Goal: Task Accomplishment & Management: Manage account settings

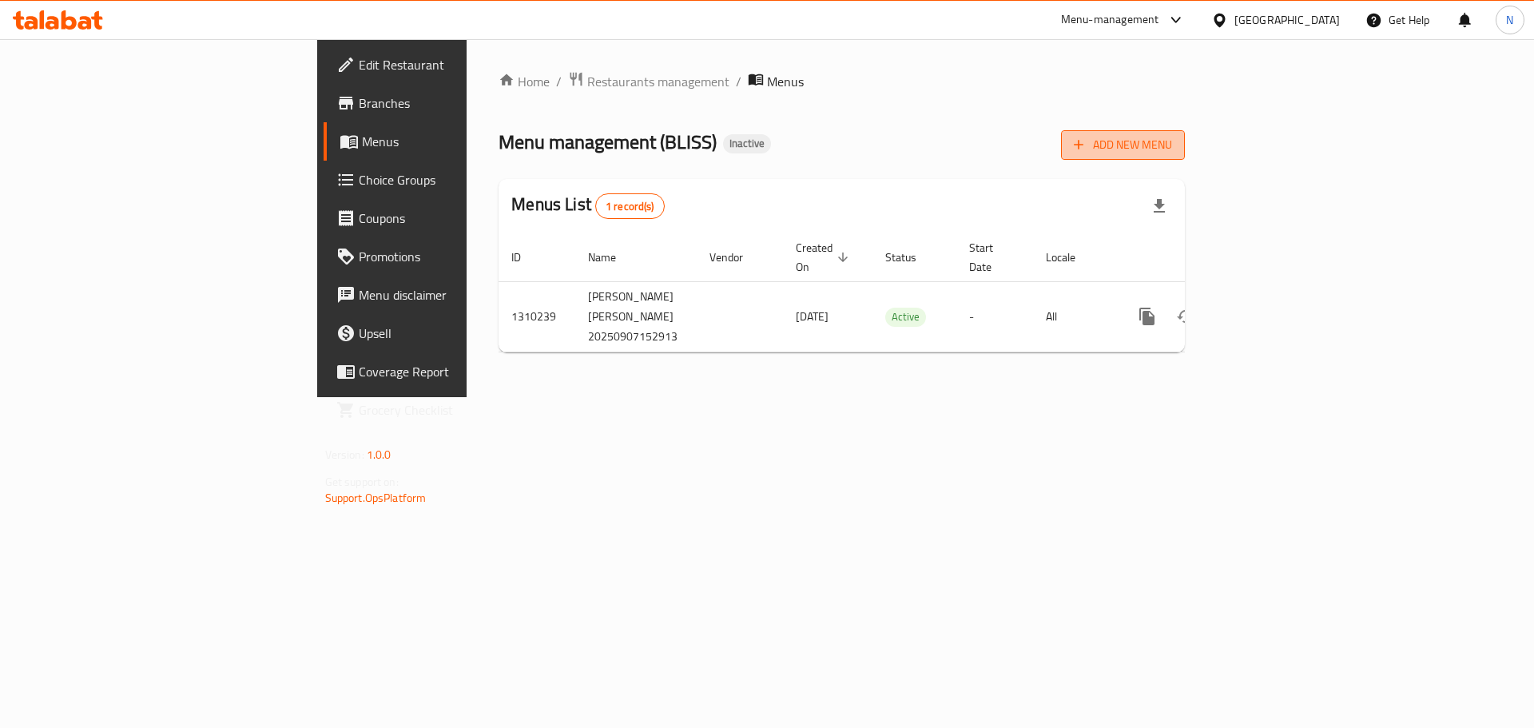
click at [1172, 144] on span "Add New Menu" at bounding box center [1123, 145] width 98 height 20
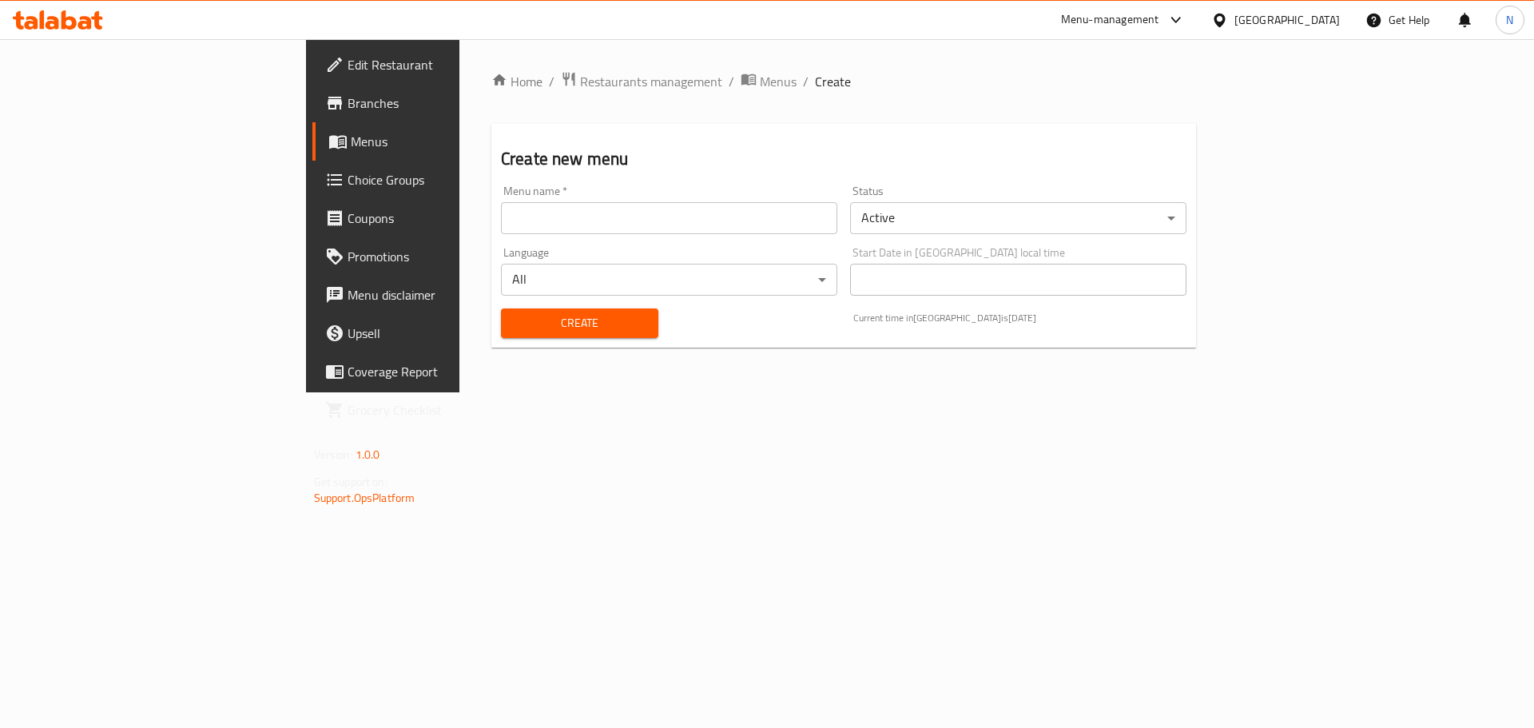
click at [837, 220] on input "text" at bounding box center [669, 218] width 336 height 32
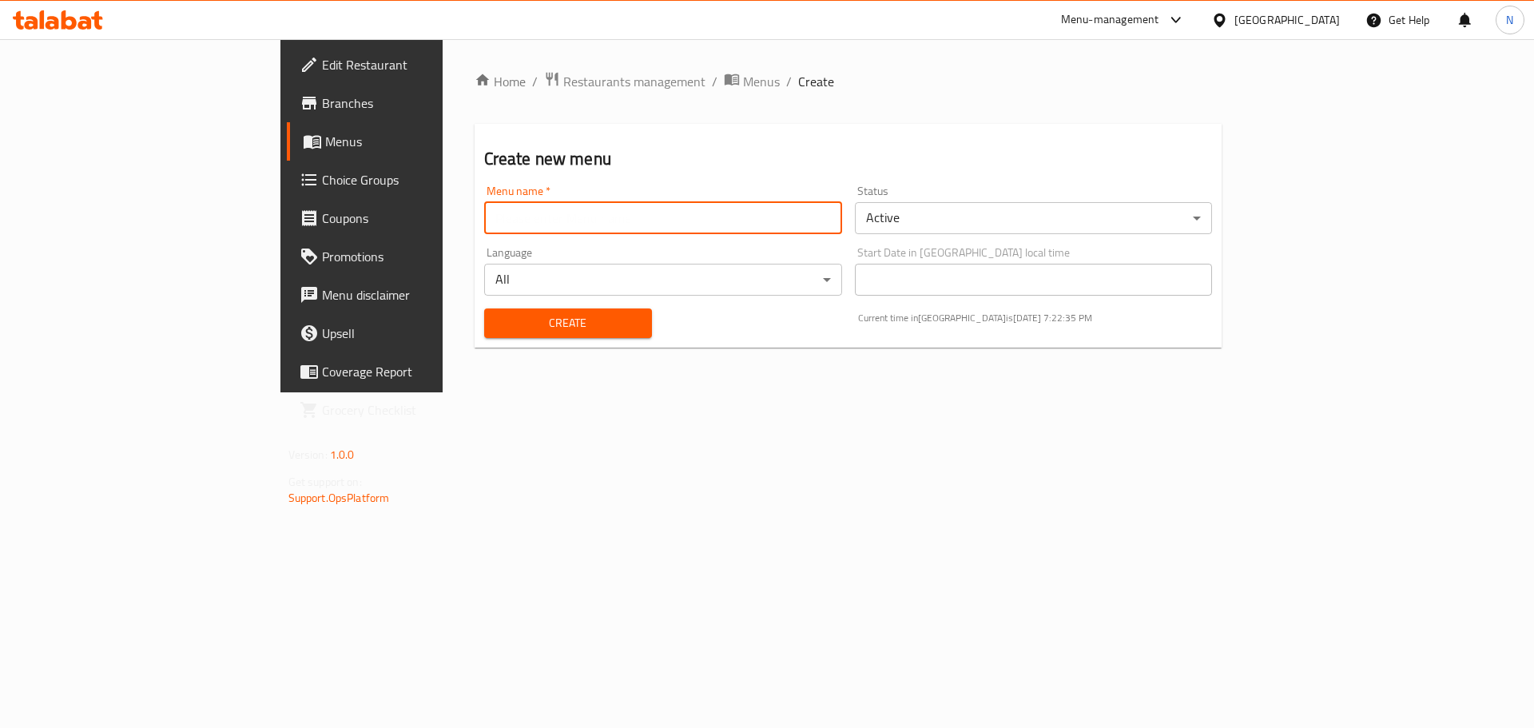
type input "new"
click at [497, 319] on span "Create" at bounding box center [568, 323] width 142 height 20
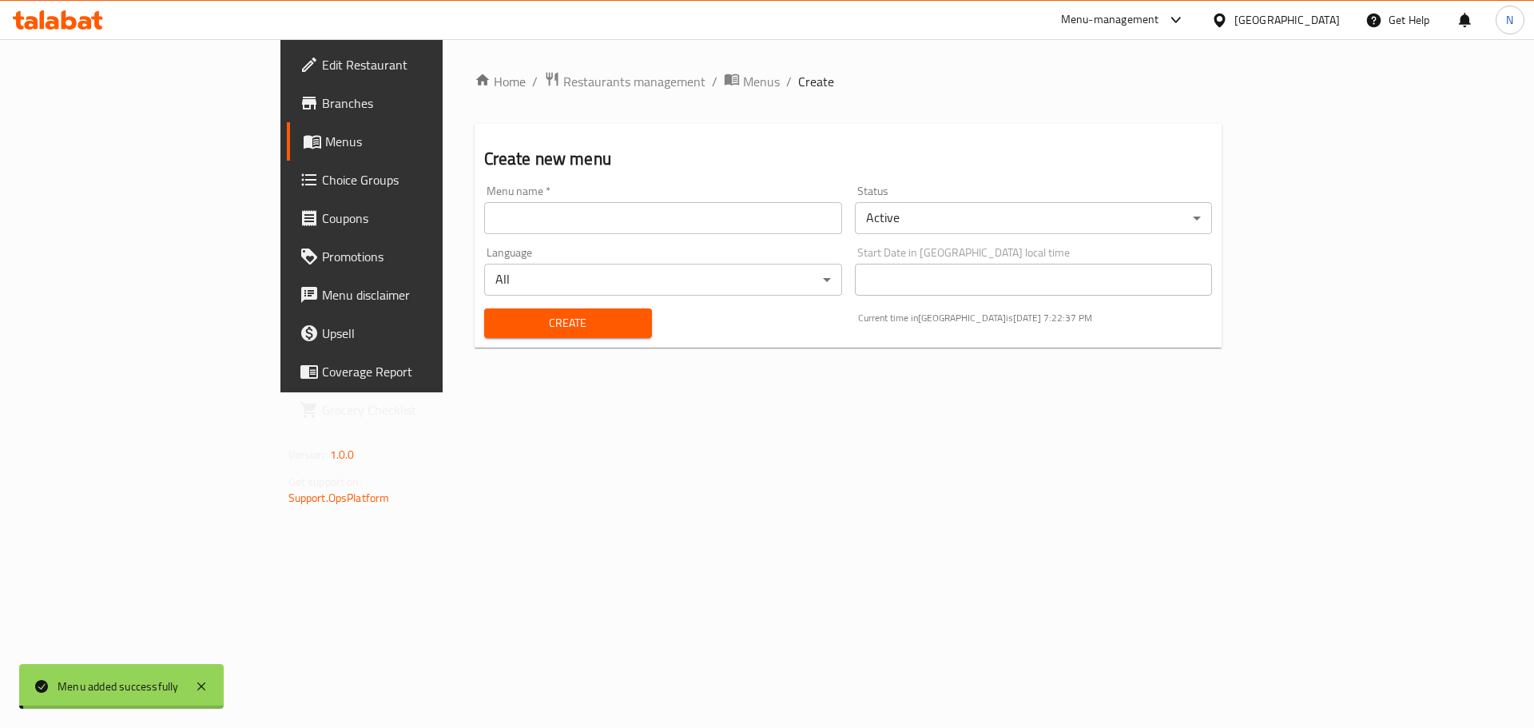
click at [743, 83] on span "Menus" at bounding box center [761, 81] width 37 height 19
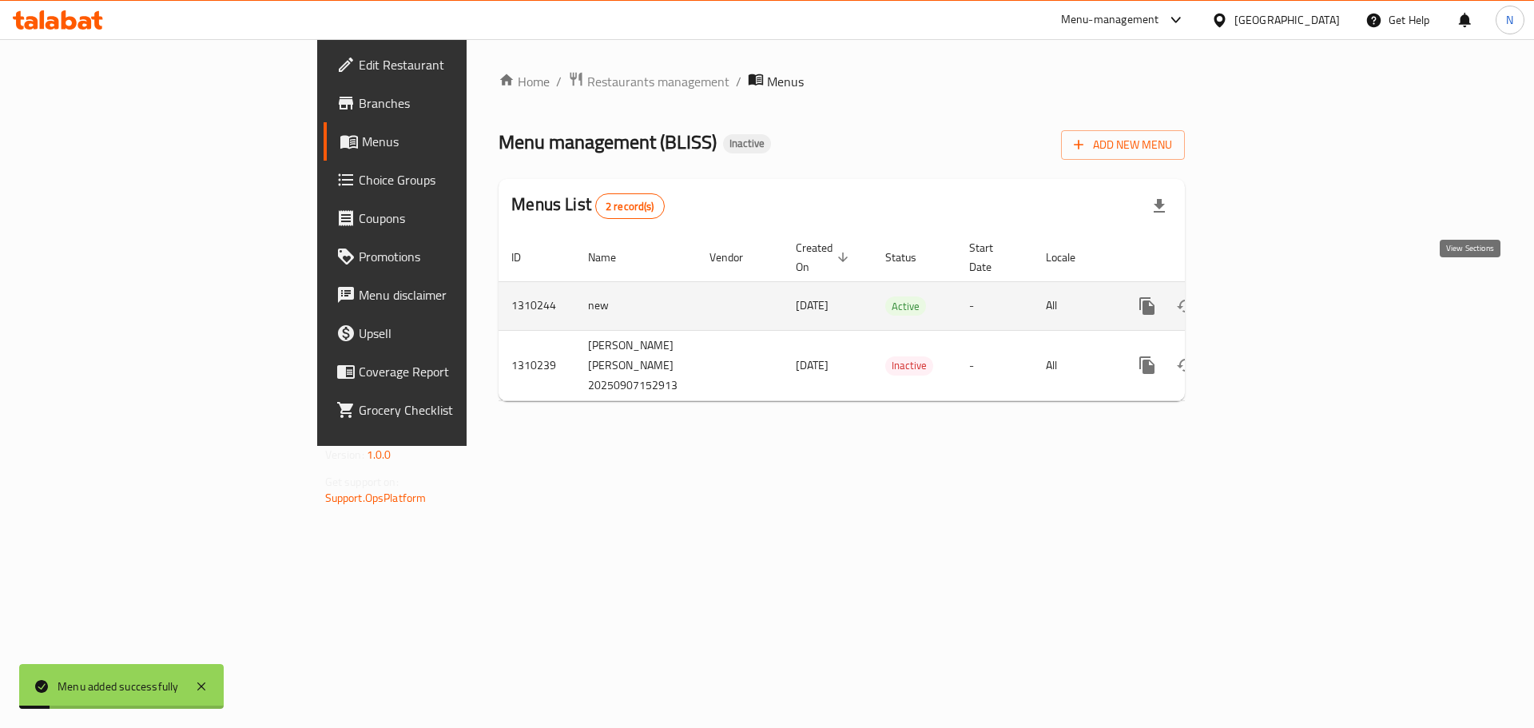
click at [1281, 287] on link "enhanced table" at bounding box center [1262, 306] width 38 height 38
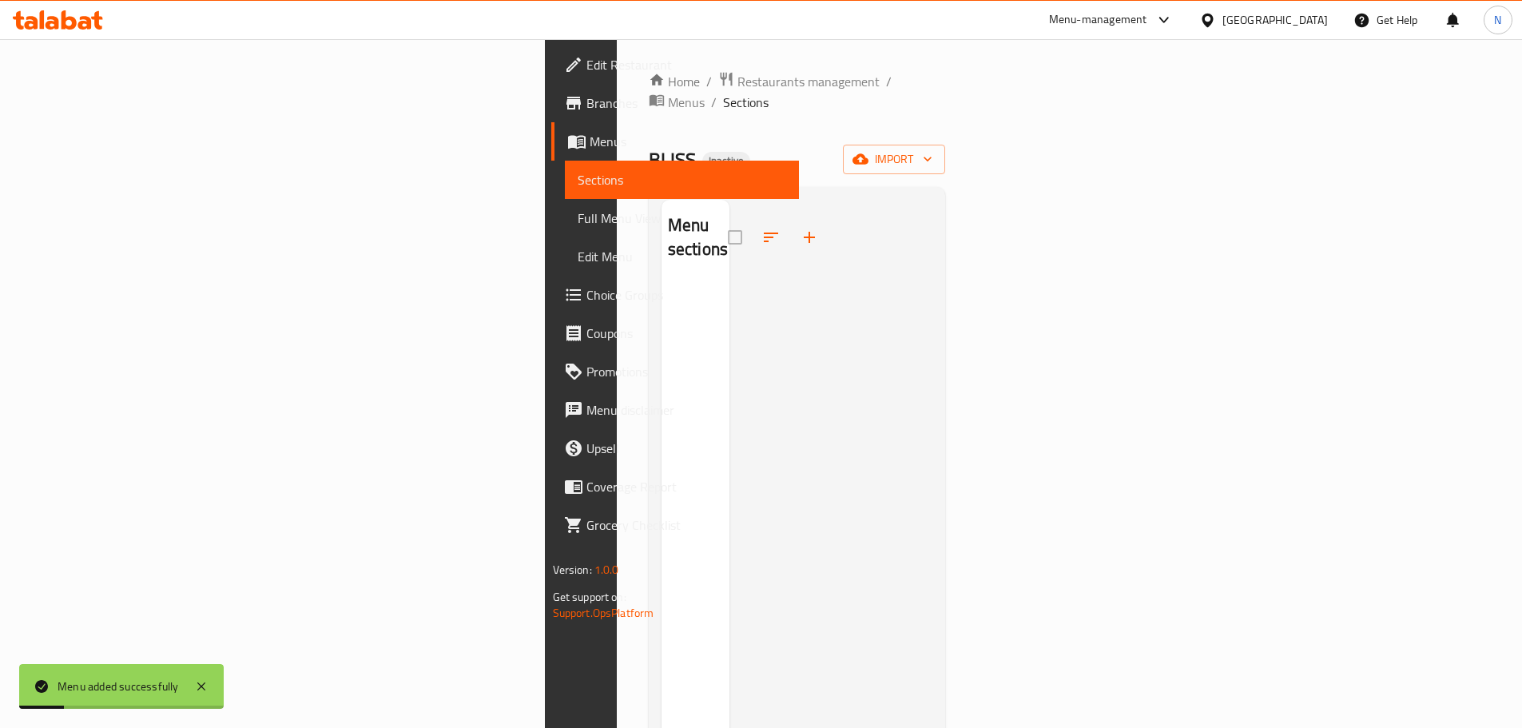
click at [946, 116] on div "Home / Restaurants management / Menus / Sections BLISS Inactive import Menu sec…" at bounding box center [797, 505] width 297 height 869
click at [868, 151] on icon "button" at bounding box center [860, 159] width 16 height 16
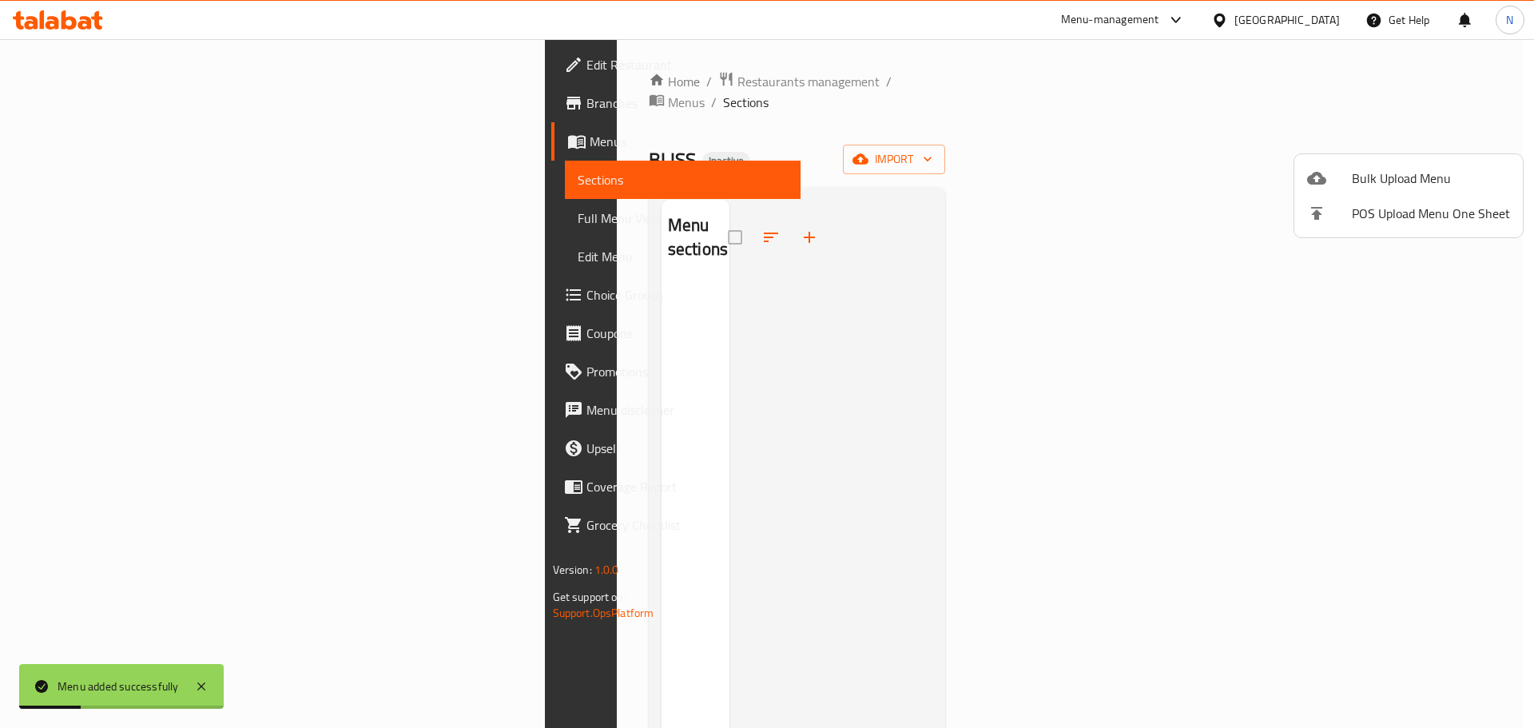
click at [1364, 172] on span "Bulk Upload Menu" at bounding box center [1431, 178] width 158 height 19
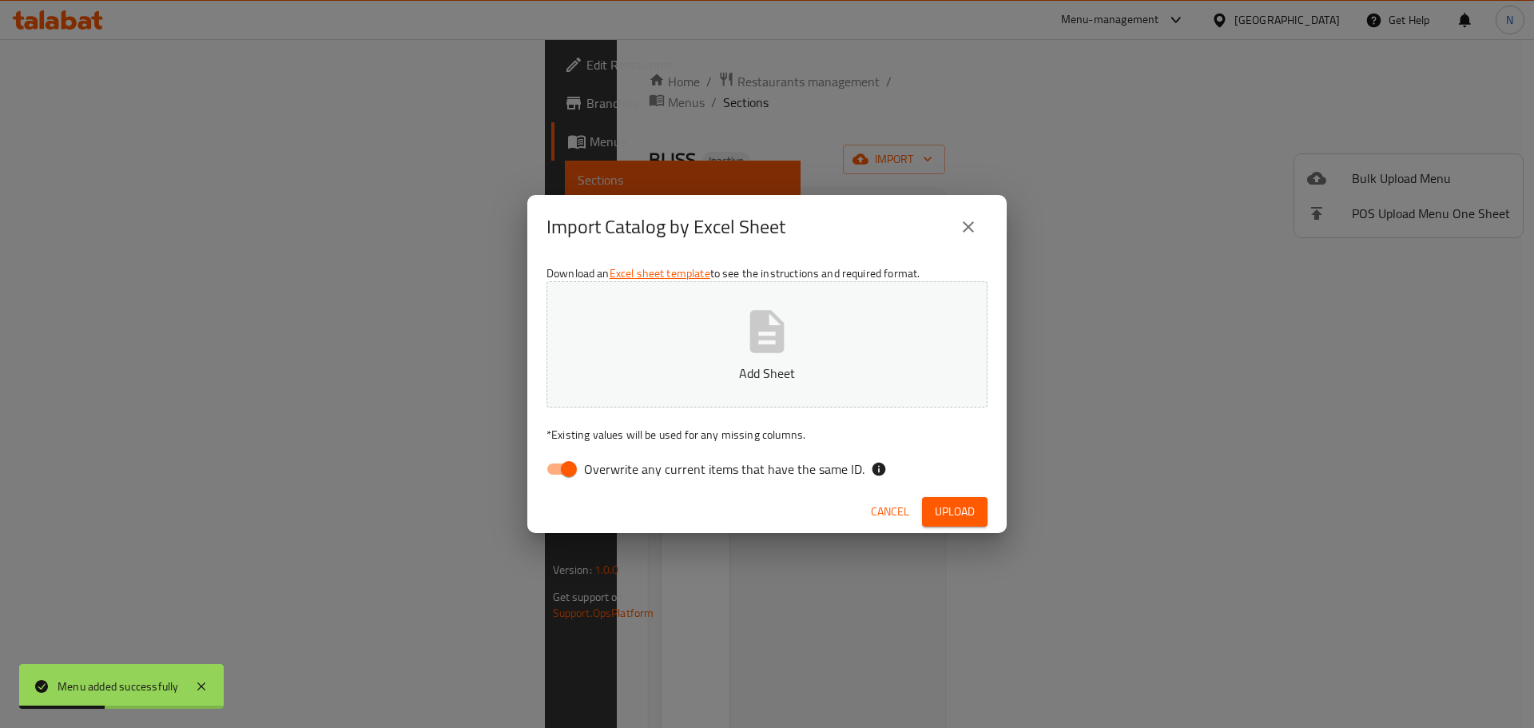
click at [550, 471] on input "Overwrite any current items that have the same ID." at bounding box center [568, 469] width 91 height 30
checkbox input "false"
click at [959, 524] on button "Upload" at bounding box center [955, 512] width 66 height 30
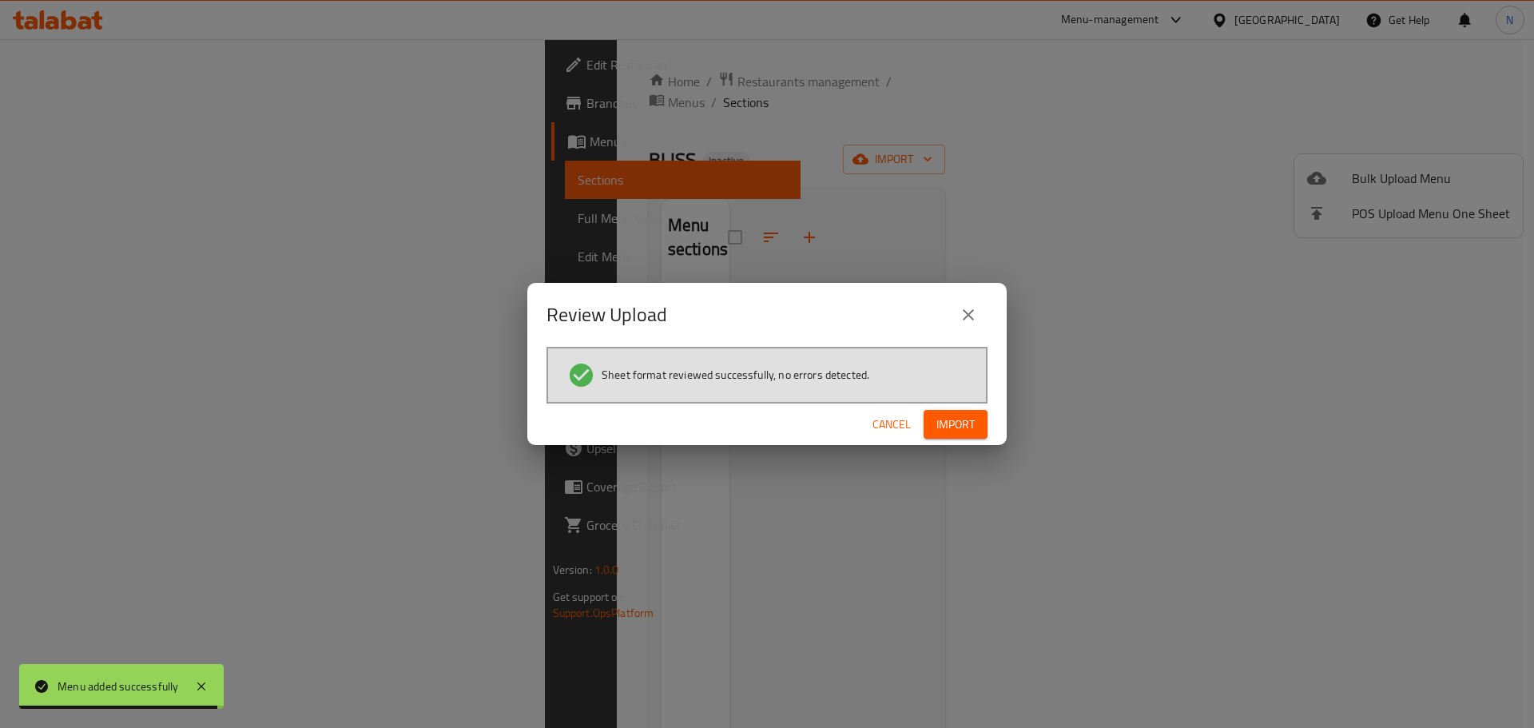
click at [976, 429] on button "Import" at bounding box center [955, 425] width 64 height 30
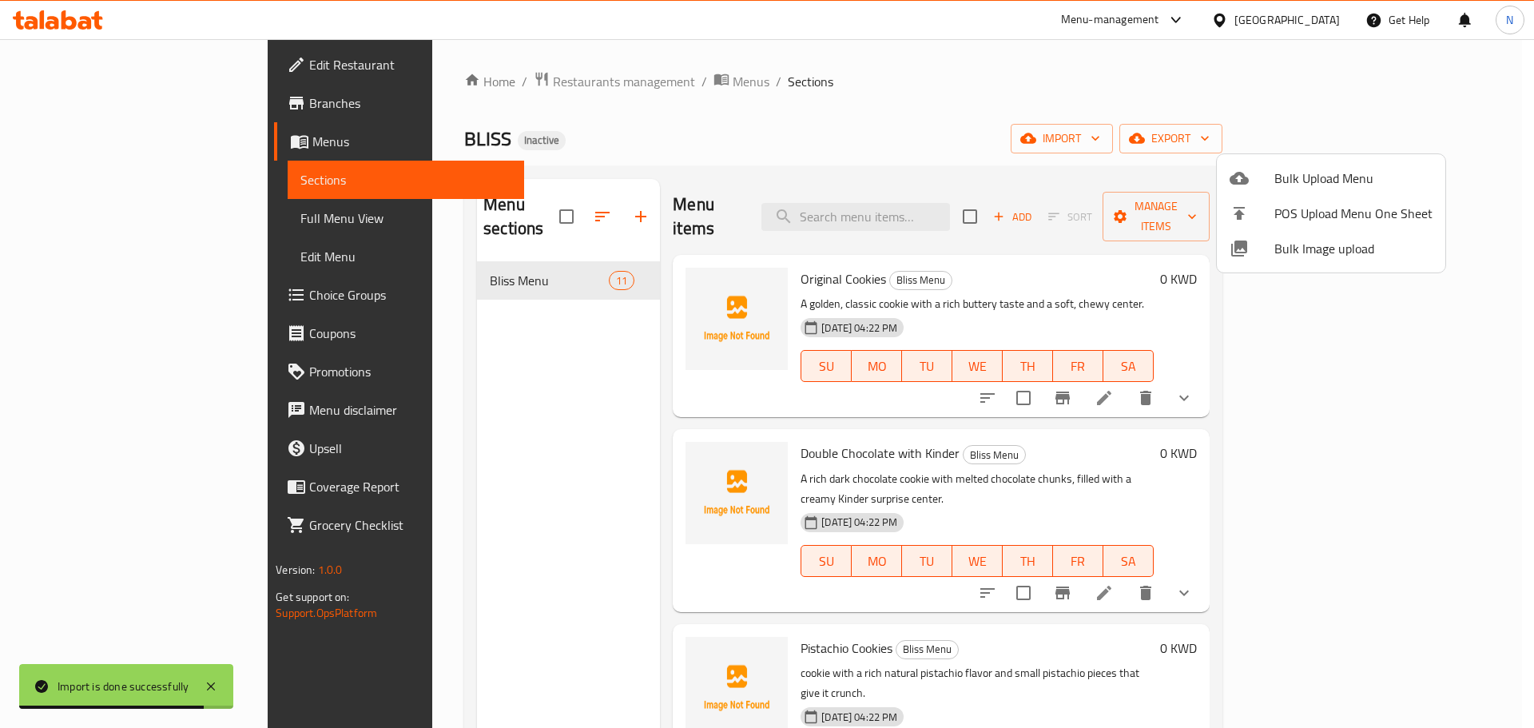
click at [140, 106] on div at bounding box center [767, 364] width 1534 height 728
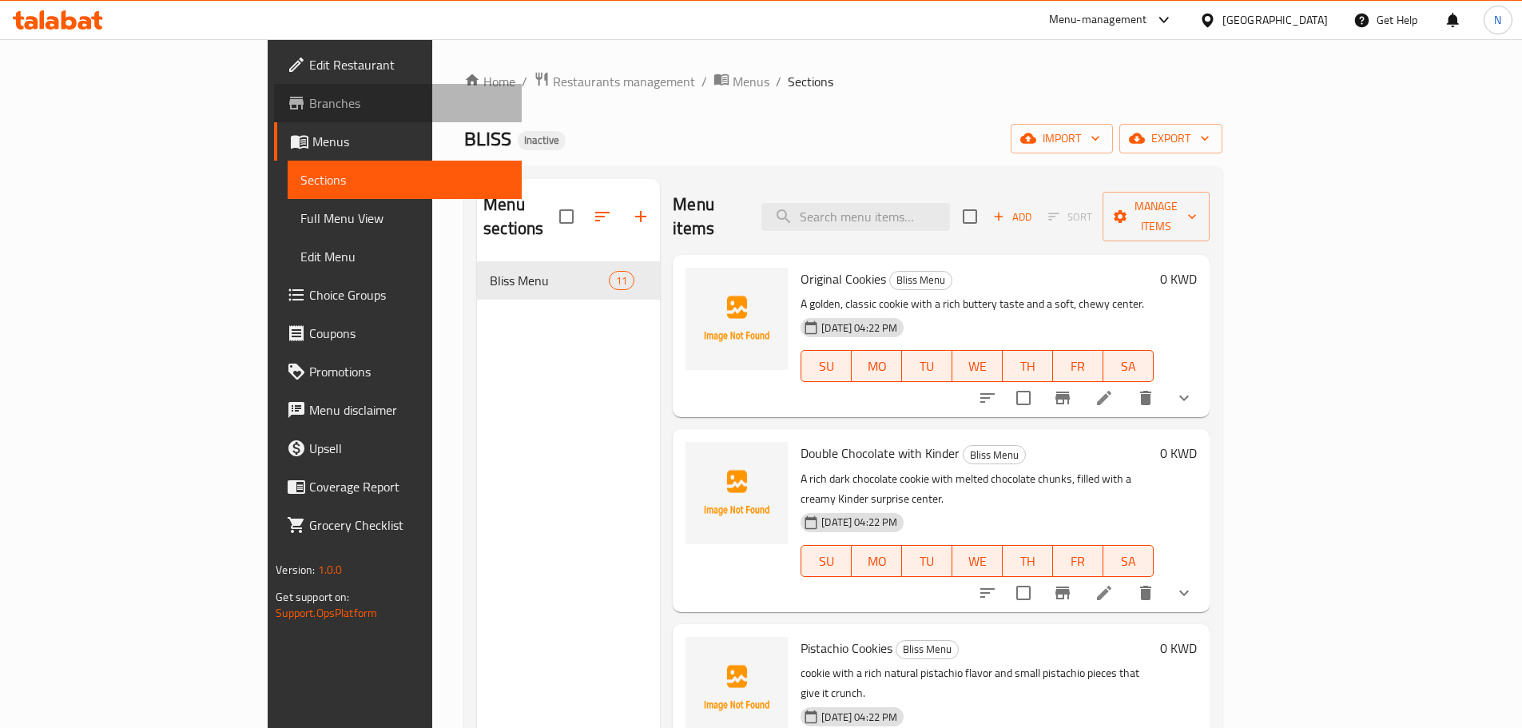
click at [309, 106] on span "Branches" at bounding box center [409, 102] width 200 height 19
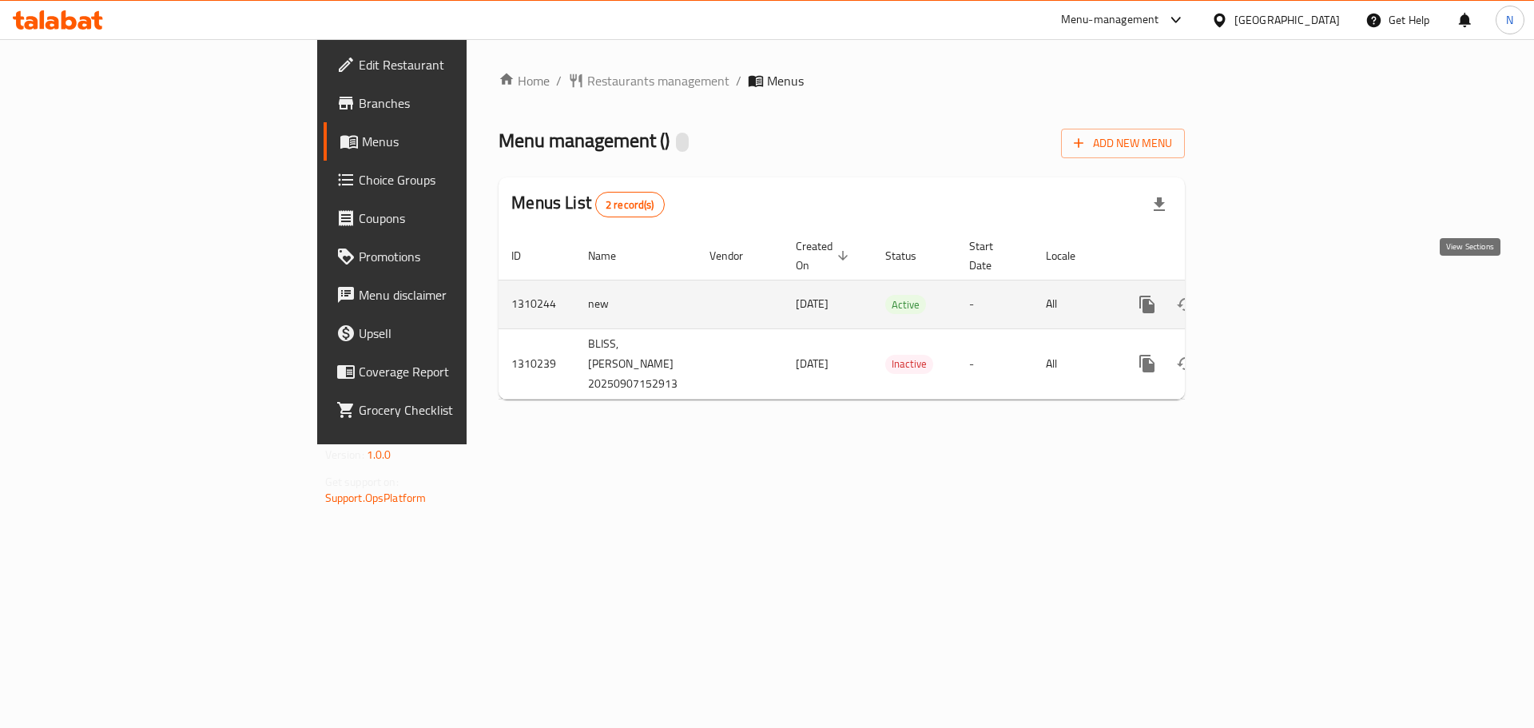
click at [1272, 295] on icon "enhanced table" at bounding box center [1262, 304] width 19 height 19
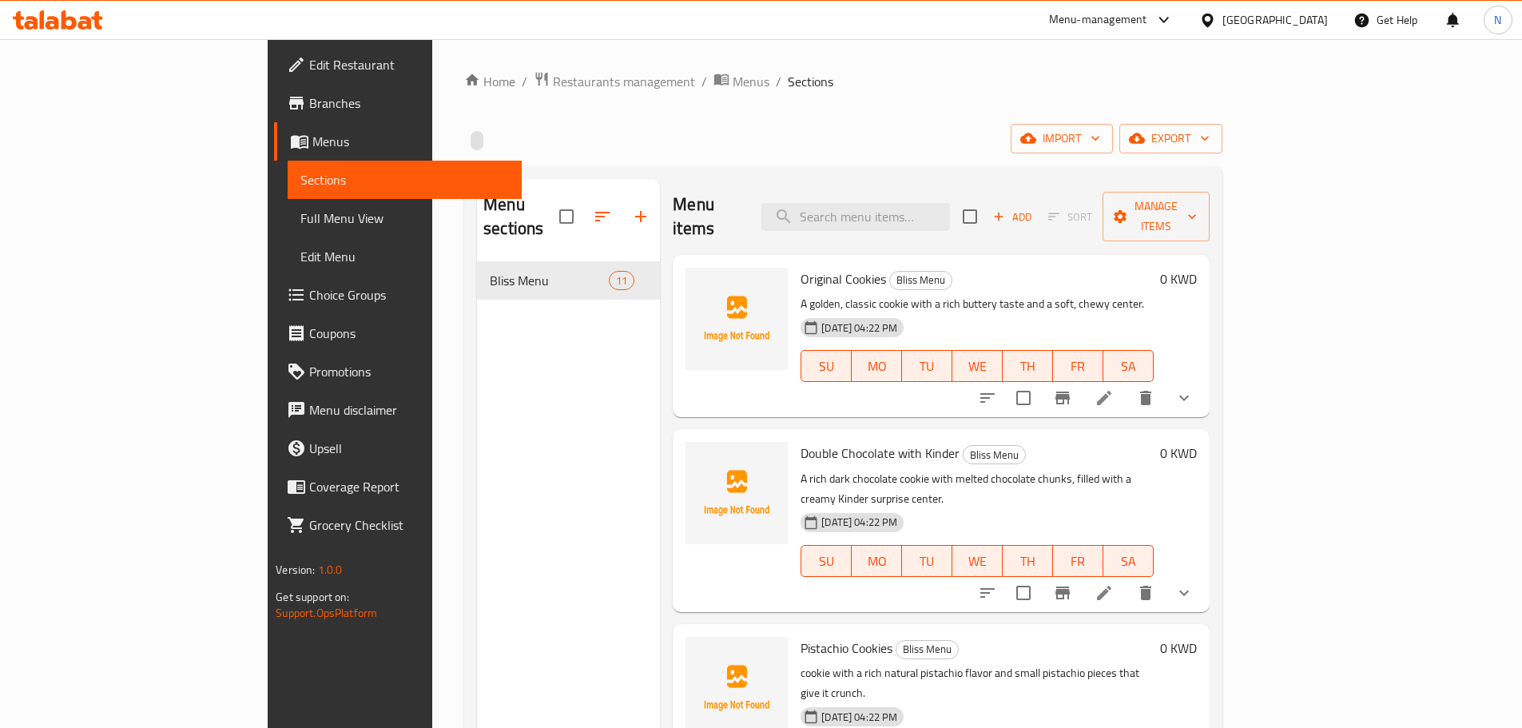
drag, startPoint x: 79, startPoint y: 223, endPoint x: 450, endPoint y: 111, distance: 387.2
click at [300, 223] on span "Full Menu View" at bounding box center [404, 217] width 208 height 19
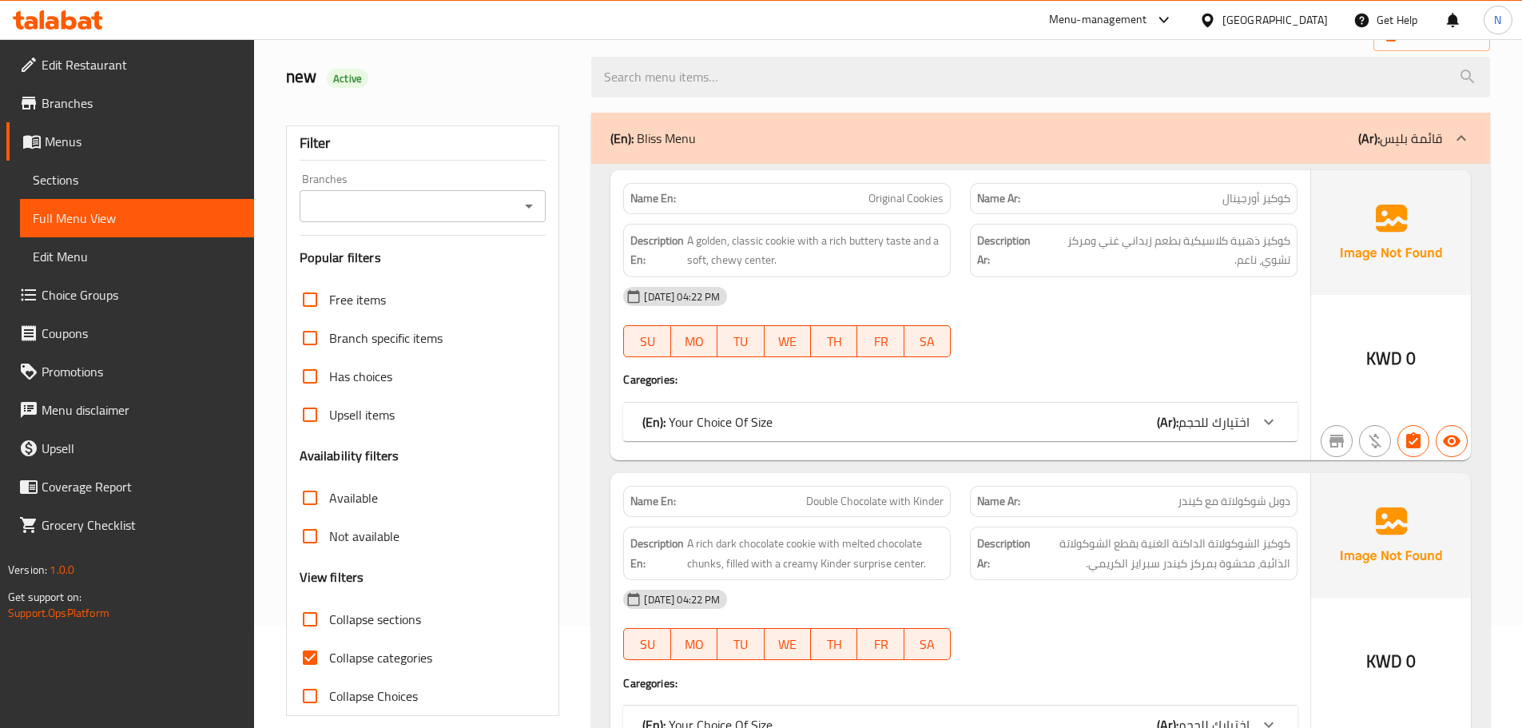
scroll to position [320, 0]
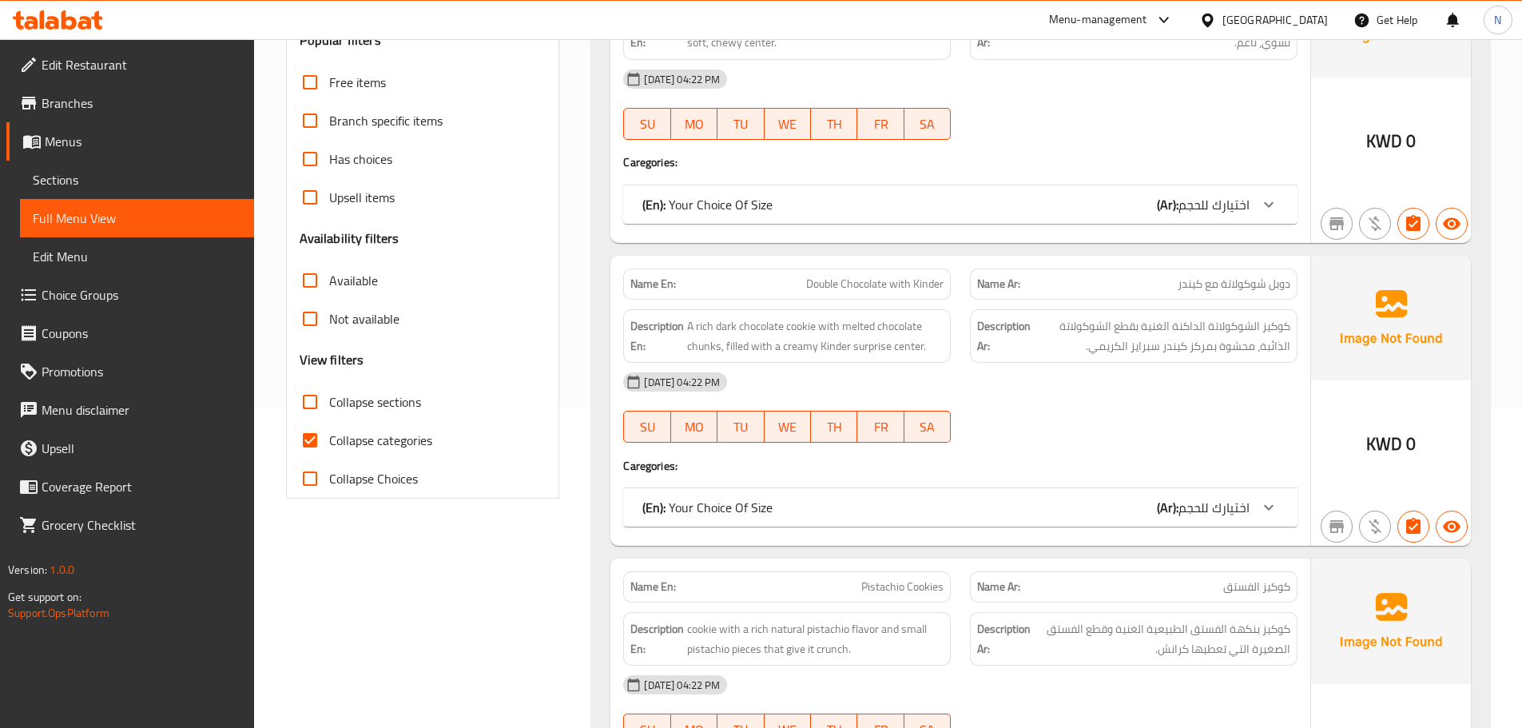
click at [308, 439] on input "Collapse categories" at bounding box center [310, 440] width 38 height 38
checkbox input "false"
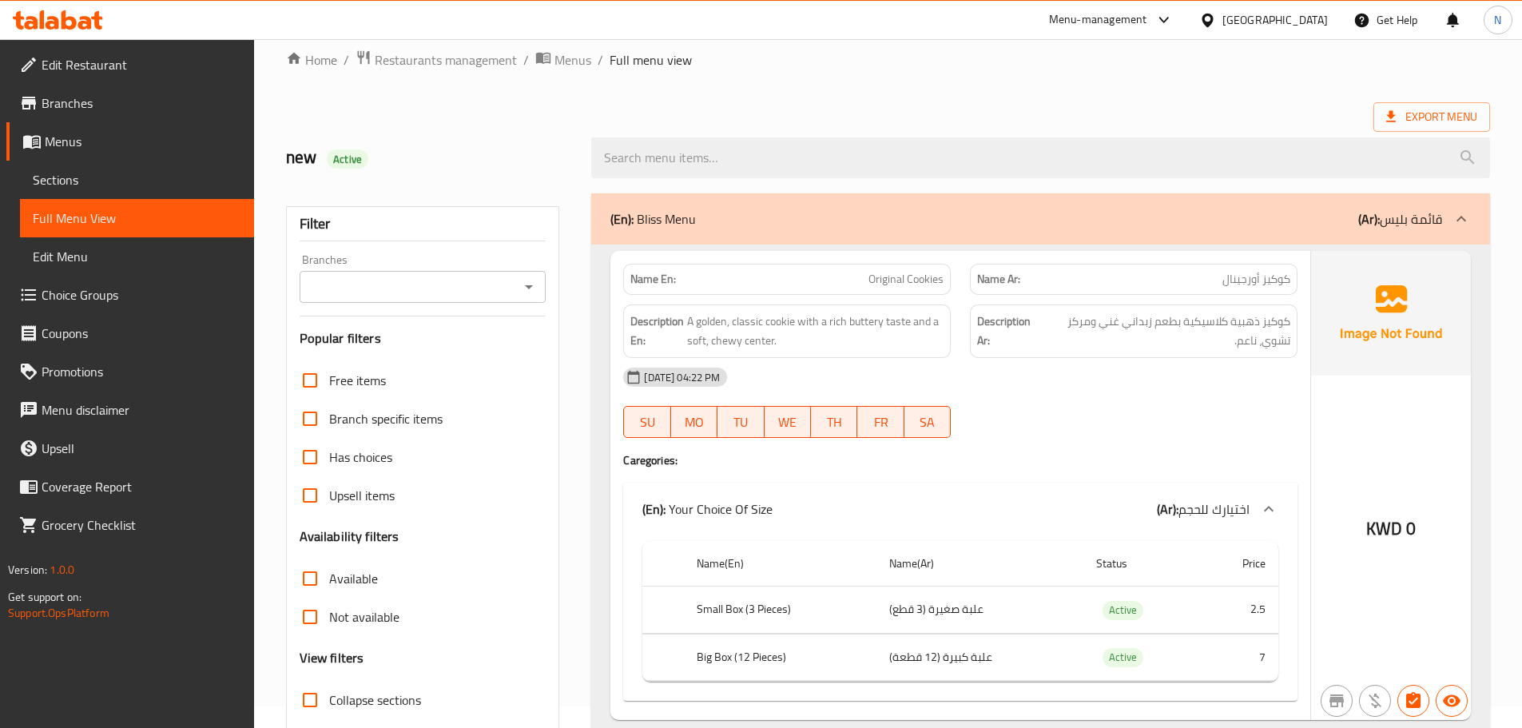
scroll to position [0, 0]
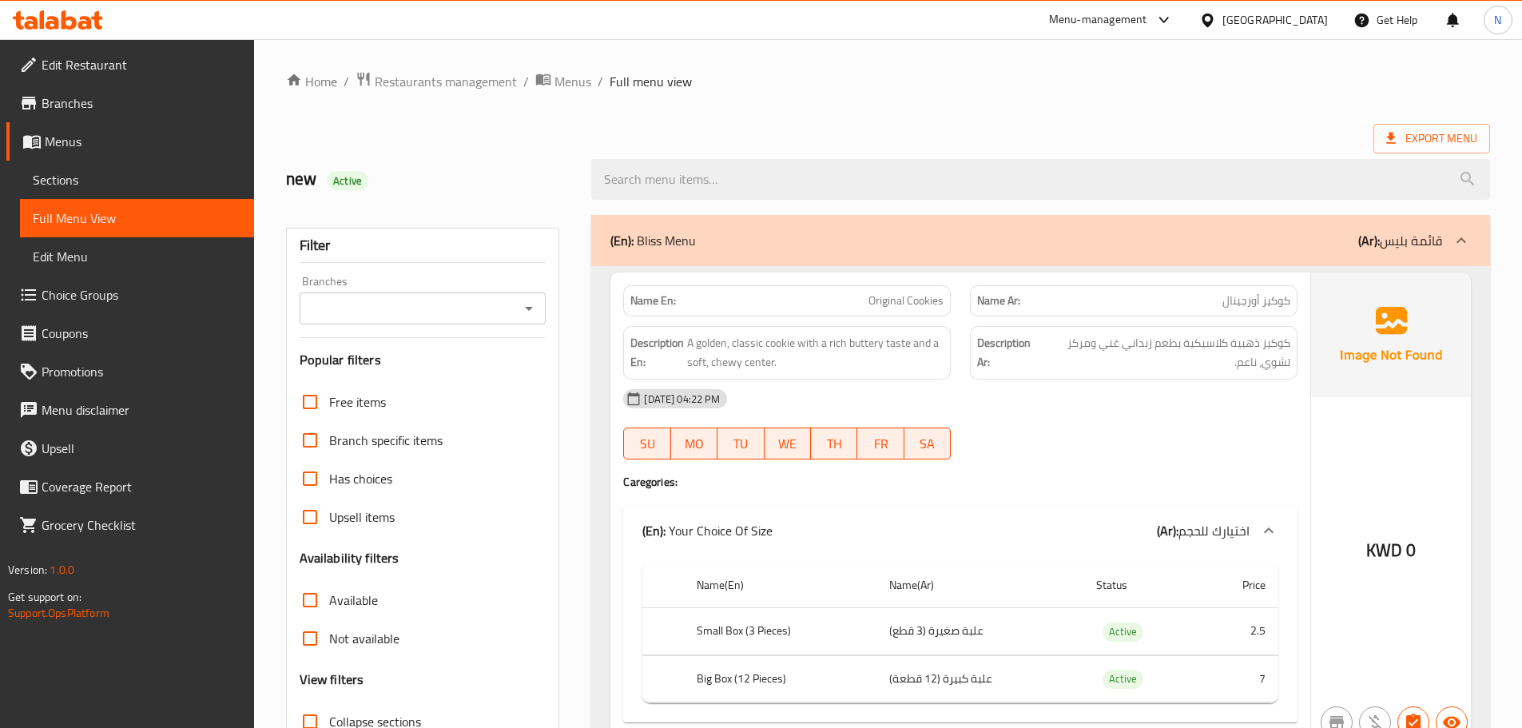
click at [87, 180] on span "Sections" at bounding box center [137, 179] width 208 height 19
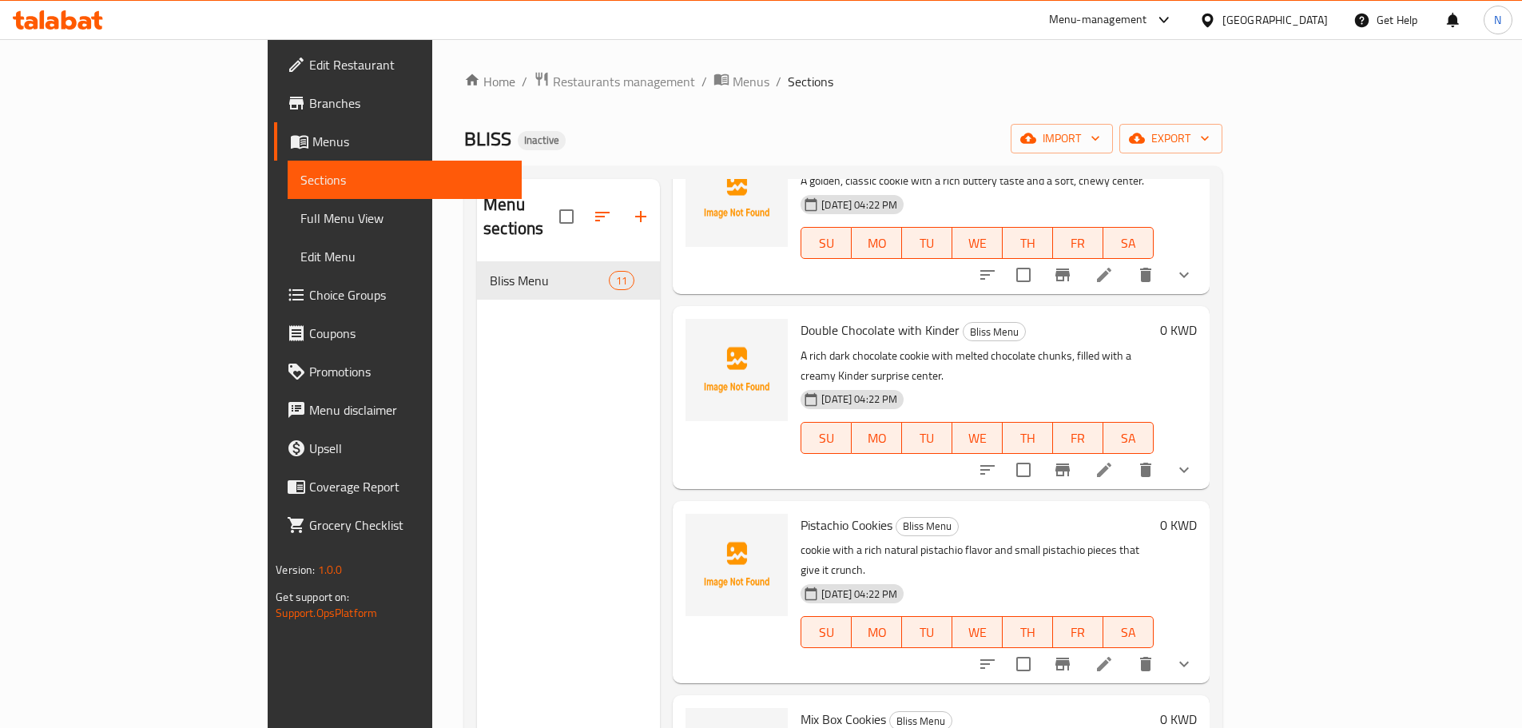
scroll to position [160, 0]
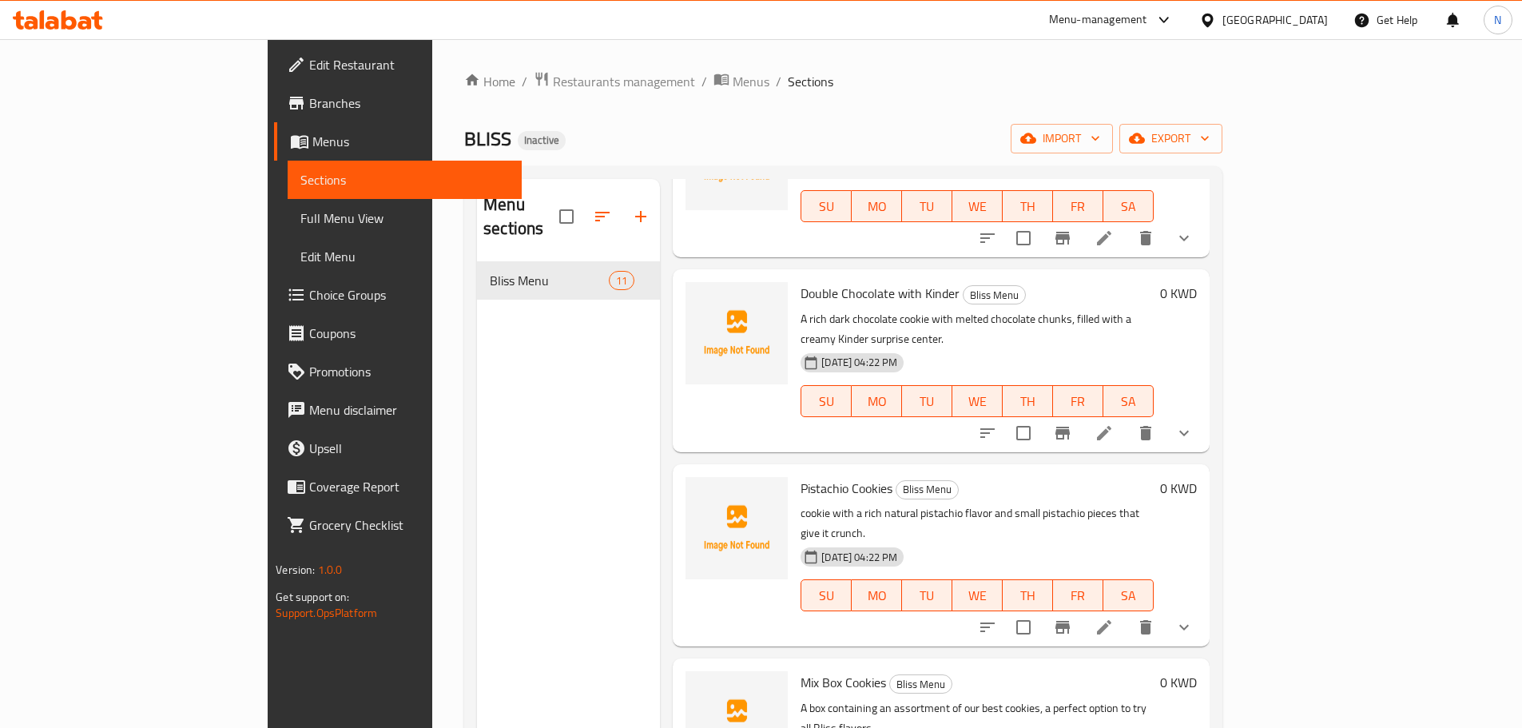
click at [1126, 613] on li at bounding box center [1104, 627] width 45 height 29
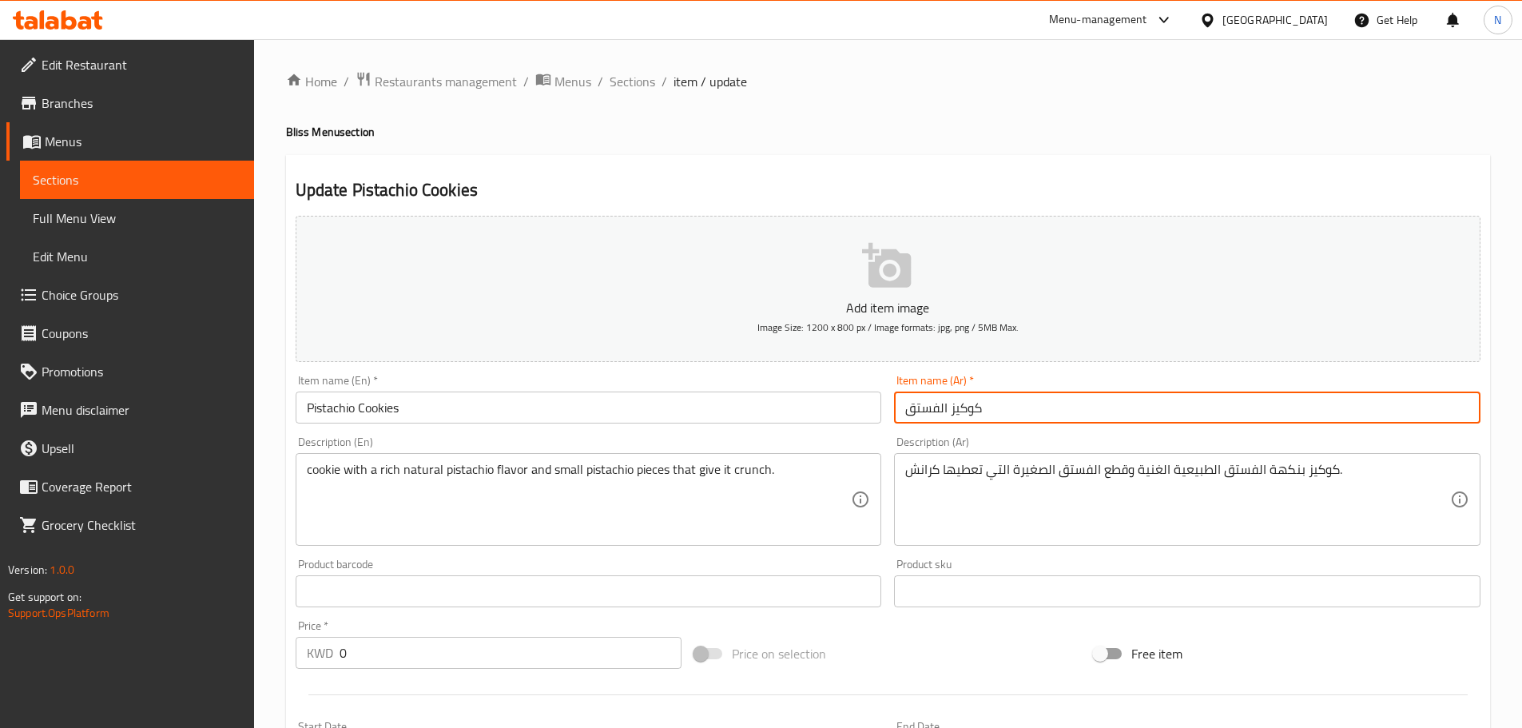
click at [924, 405] on input "كوكيز الفستق" at bounding box center [1187, 407] width 586 height 32
paste input "ستاشيو كوكيز"
click at [924, 405] on input "كوكيز الفستق" at bounding box center [1187, 407] width 586 height 32
click at [1022, 411] on input "كوكيز بستاشيو كوكيز" at bounding box center [1187, 407] width 586 height 32
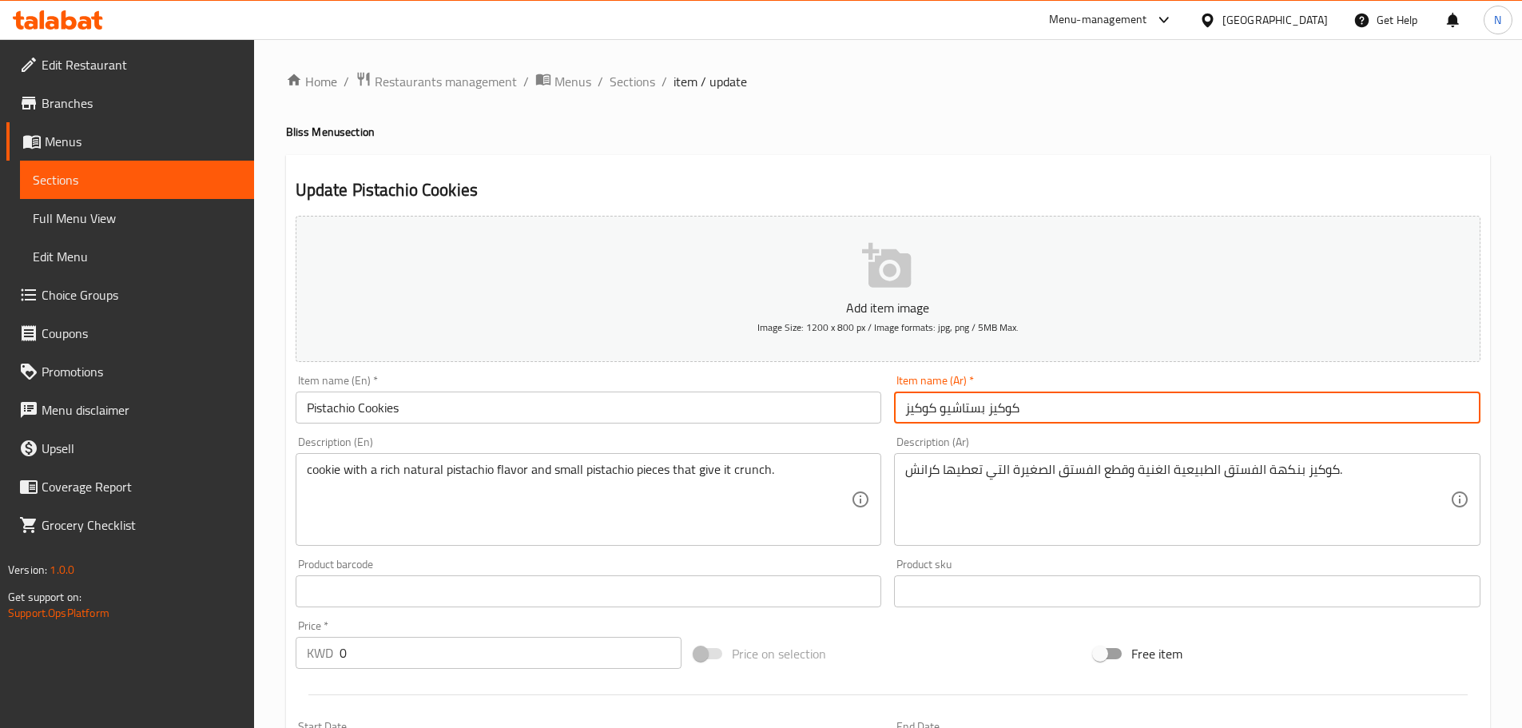
click at [1009, 408] on input "كوكيز بستاشيو كوكيز" at bounding box center [1187, 407] width 586 height 32
click at [1006, 407] on input "بستاشيو كوكيز" at bounding box center [1187, 407] width 586 height 32
click at [1043, 399] on input "بستاشيو كوكيز" at bounding box center [1187, 407] width 586 height 32
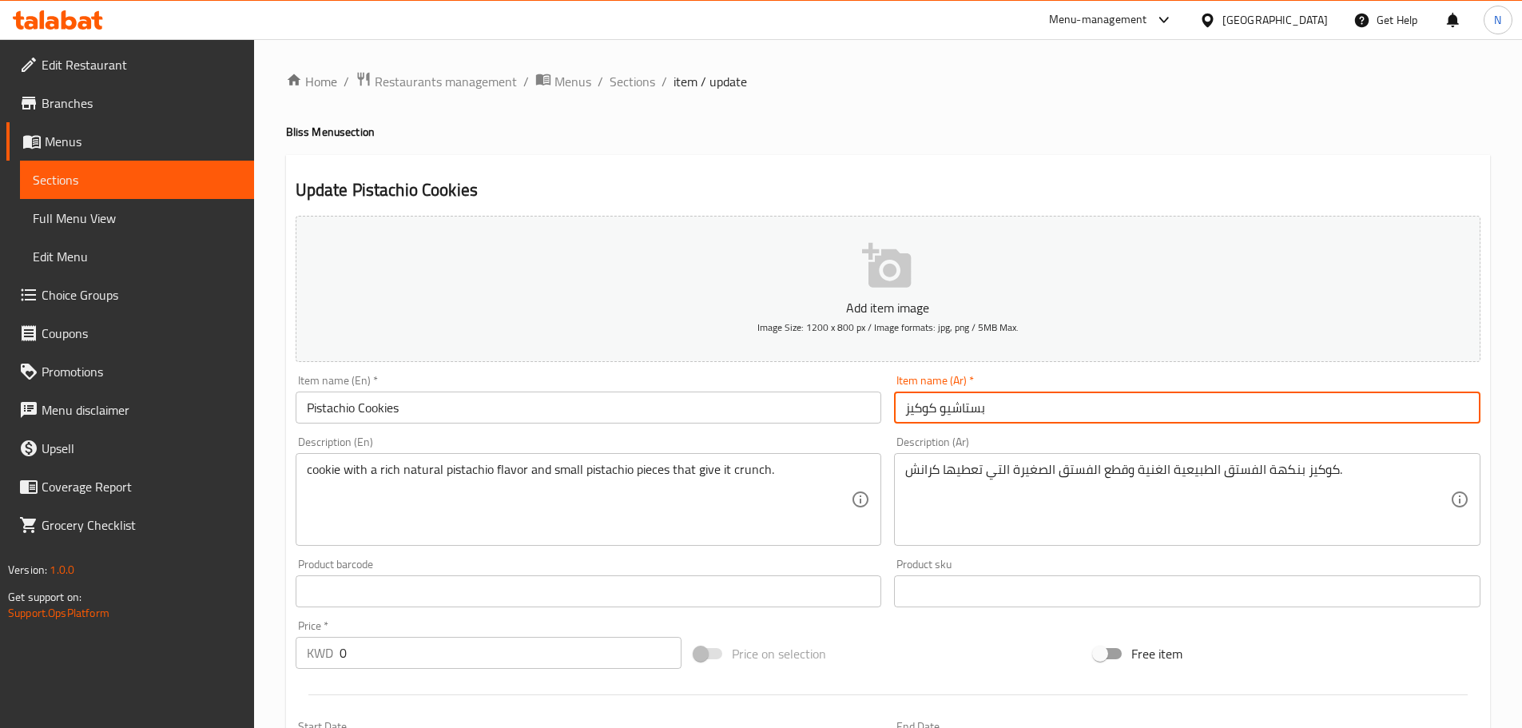
type input "بستاشيو كوكيز"
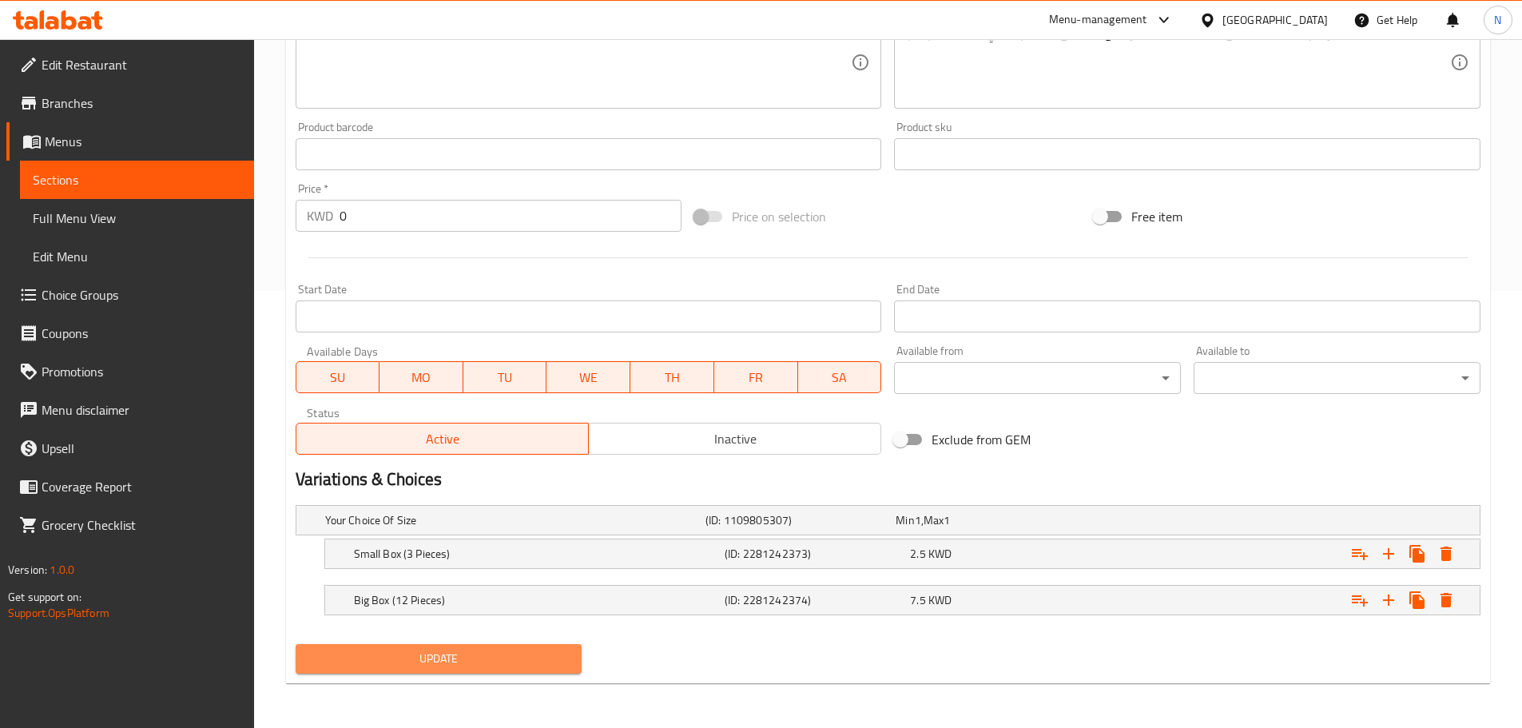
click at [572, 652] on button "Update" at bounding box center [439, 659] width 287 height 30
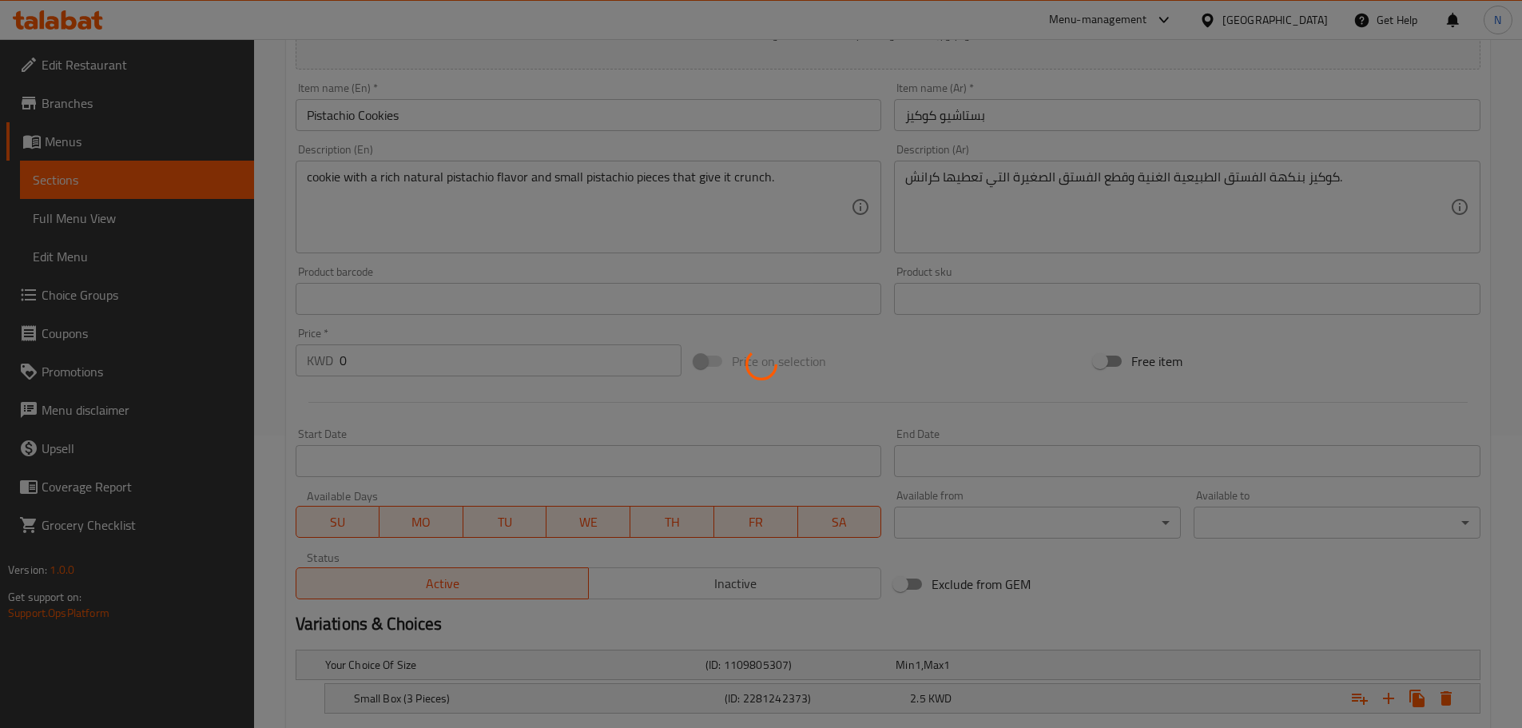
scroll to position [38, 0]
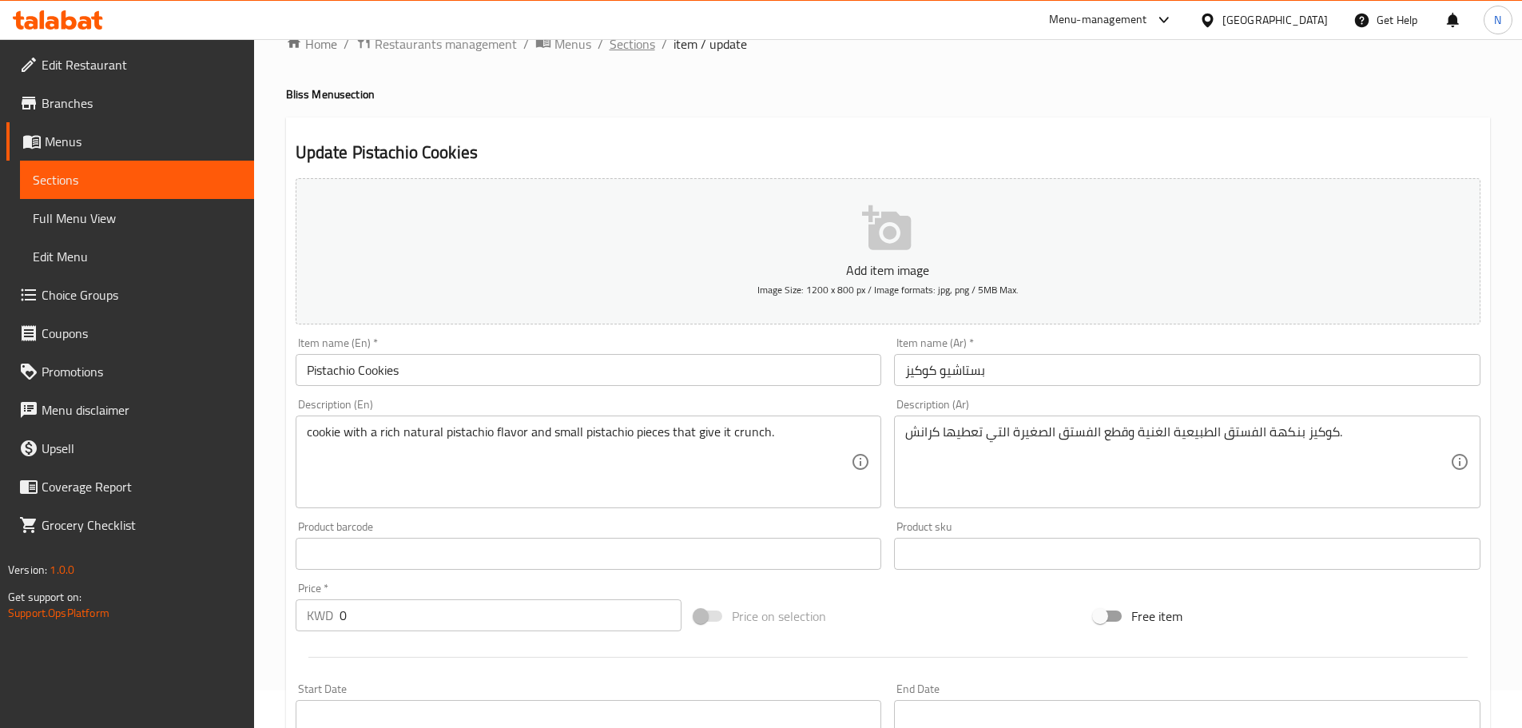
click at [639, 46] on span "Sections" at bounding box center [633, 43] width 46 height 19
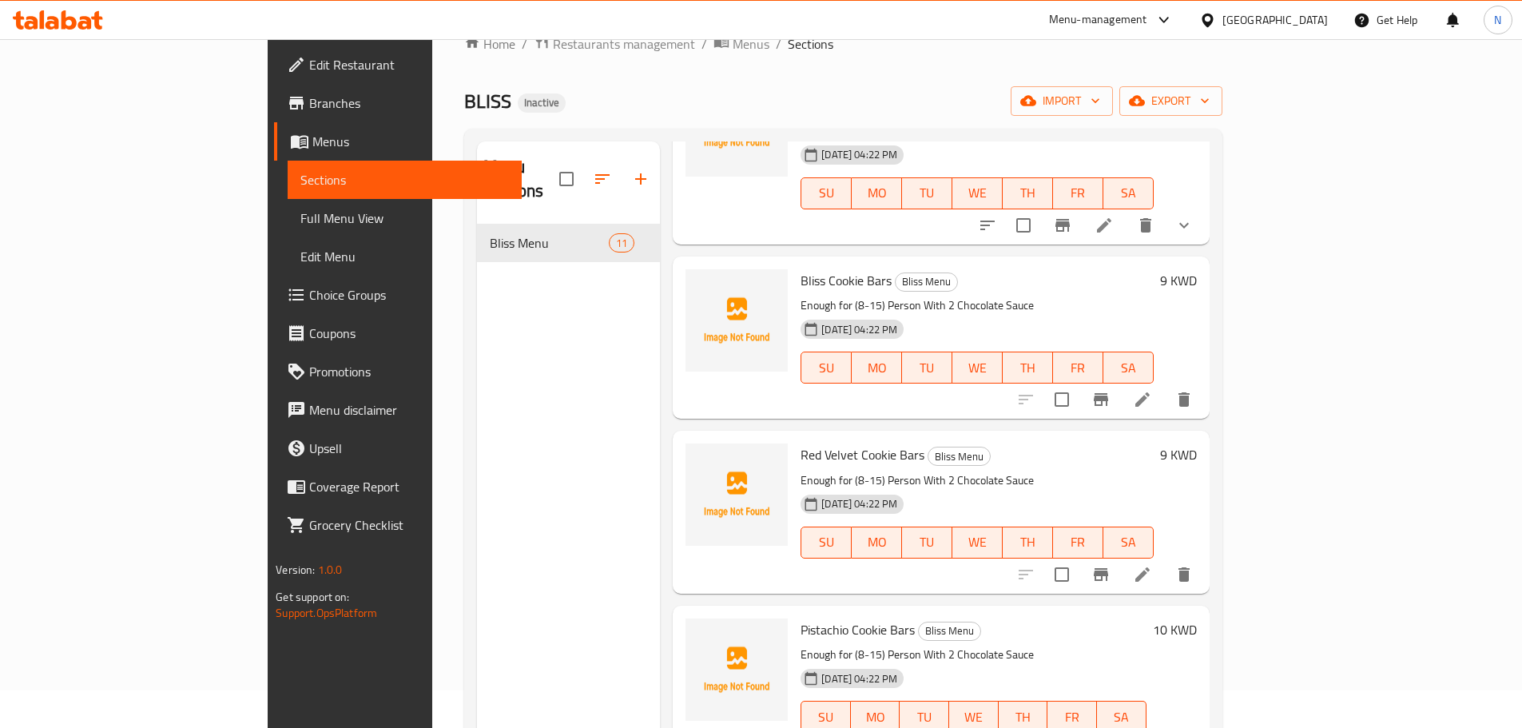
scroll to position [1039, 0]
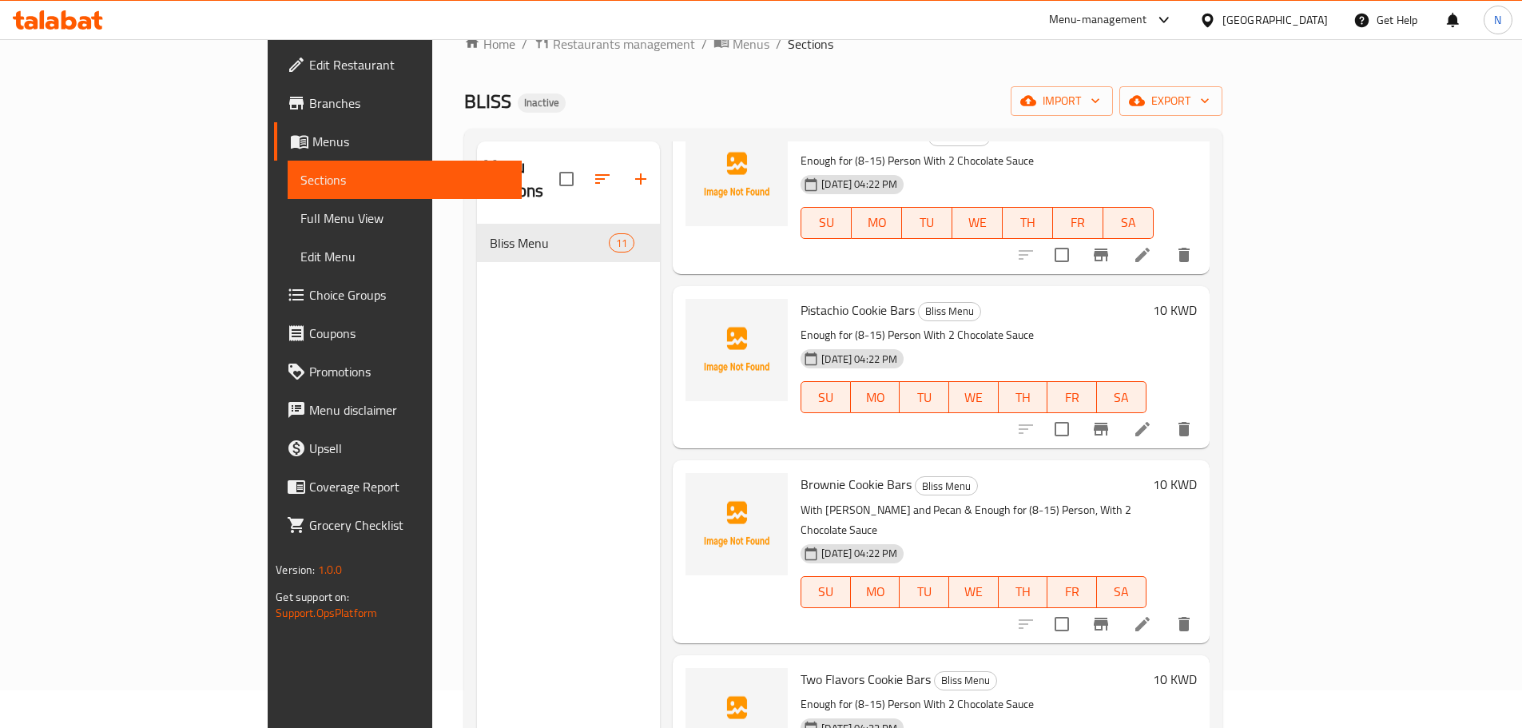
click at [1152, 419] on icon at bounding box center [1142, 428] width 19 height 19
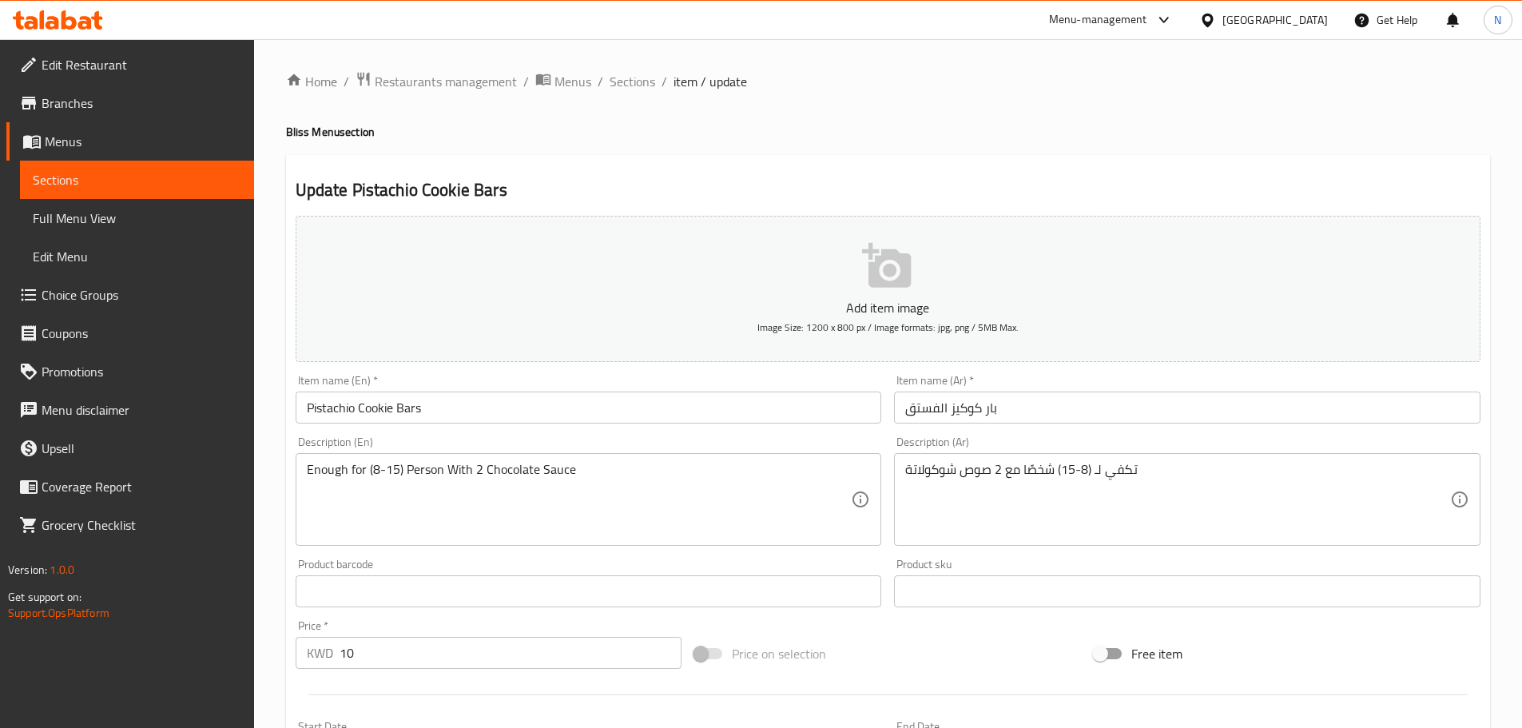
click at [932, 409] on input "بار كوكيز الفستق" at bounding box center [1187, 407] width 586 height 32
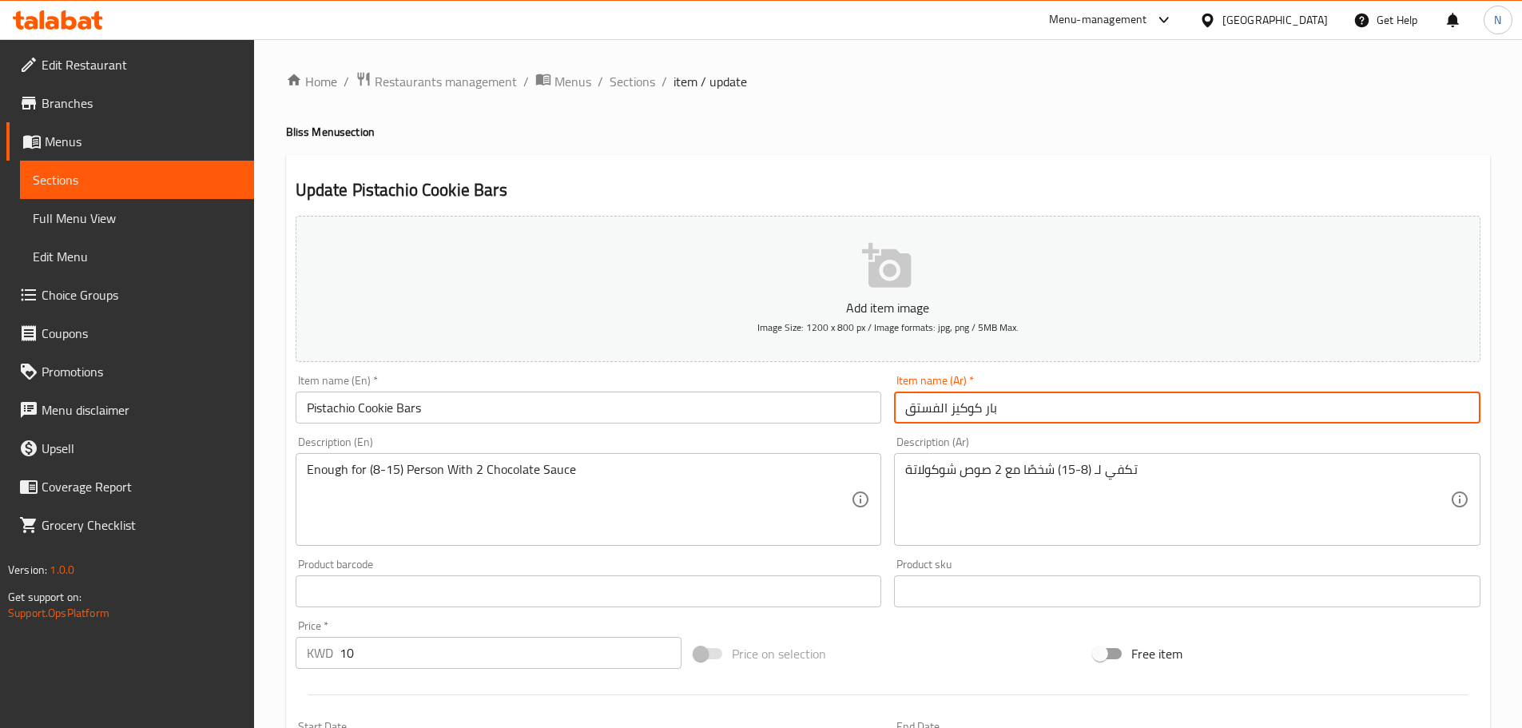
click at [932, 409] on input "بار كوكيز الفستق" at bounding box center [1187, 407] width 586 height 32
paste input "ستاشيو"
click at [1009, 407] on input "بار كوكيز الفستق" at bounding box center [1187, 407] width 586 height 32
click at [943, 406] on input "بار كوكيز الفستق" at bounding box center [1187, 407] width 586 height 32
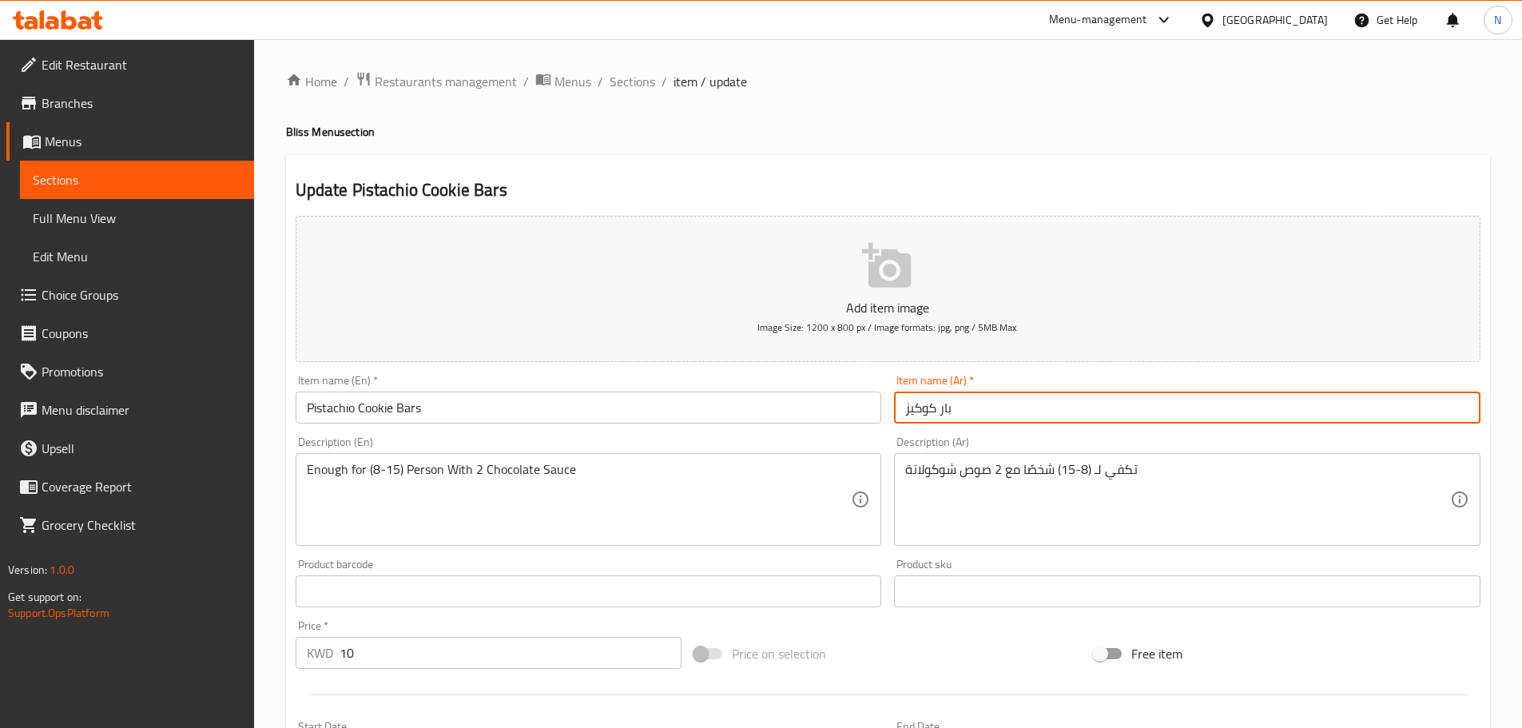
click at [937, 407] on input "بار كوكيز" at bounding box center [1187, 407] width 586 height 32
paste input "بستاشيو"
drag, startPoint x: 989, startPoint y: 411, endPoint x: 1007, endPoint y: 415, distance: 19.0
click at [1007, 415] on input "بار بستاشيو كوكيز" at bounding box center [1187, 407] width 586 height 32
click at [1002, 412] on input "بار بستاشيو كوكيز" at bounding box center [1187, 407] width 586 height 32
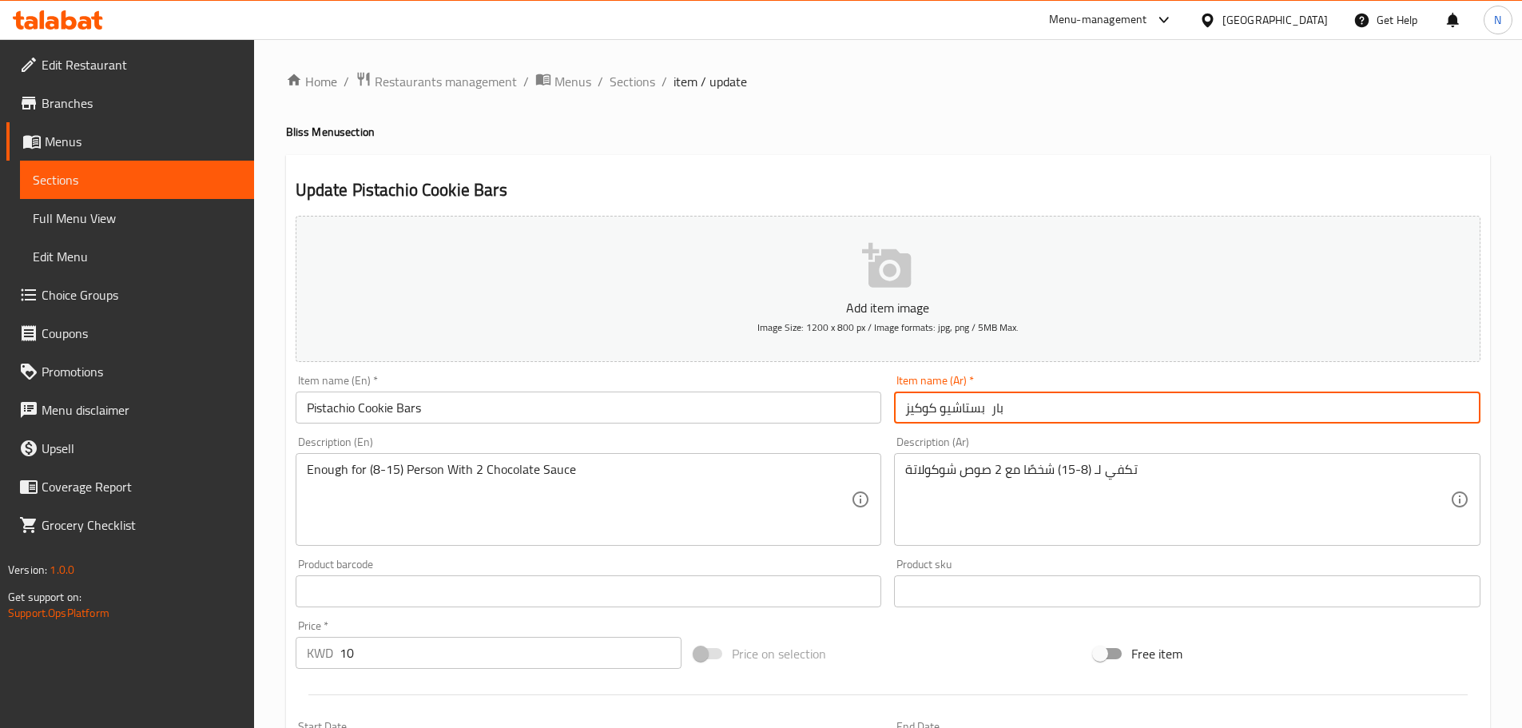
click at [1002, 412] on input "بار بستاشيو كوكيز" at bounding box center [1187, 407] width 586 height 32
click at [997, 409] on input "بار بستاشيو كوكيز" at bounding box center [1187, 407] width 586 height 32
click at [1293, 411] on input "بستاشيو كوكيز" at bounding box center [1187, 407] width 586 height 32
paste input "بار"
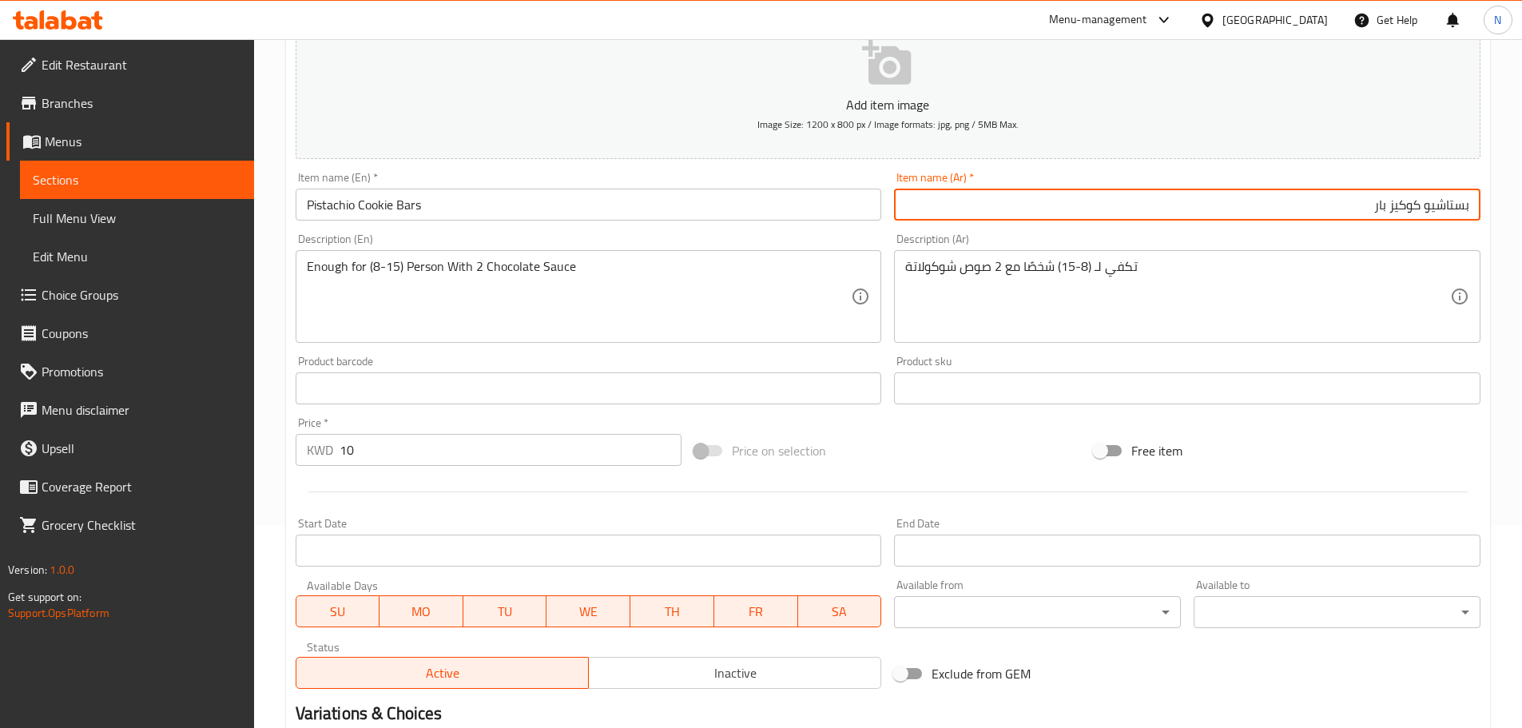
scroll to position [401, 0]
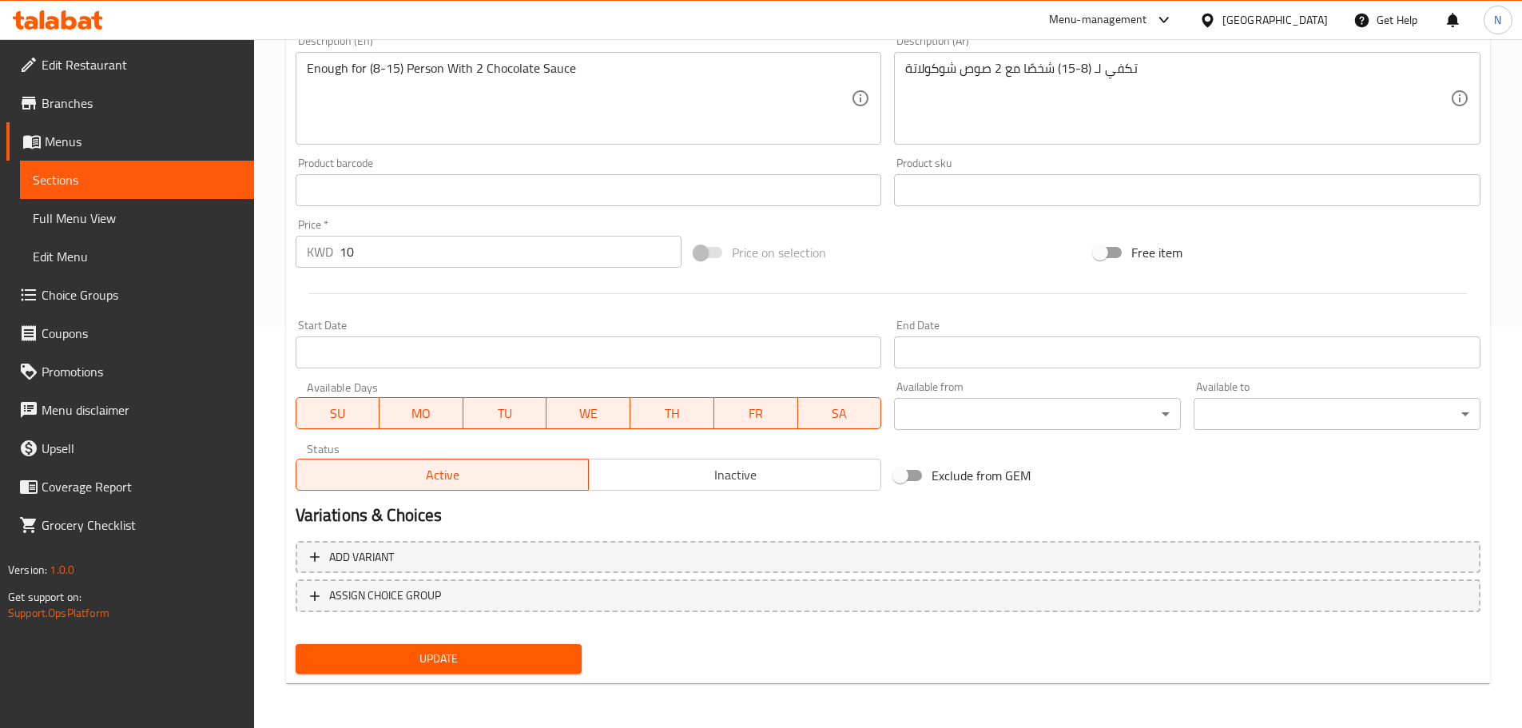
type input "بستاشيو كوكيز بار"
click at [500, 653] on span "Update" at bounding box center [438, 659] width 261 height 20
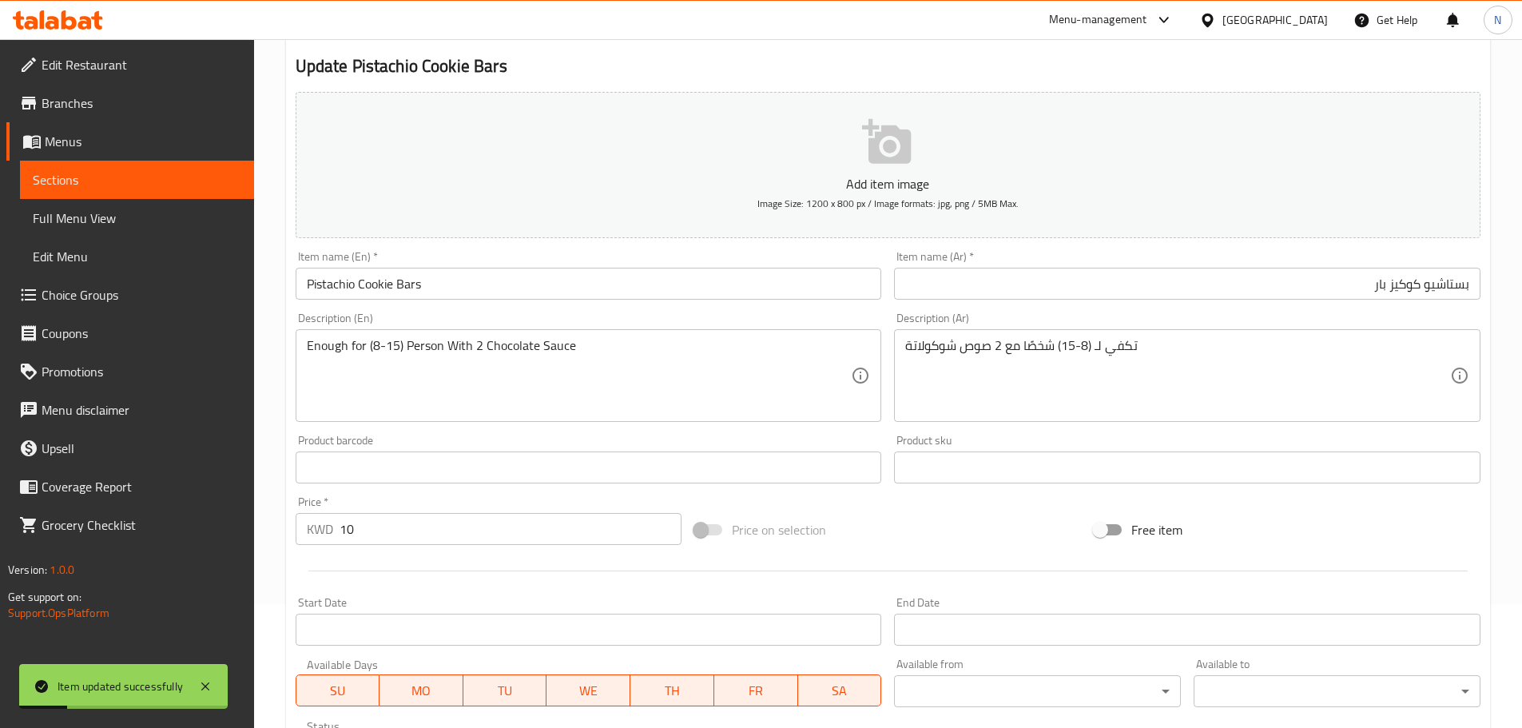
scroll to position [0, 0]
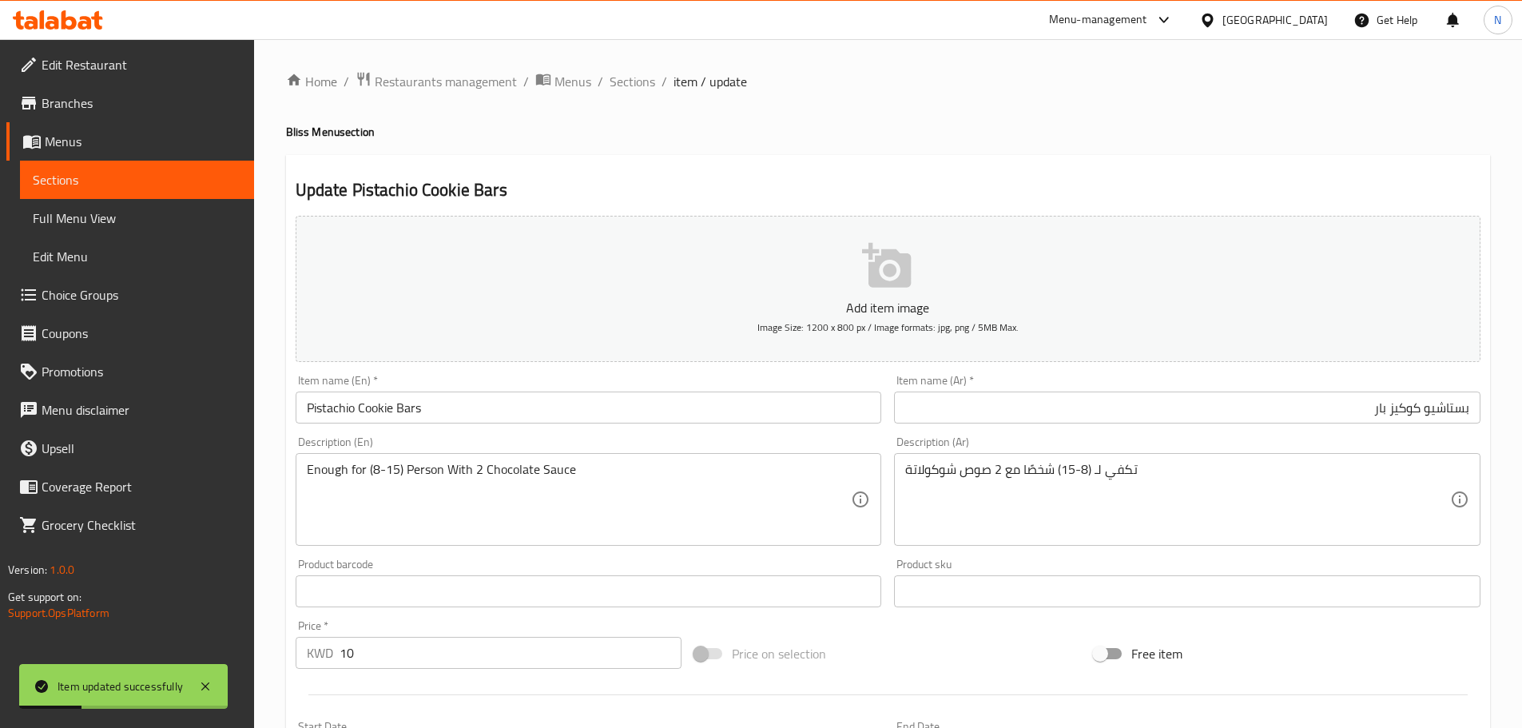
drag, startPoint x: 632, startPoint y: 74, endPoint x: 692, endPoint y: 122, distance: 76.7
click at [632, 74] on span "Sections" at bounding box center [633, 81] width 46 height 19
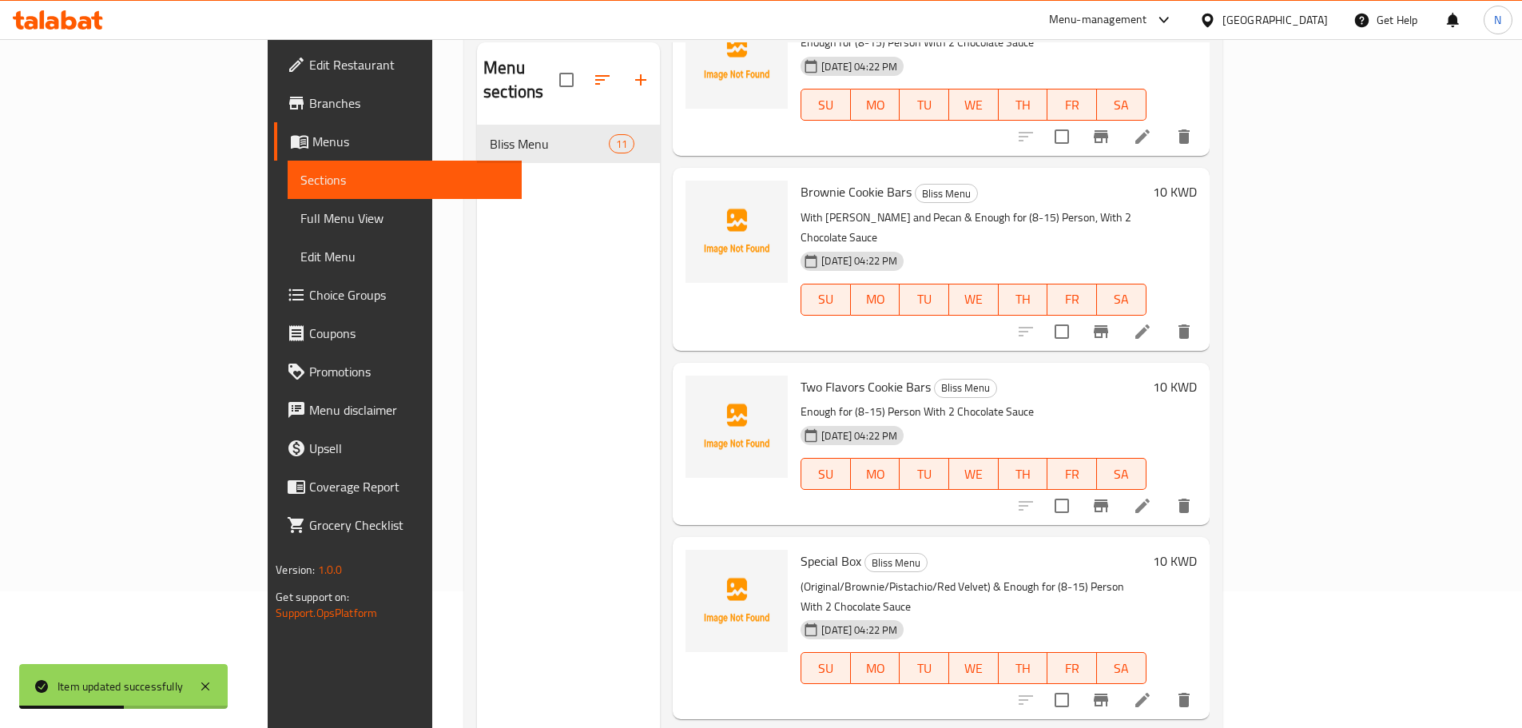
scroll to position [224, 0]
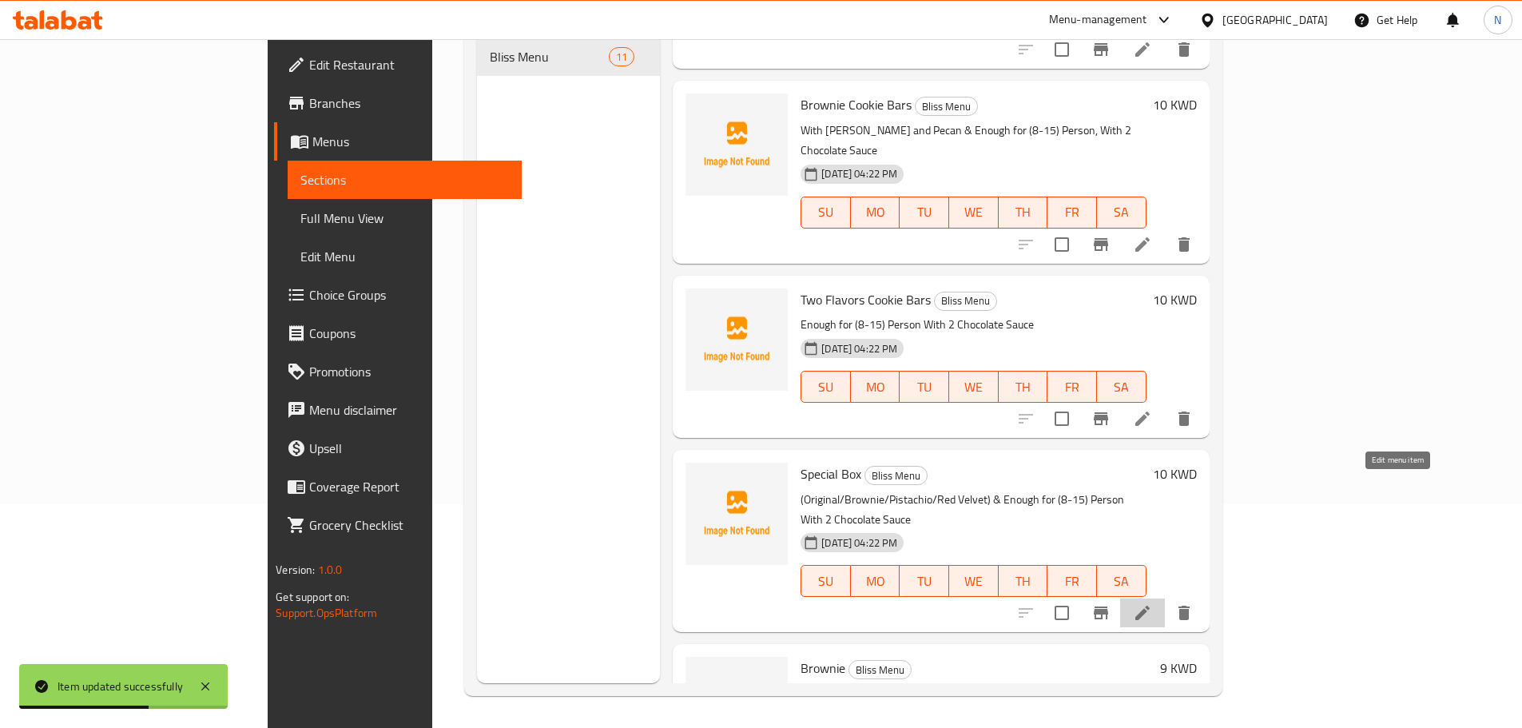
click at [1152, 603] on icon at bounding box center [1142, 612] width 19 height 19
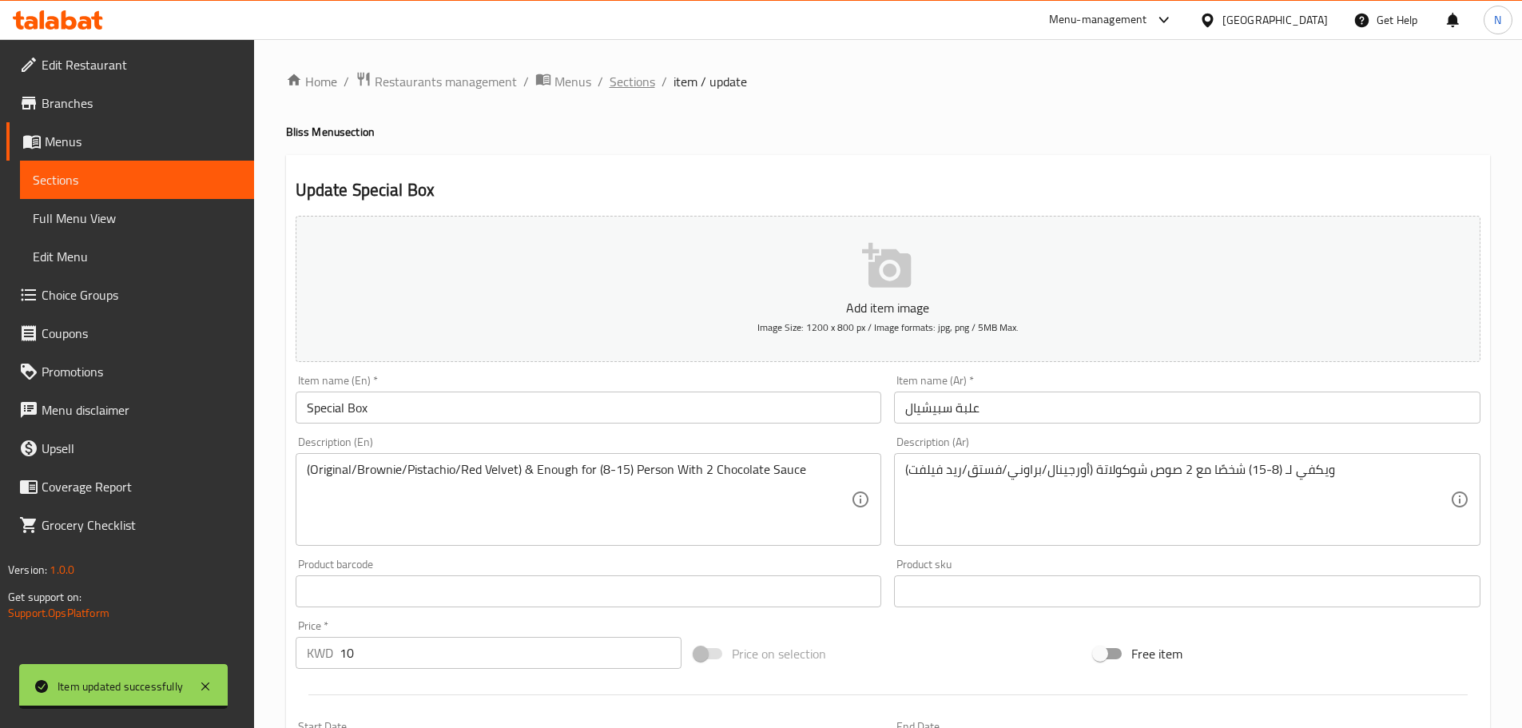
click at [618, 77] on span "Sections" at bounding box center [633, 81] width 46 height 19
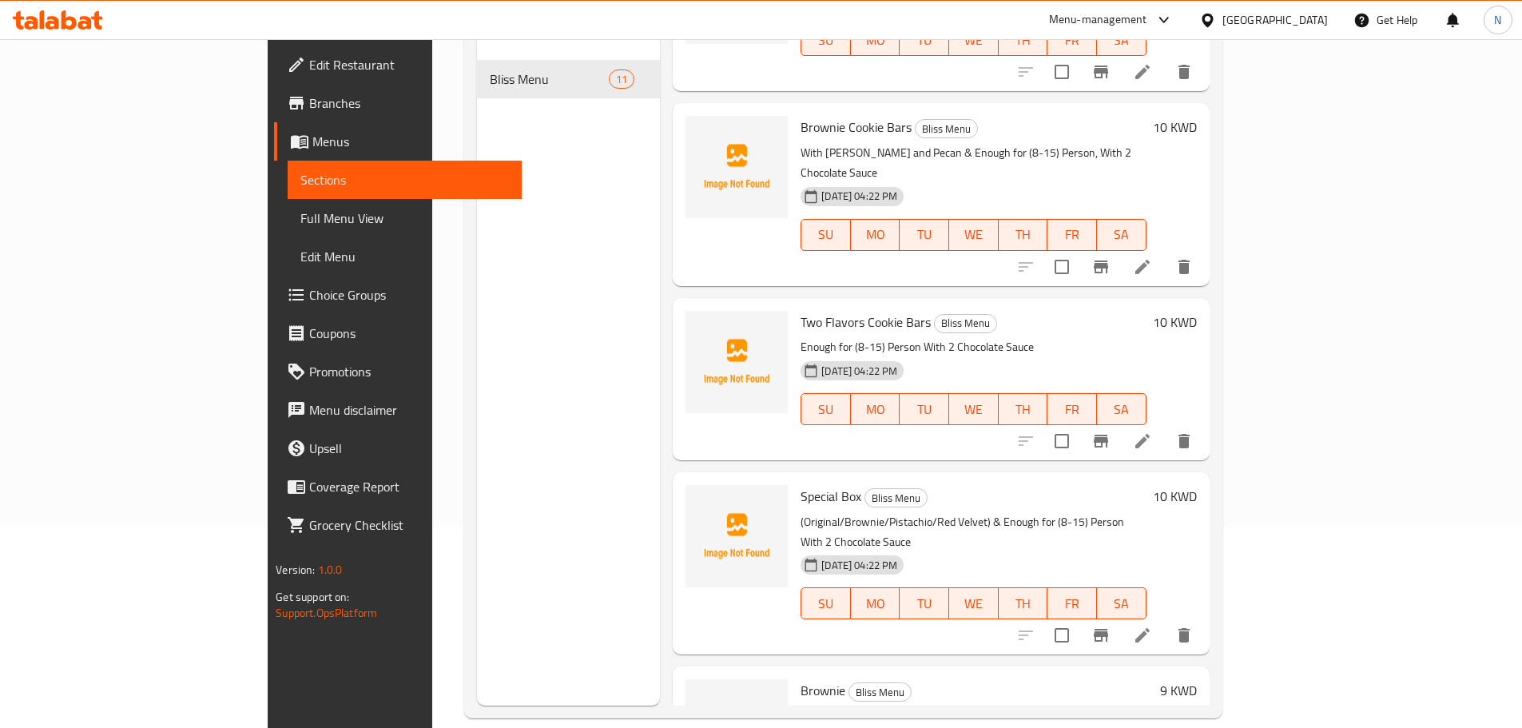
scroll to position [224, 0]
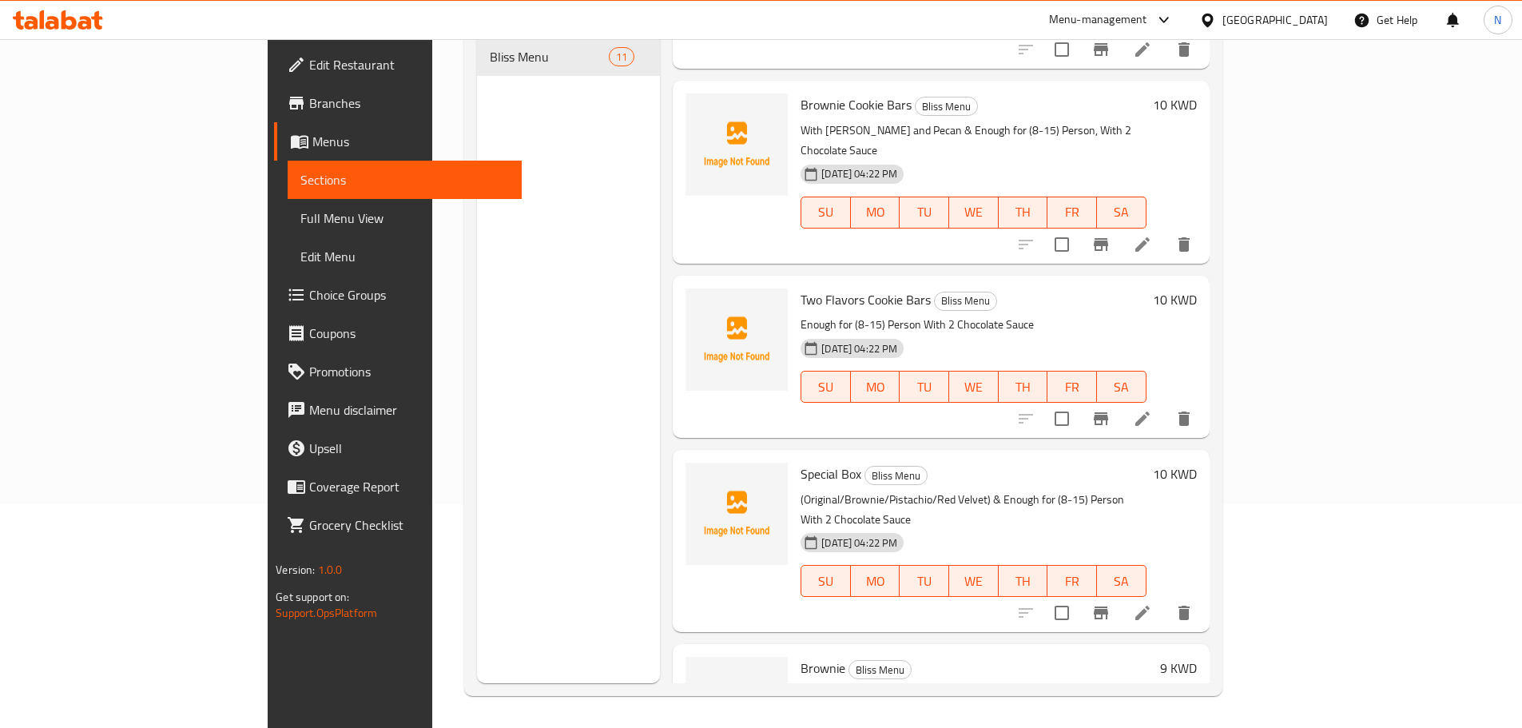
click at [1152, 603] on icon at bounding box center [1142, 612] width 19 height 19
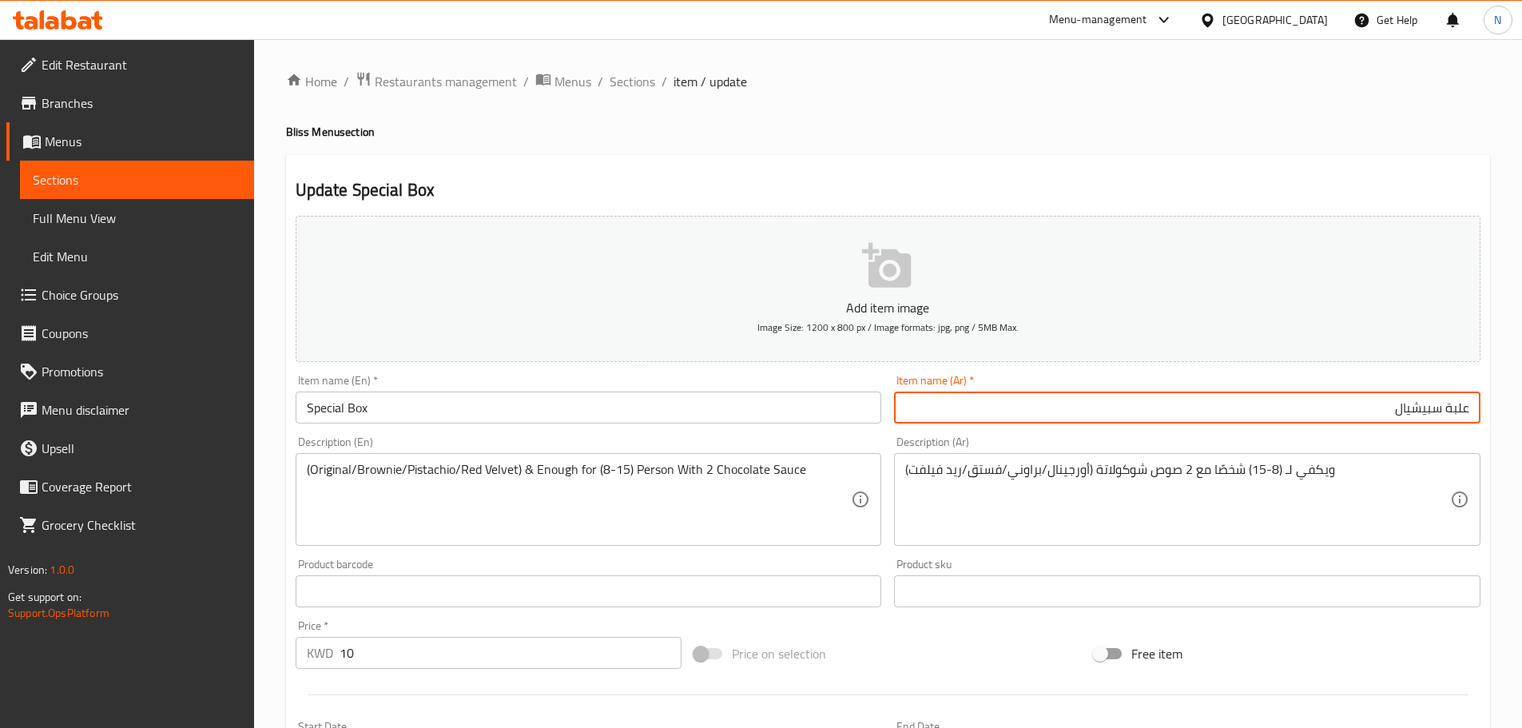
click at [348, 404] on input "Special Box" at bounding box center [589, 407] width 586 height 32
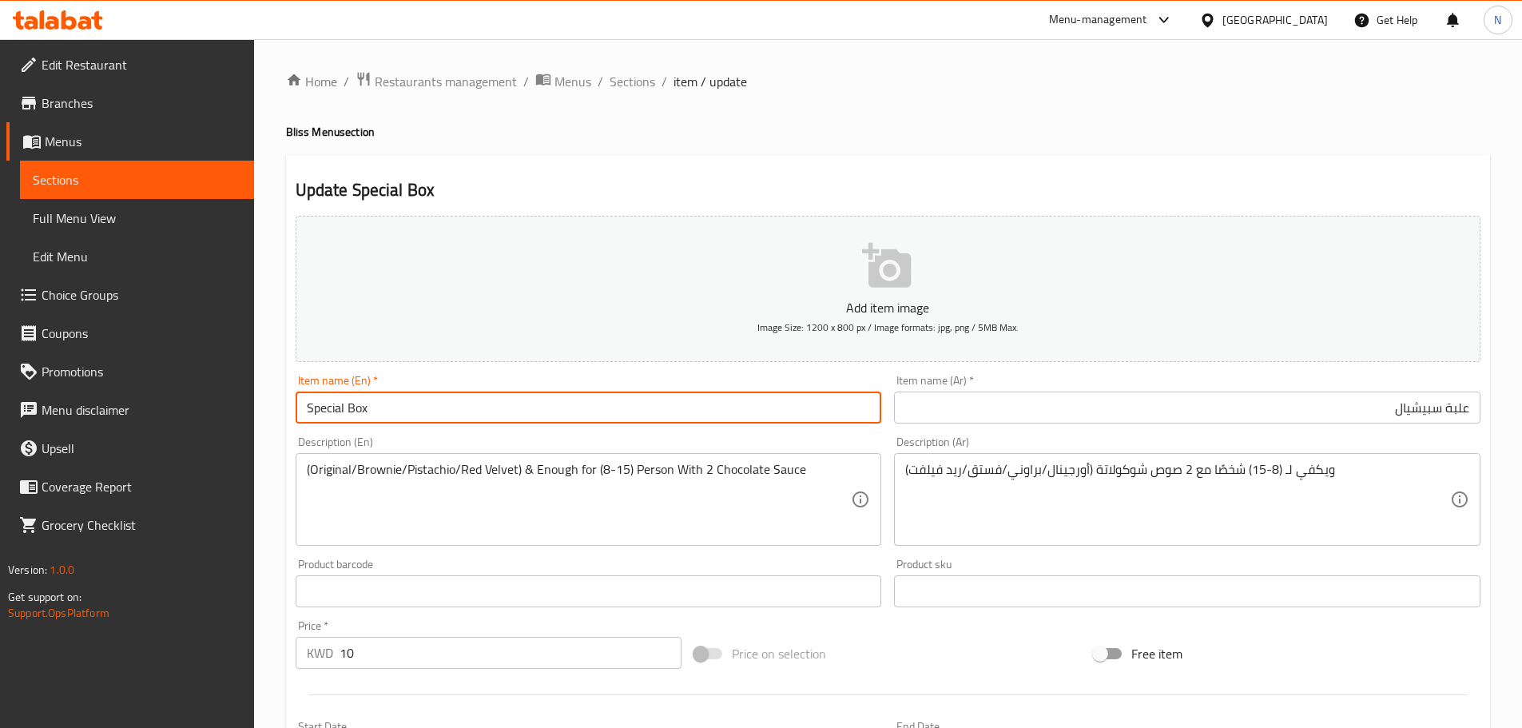
drag, startPoint x: 316, startPoint y: 410, endPoint x: 142, endPoint y: 367, distance: 179.2
click at [169, 402] on div "Edit Restaurant Branches Menus Sections Full Menu View Edit Menu Choice Groups …" at bounding box center [761, 584] width 1522 height 1090
paste input "Cookie Bars"
type input "Special Cookie Bars Box"
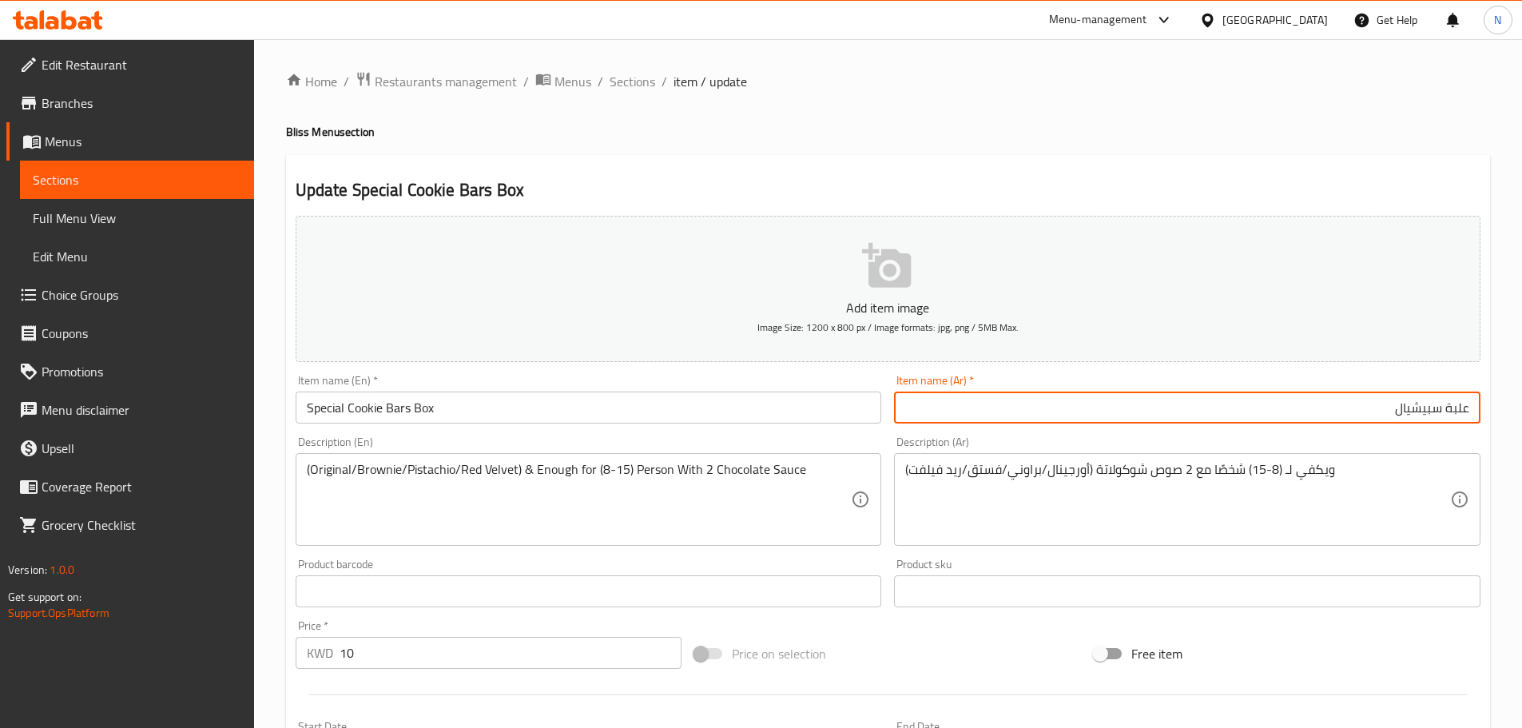
click at [1378, 407] on input "علبة سبيشيال" at bounding box center [1187, 407] width 586 height 32
paste input "سبيشيل كوكي بارز بوكس"
click at [1378, 407] on input "علبة سبيشيالسبيشيل كوكي بارز بوكس" at bounding box center [1187, 407] width 586 height 32
paste input "text"
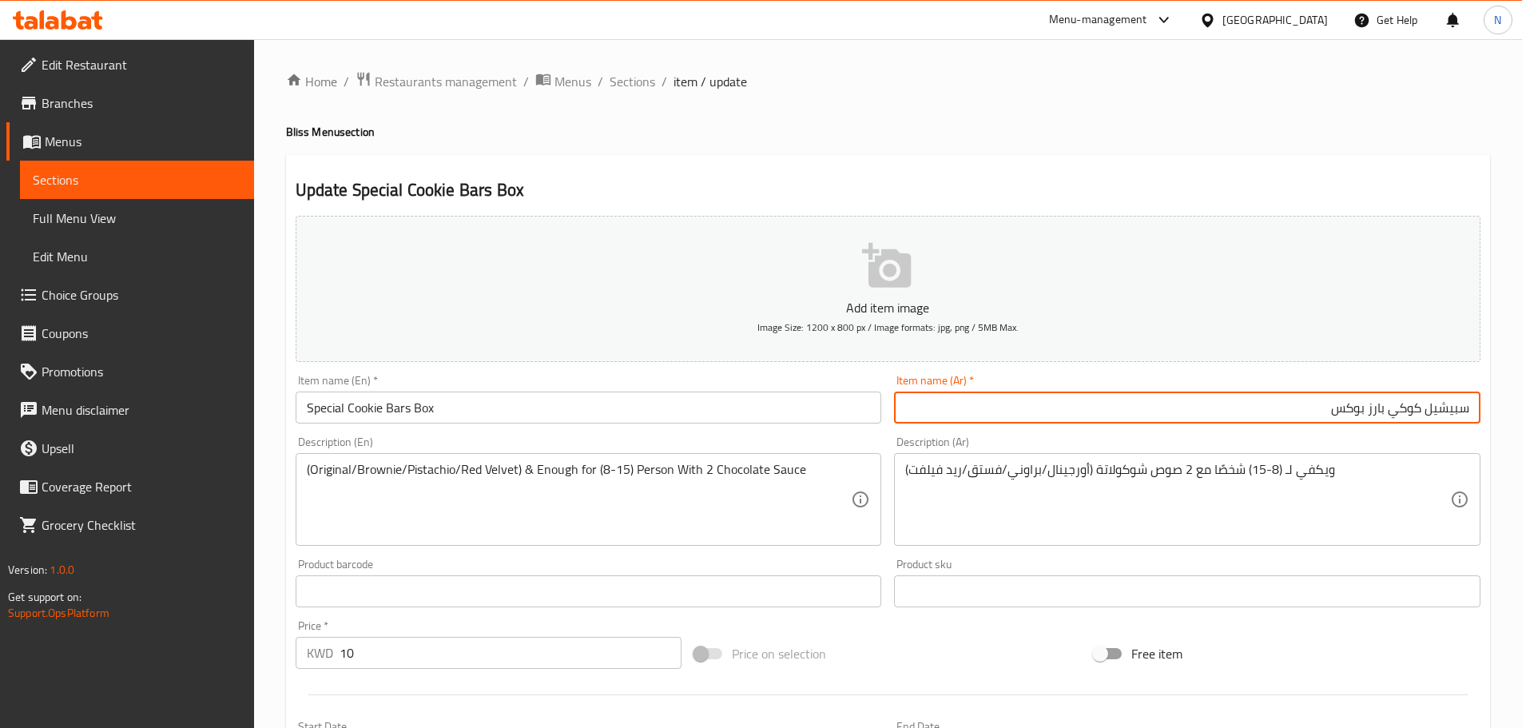
click at [1434, 403] on input "سبيشيل كوكي بارز بوكس" at bounding box center [1187, 407] width 586 height 32
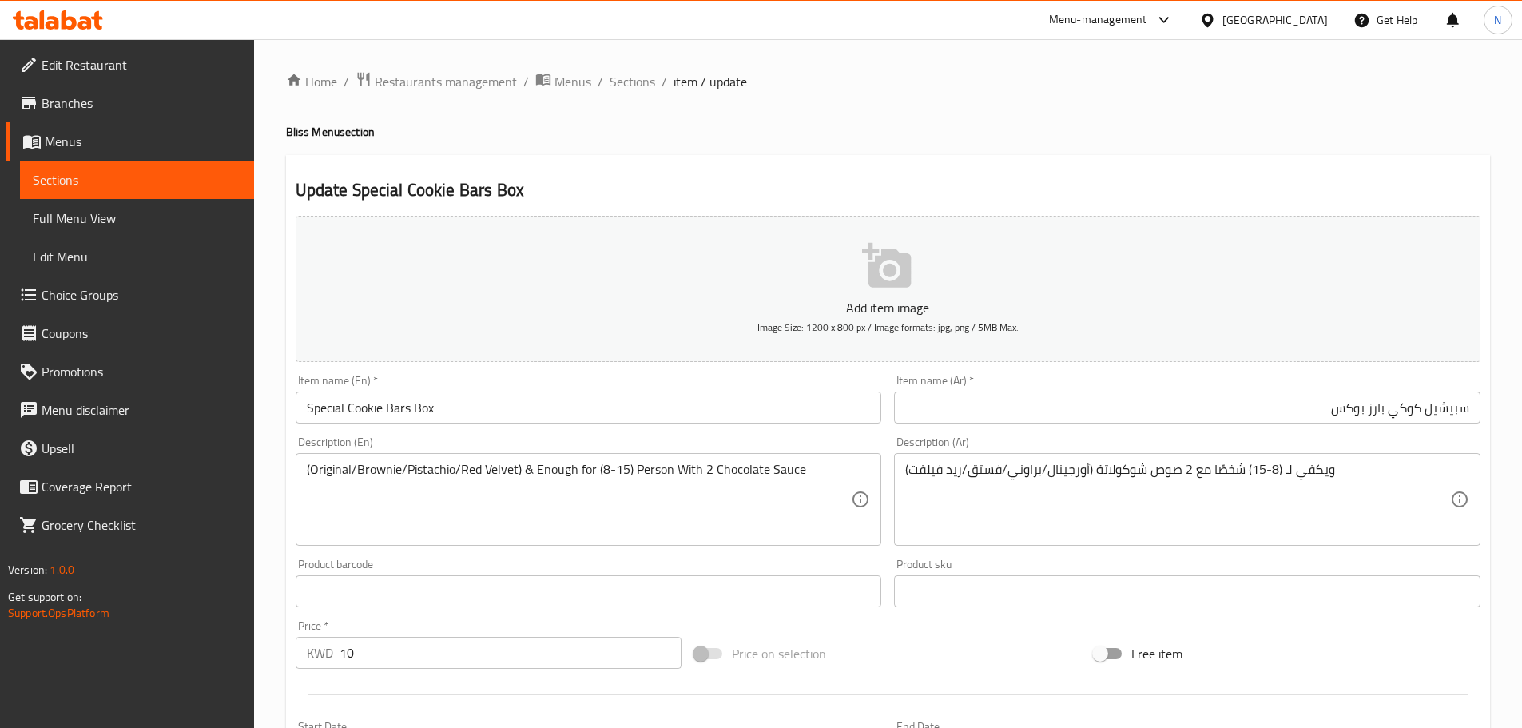
click at [1432, 404] on input "سبيشيل كوكي بارز بوكس" at bounding box center [1187, 407] width 586 height 32
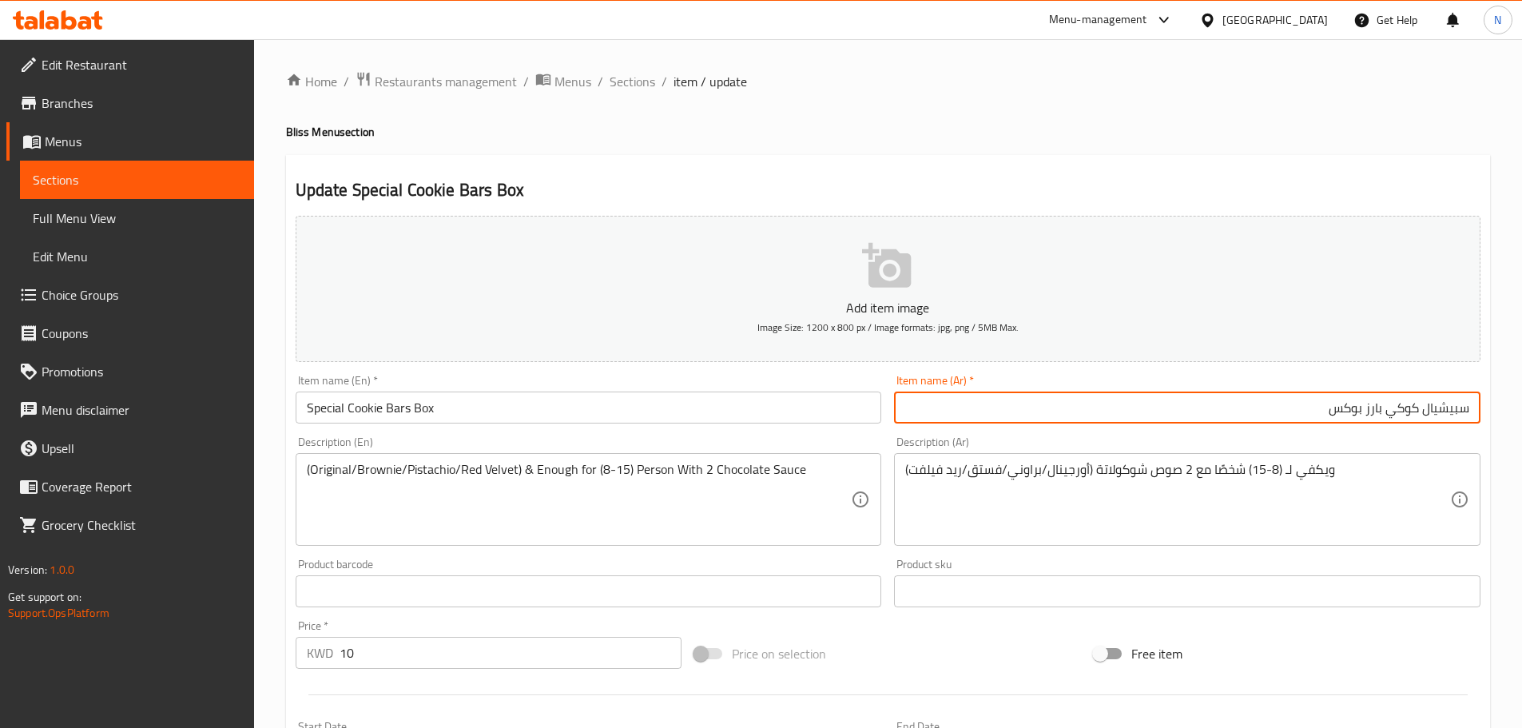
click at [1388, 409] on input "سبيشيال كوكي بارز بوكس" at bounding box center [1187, 407] width 586 height 32
click at [1373, 407] on input "سبيشيال كوكيز بارز بوكس" at bounding box center [1187, 407] width 586 height 32
type input "سبيشيال كوكيز بارز بوكس"
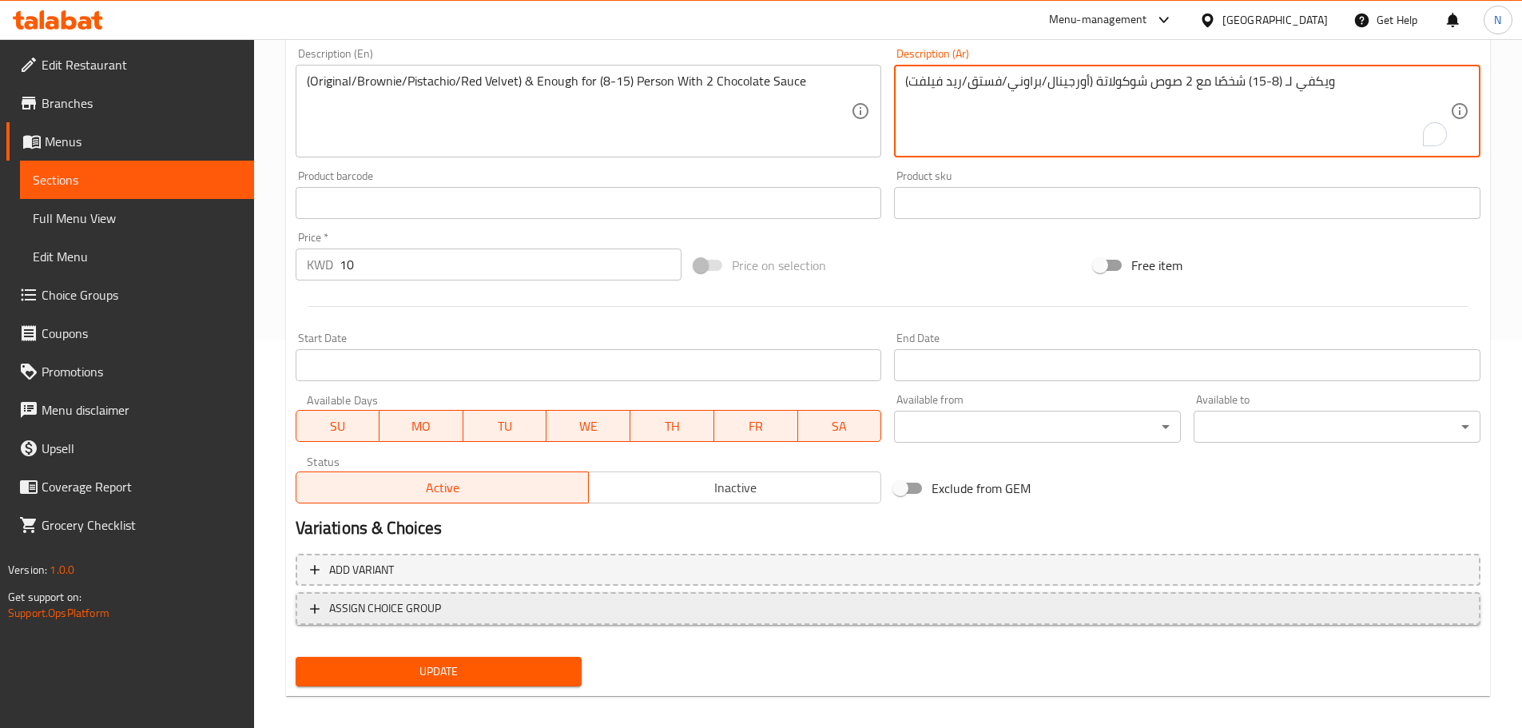
scroll to position [401, 0]
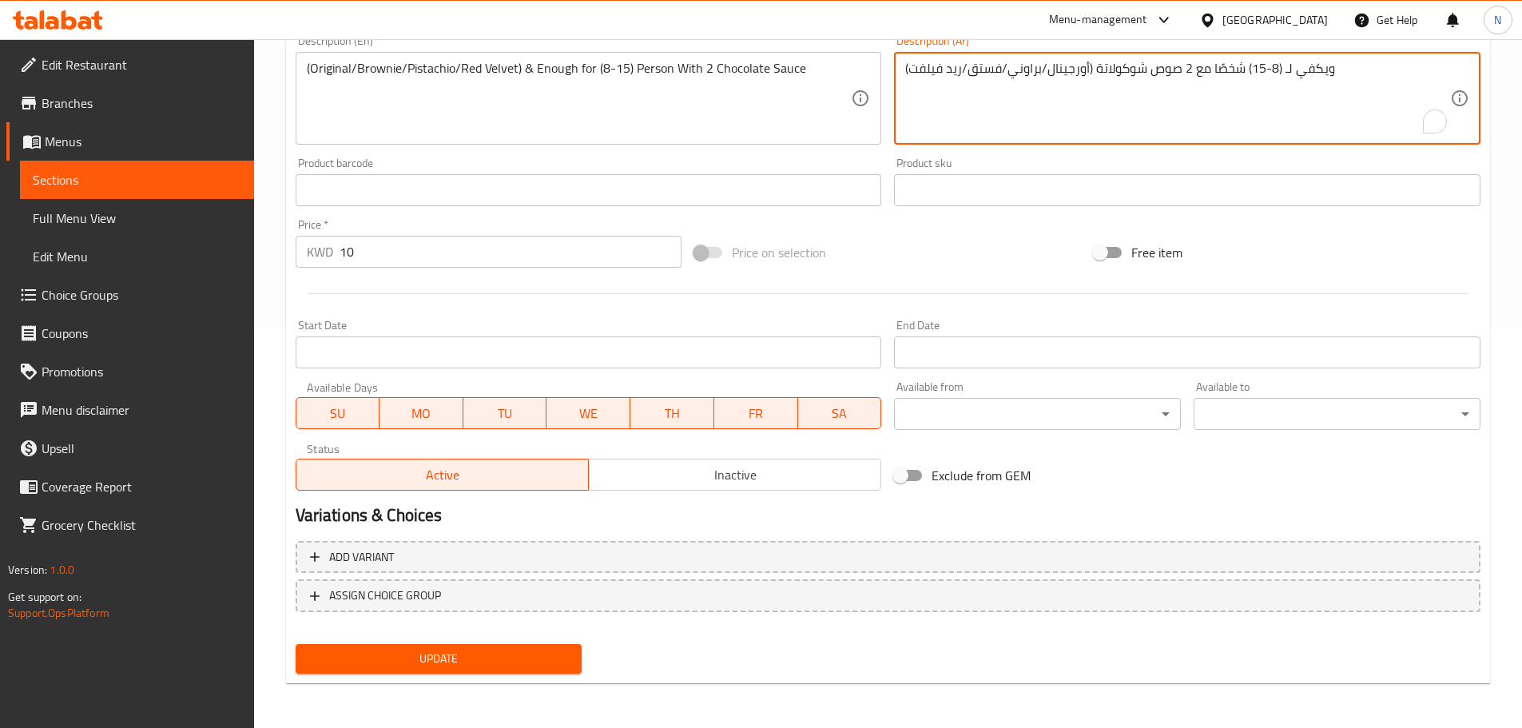
click at [479, 646] on button "Update" at bounding box center [439, 659] width 287 height 30
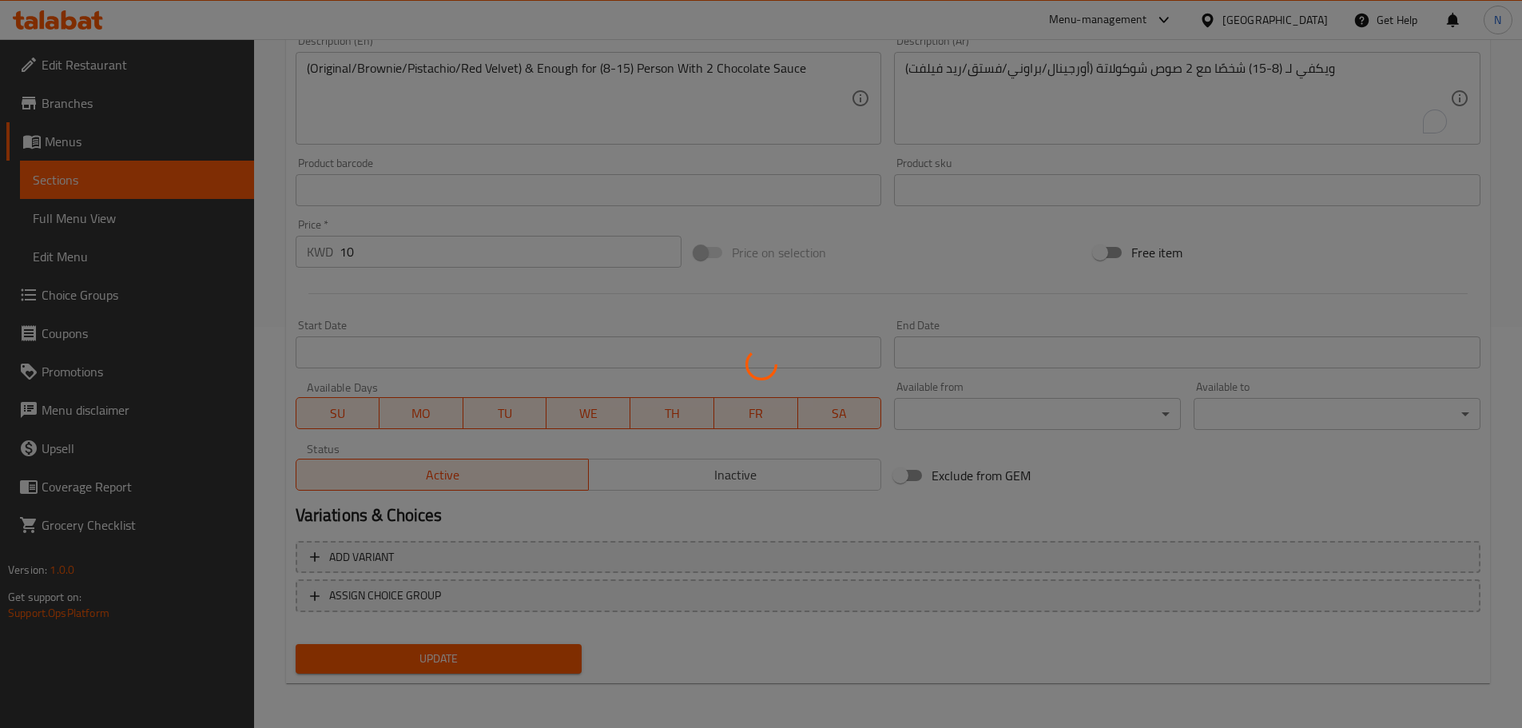
scroll to position [0, 0]
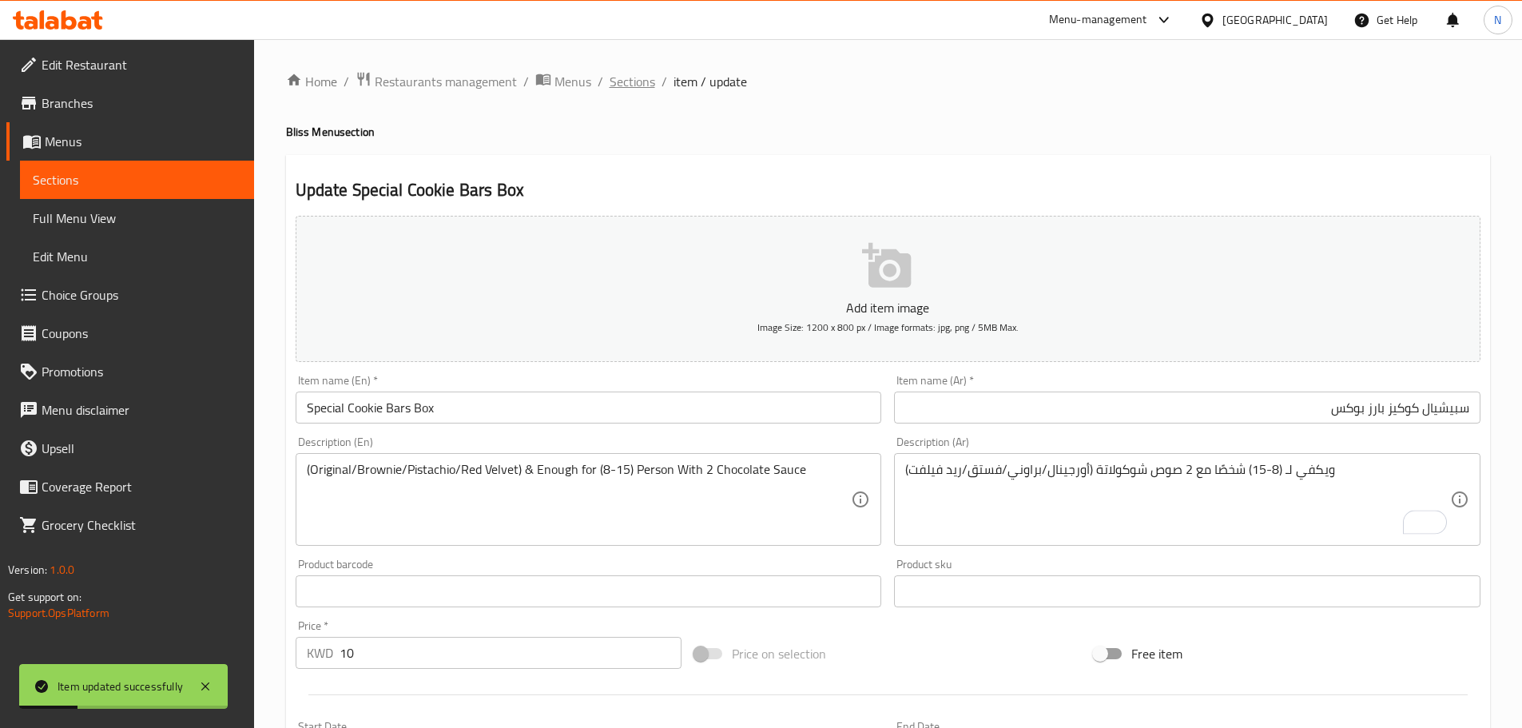
click at [645, 80] on span "Sections" at bounding box center [633, 81] width 46 height 19
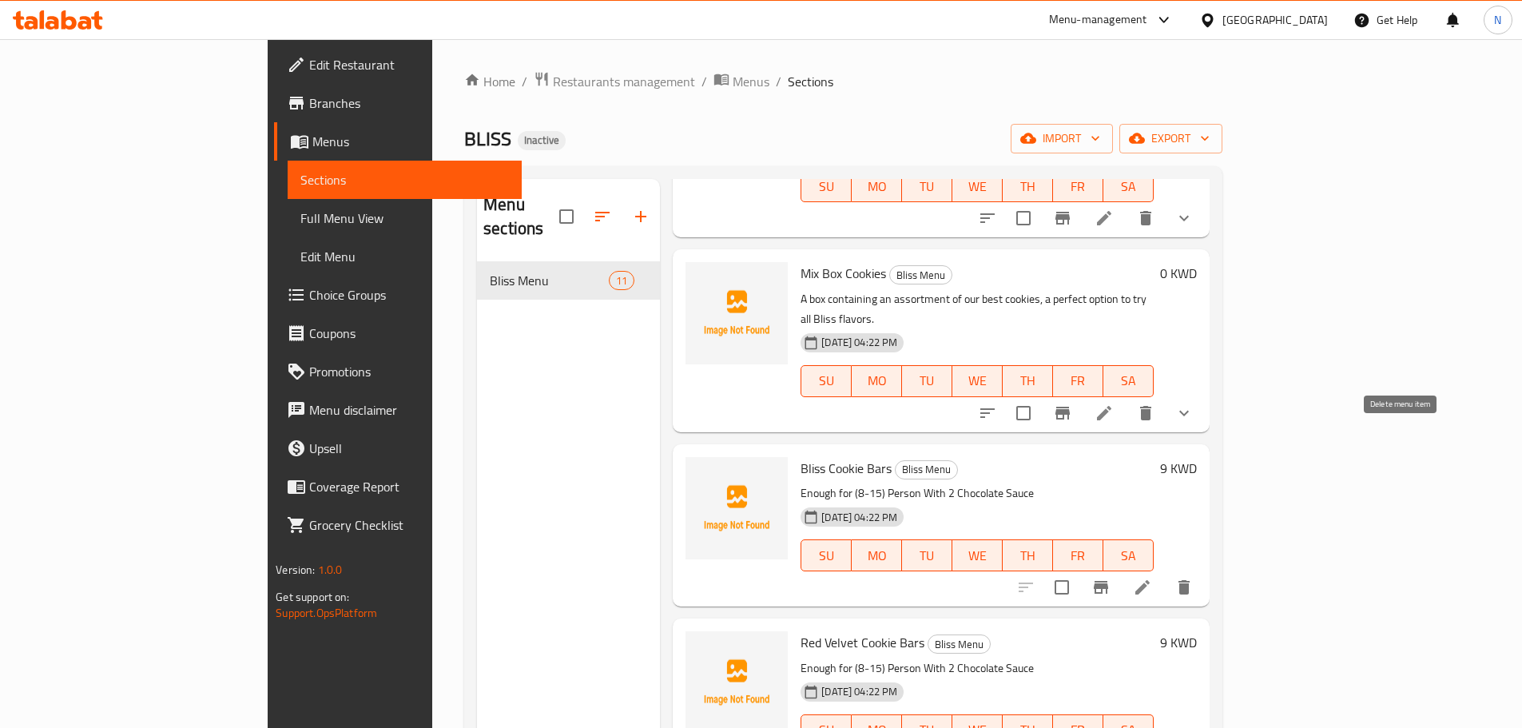
scroll to position [570, 0]
click at [1152, 577] on icon at bounding box center [1142, 586] width 19 height 19
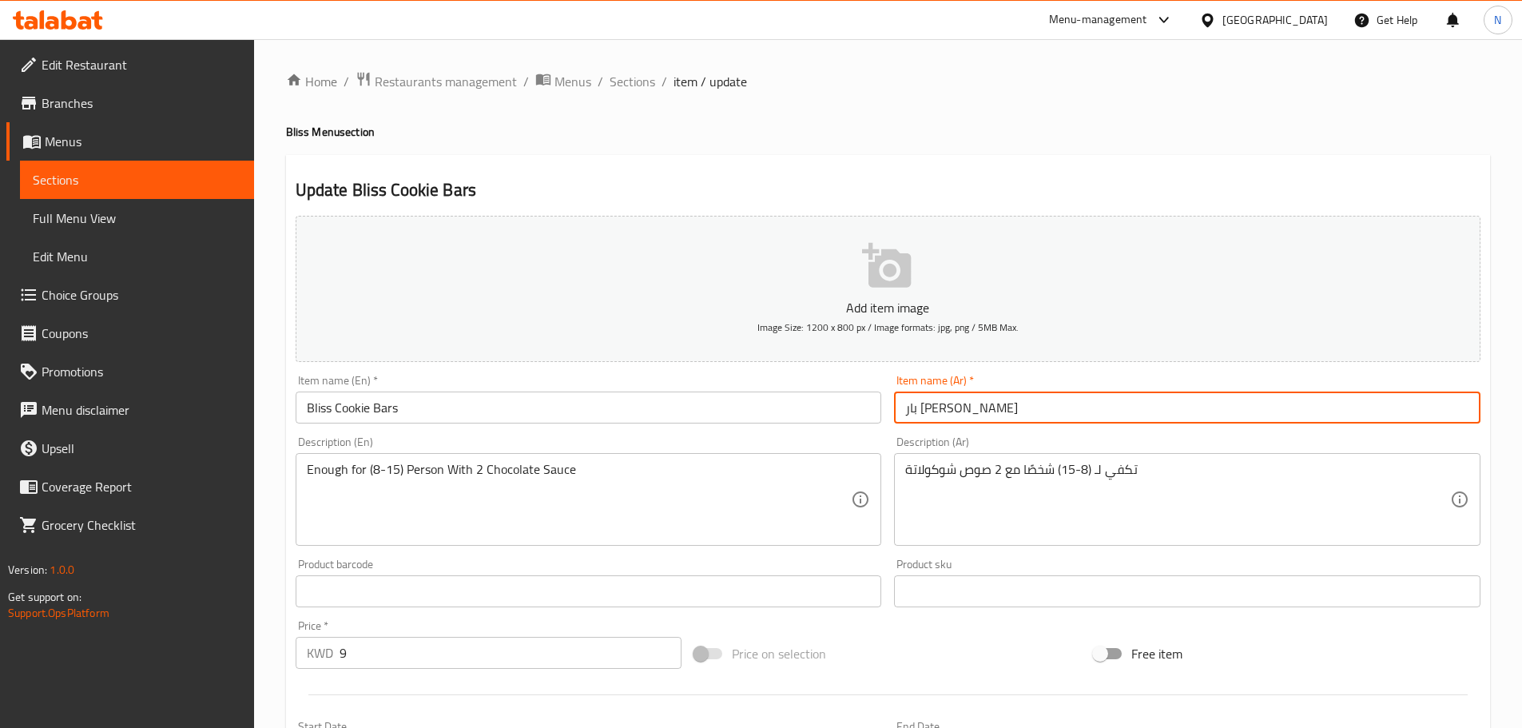
click at [973, 407] on input "بار كوكيز بليس" at bounding box center [1187, 407] width 586 height 32
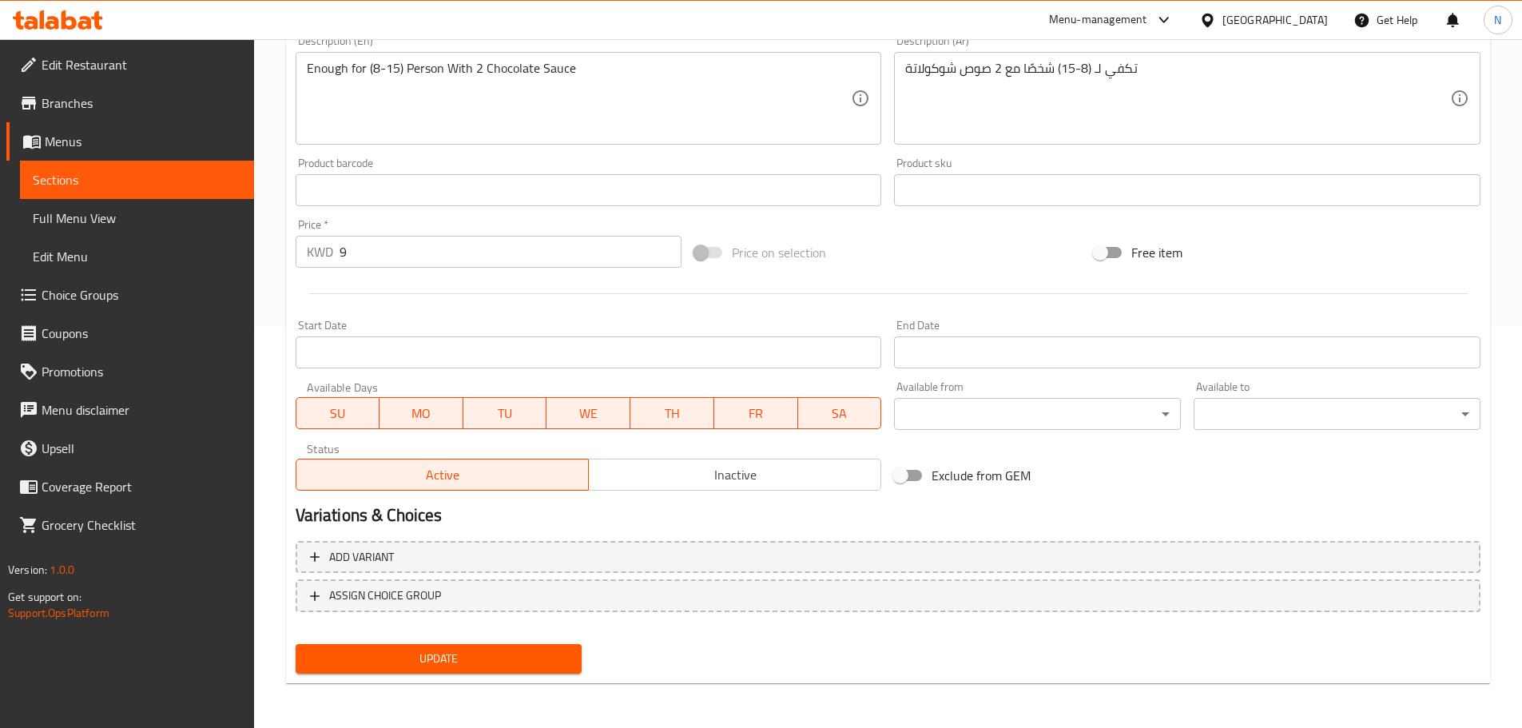
type input "بارز كوكيز بليس"
click at [562, 657] on span "Update" at bounding box center [438, 659] width 261 height 20
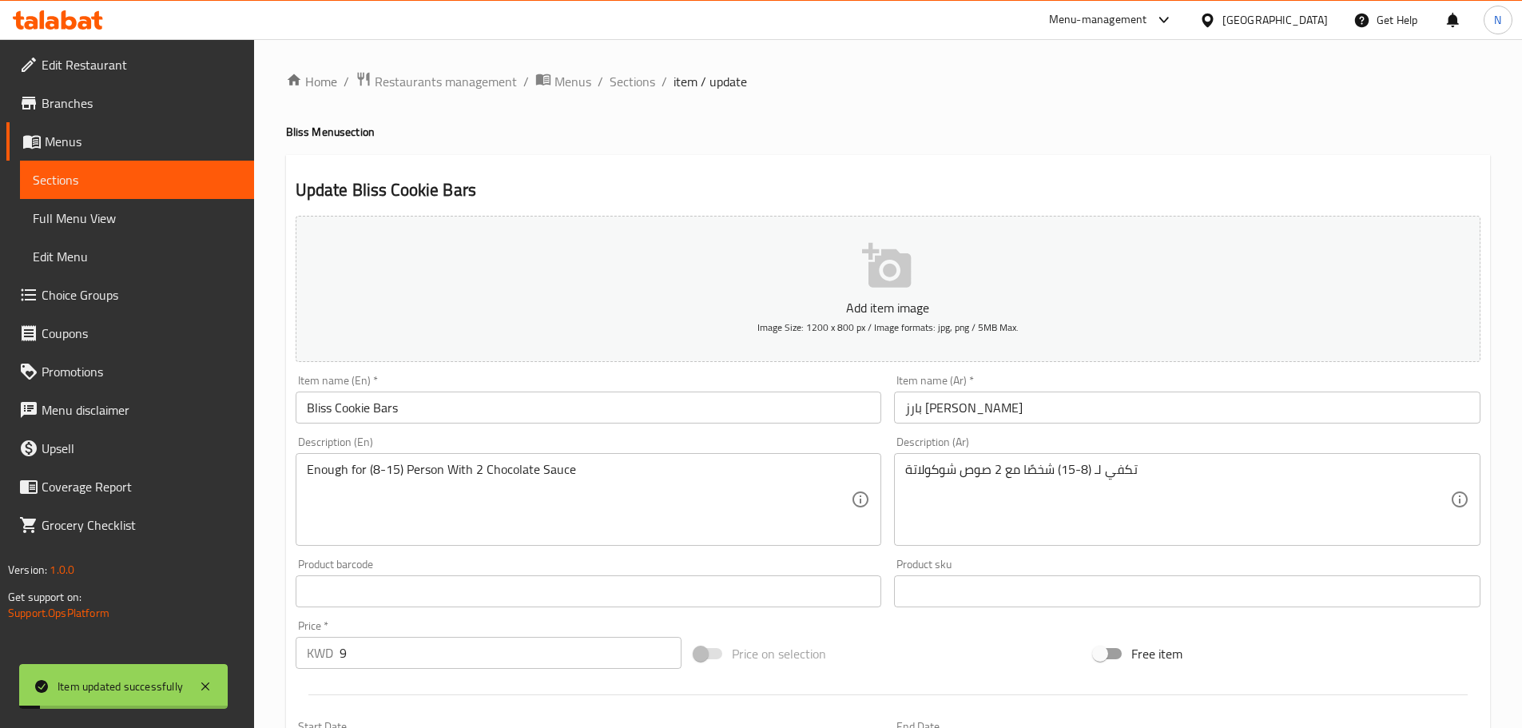
click at [976, 404] on input "بارز كوكيز بليس" at bounding box center [1187, 407] width 586 height 32
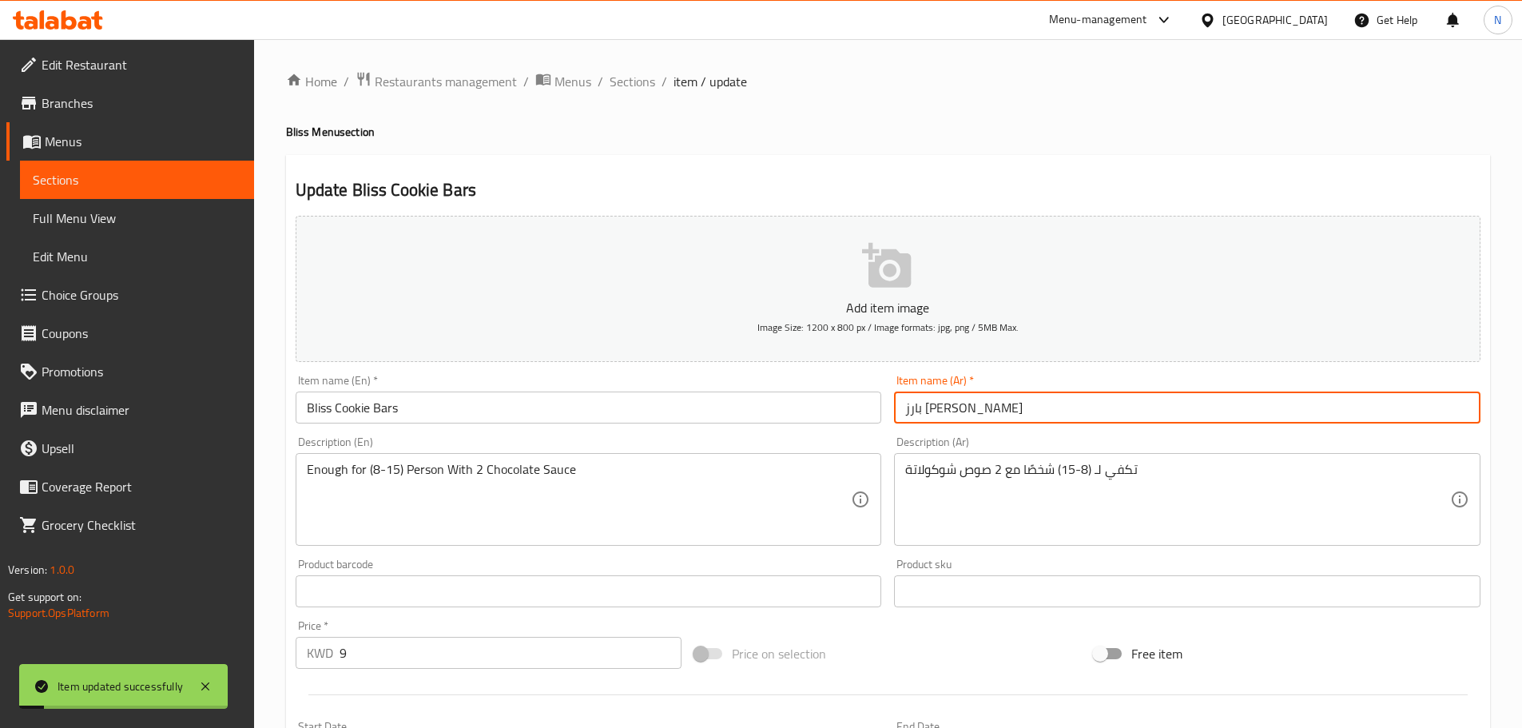
click at [976, 404] on input "بارز كوكيز بليس" at bounding box center [1187, 407] width 586 height 32
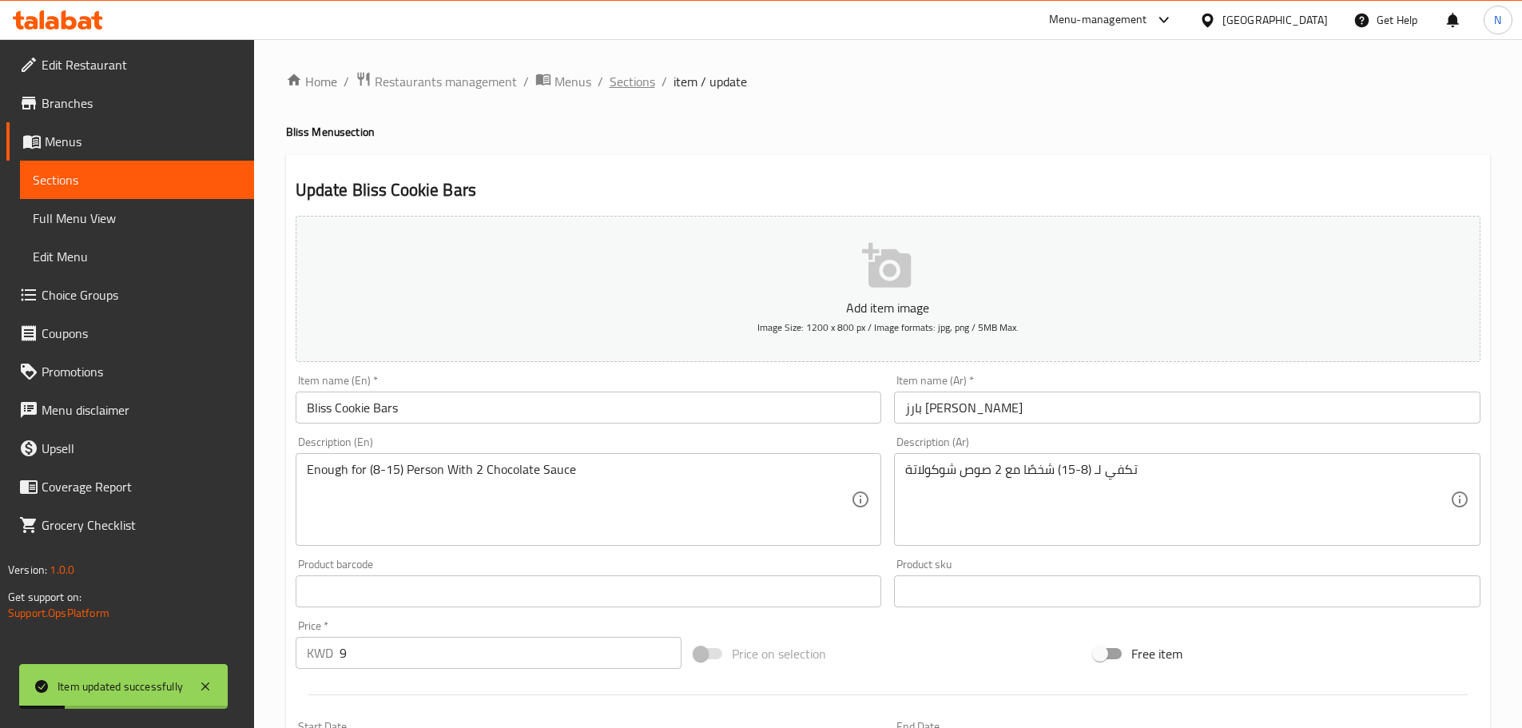
click at [629, 91] on span "Sections" at bounding box center [633, 81] width 46 height 19
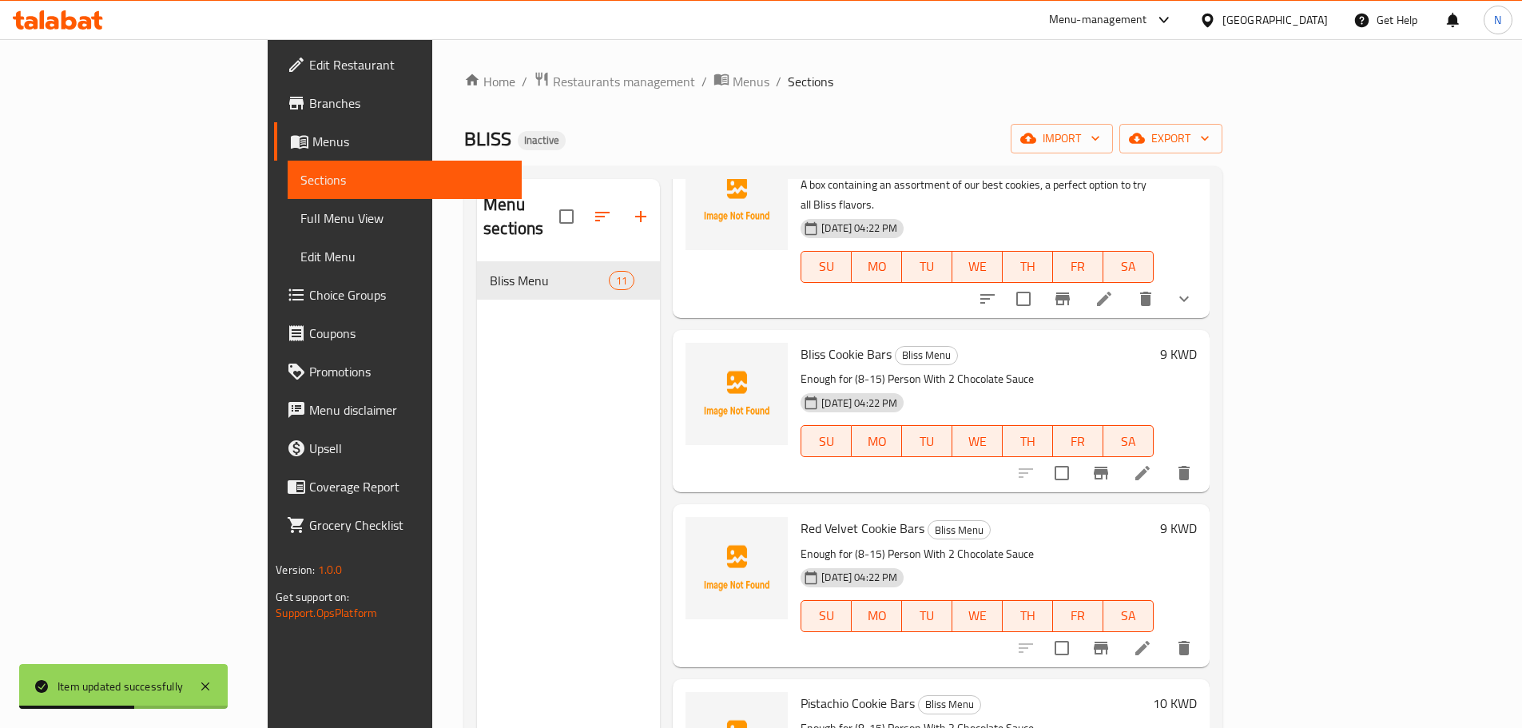
scroll to position [729, 0]
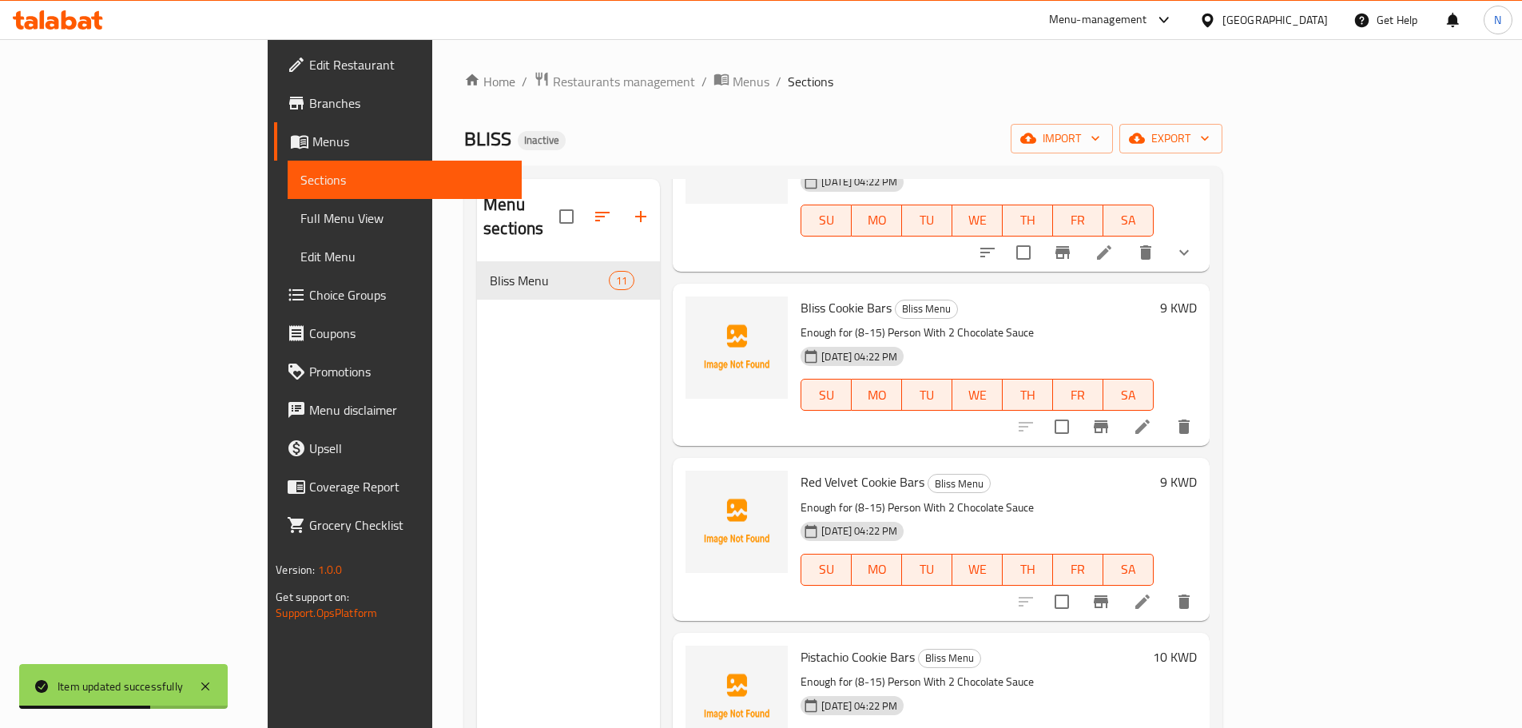
click at [1152, 592] on icon at bounding box center [1142, 601] width 19 height 19
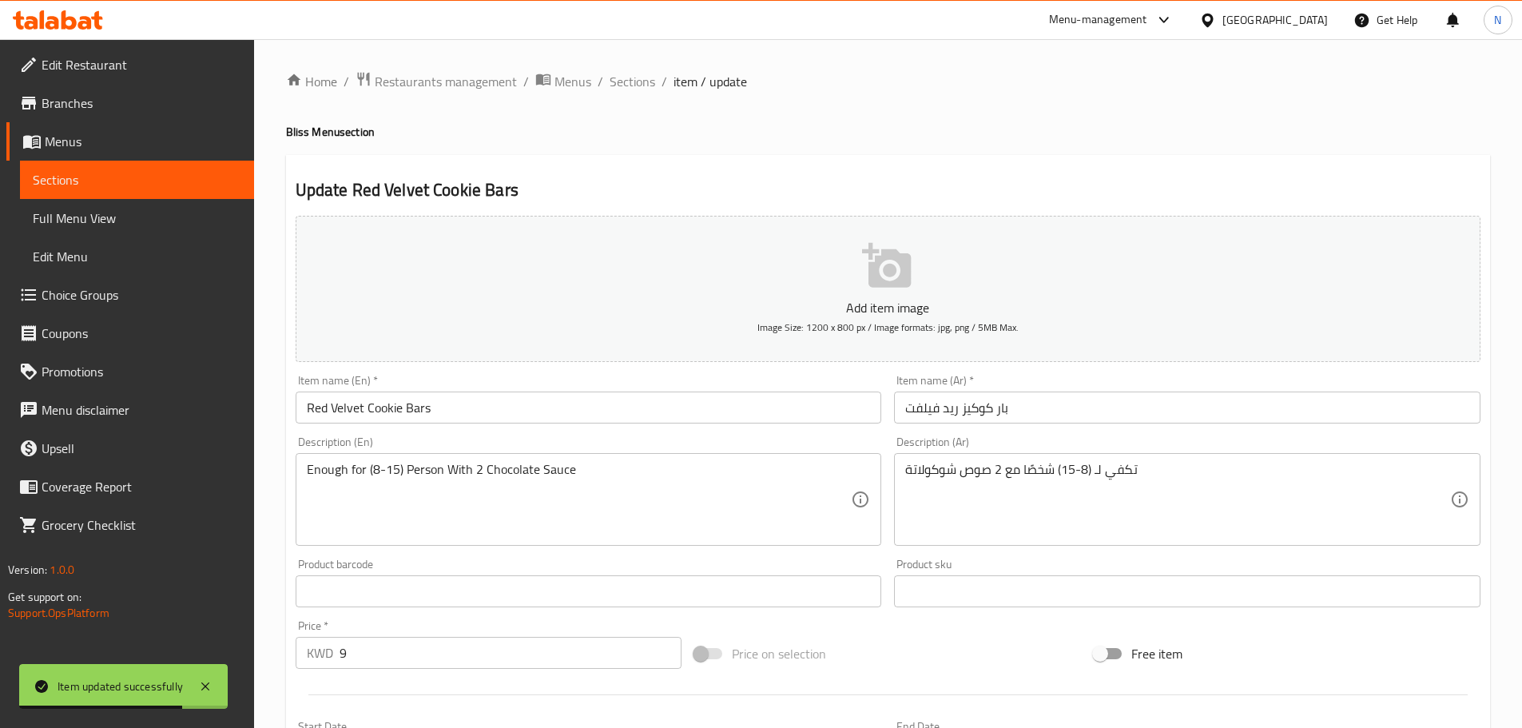
click at [995, 407] on input "بار كوكيز ريد فيلفت" at bounding box center [1187, 407] width 586 height 32
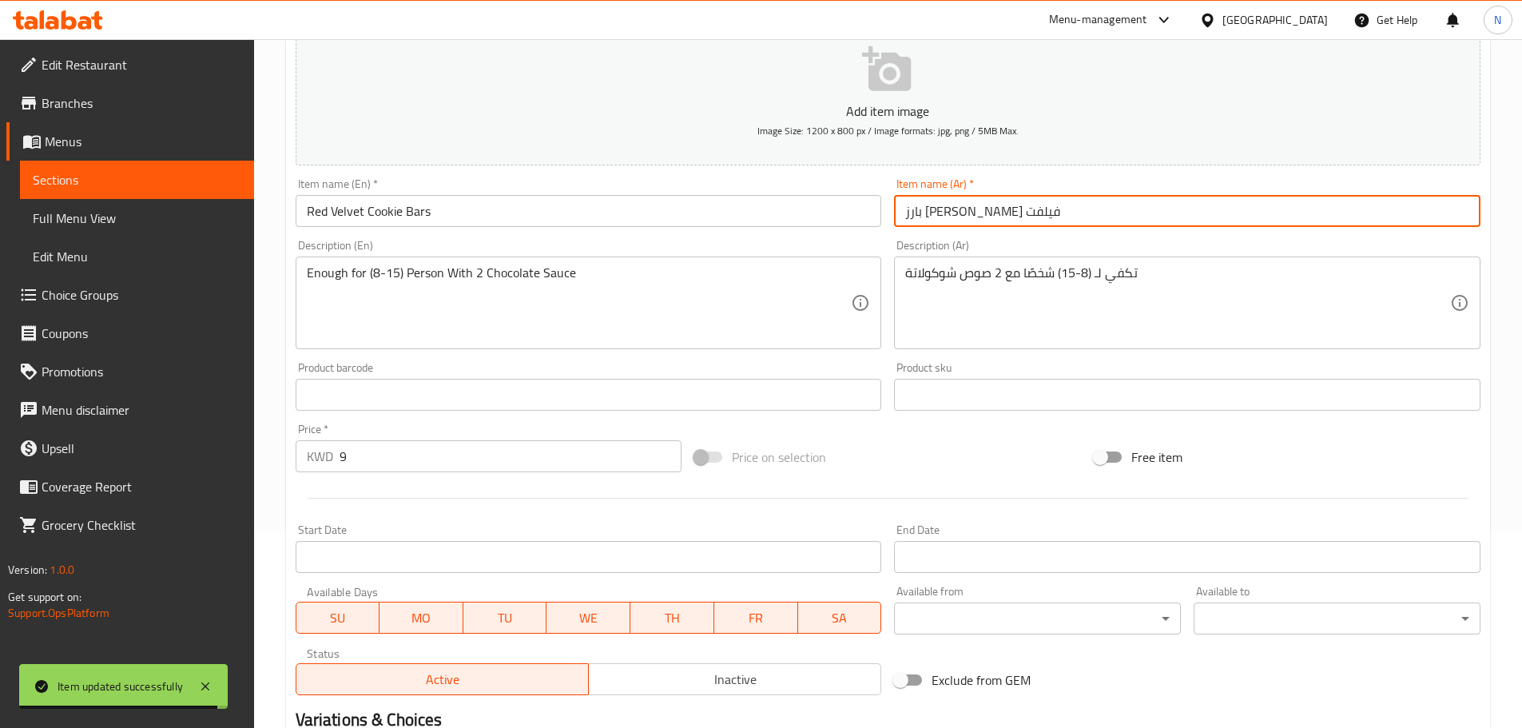
scroll to position [401, 0]
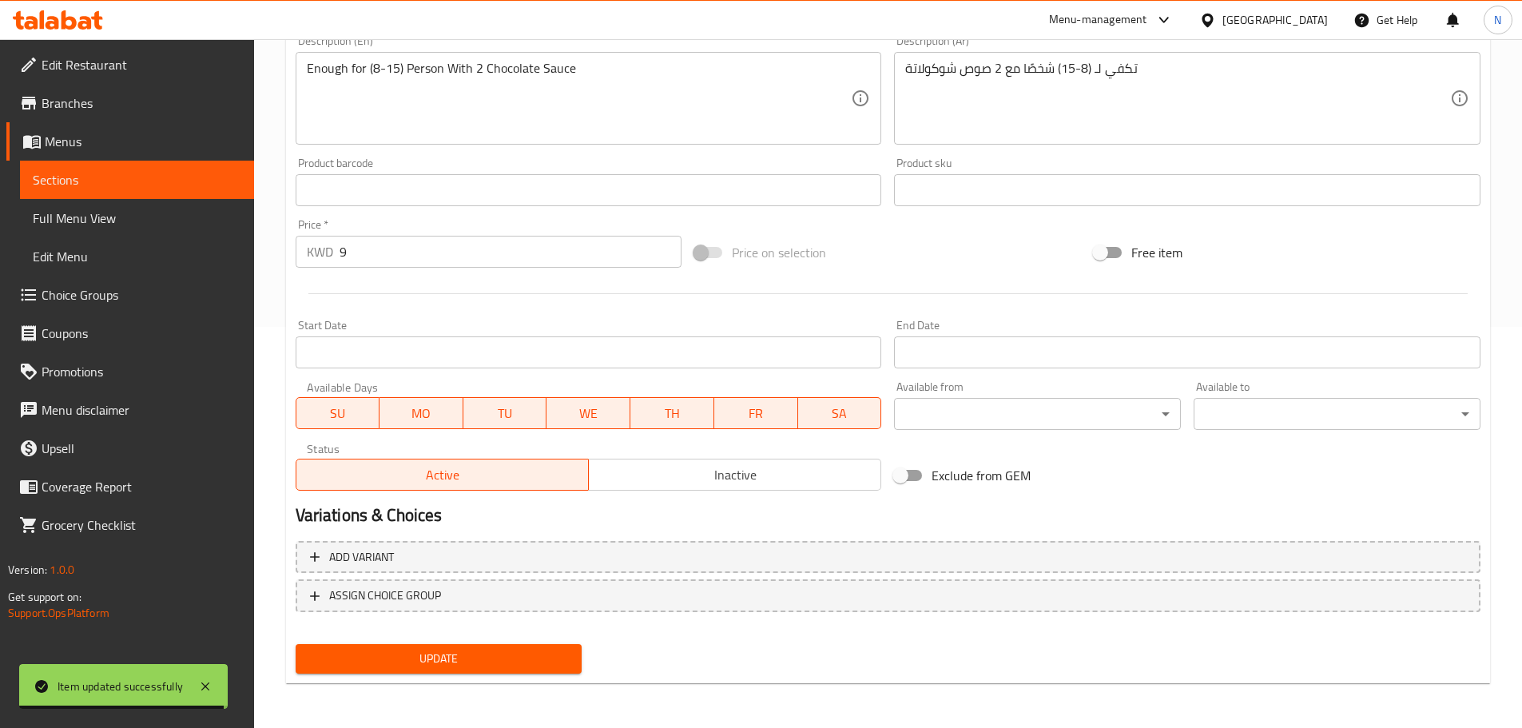
type input "بارز كوكيز ريد فيلفت"
click at [555, 666] on span "Update" at bounding box center [438, 659] width 261 height 20
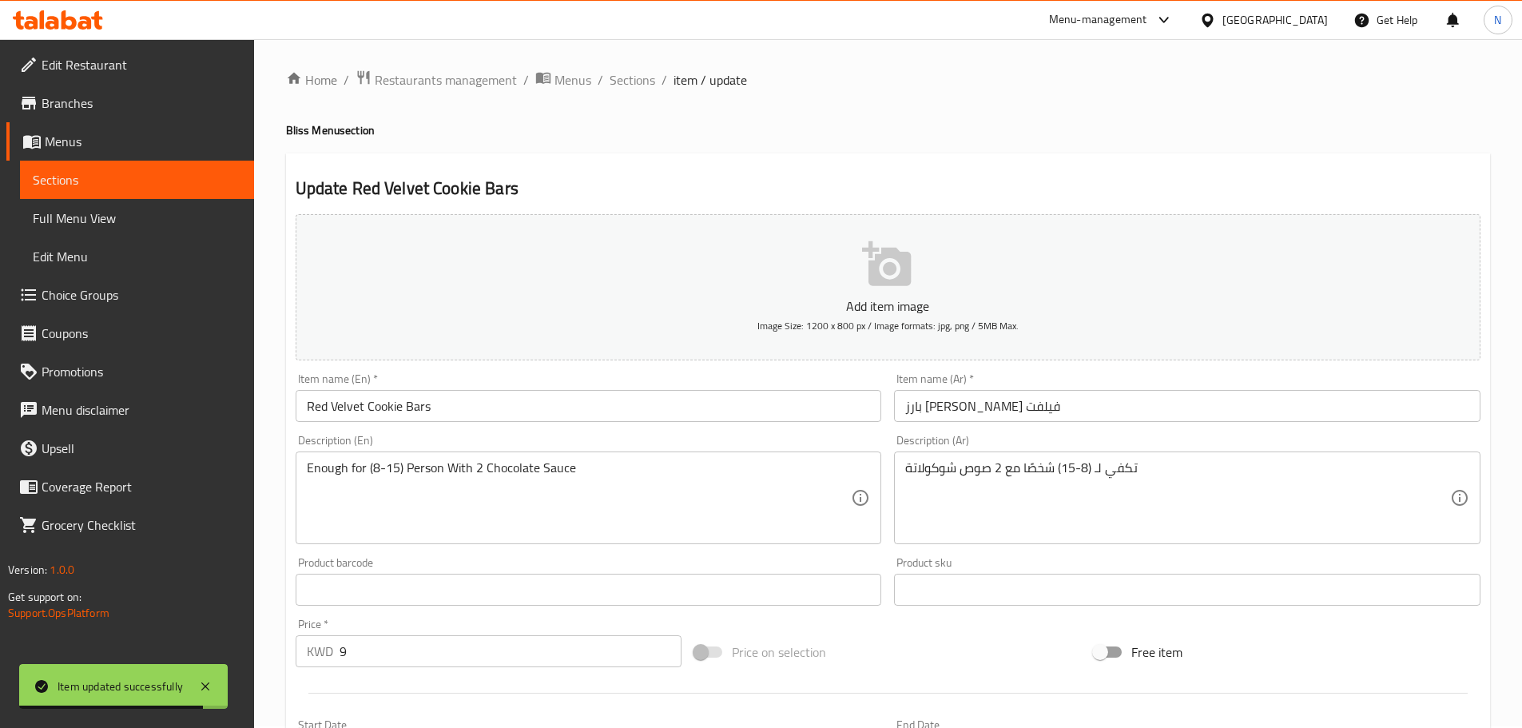
scroll to position [0, 0]
click at [633, 79] on span "Sections" at bounding box center [633, 81] width 46 height 19
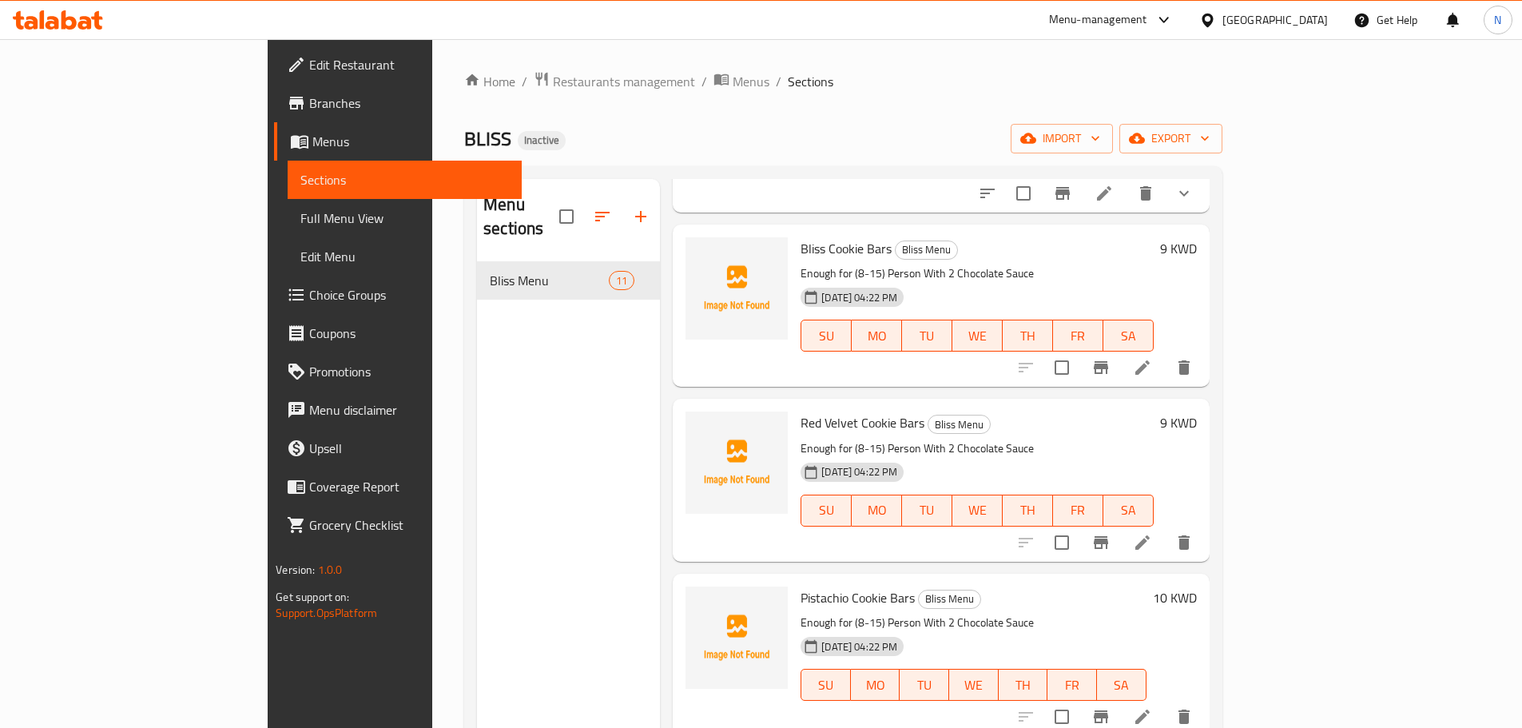
scroll to position [879, 0]
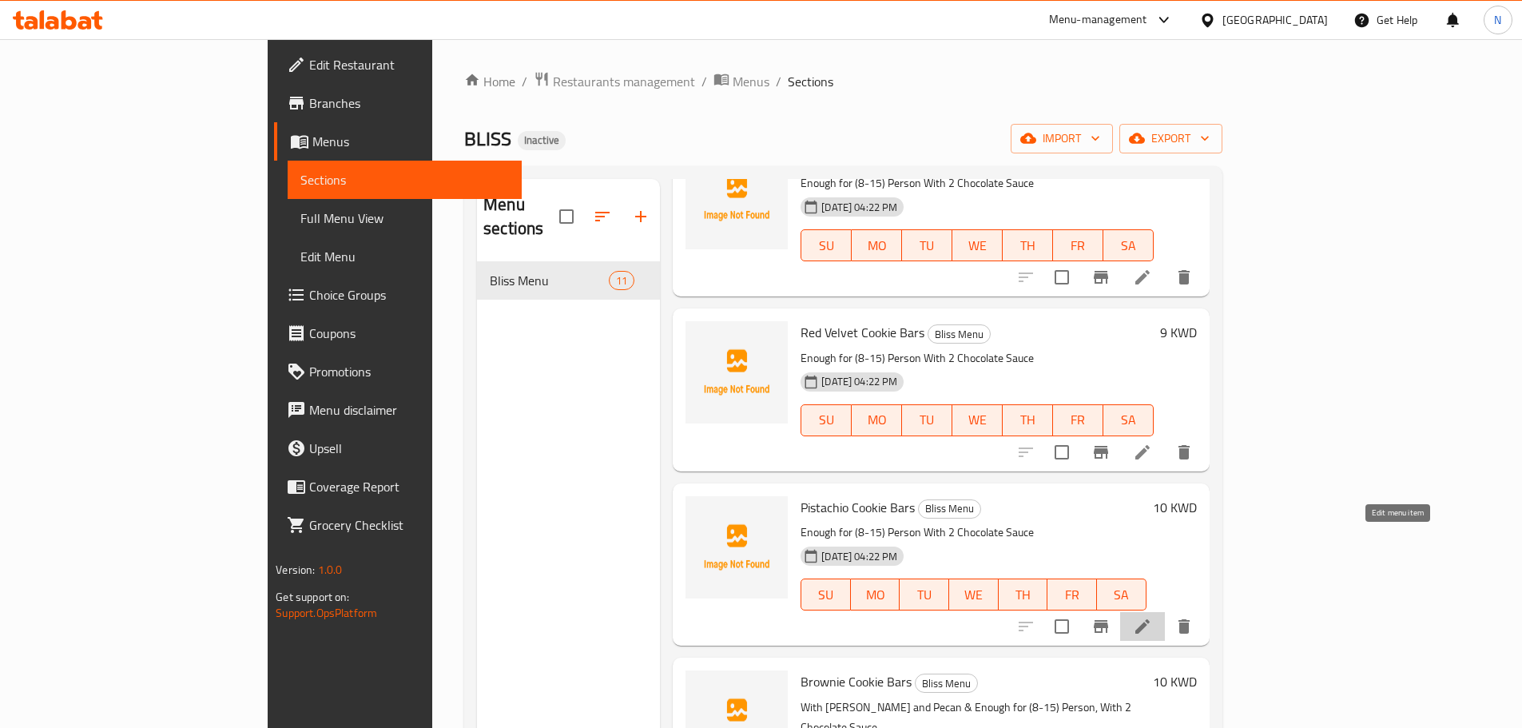
click at [1152, 617] on icon at bounding box center [1142, 626] width 19 height 19
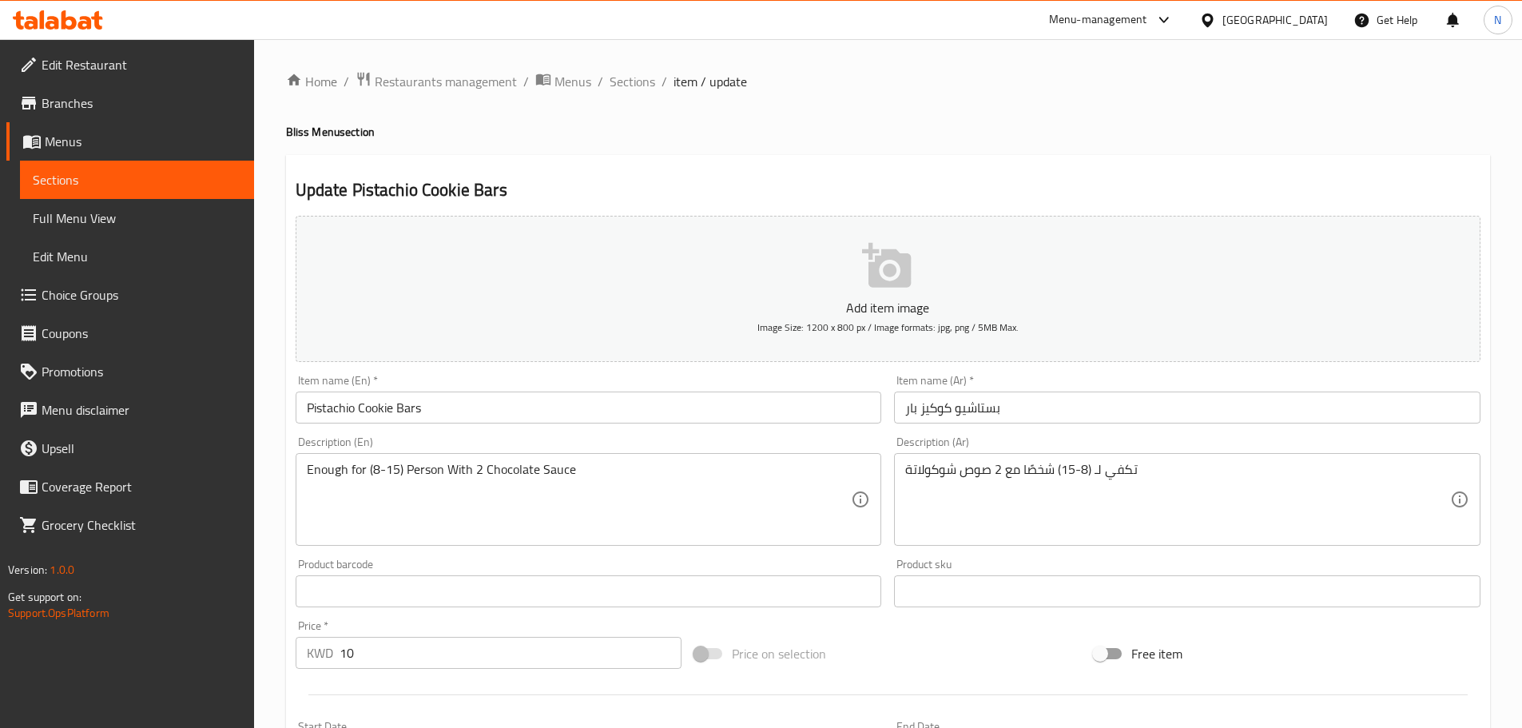
click at [904, 408] on input "بستاشيو كوكيز بار" at bounding box center [1187, 407] width 586 height 32
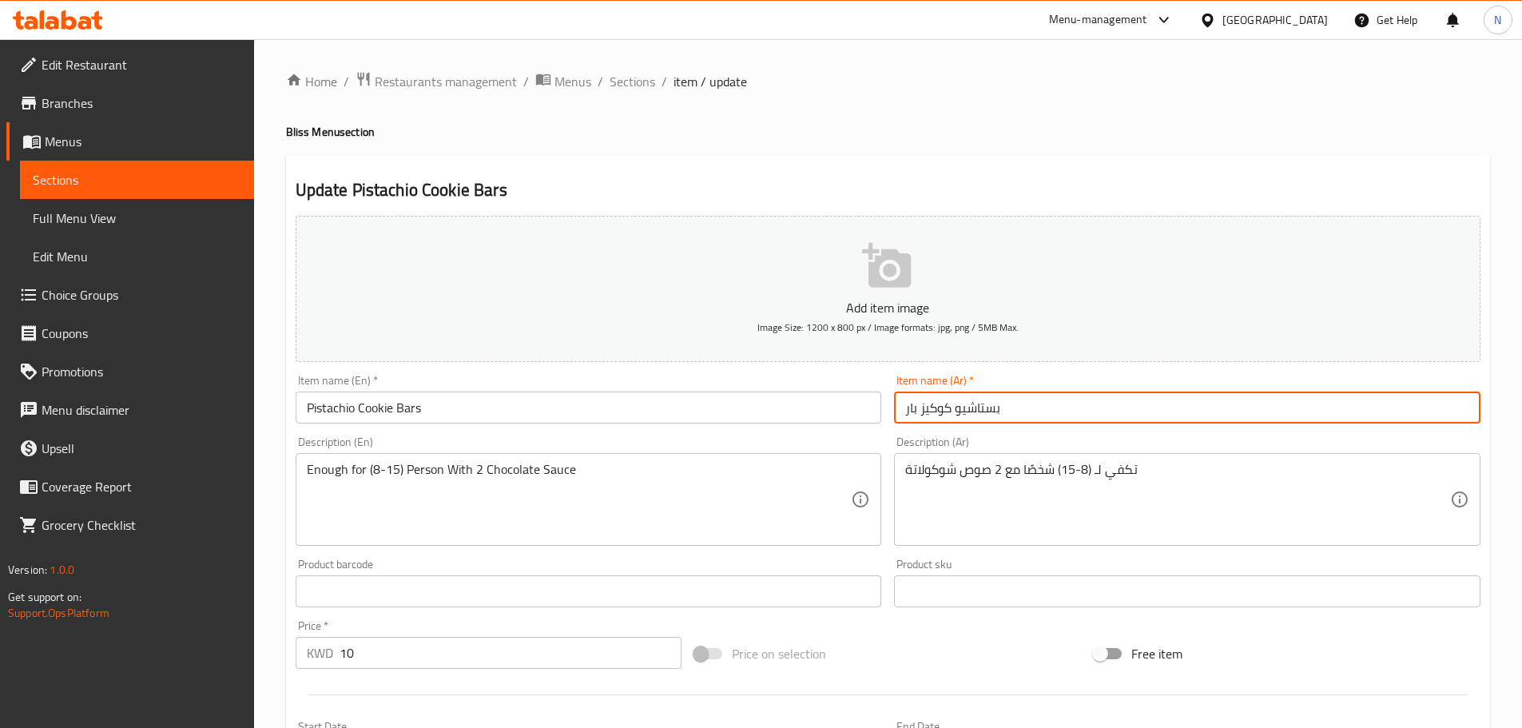
click at [1031, 408] on input "بستاشيو كوكيز بار" at bounding box center [1187, 407] width 586 height 32
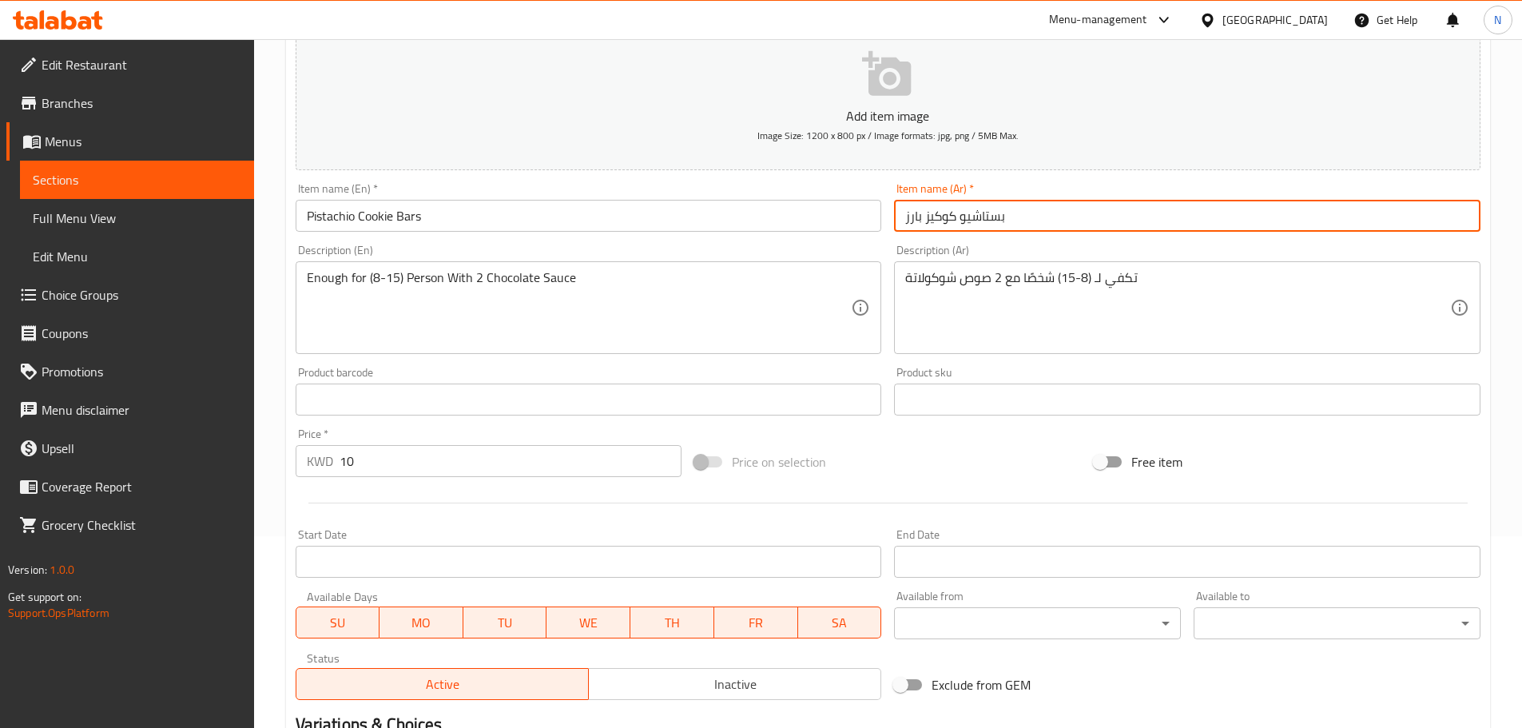
scroll to position [401, 0]
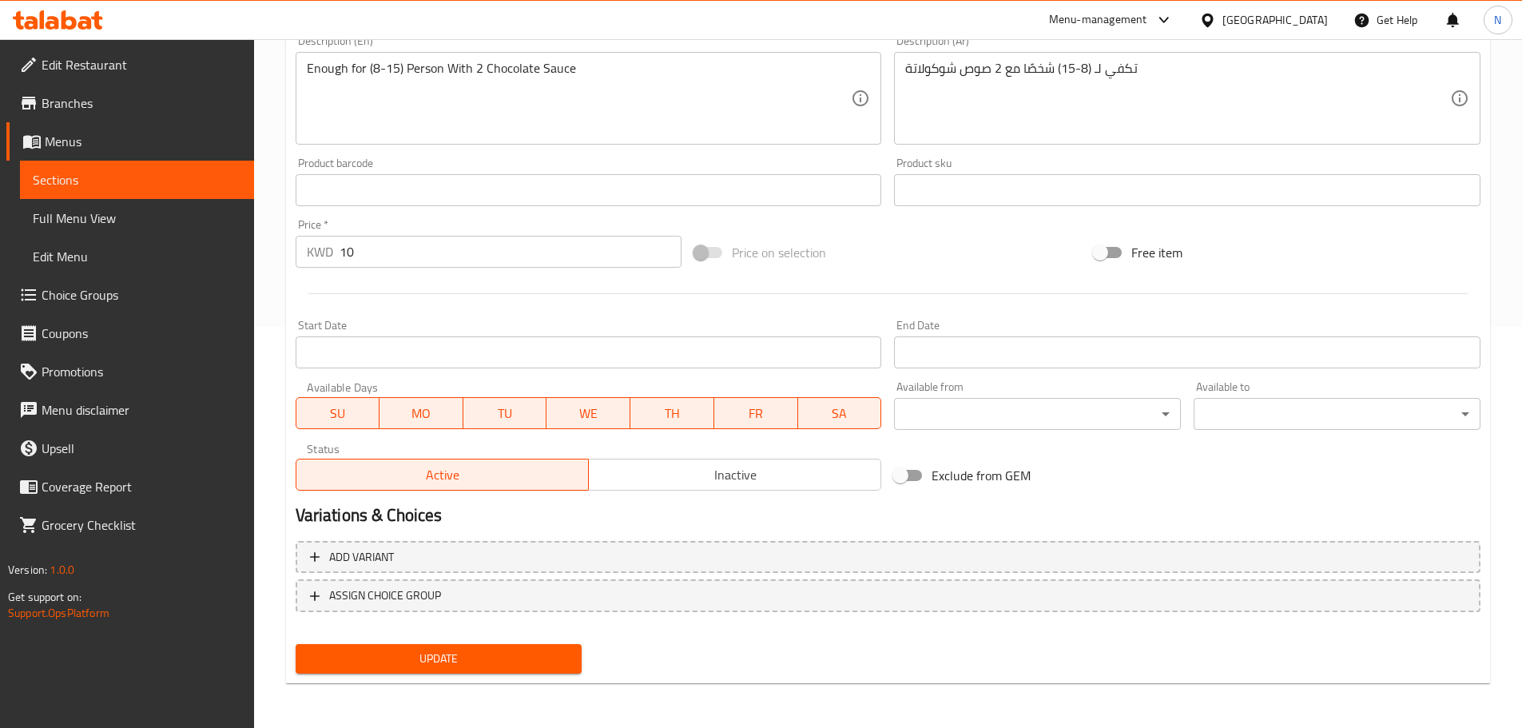
type input "بستاشيو كوكيز بارز"
click at [462, 670] on button "Update" at bounding box center [439, 659] width 287 height 30
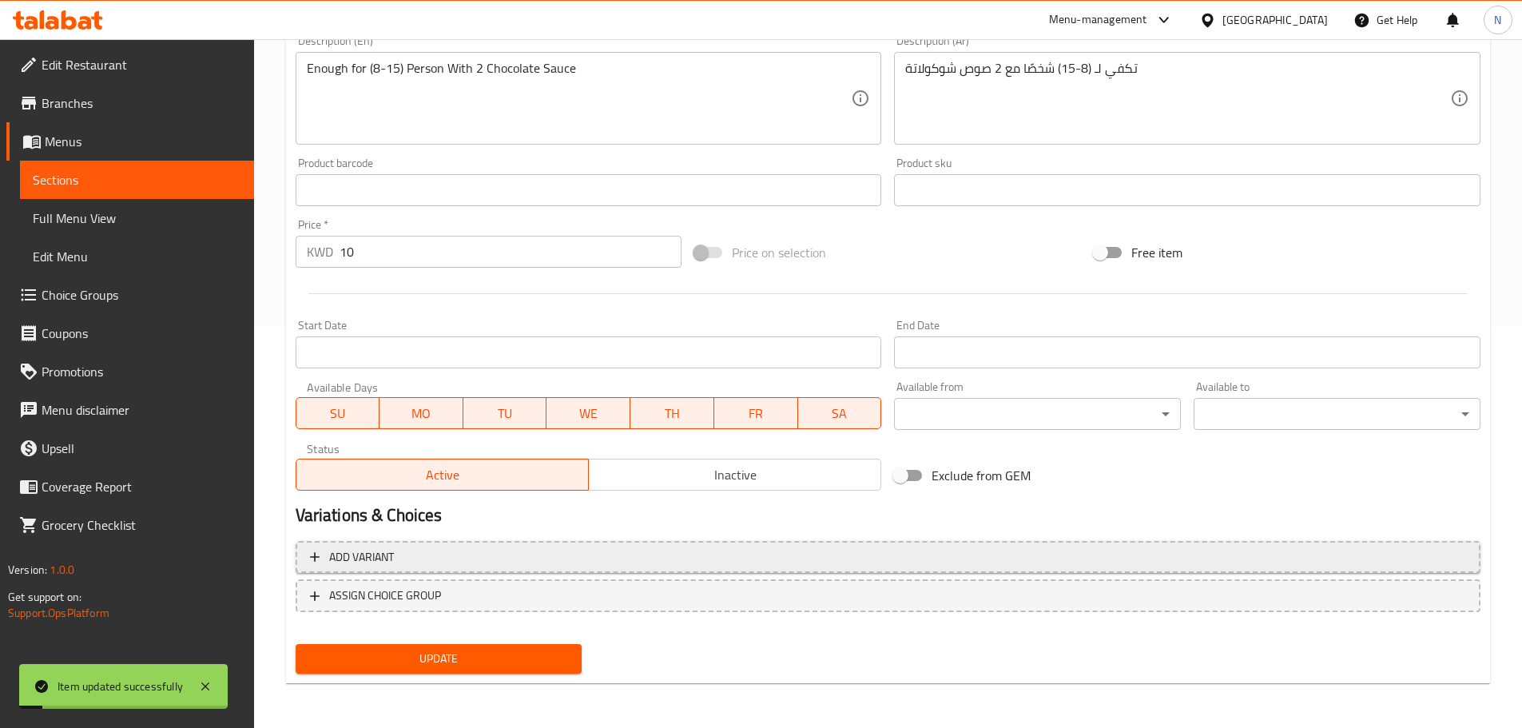
scroll to position [0, 0]
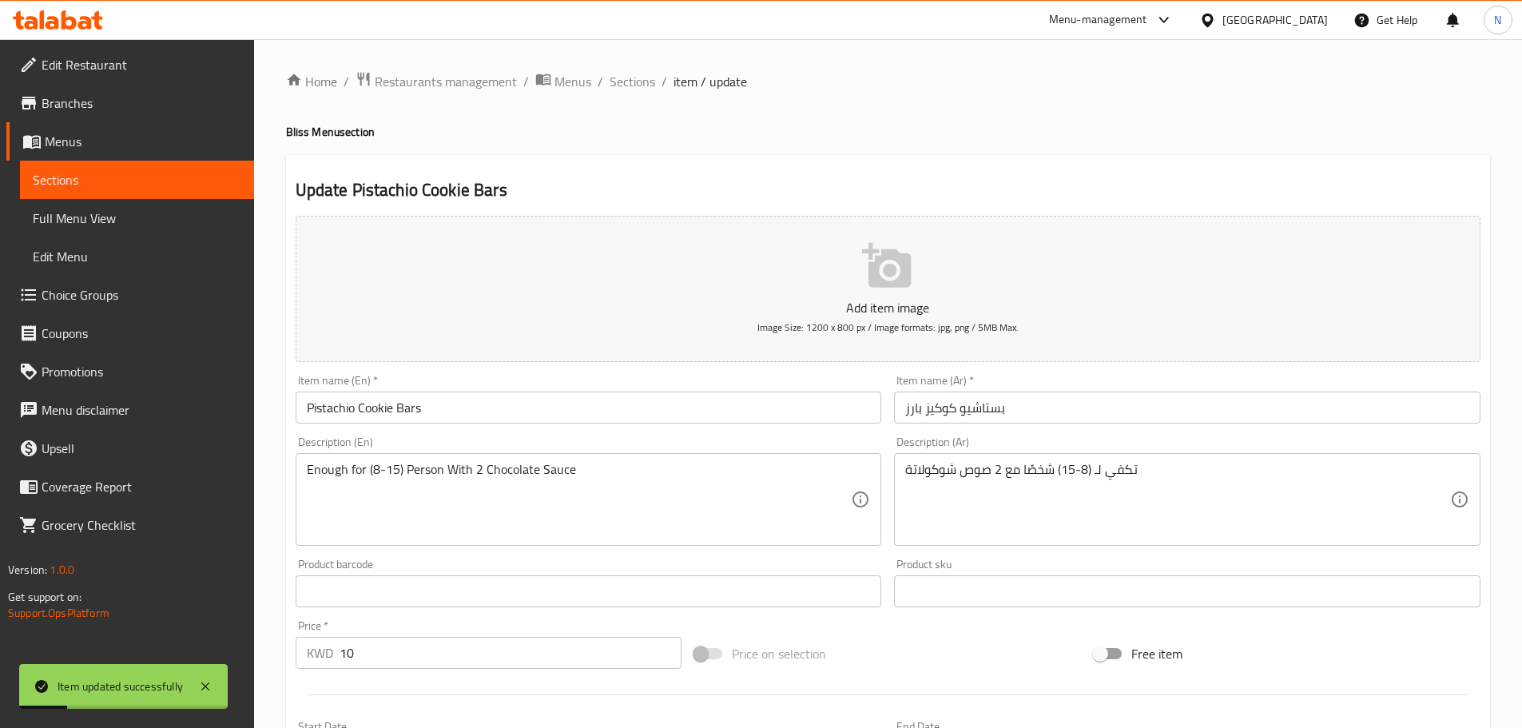
drag, startPoint x: 647, startPoint y: 78, endPoint x: 971, endPoint y: 26, distance: 327.7
click at [647, 78] on span "Sections" at bounding box center [633, 81] width 46 height 19
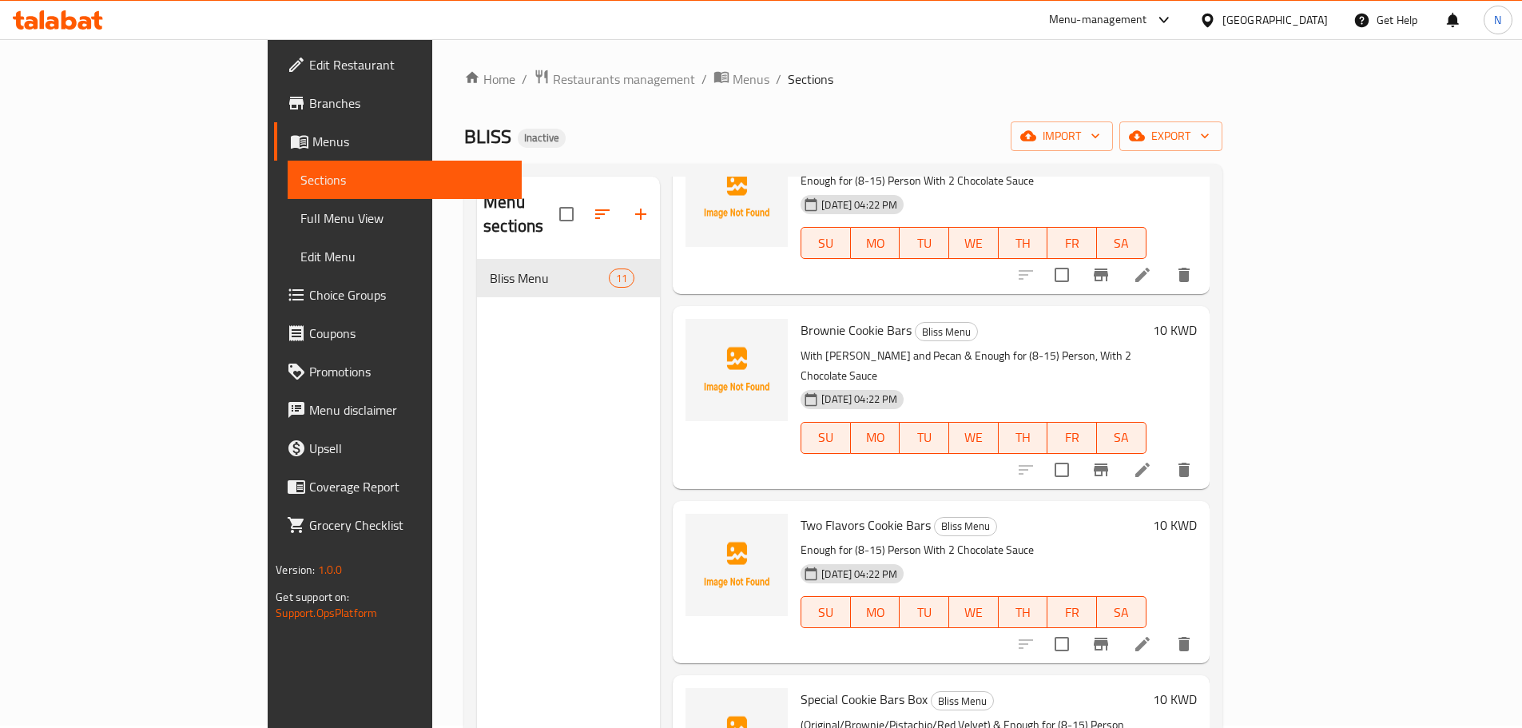
scroll to position [1232, 0]
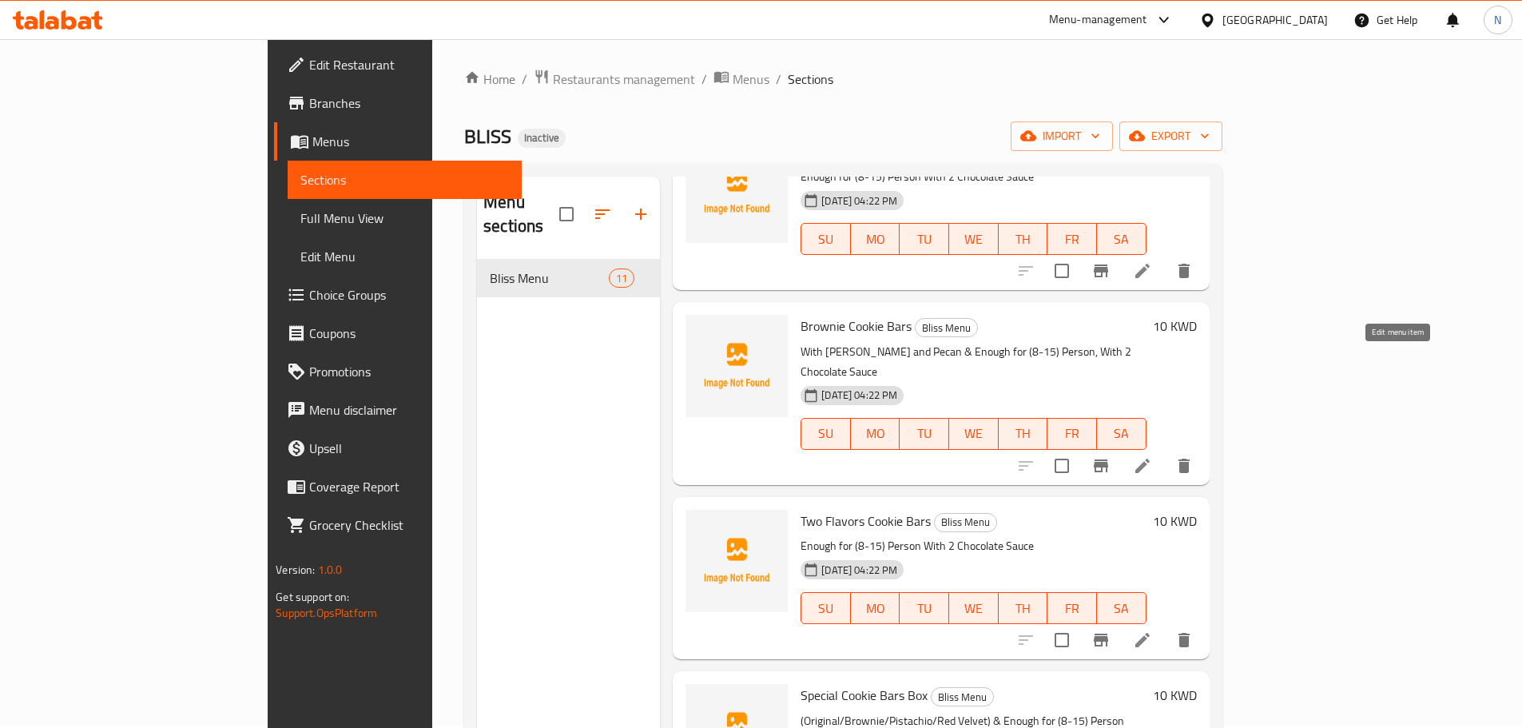
click at [1152, 456] on icon at bounding box center [1142, 465] width 19 height 19
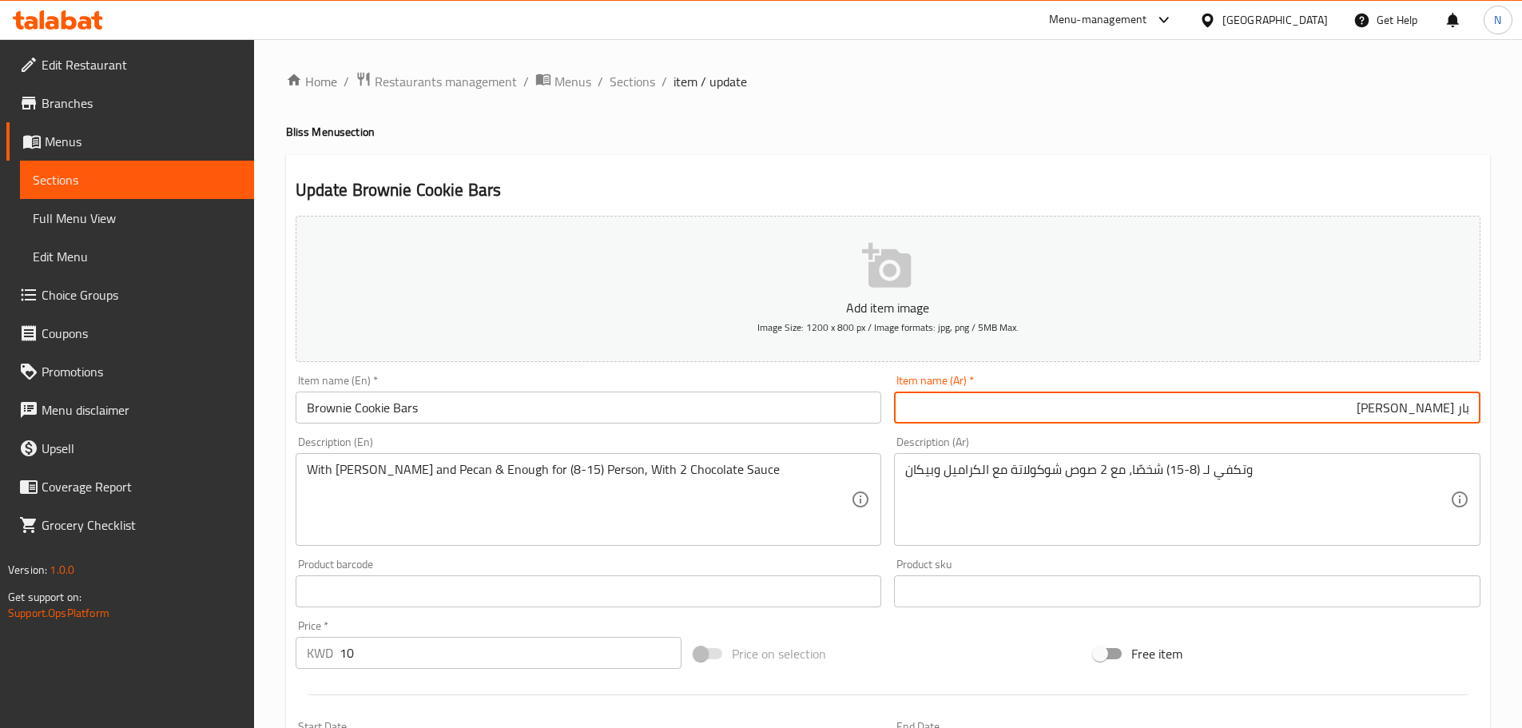
click at [1457, 407] on input "بار كوكيز براوني" at bounding box center [1187, 407] width 586 height 32
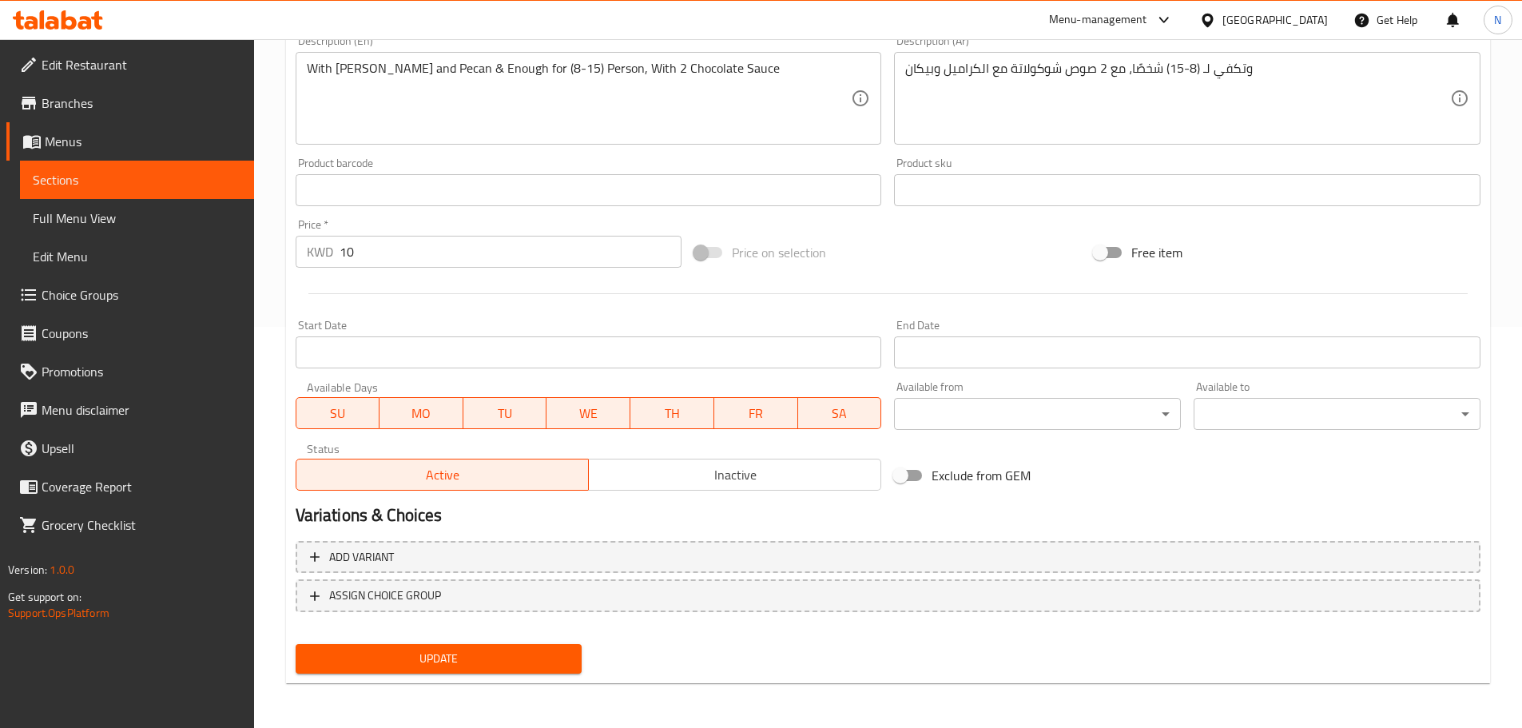
type input "بارز كوكيز براوني"
click at [532, 655] on span "Update" at bounding box center [438, 659] width 261 height 20
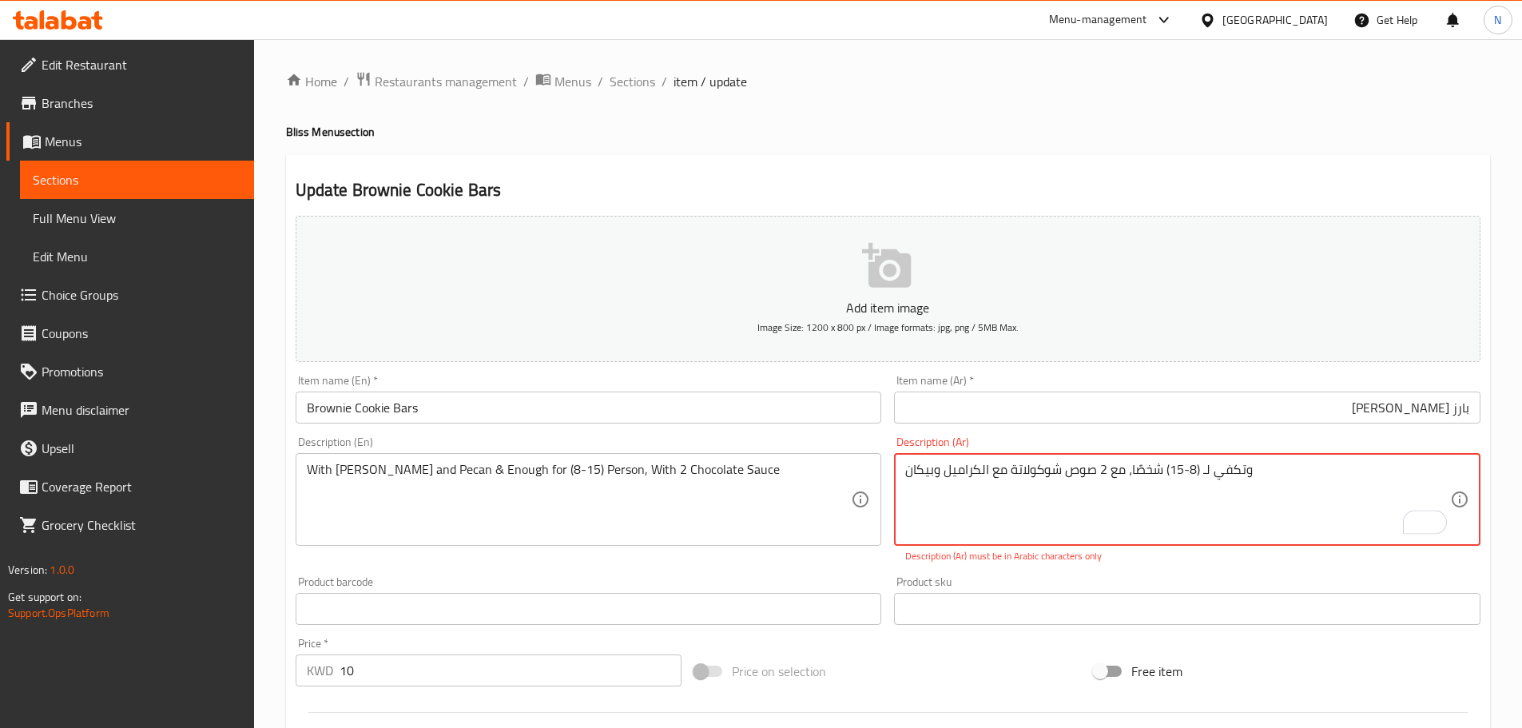
click at [1132, 466] on textarea "مع الكراميل وبيكان‎ وتكفي لـ (8-15) شخصًا، مع 2 صوص شوكولاتة" at bounding box center [1177, 500] width 545 height 76
click at [1145, 514] on textarea "مع الكراميل وبيكان‎ وتكفي لـ (8-15) شخص، مع 2 صوص شوكولاتة" at bounding box center [1177, 500] width 545 height 76
click at [979, 506] on textarea "مع الكراميل وبيكان‎ وتكفي لـ (8-15) شخصا، مع 2 صوص شوكولاتة" at bounding box center [1177, 500] width 545 height 76
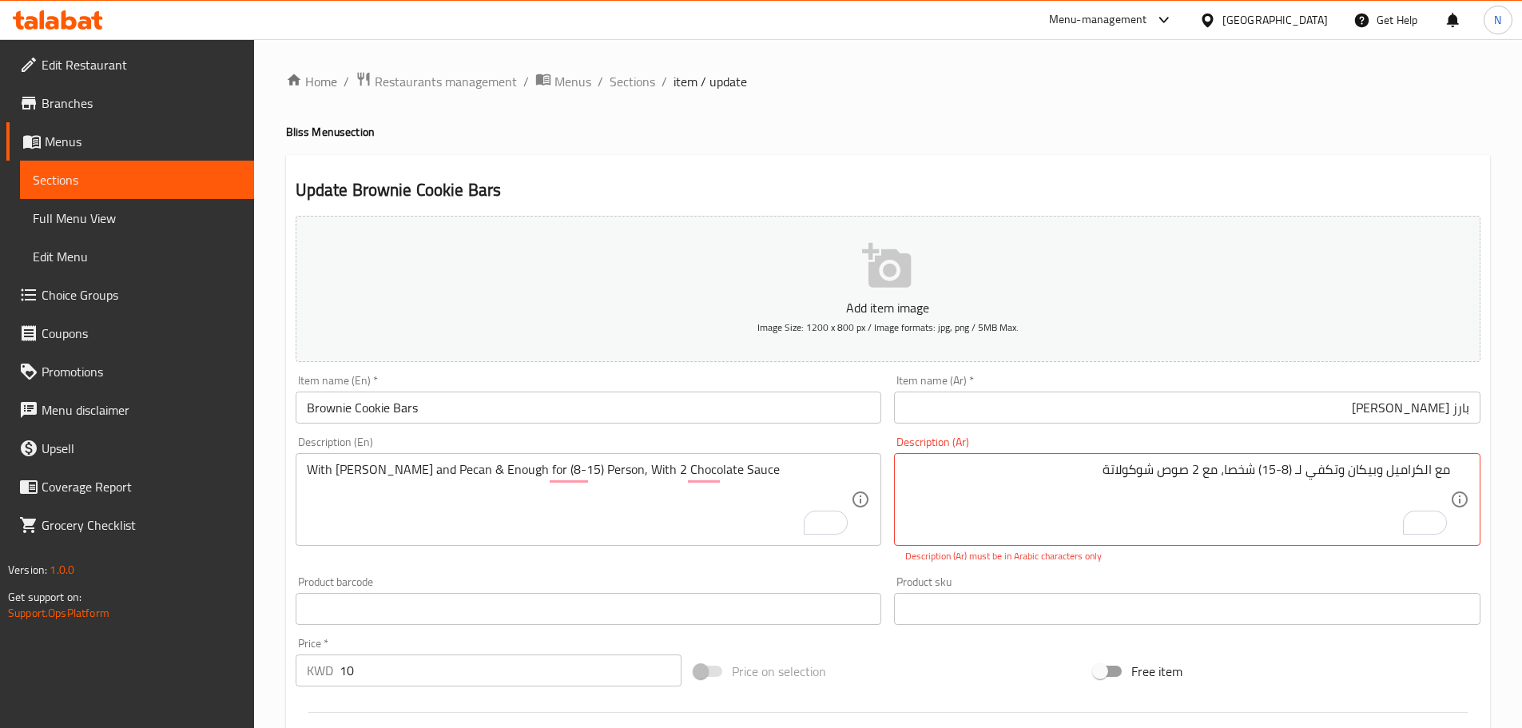
click at [1453, 466] on div "مع الكراميل وبيكان‎ وتكفي لـ (8-15) شخصا، مع 2 صوص شوكولاتة Description (Ar)" at bounding box center [1187, 499] width 586 height 93
click at [1448, 467] on textarea "مع الكراميل وبيكان‎ وتكفي لـ (8-15) شخصا، مع 2 صوص شوكولاتة" at bounding box center [1177, 500] width 545 height 76
click at [1065, 479] on textarea "مع الكراميل وبيكان‎ وتكفي لـ (8-15) شخصا، مع 2 صوص شوكولاتة" at bounding box center [1177, 500] width 545 height 76
click at [1213, 506] on textarea "مع الكراميل وبيكان‎" at bounding box center [1177, 500] width 545 height 76
type textarea "مع الكراميل وبيكان‎ وتكفي لـ (8-15) شخصًا، مع 2 صوص شوكولاتة"
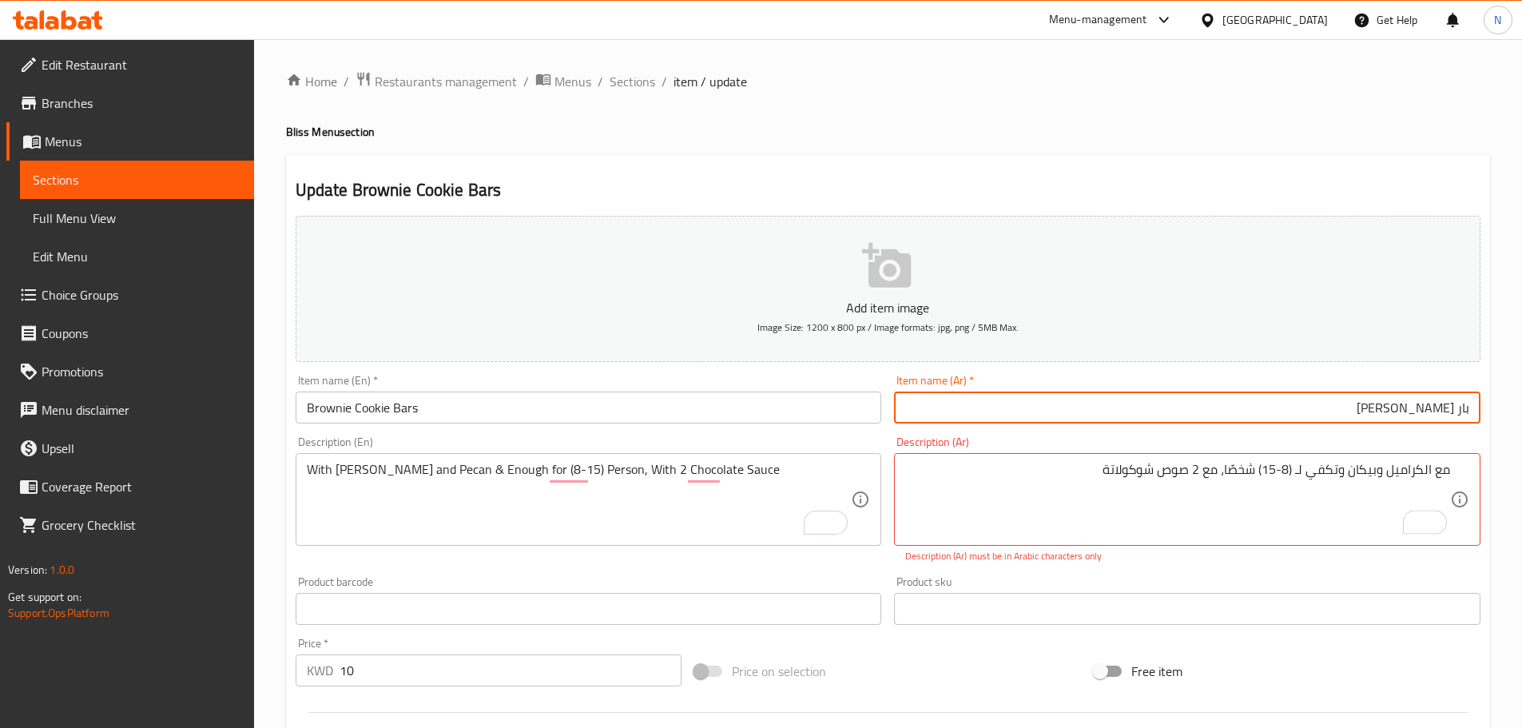
type input "بارز كوكيز براوني"
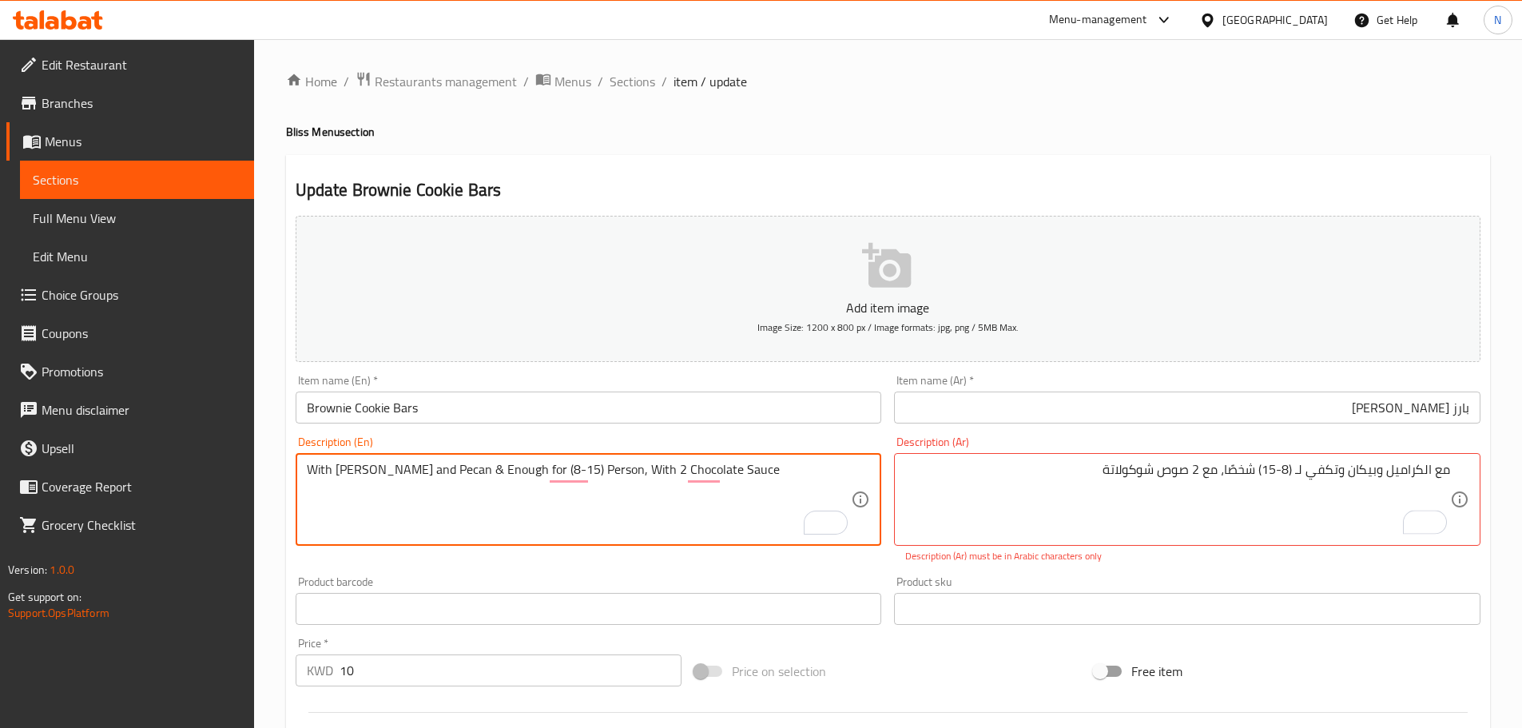
drag, startPoint x: 1147, startPoint y: 487, endPoint x: 1325, endPoint y: 499, distance: 178.5
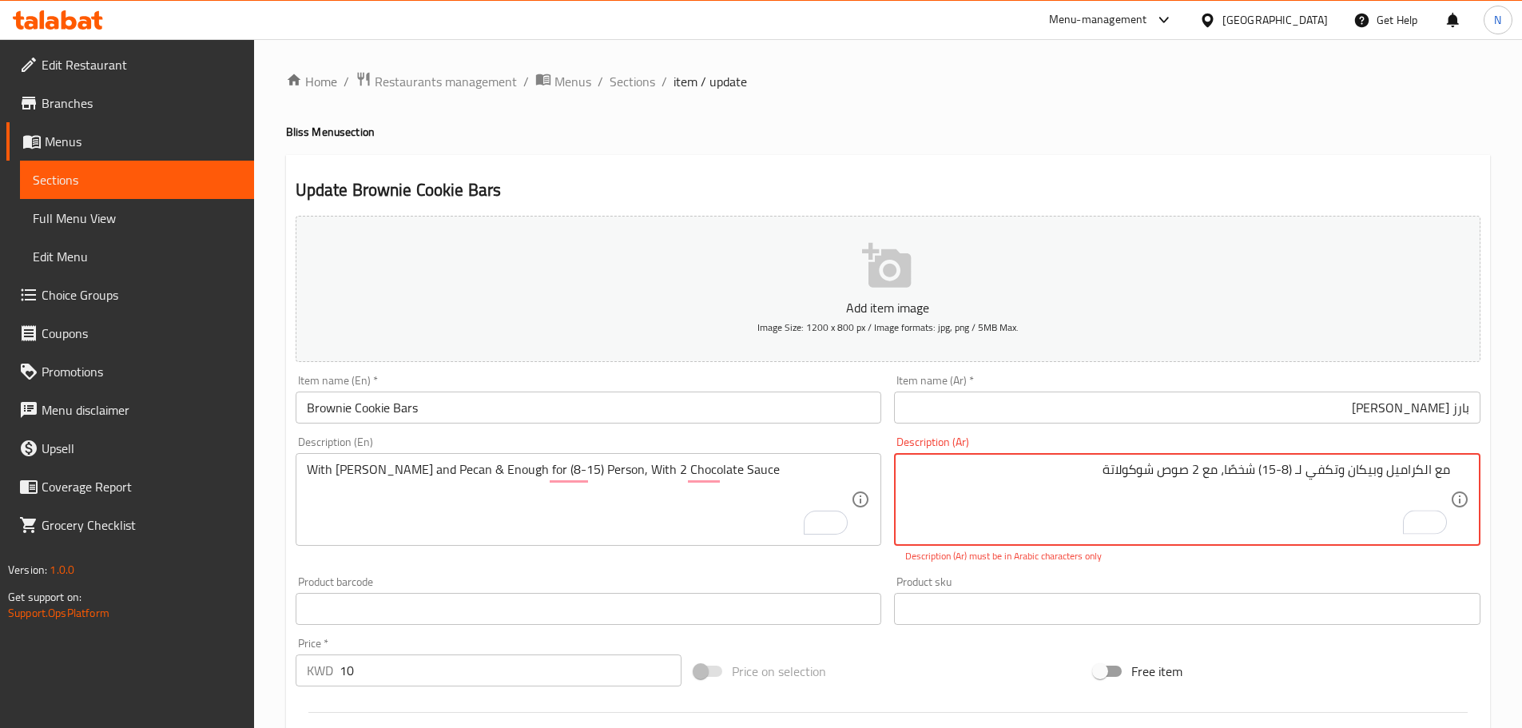
click at [1344, 468] on textarea "مع الكراميل وبيكان‎ وتكفي لـ (8-15) شخصًا، مع 2 صوص شوكولاتة" at bounding box center [1177, 500] width 545 height 76
type textarea "مع الكراميل وبيكان‎ وتكفي لـ (8-15) شخصًا، مع 2 صوص شوكولاتة"
click at [1330, 512] on textarea "مع الكراميل وبيكان‎ وتكفي لـ (8-15) شخصًا، مع 2 صوص شوكولاتة" at bounding box center [1177, 500] width 545 height 76
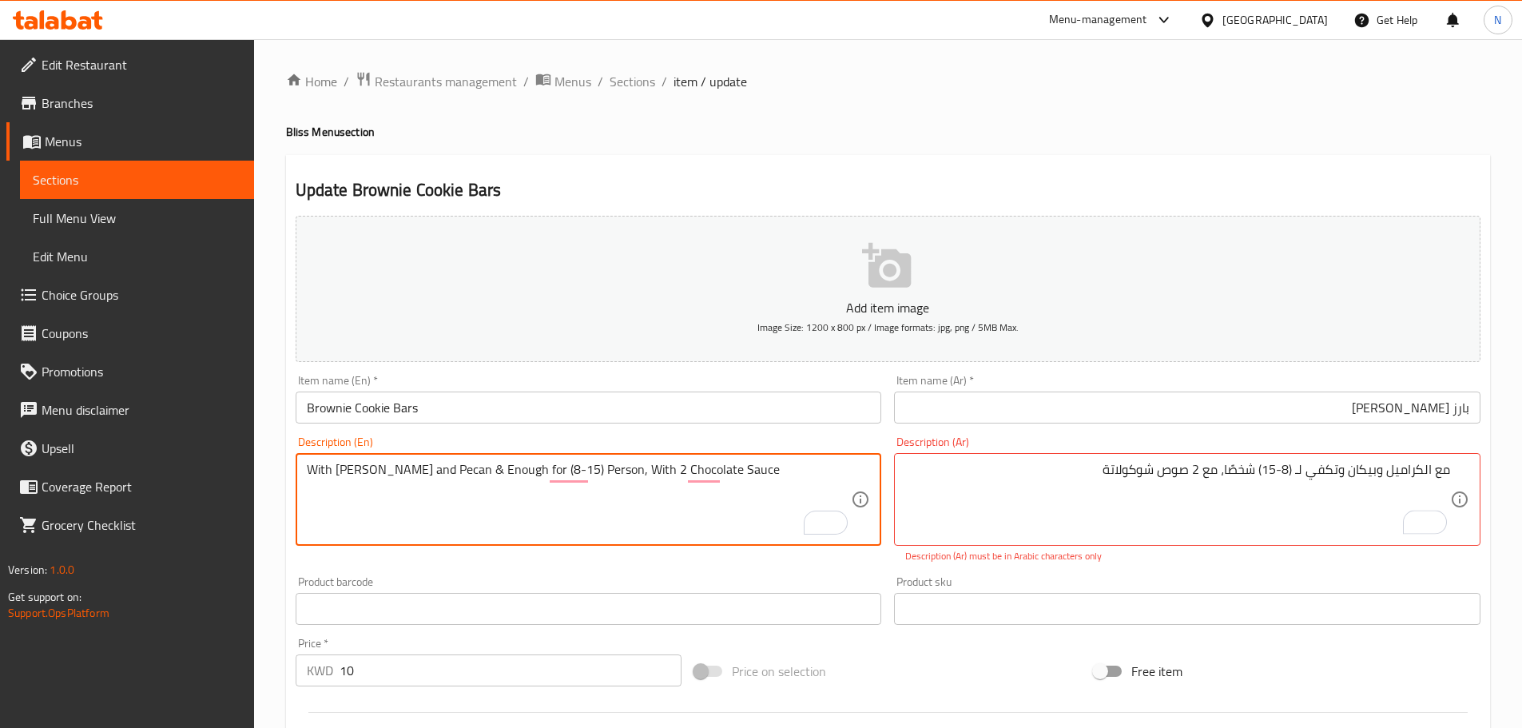
drag, startPoint x: 709, startPoint y: 503, endPoint x: 721, endPoint y: 501, distance: 11.4
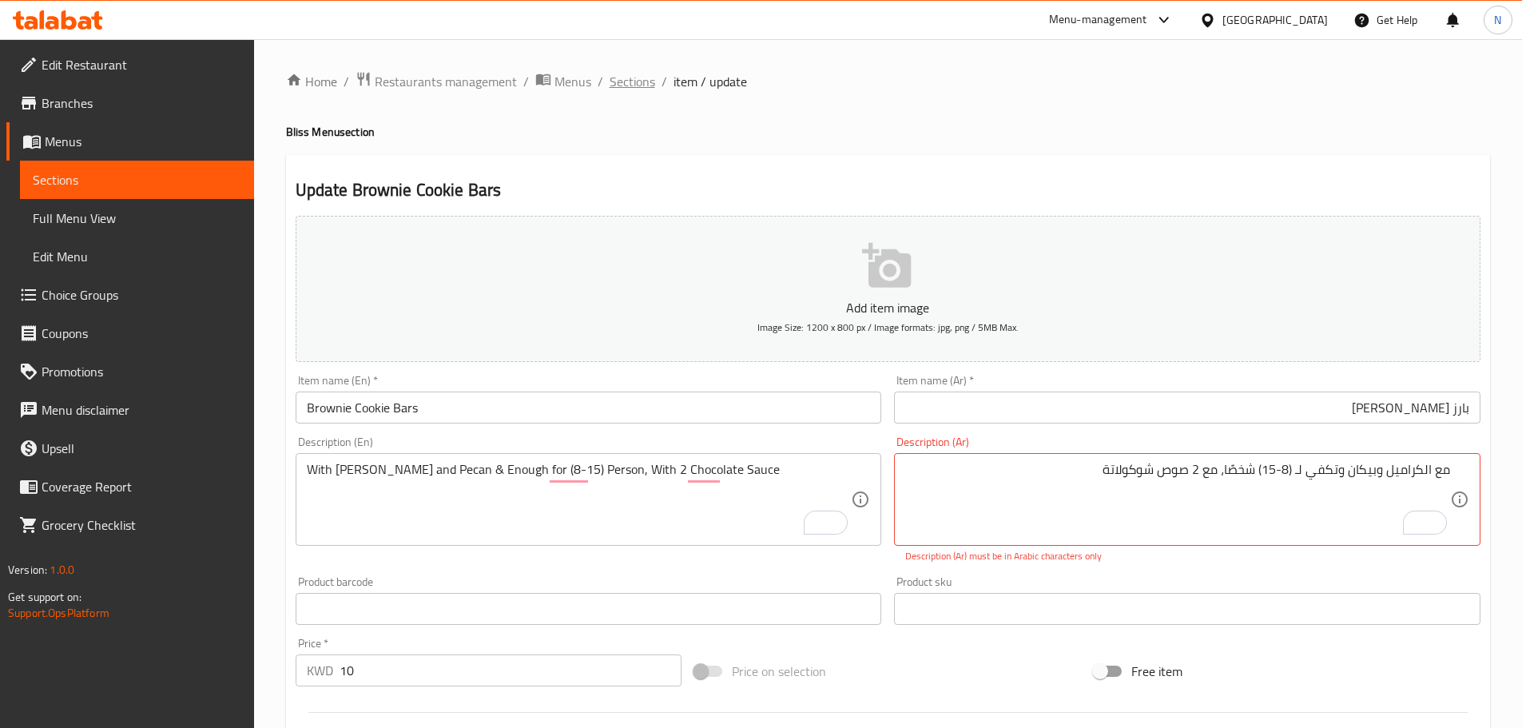
click at [647, 80] on span "Sections" at bounding box center [633, 81] width 46 height 19
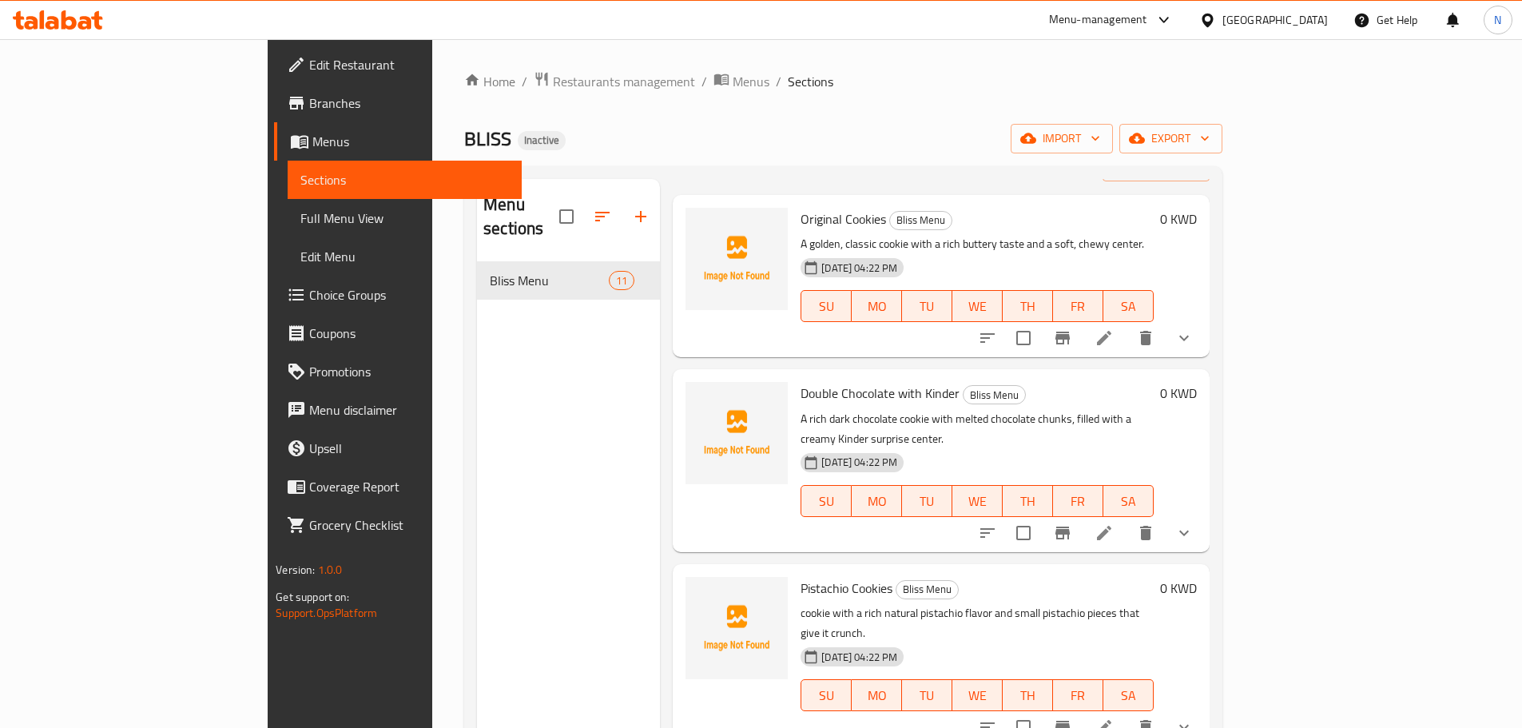
scroll to position [160, 0]
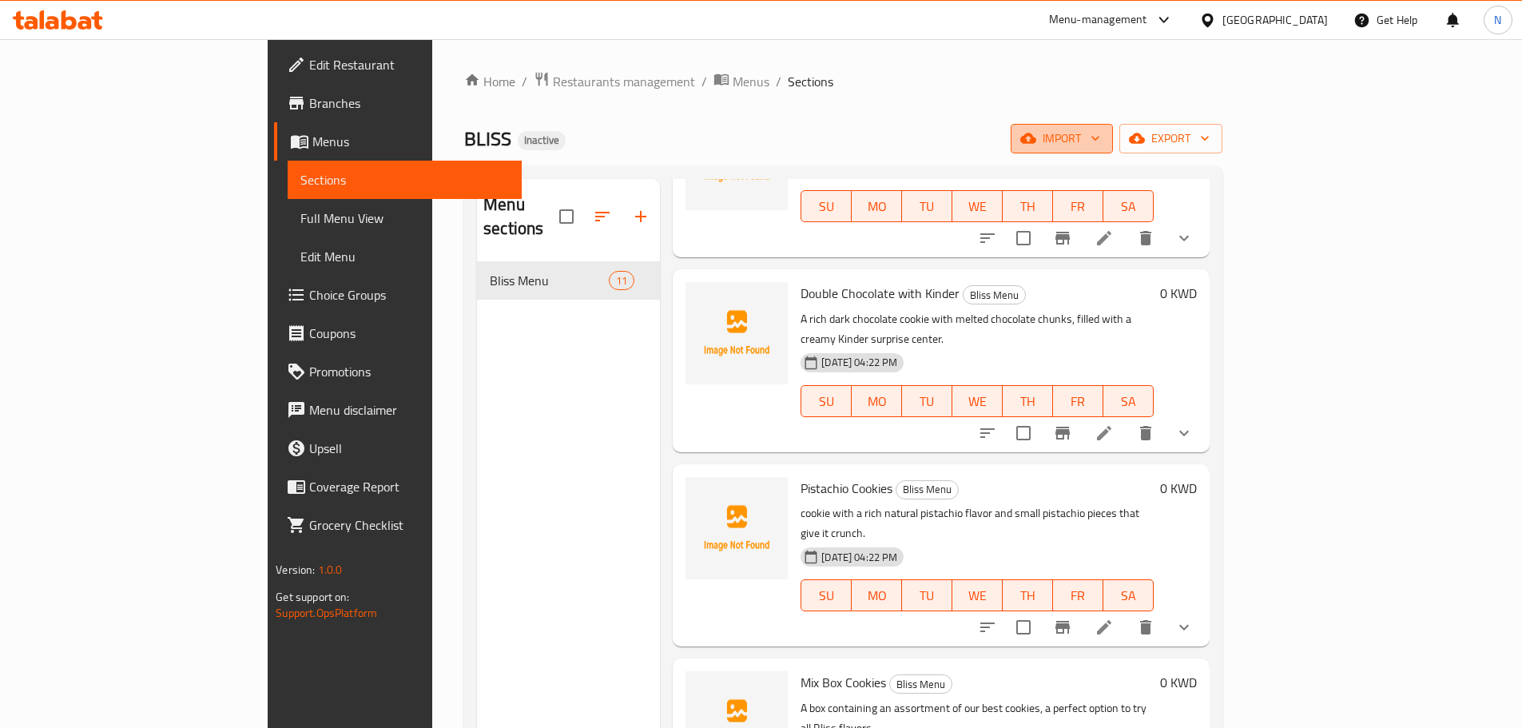
click at [1100, 143] on span "import" at bounding box center [1061, 139] width 77 height 20
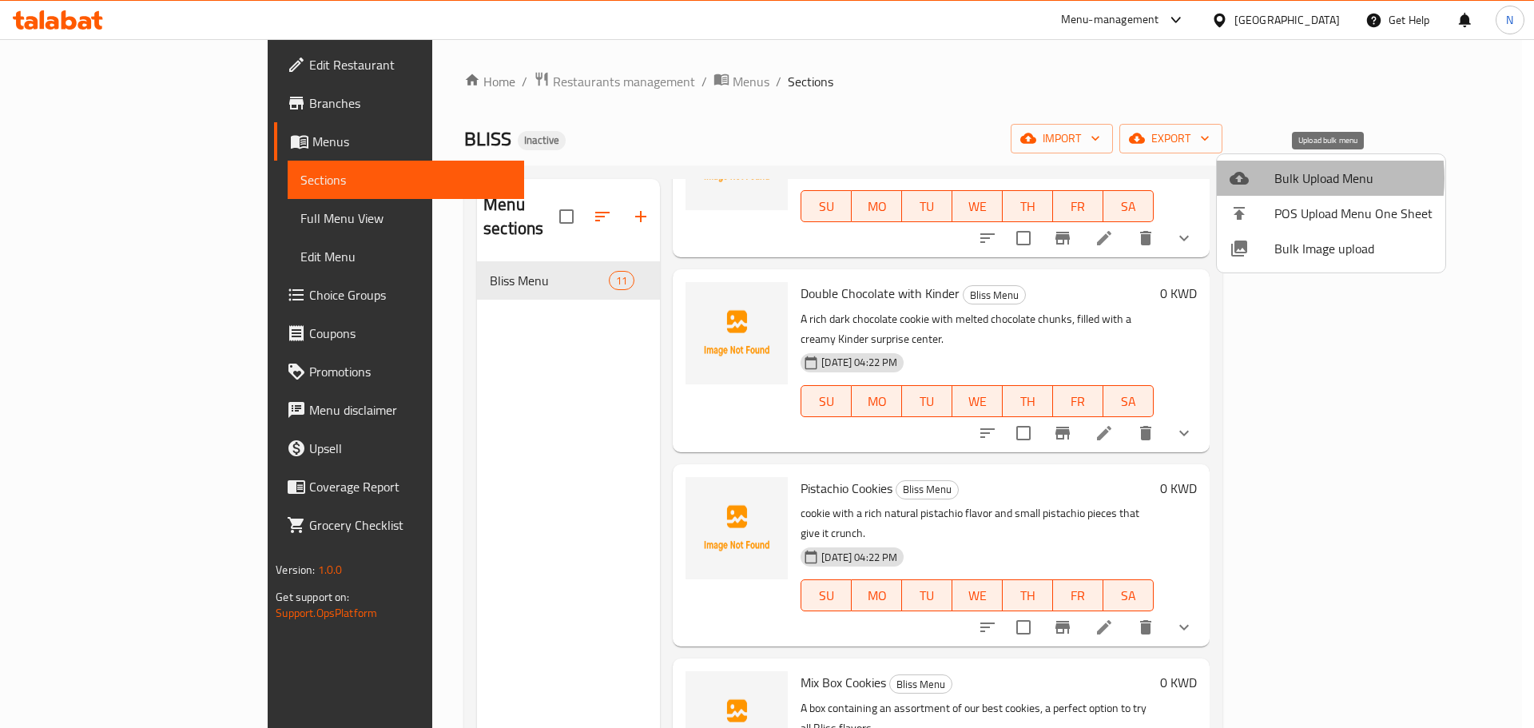
click at [1283, 178] on span "Bulk Upload Menu" at bounding box center [1353, 178] width 158 height 19
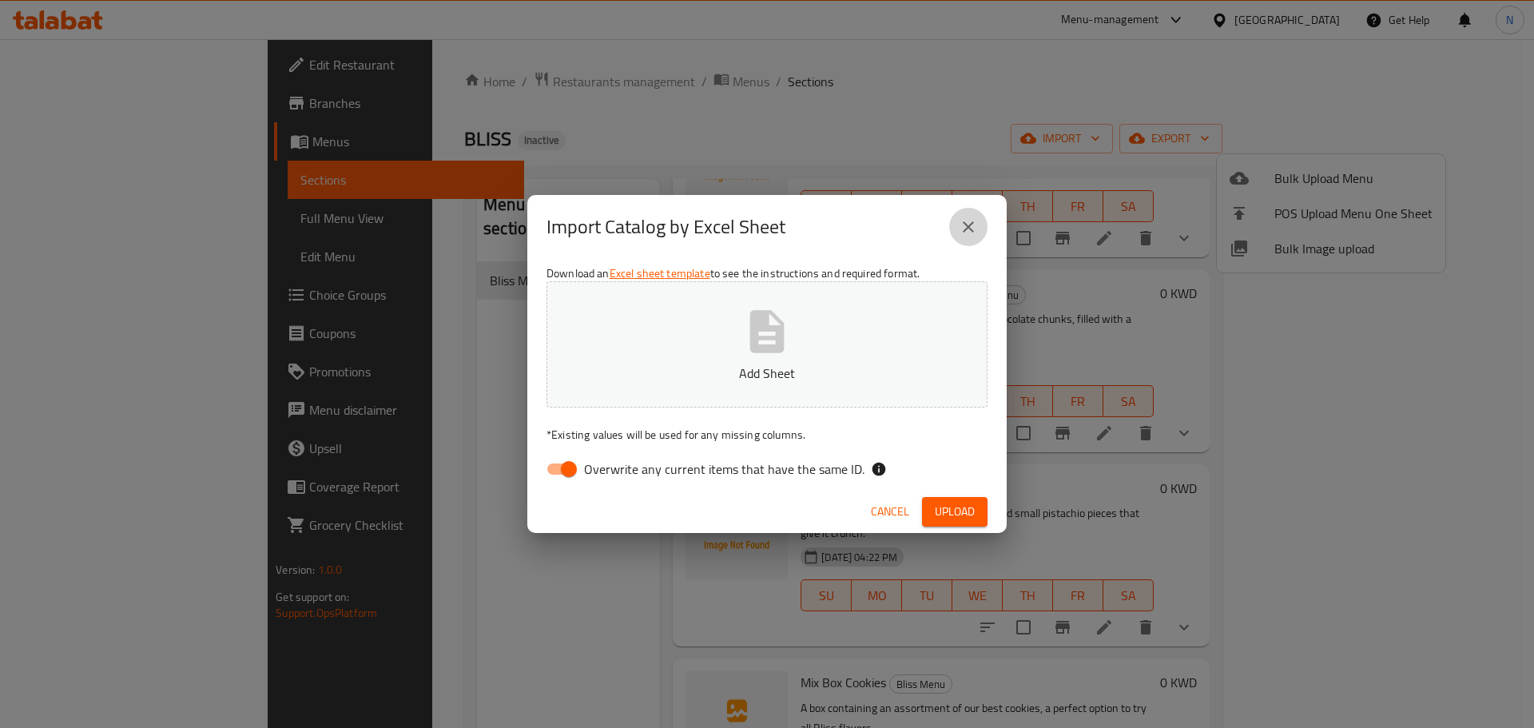
click at [970, 224] on icon "close" at bounding box center [968, 226] width 11 height 11
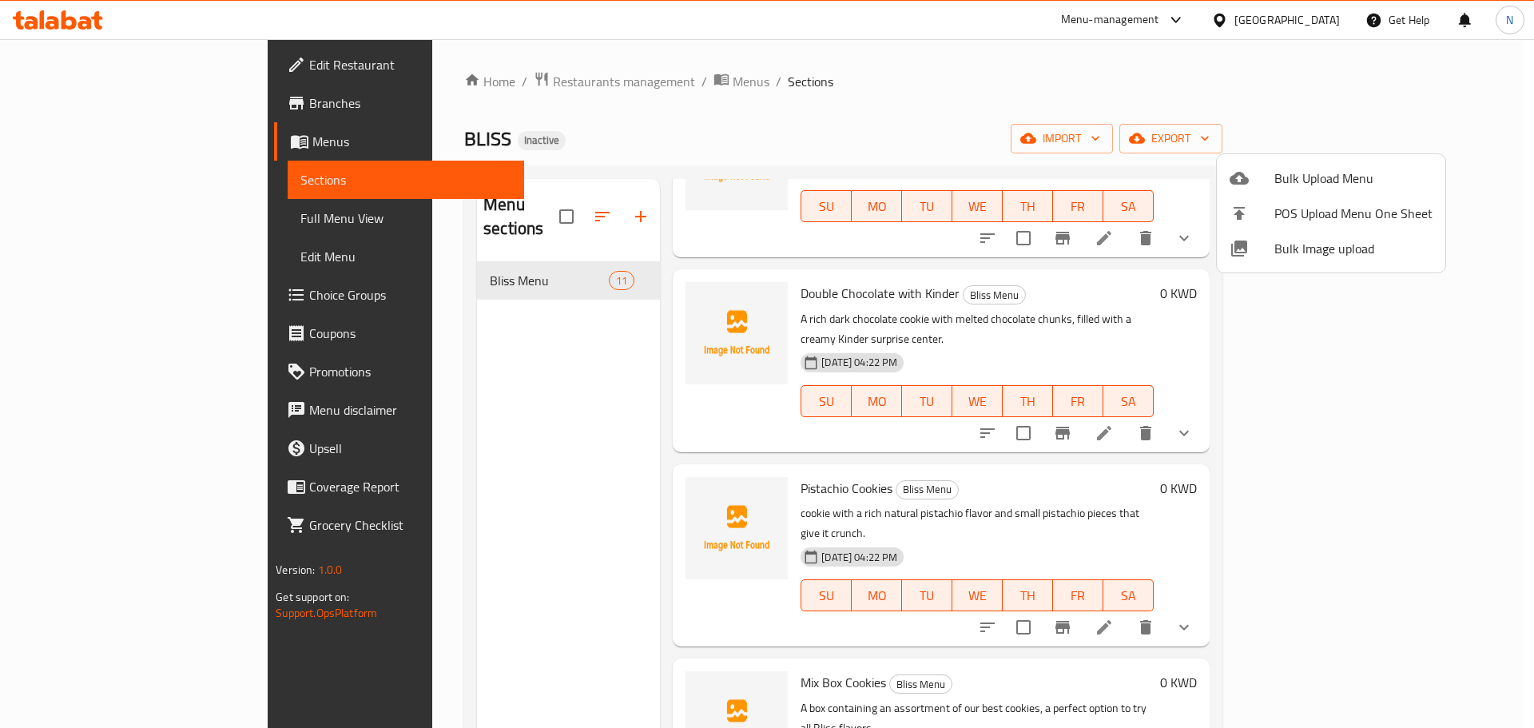
click at [1440, 133] on div at bounding box center [767, 364] width 1534 height 728
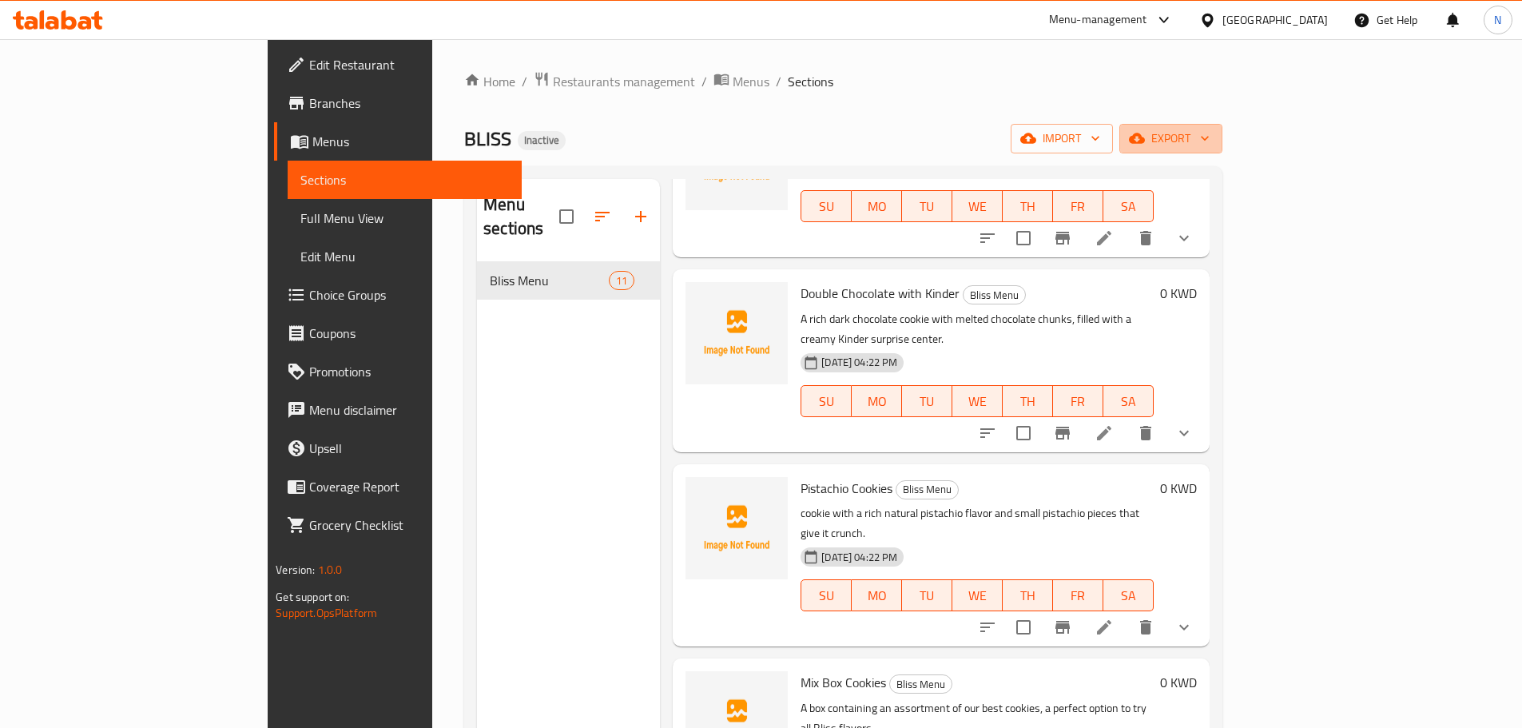
click at [1209, 133] on span "export" at bounding box center [1170, 139] width 77 height 20
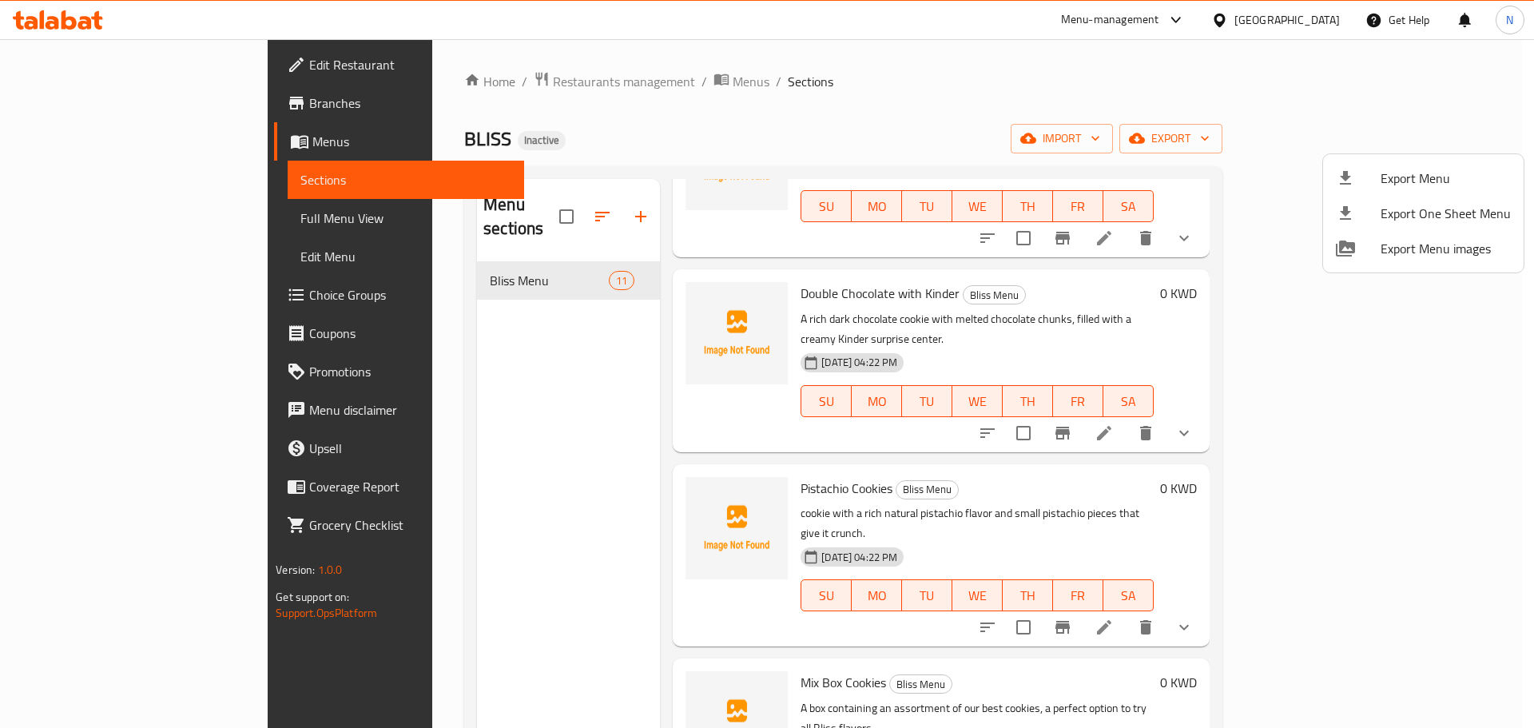
click at [1404, 169] on span "Export Menu" at bounding box center [1445, 178] width 130 height 19
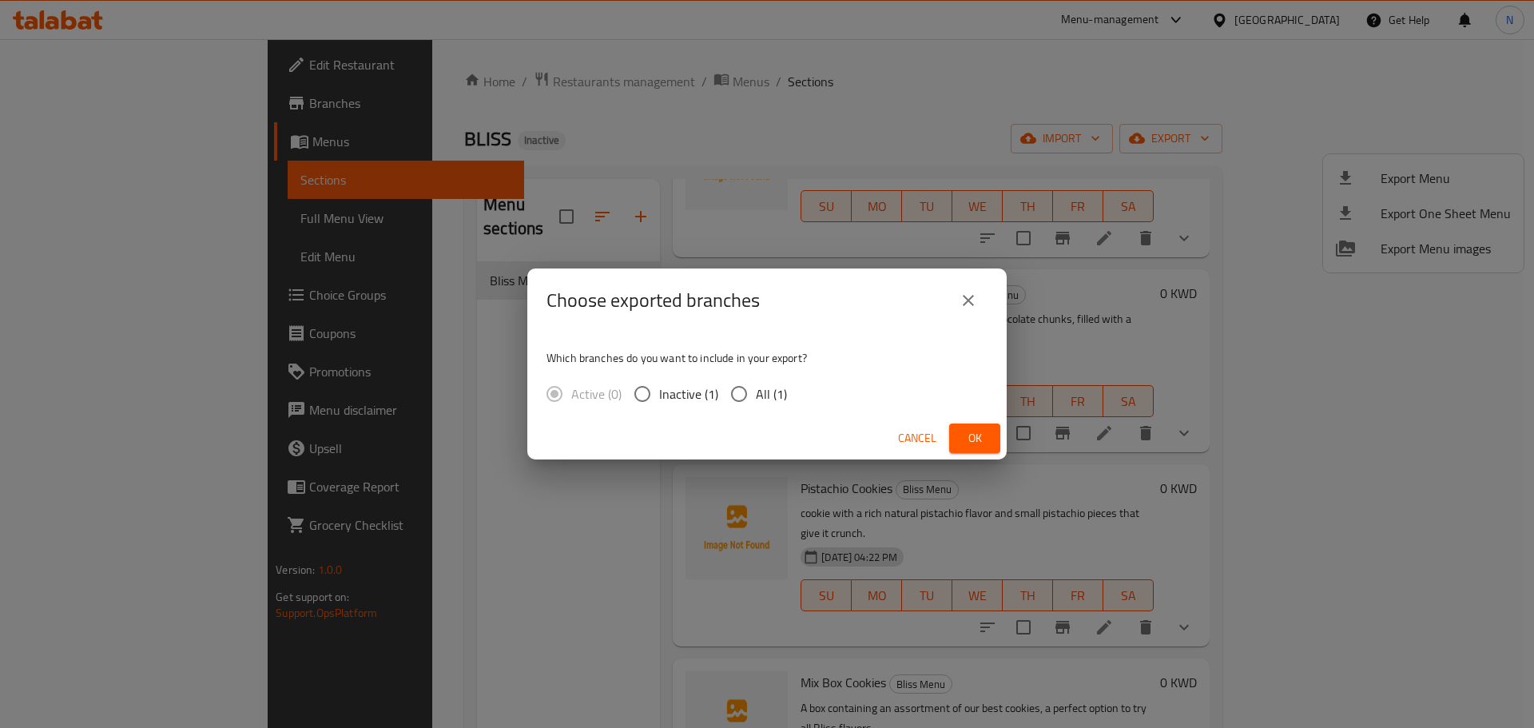
click at [753, 394] on input "All (1)" at bounding box center [739, 394] width 34 height 34
radio input "true"
click at [964, 425] on button "Ok" at bounding box center [974, 438] width 51 height 30
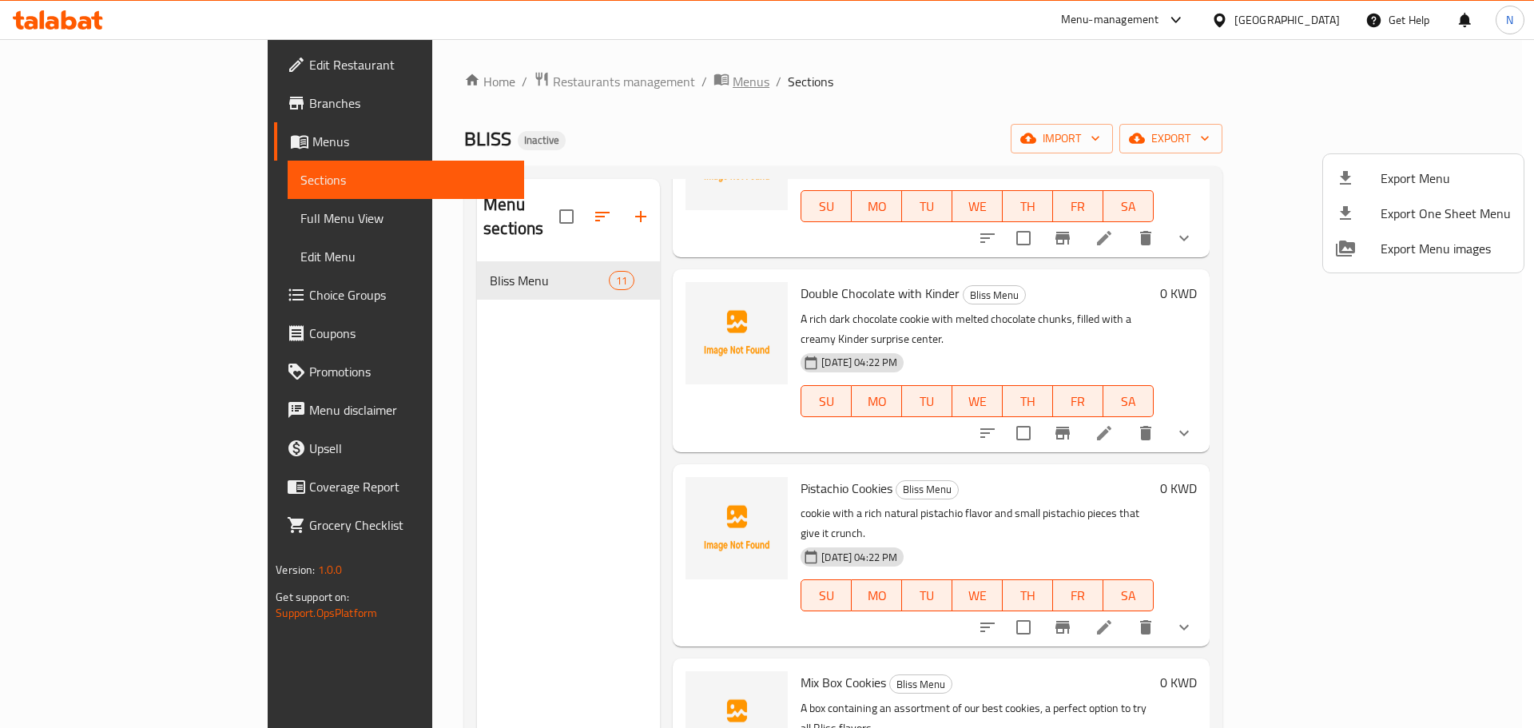
click at [584, 85] on div at bounding box center [767, 364] width 1534 height 728
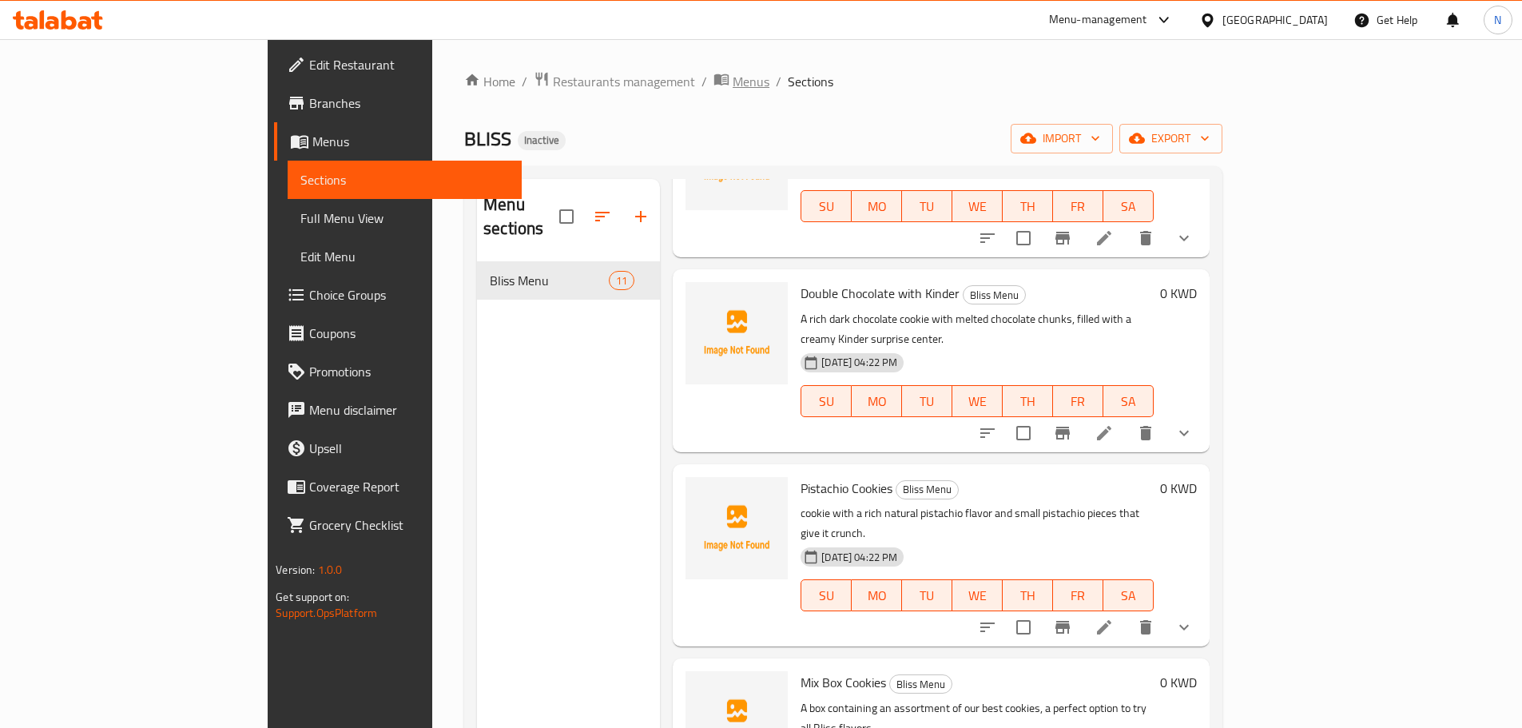
click at [733, 81] on span "Menus" at bounding box center [751, 81] width 37 height 19
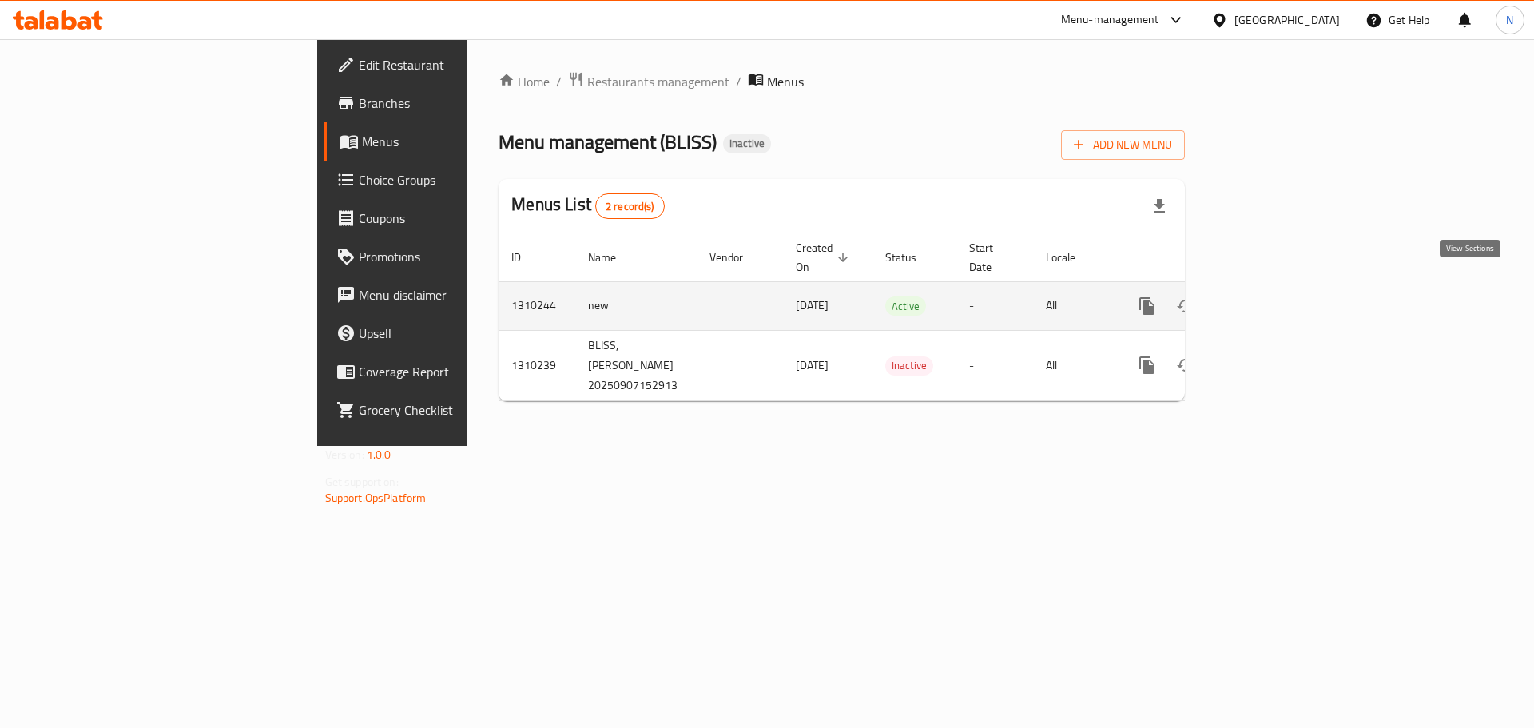
click at [1269, 299] on icon "enhanced table" at bounding box center [1262, 306] width 14 height 14
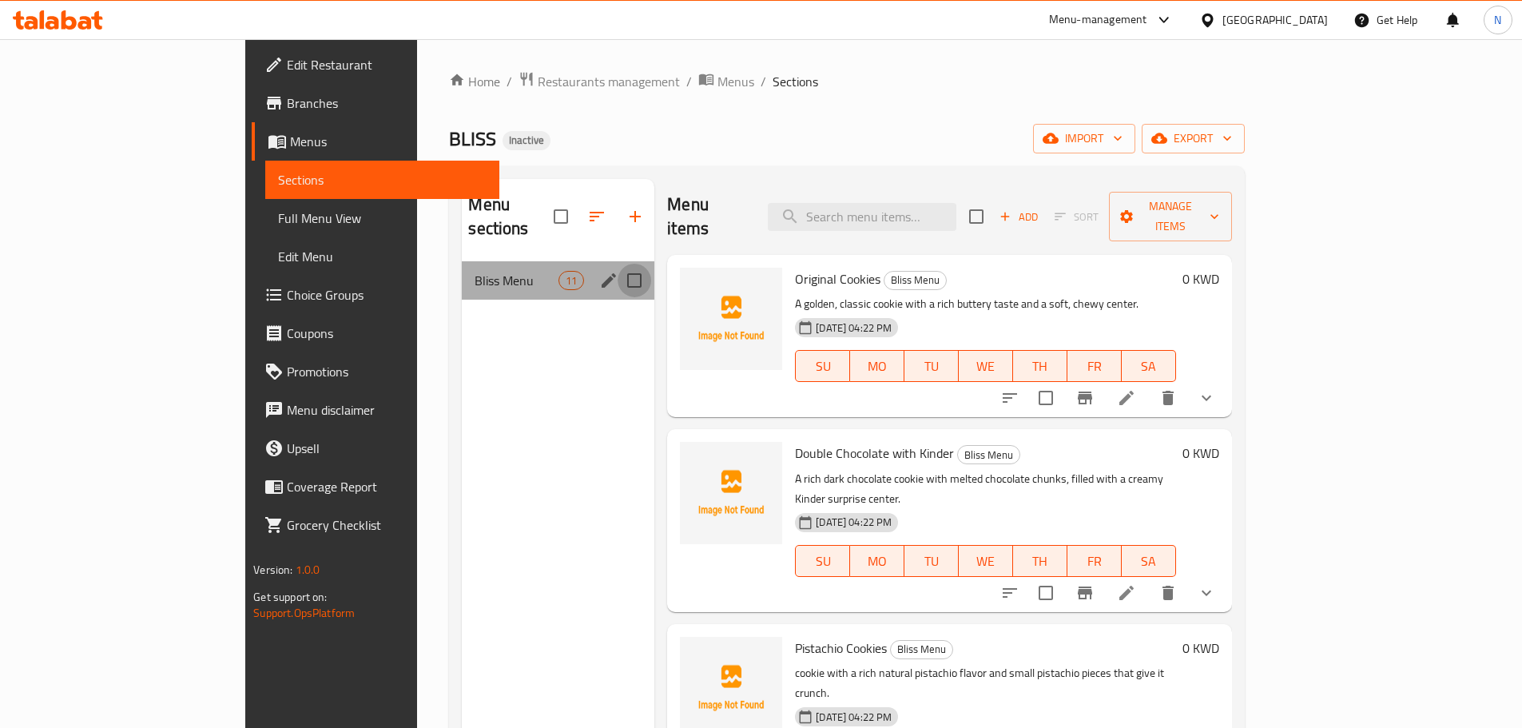
click at [618, 264] on input "Menu sections" at bounding box center [635, 281] width 34 height 34
checkbox input "true"
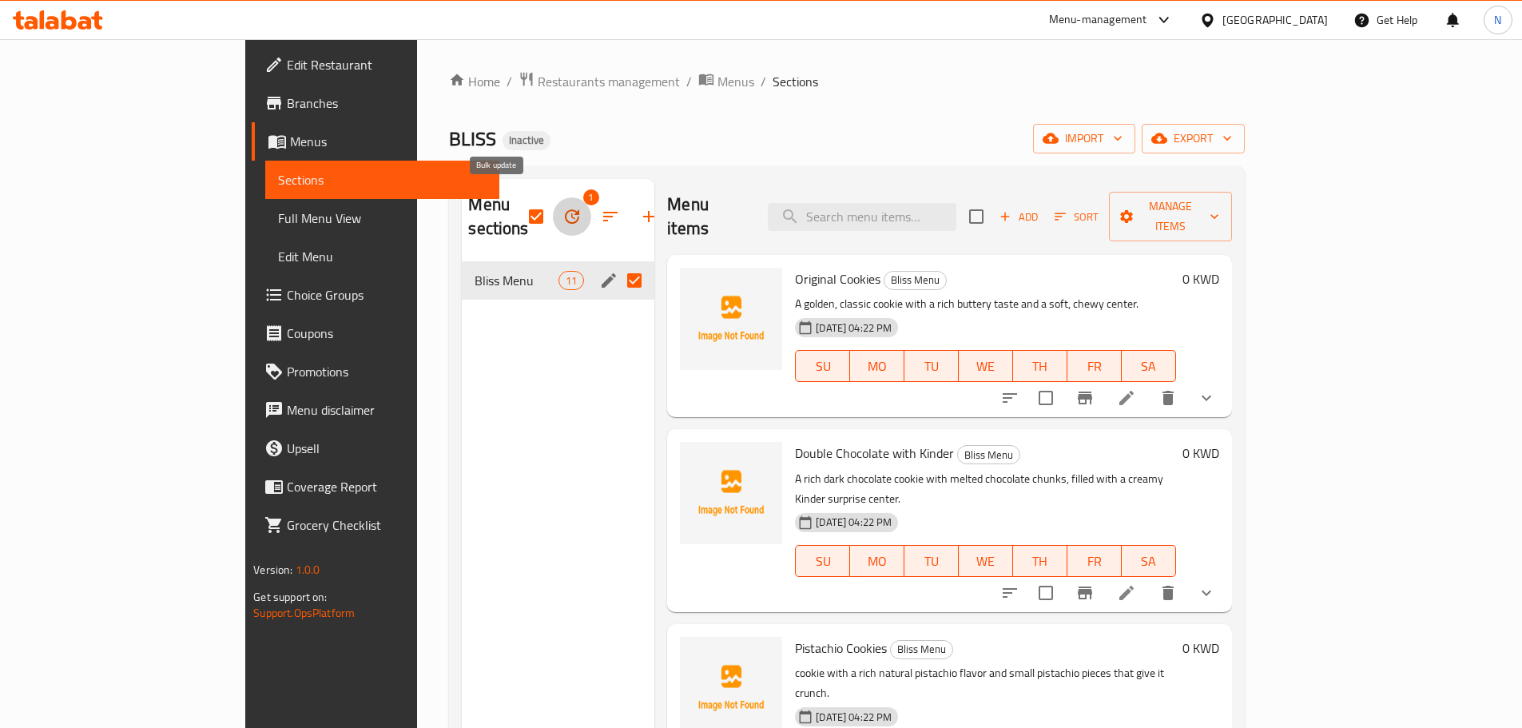
click at [565, 212] on icon "button" at bounding box center [572, 216] width 14 height 14
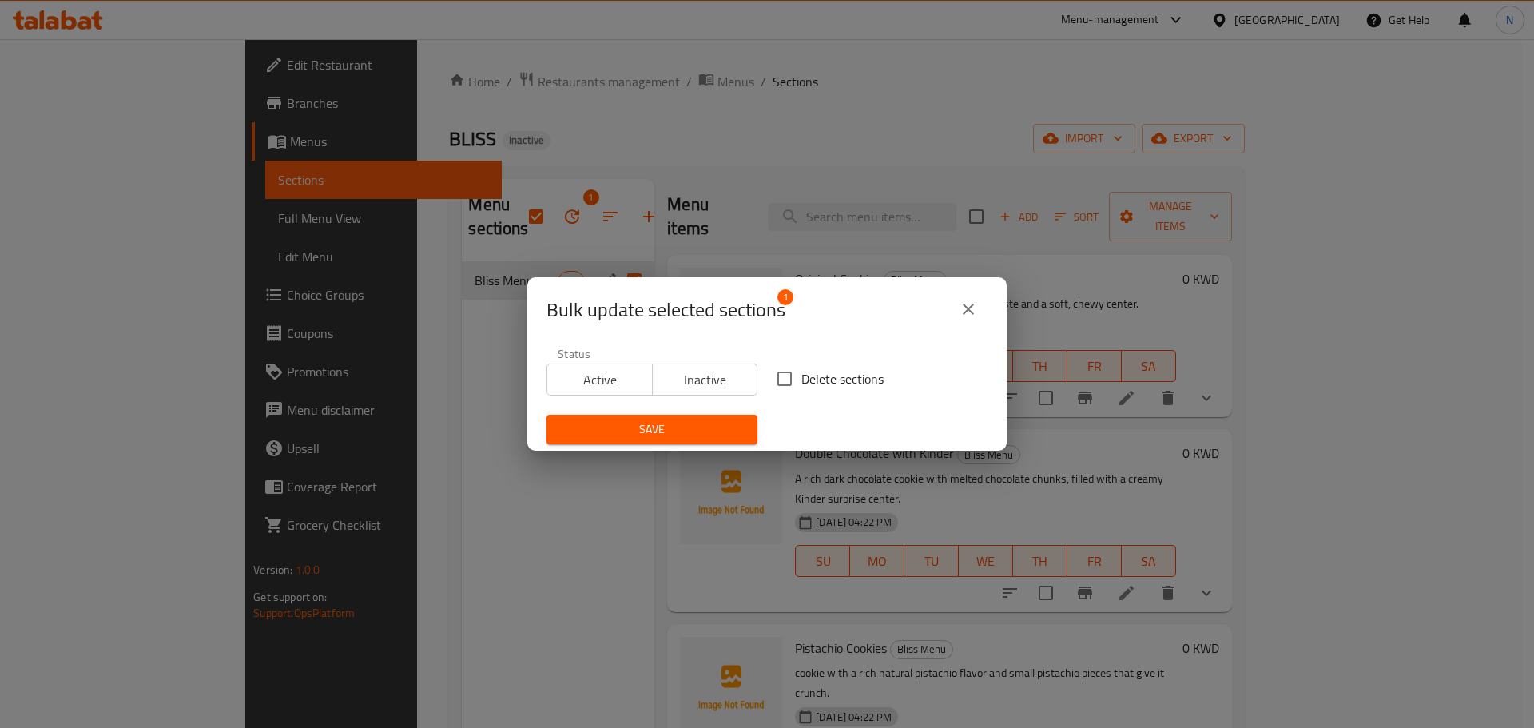
click at [779, 378] on input "Delete sections" at bounding box center [785, 379] width 34 height 34
checkbox input "true"
click at [972, 307] on icon "close" at bounding box center [968, 309] width 19 height 19
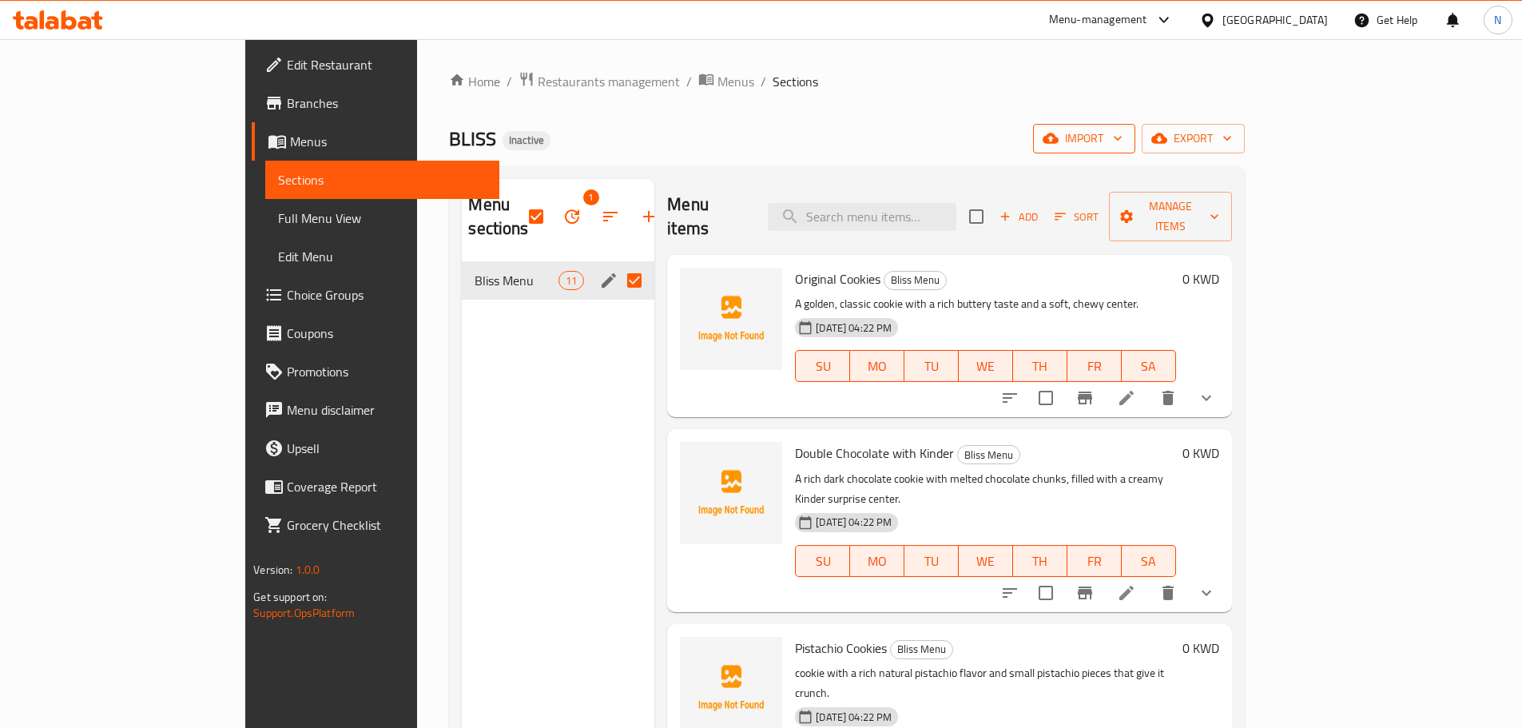
click at [1135, 152] on button "import" at bounding box center [1084, 139] width 102 height 30
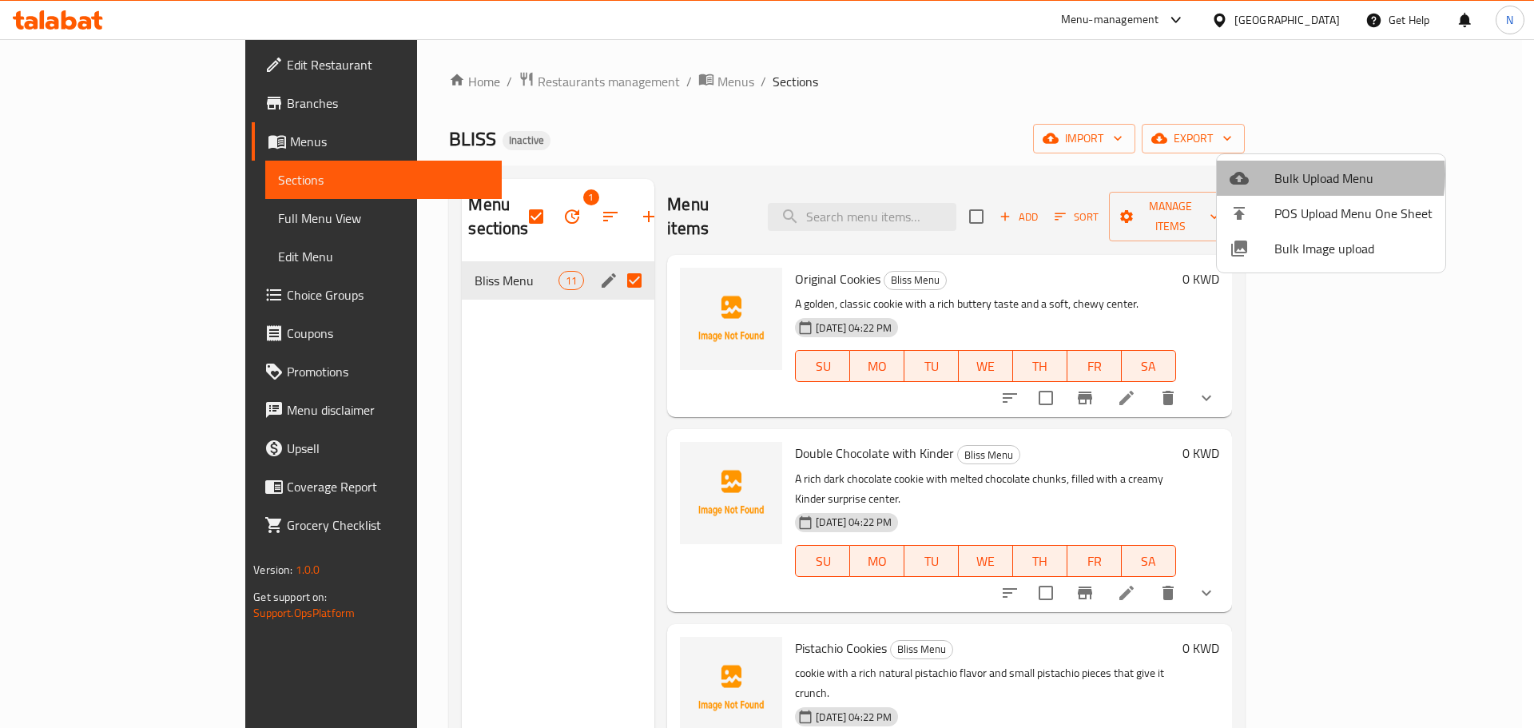
click at [1301, 175] on span "Bulk Upload Menu" at bounding box center [1353, 178] width 158 height 19
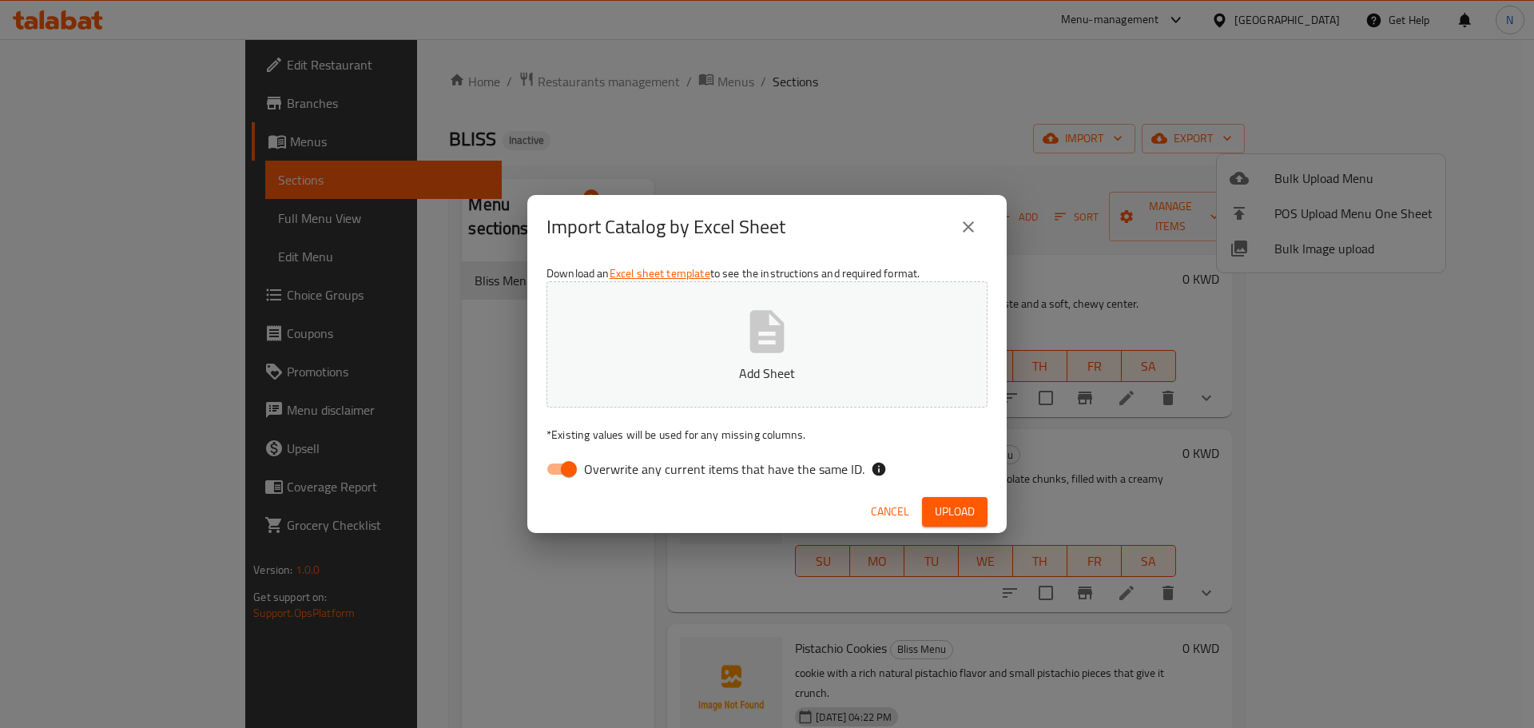
click at [570, 474] on input "Overwrite any current items that have the same ID." at bounding box center [568, 469] width 91 height 30
checkbox input "false"
click at [959, 506] on span "Upload" at bounding box center [955, 512] width 40 height 20
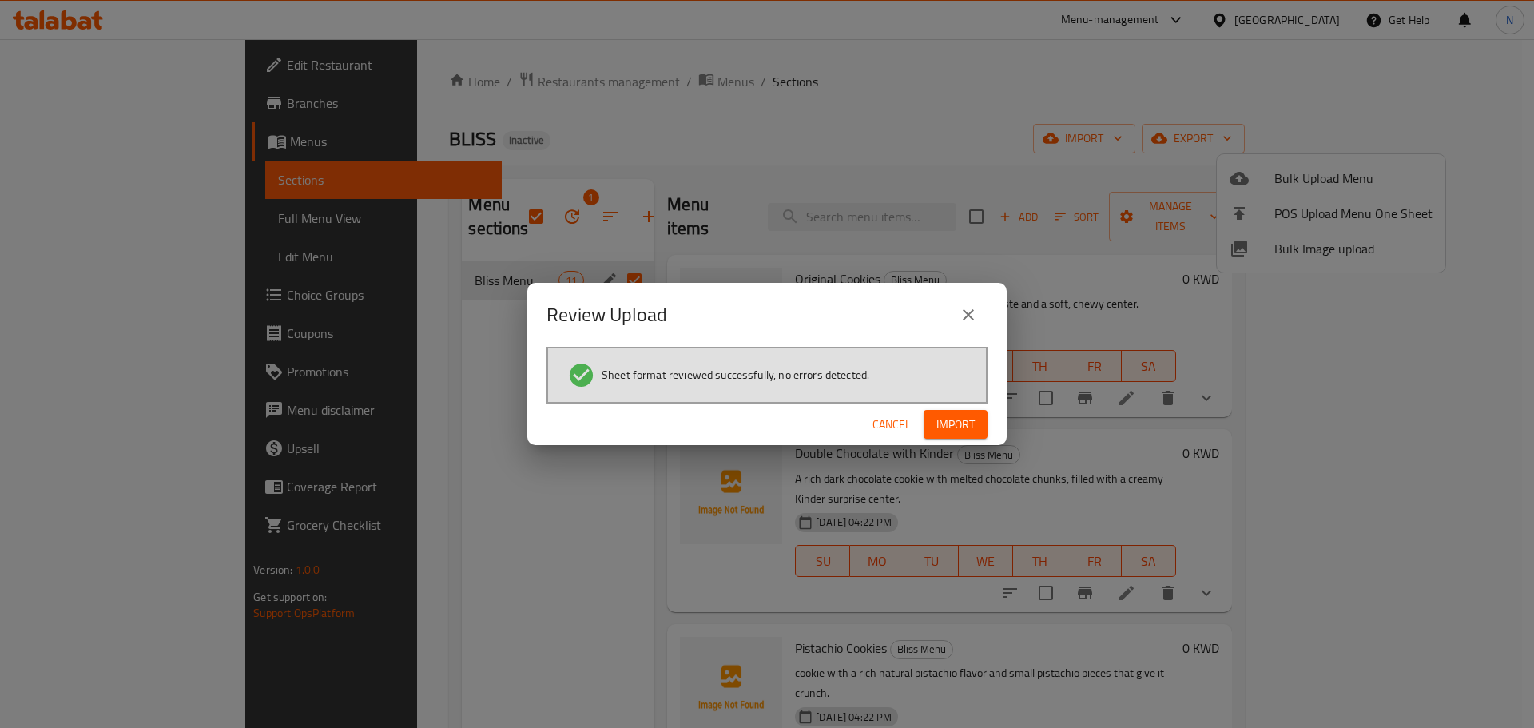
click at [961, 430] on span "Import" at bounding box center [955, 425] width 38 height 20
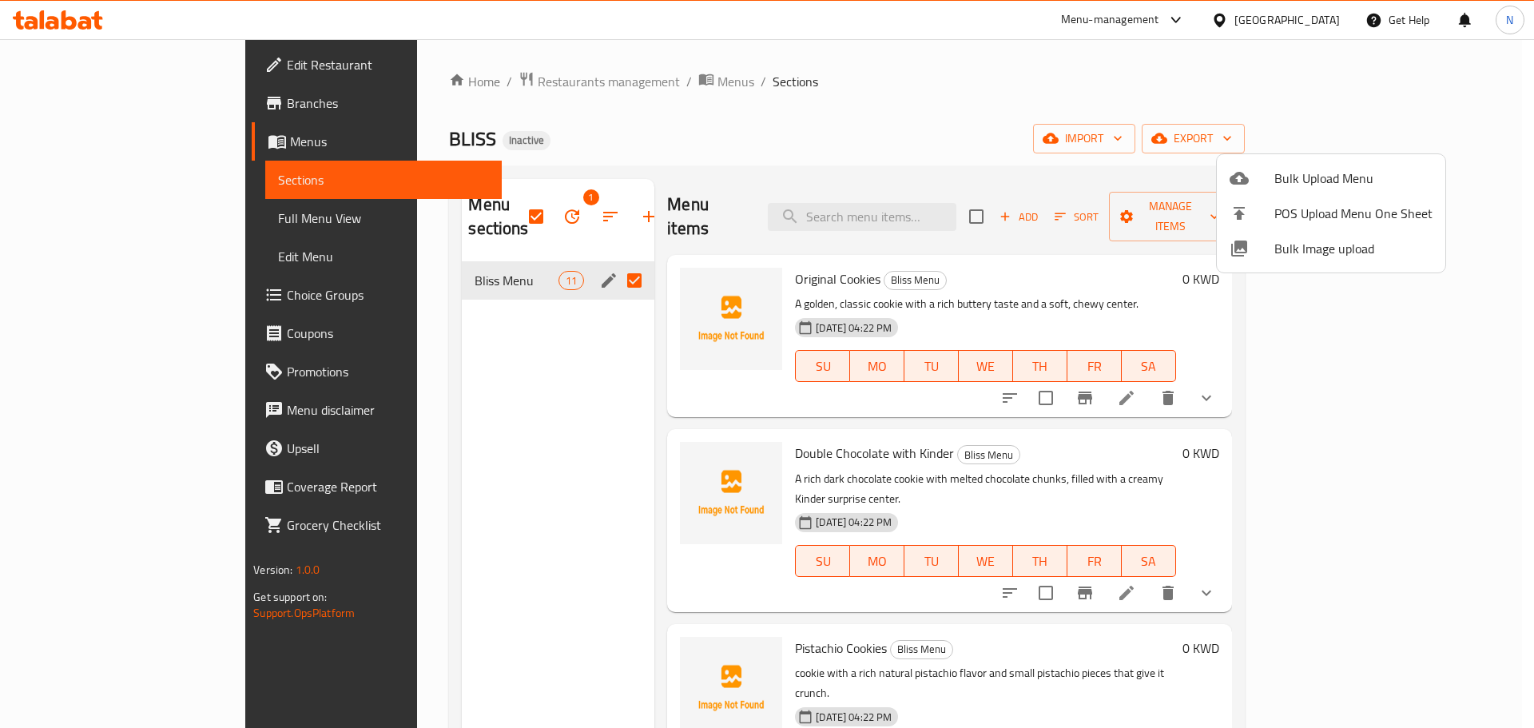
click at [1177, 362] on div at bounding box center [767, 364] width 1534 height 728
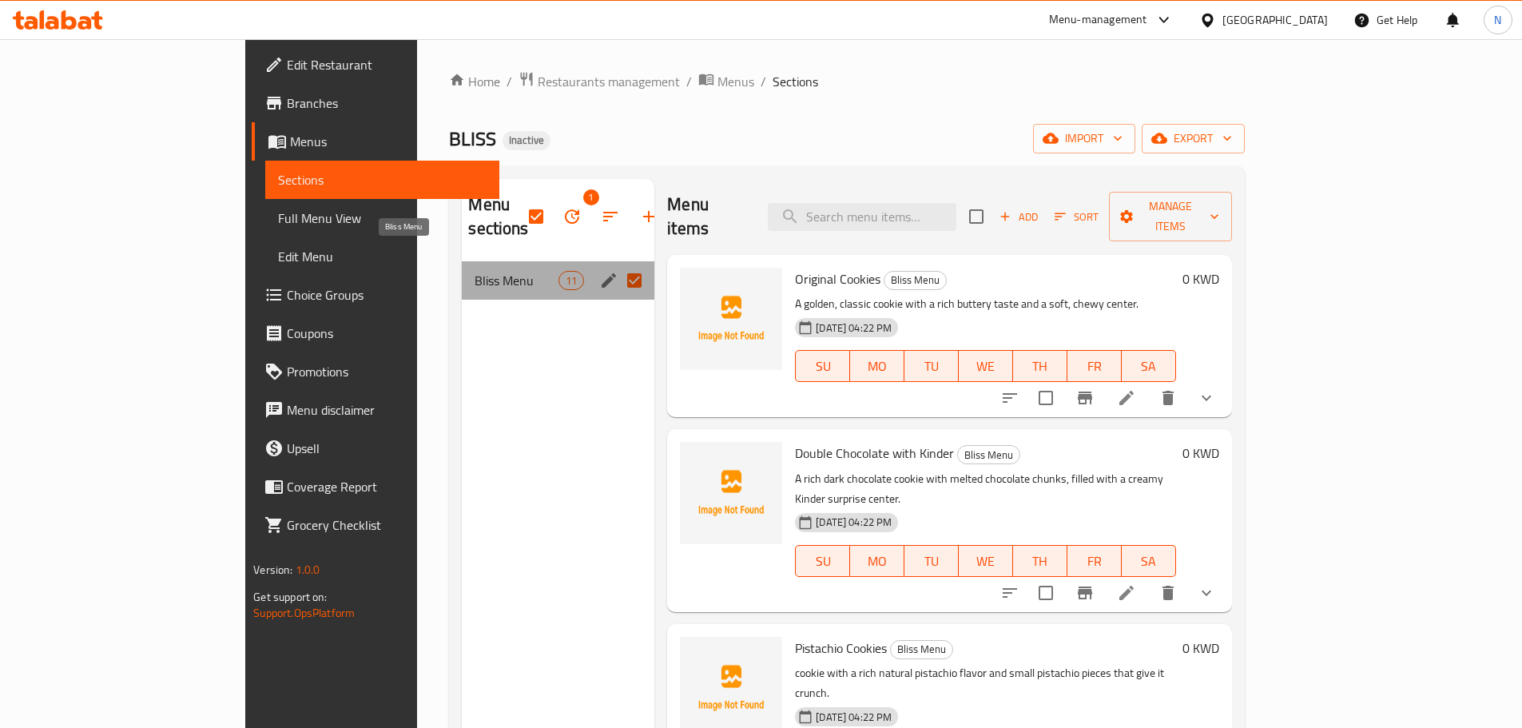
click at [475, 271] on span "Bliss Menu" at bounding box center [517, 280] width 84 height 19
click at [618, 265] on input "Menu sections" at bounding box center [635, 280] width 34 height 30
checkbox input "true"
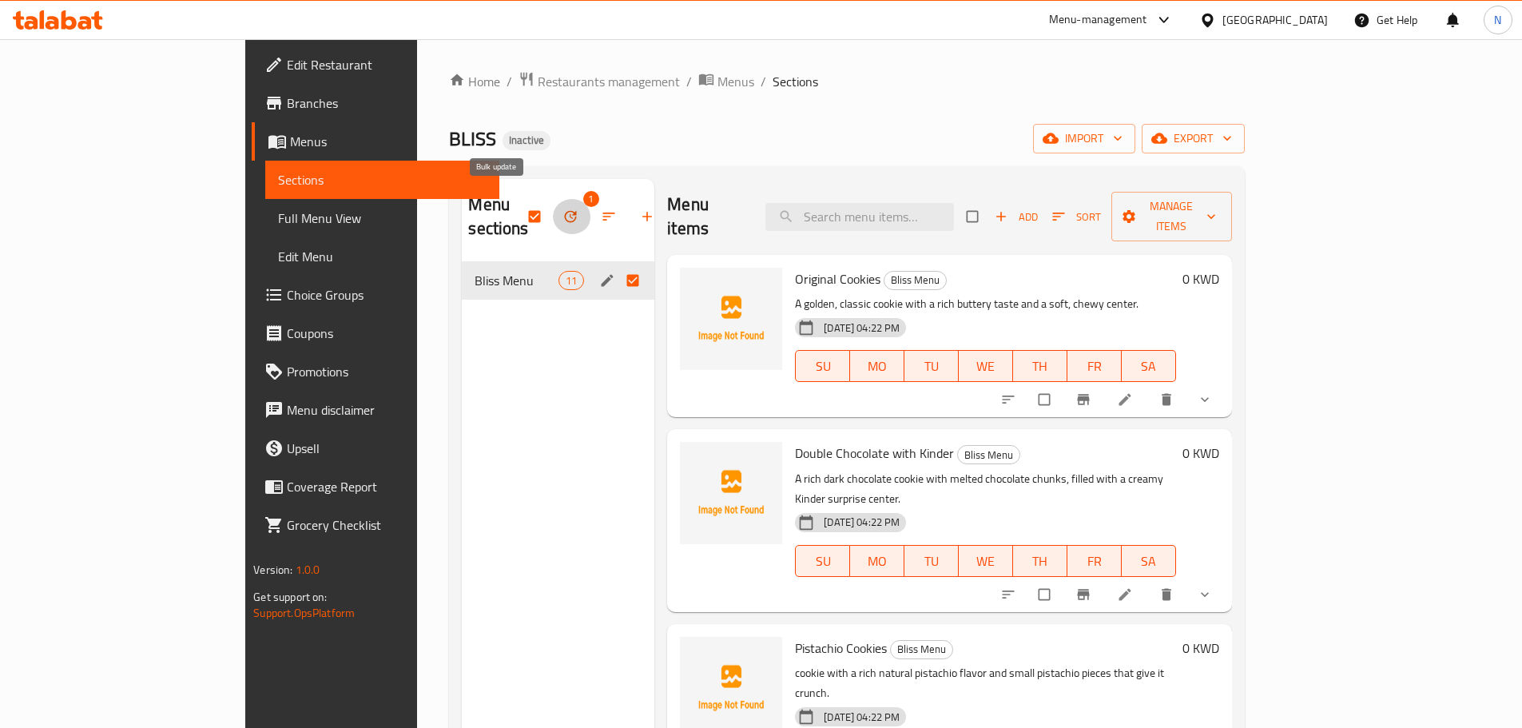
click at [562, 208] on icon "button" at bounding box center [570, 216] width 16 height 16
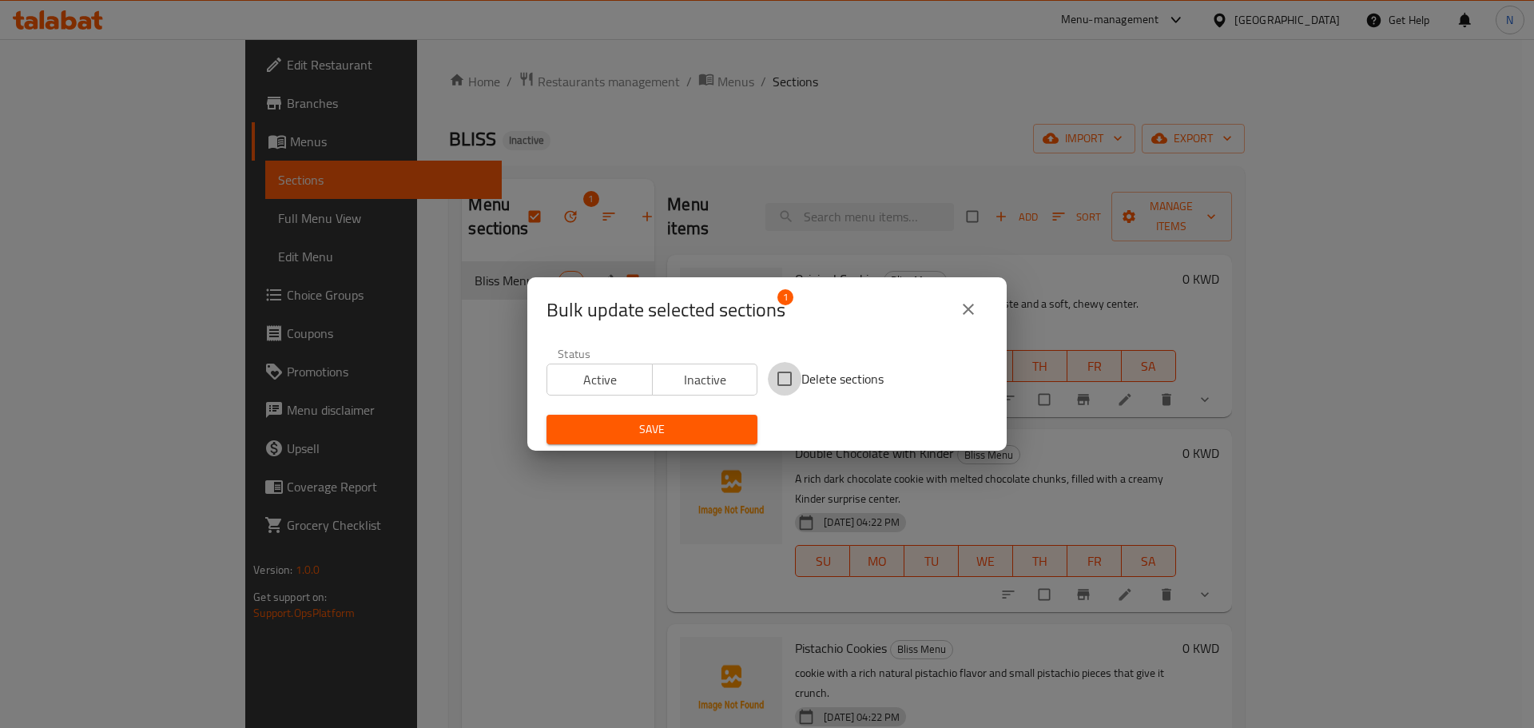
click at [782, 375] on input "Delete sections" at bounding box center [785, 379] width 34 height 34
checkbox input "true"
click at [691, 435] on span "Save" at bounding box center [651, 429] width 185 height 20
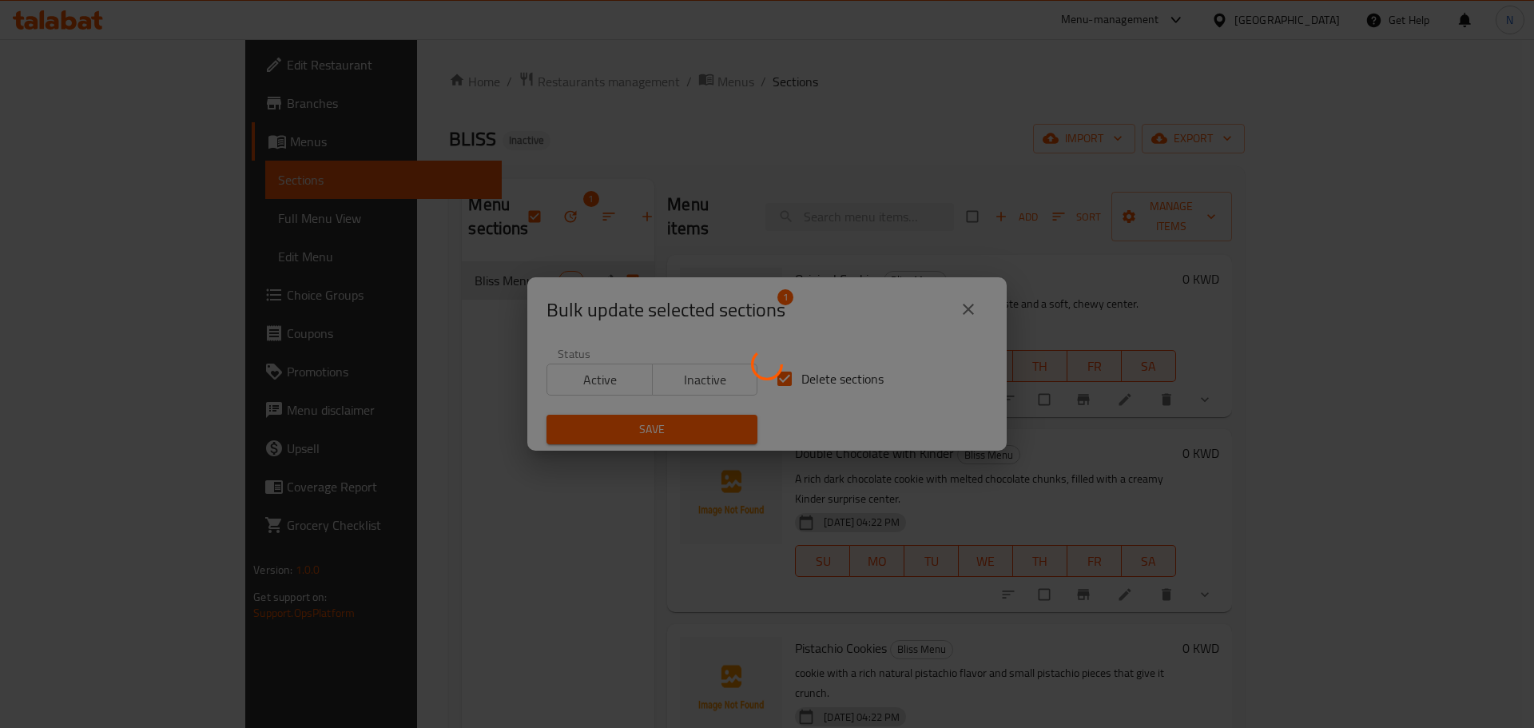
checkbox input "false"
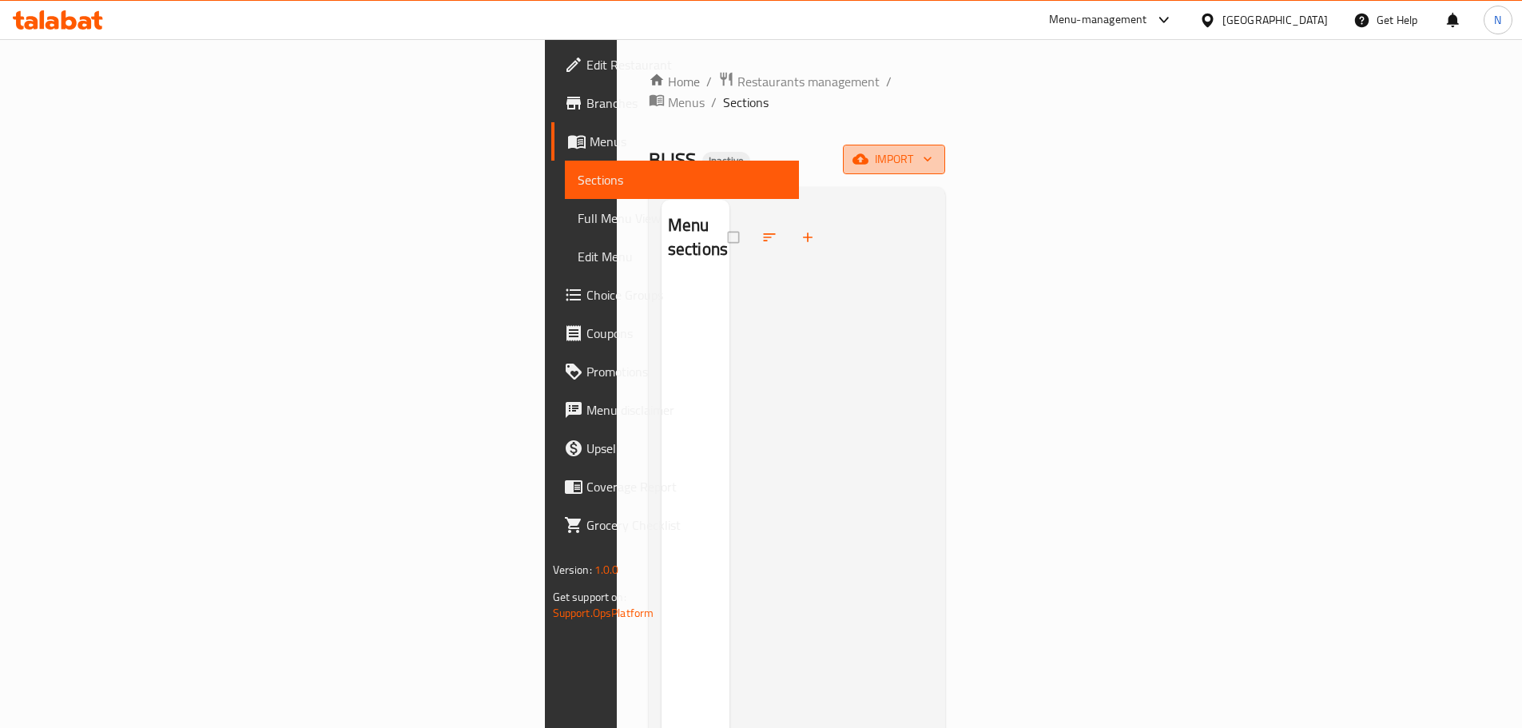
click at [932, 149] on span "import" at bounding box center [894, 159] width 77 height 20
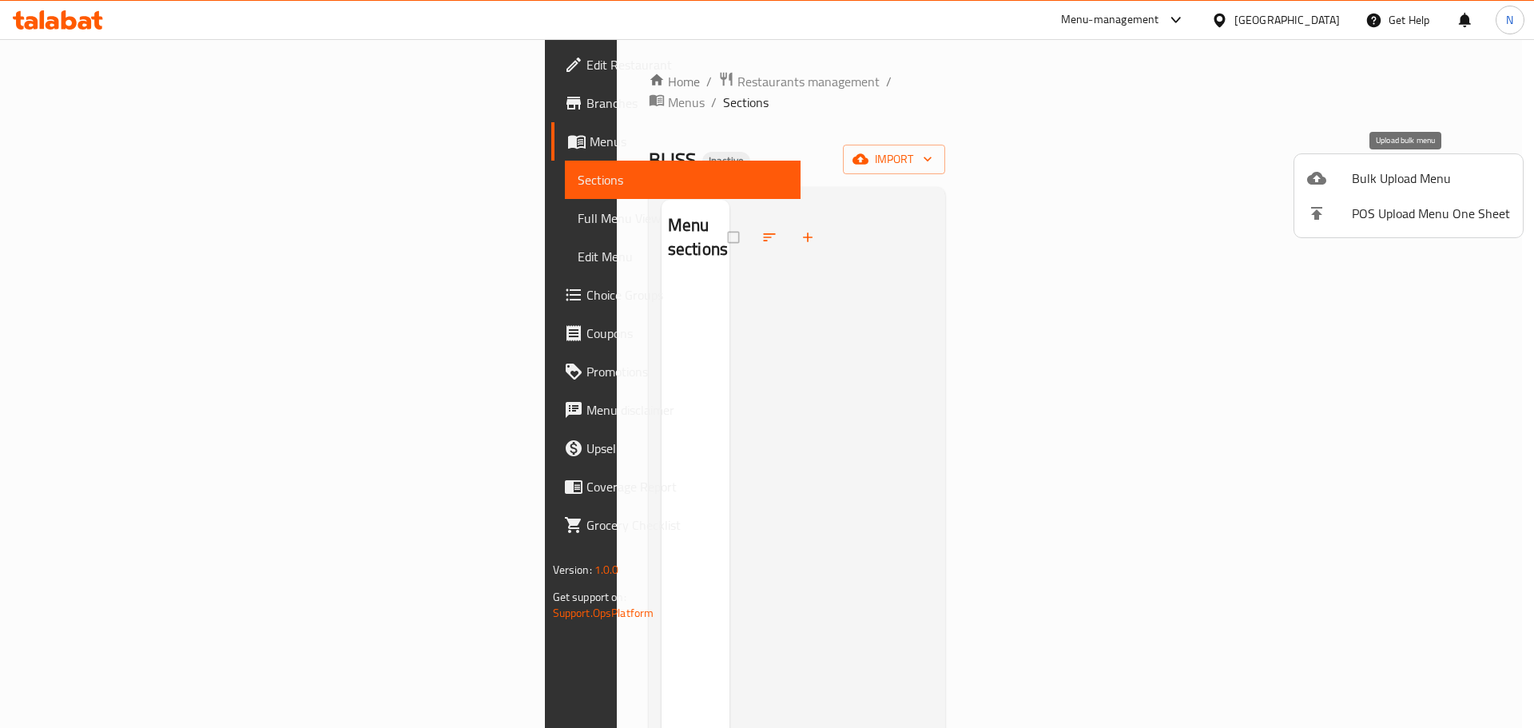
click at [1371, 169] on span "Bulk Upload Menu" at bounding box center [1431, 178] width 158 height 19
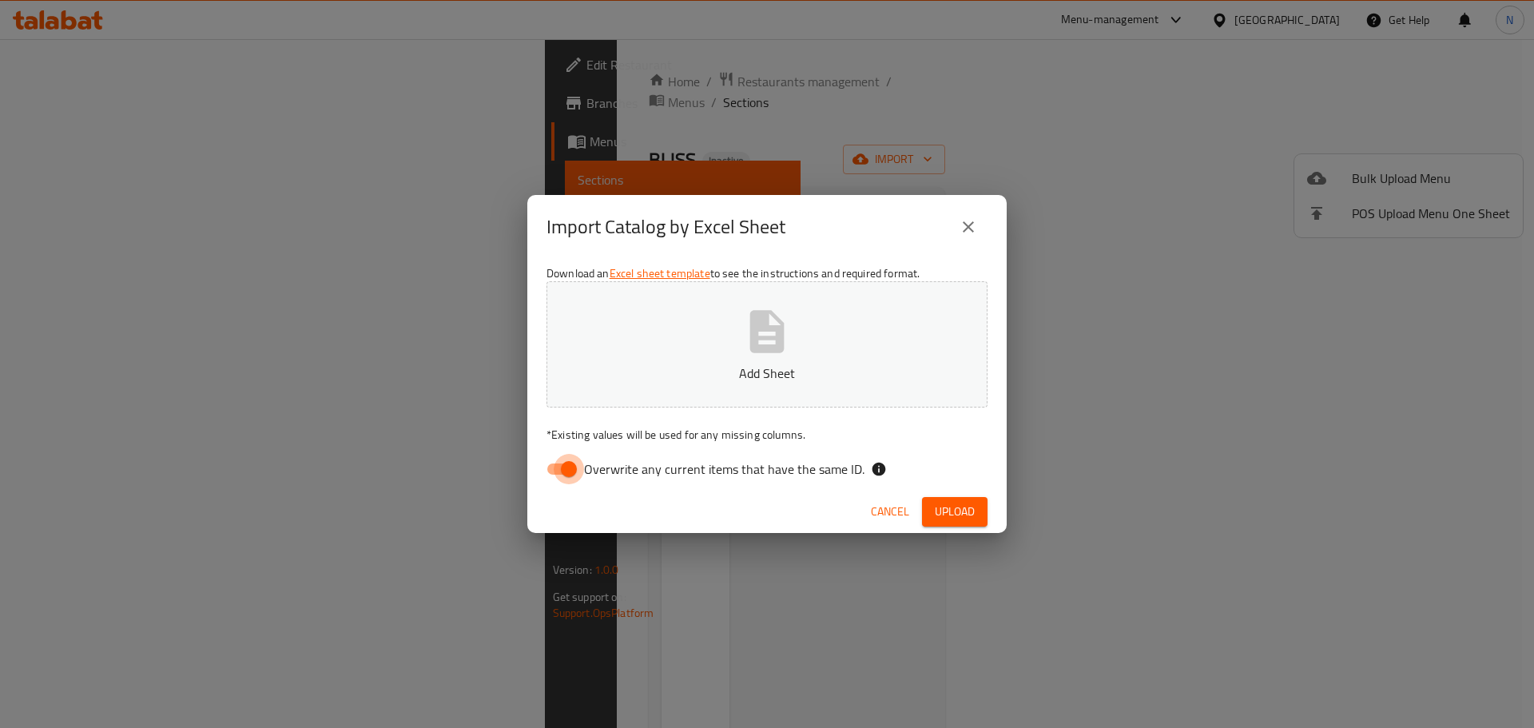
click at [539, 483] on input "Overwrite any current items that have the same ID." at bounding box center [568, 469] width 91 height 30
checkbox input "false"
click at [957, 515] on span "Upload" at bounding box center [955, 512] width 40 height 20
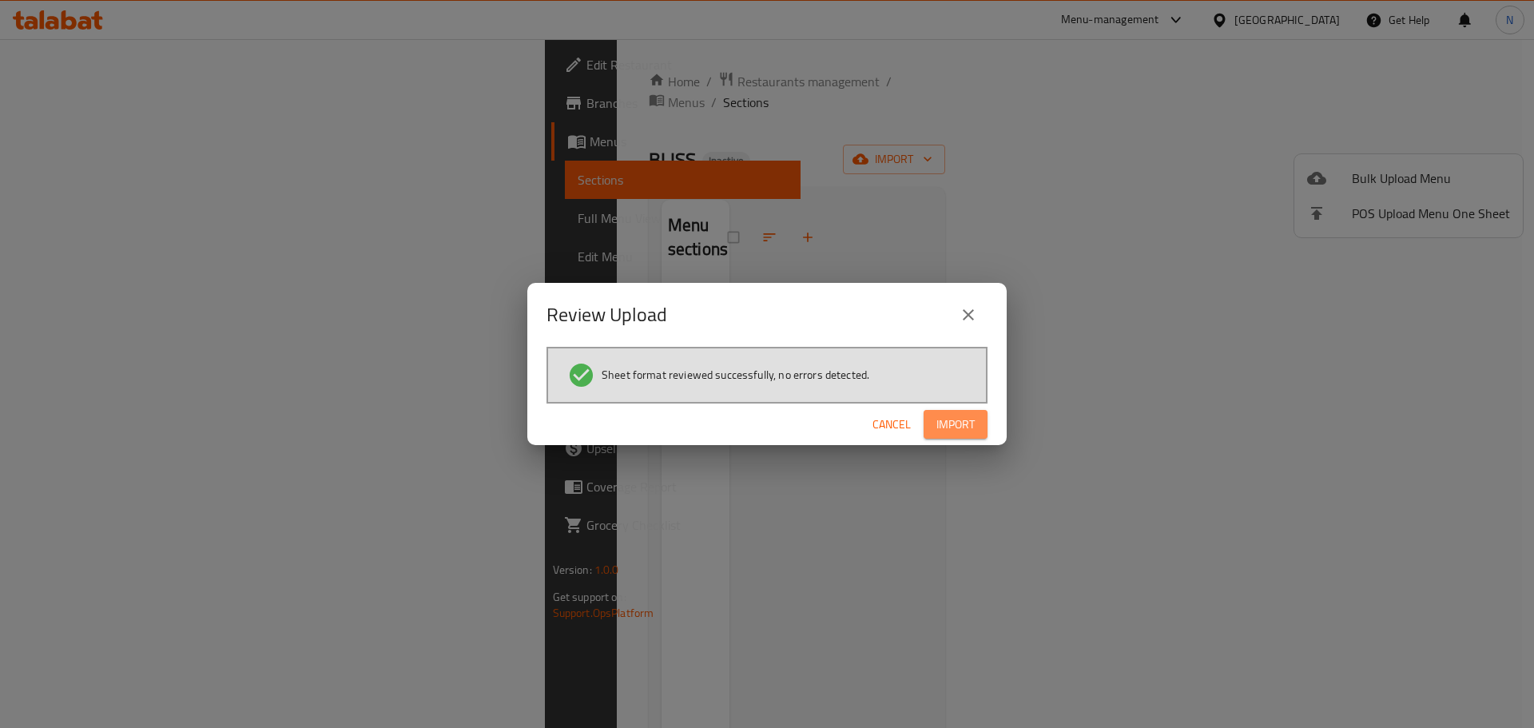
click at [957, 419] on span "Import" at bounding box center [955, 425] width 38 height 20
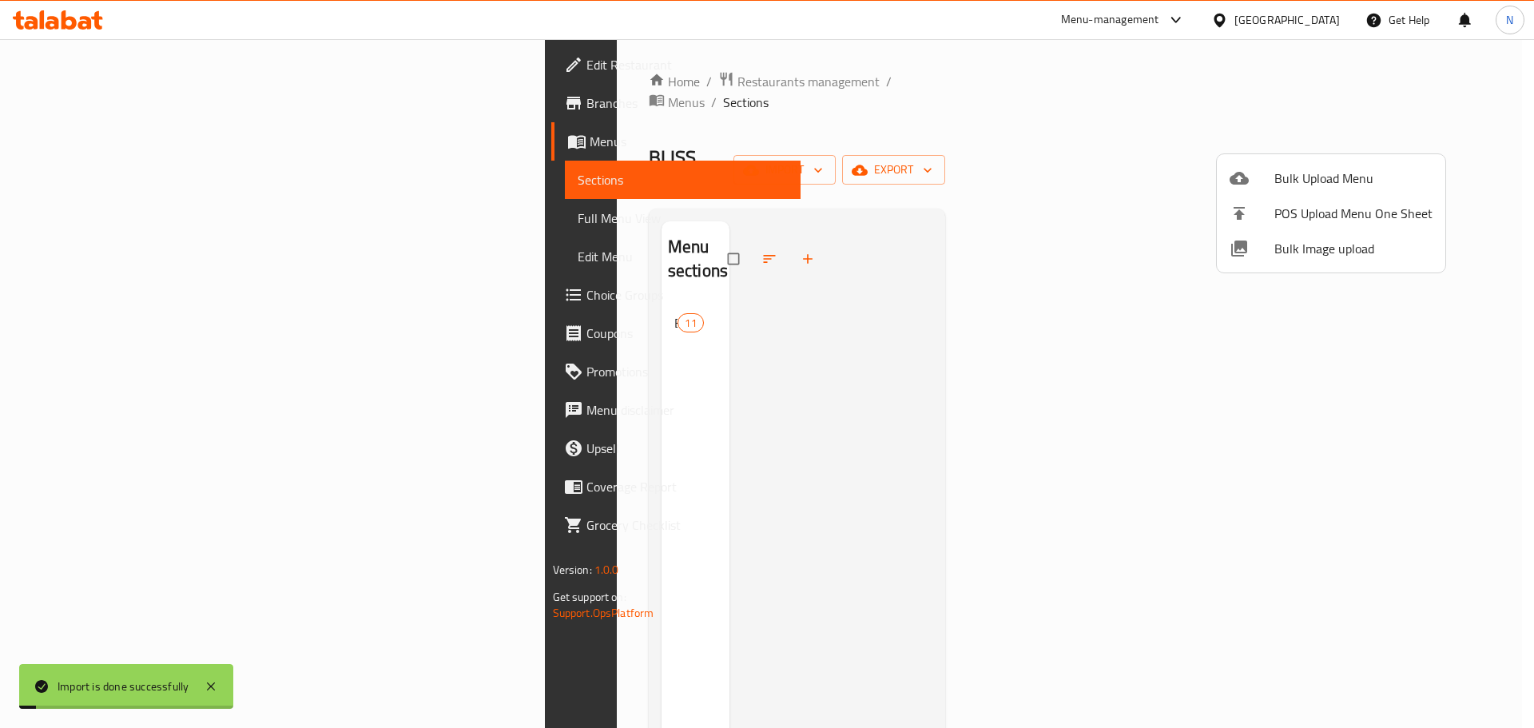
click at [119, 221] on div at bounding box center [767, 364] width 1534 height 728
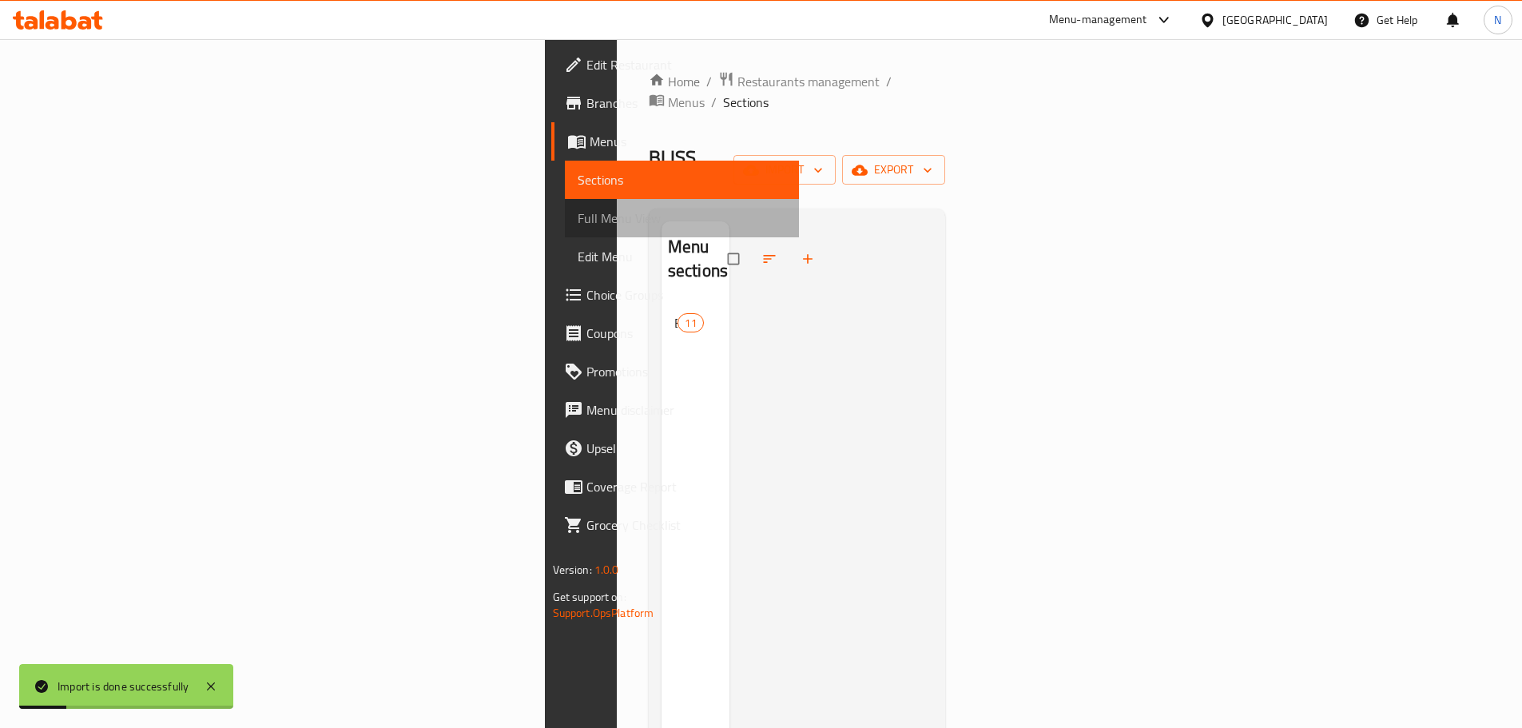
click at [578, 221] on span "Full Menu View" at bounding box center [682, 217] width 208 height 19
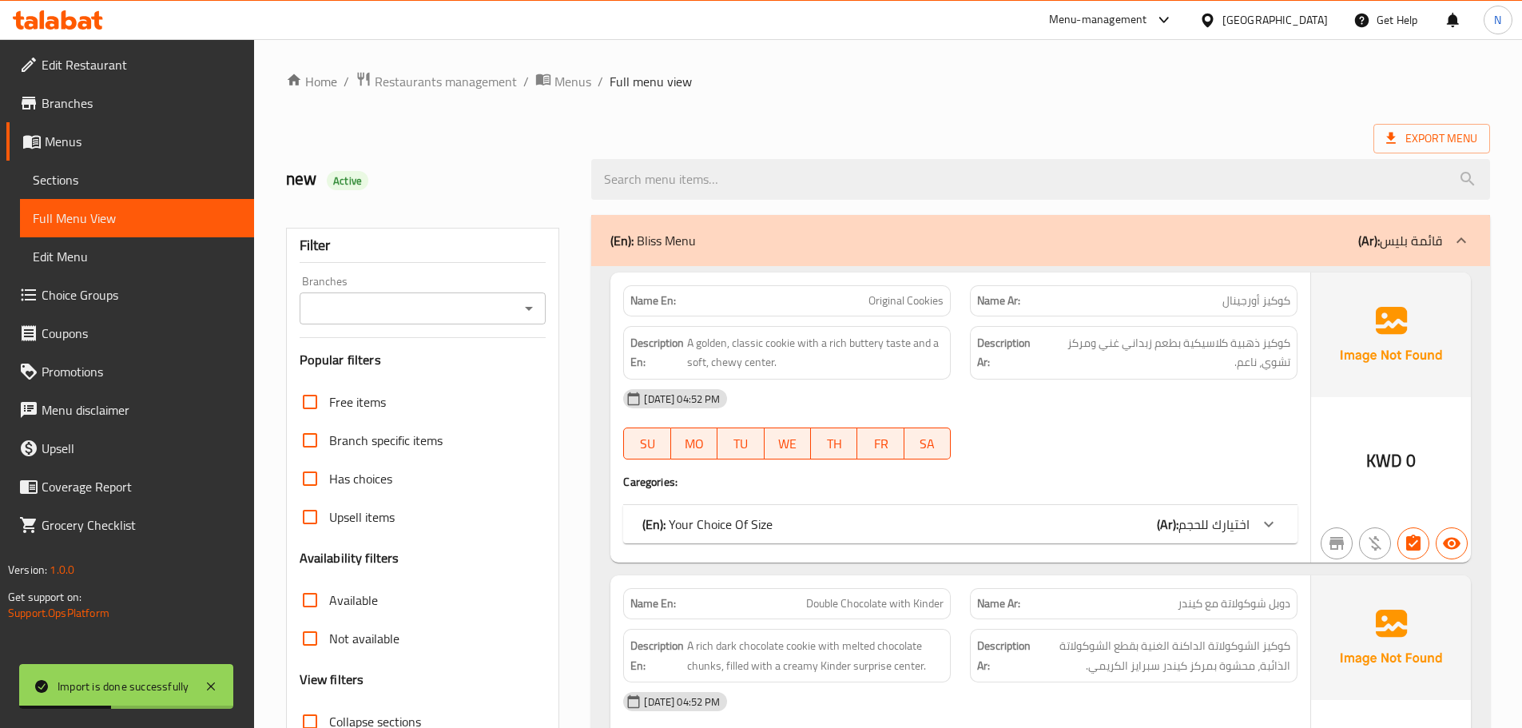
scroll to position [399, 0]
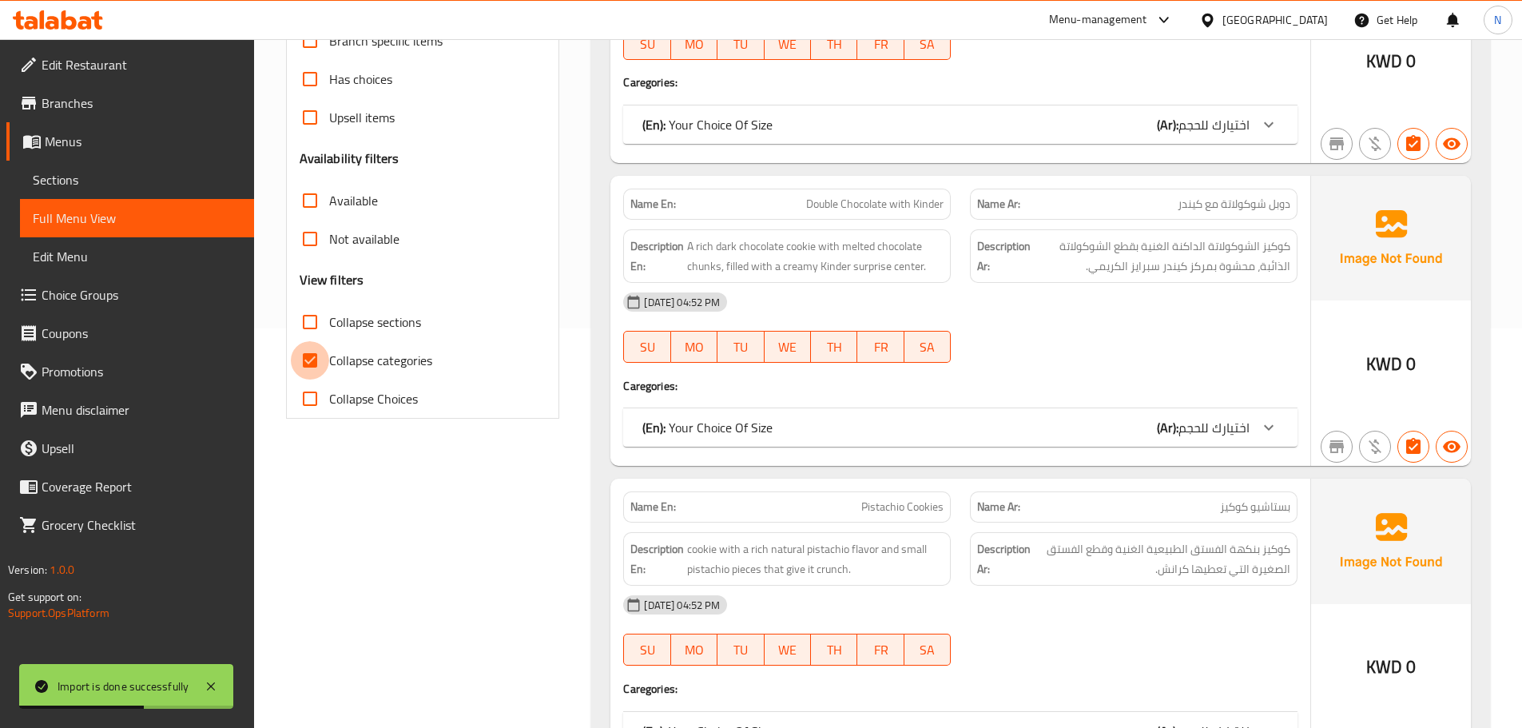
click at [315, 359] on input "Collapse categories" at bounding box center [310, 360] width 38 height 38
checkbox input "false"
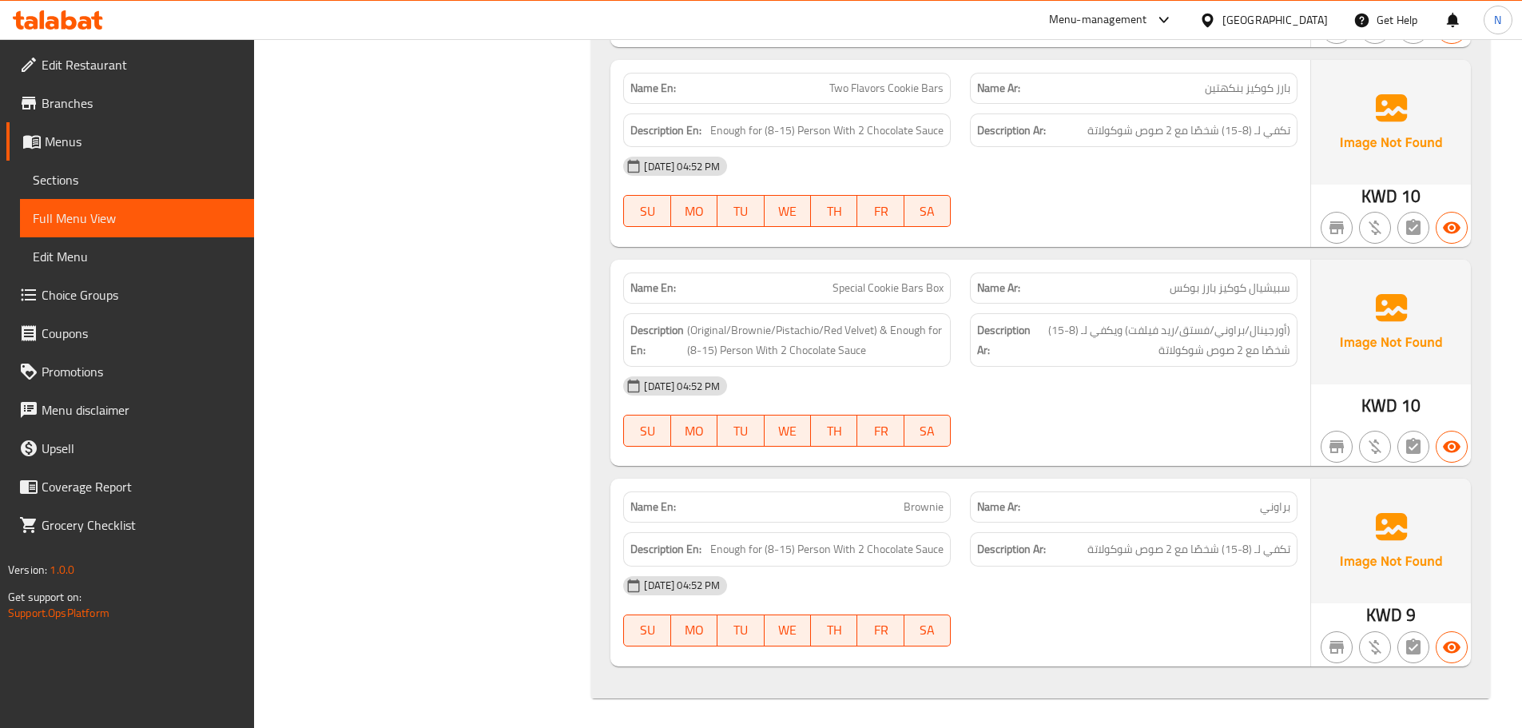
scroll to position [2961, 0]
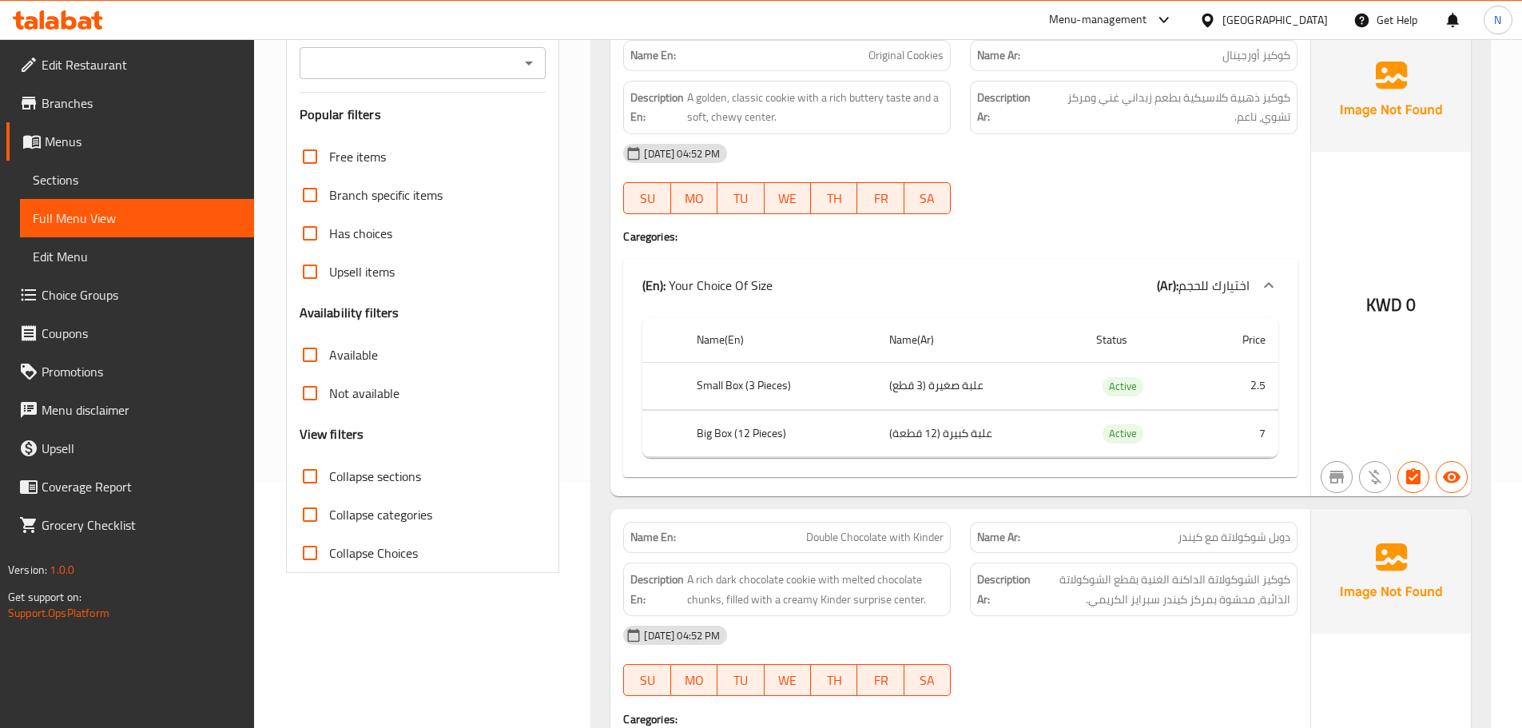
click at [991, 240] on h4 "Caregories:" at bounding box center [960, 236] width 674 height 16
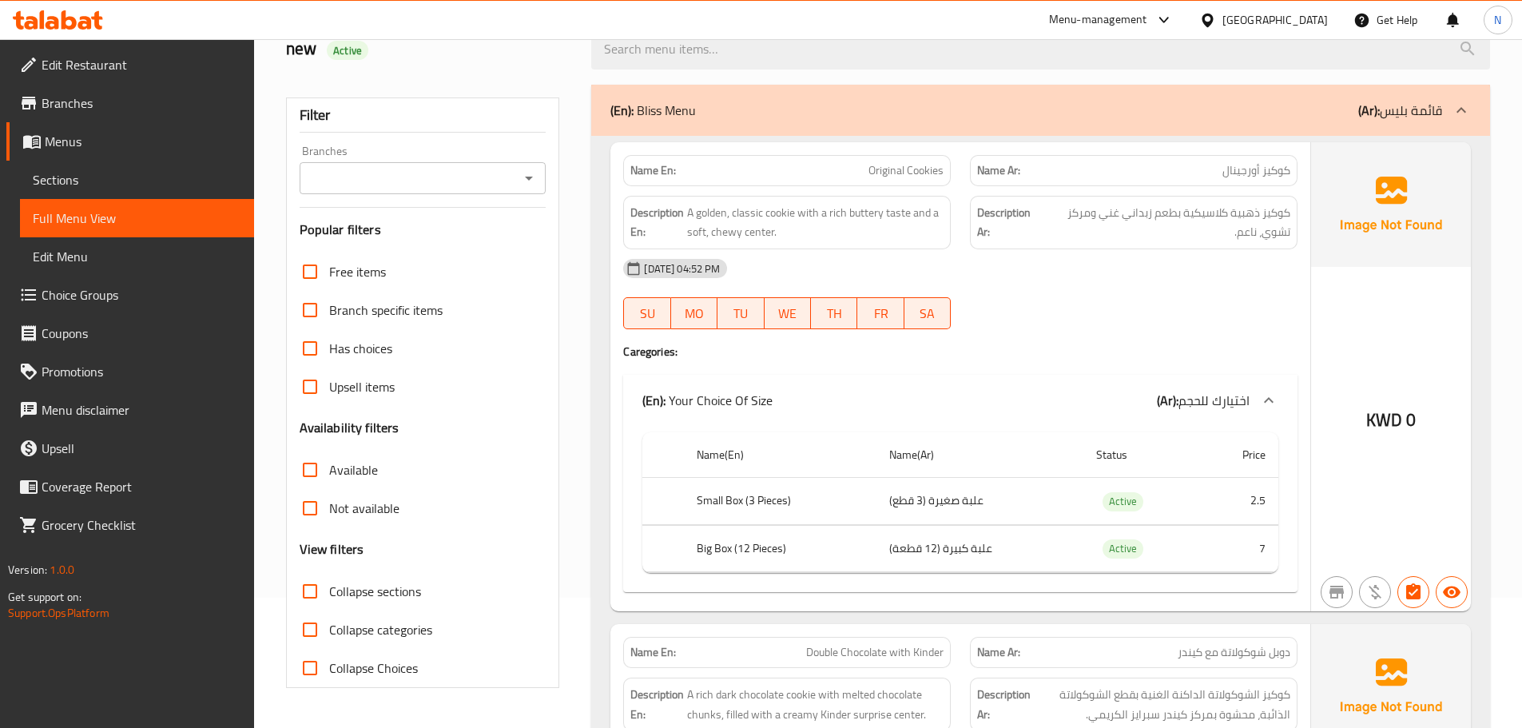
scroll to position [0, 0]
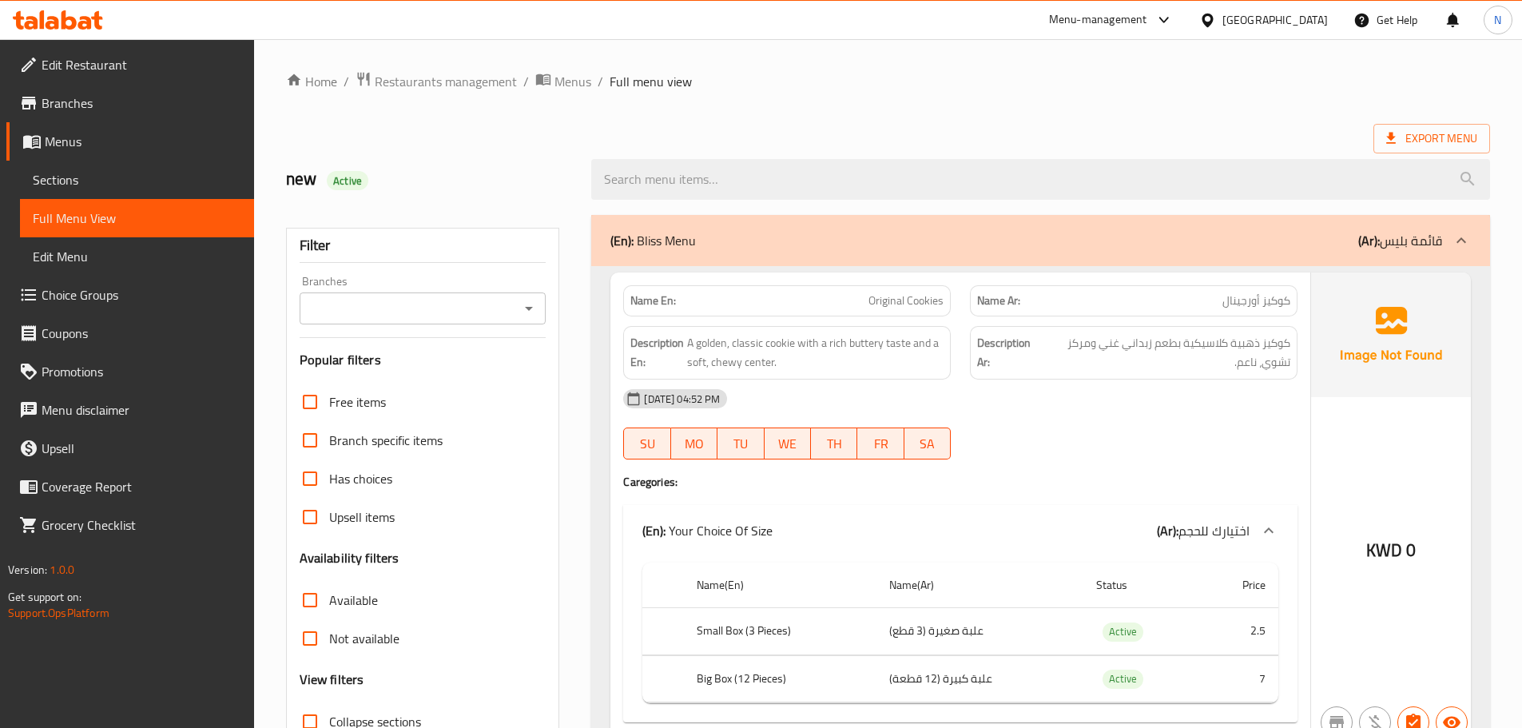
click at [101, 183] on span "Sections" at bounding box center [137, 179] width 208 height 19
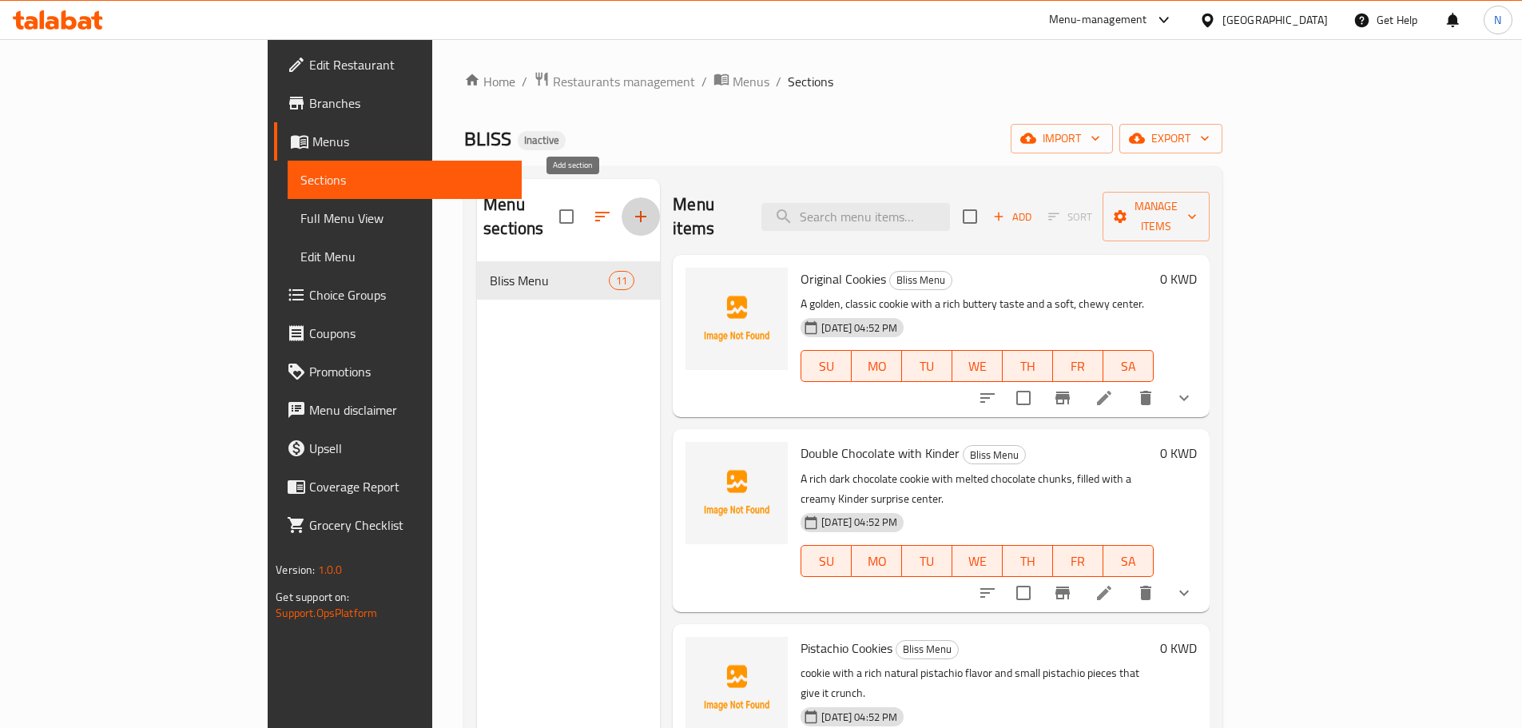
click at [622, 205] on button "button" at bounding box center [641, 216] width 38 height 38
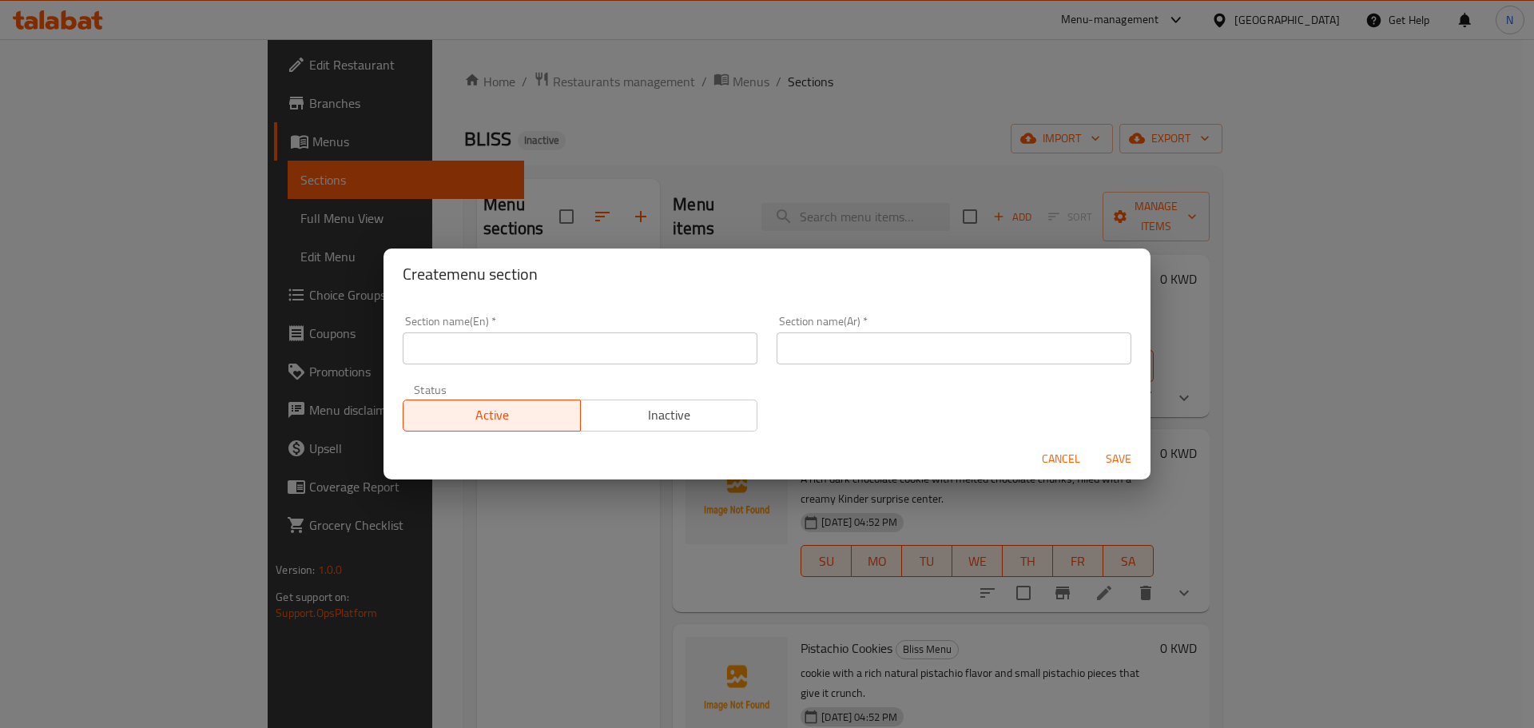
drag, startPoint x: 494, startPoint y: 374, endPoint x: 506, endPoint y: 355, distance: 21.9
click at [491, 370] on div "Section name(En)   * Section name(En) * Section name(Ar)   * Section name(Ar) *…" at bounding box center [767, 373] width 748 height 135
paste input "Cookies"
drag, startPoint x: 514, startPoint y: 349, endPoint x: 529, endPoint y: 347, distance: 14.5
click at [514, 349] on input "text" at bounding box center [580, 348] width 355 height 32
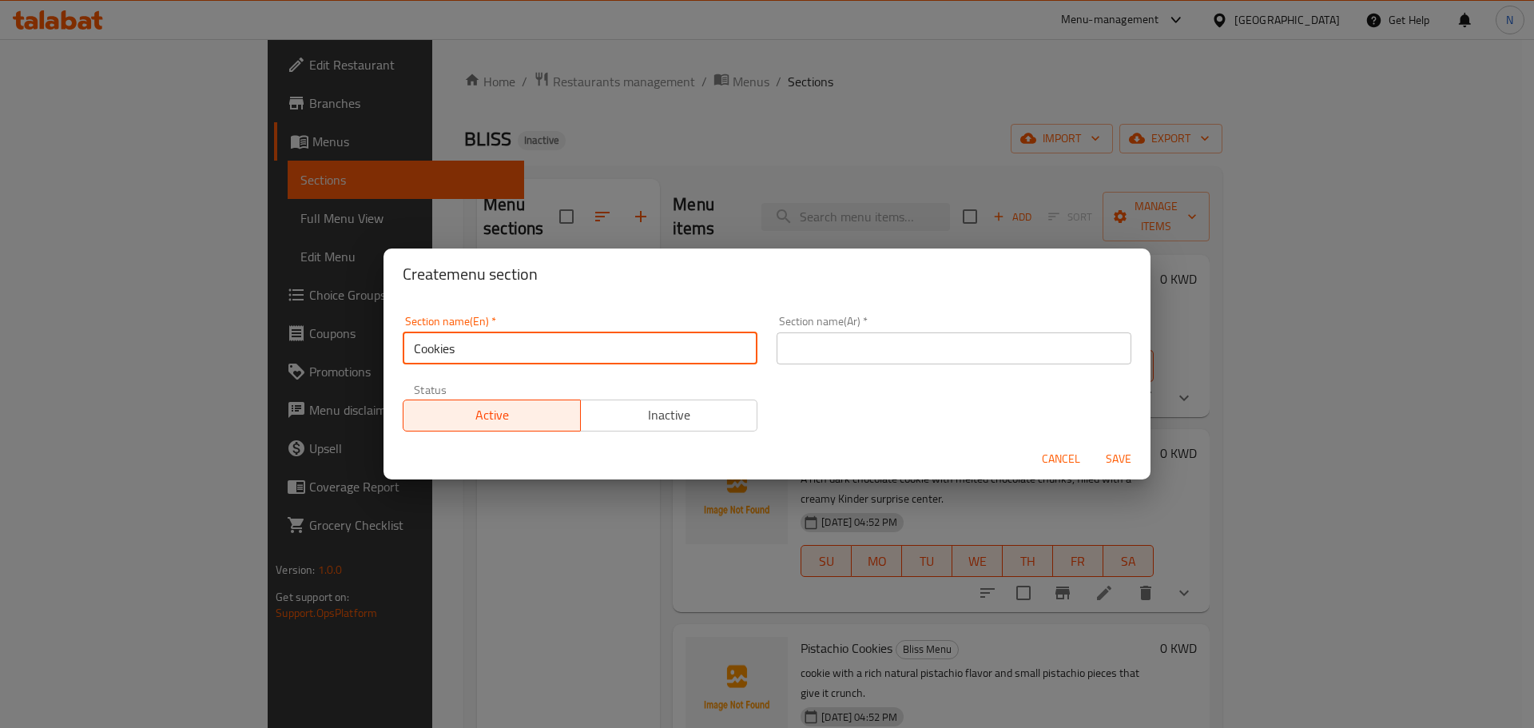
paste input "Cookies"
drag, startPoint x: 603, startPoint y: 347, endPoint x: 358, endPoint y: 351, distance: 245.3
click at [255, 357] on div "Create menu section Section name(En)   * CookiesCookies Section name(En) * Sect…" at bounding box center [767, 364] width 1534 height 728
paste input "text"
type input "Cookies"
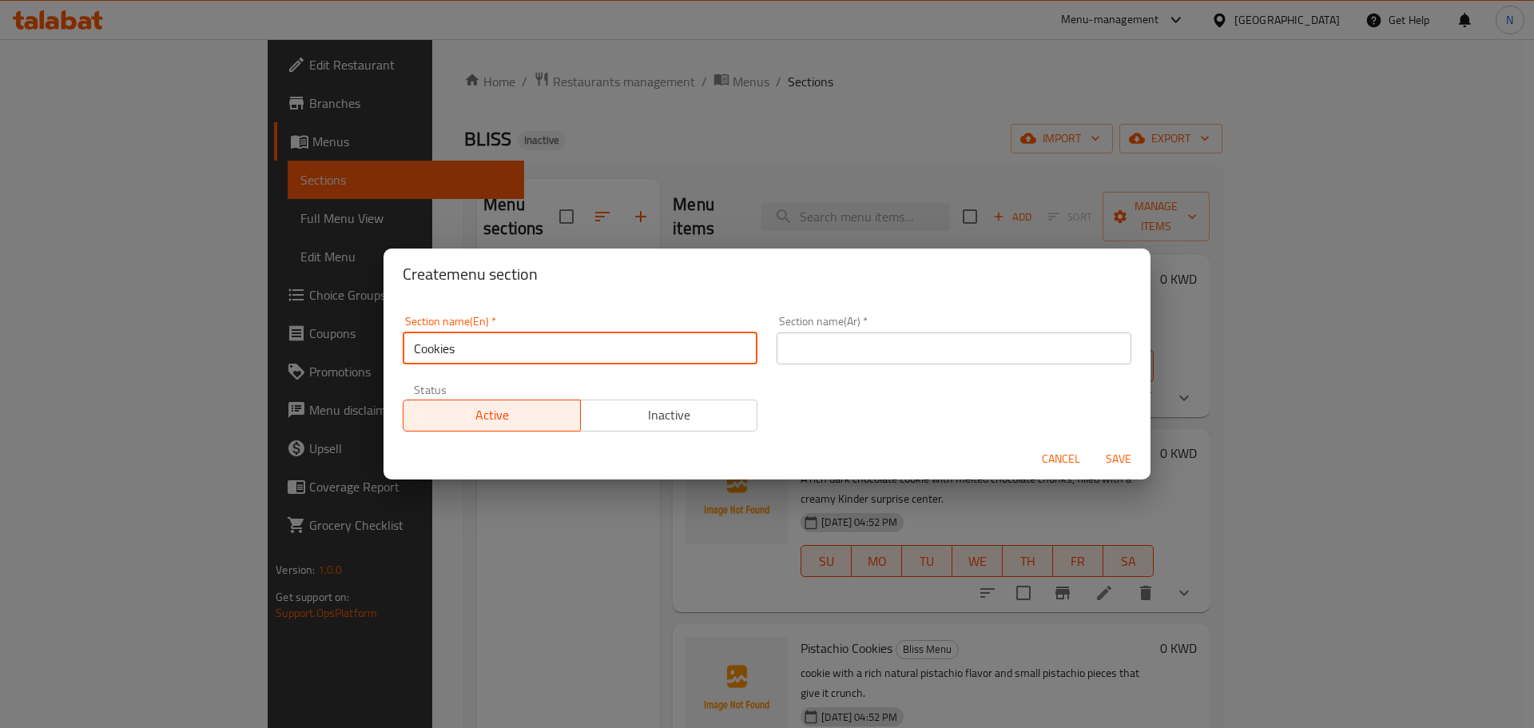
click at [855, 357] on input "text" at bounding box center [953, 348] width 355 height 32
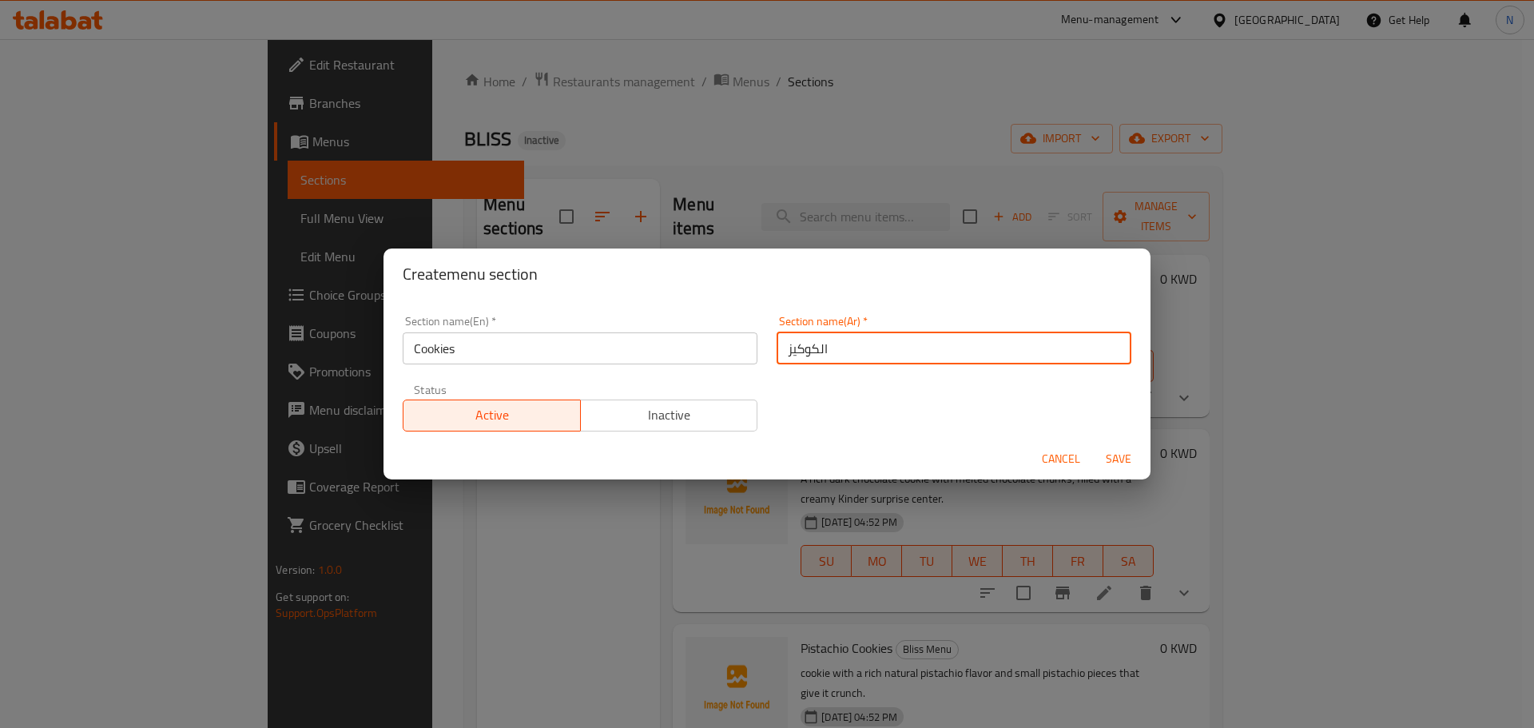
type input "الكوكيز"
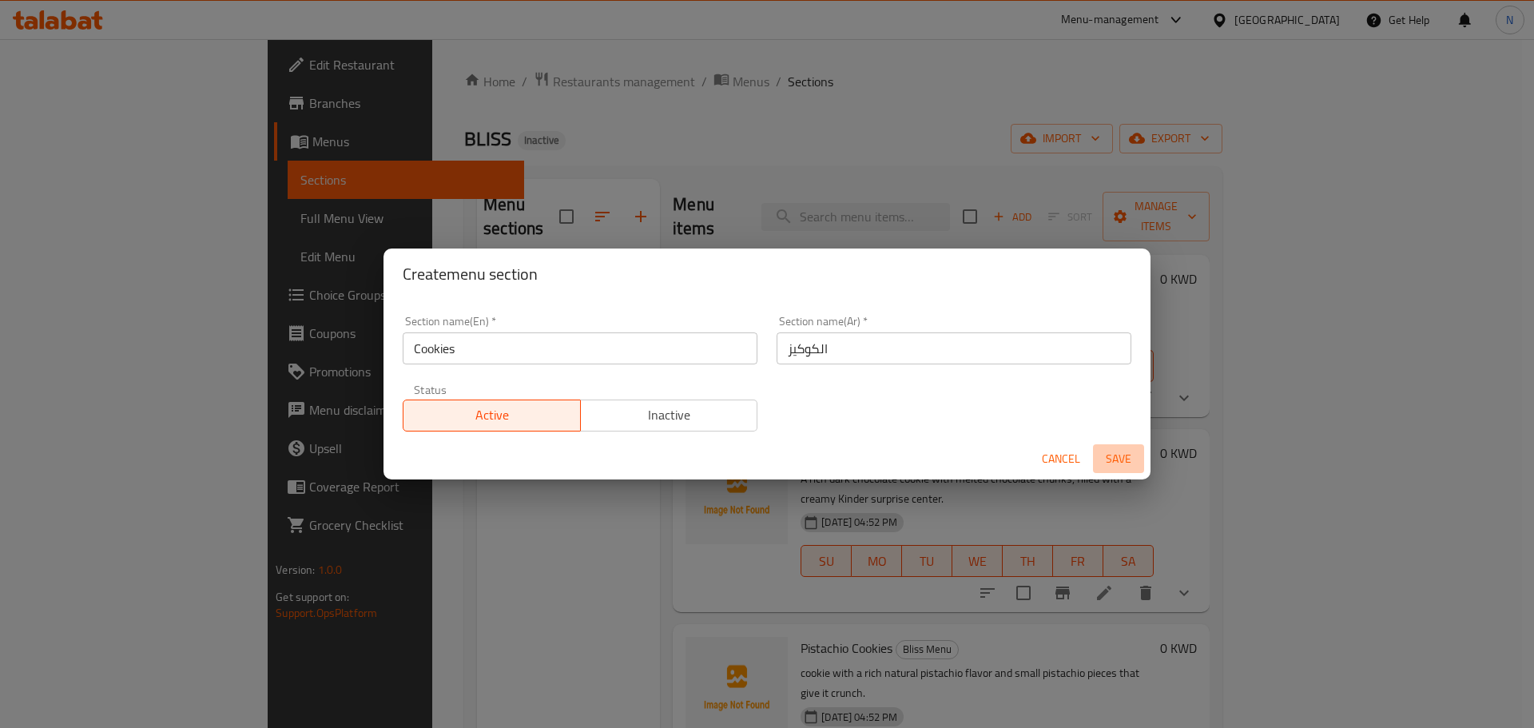
click at [1126, 458] on span "Save" at bounding box center [1118, 459] width 38 height 20
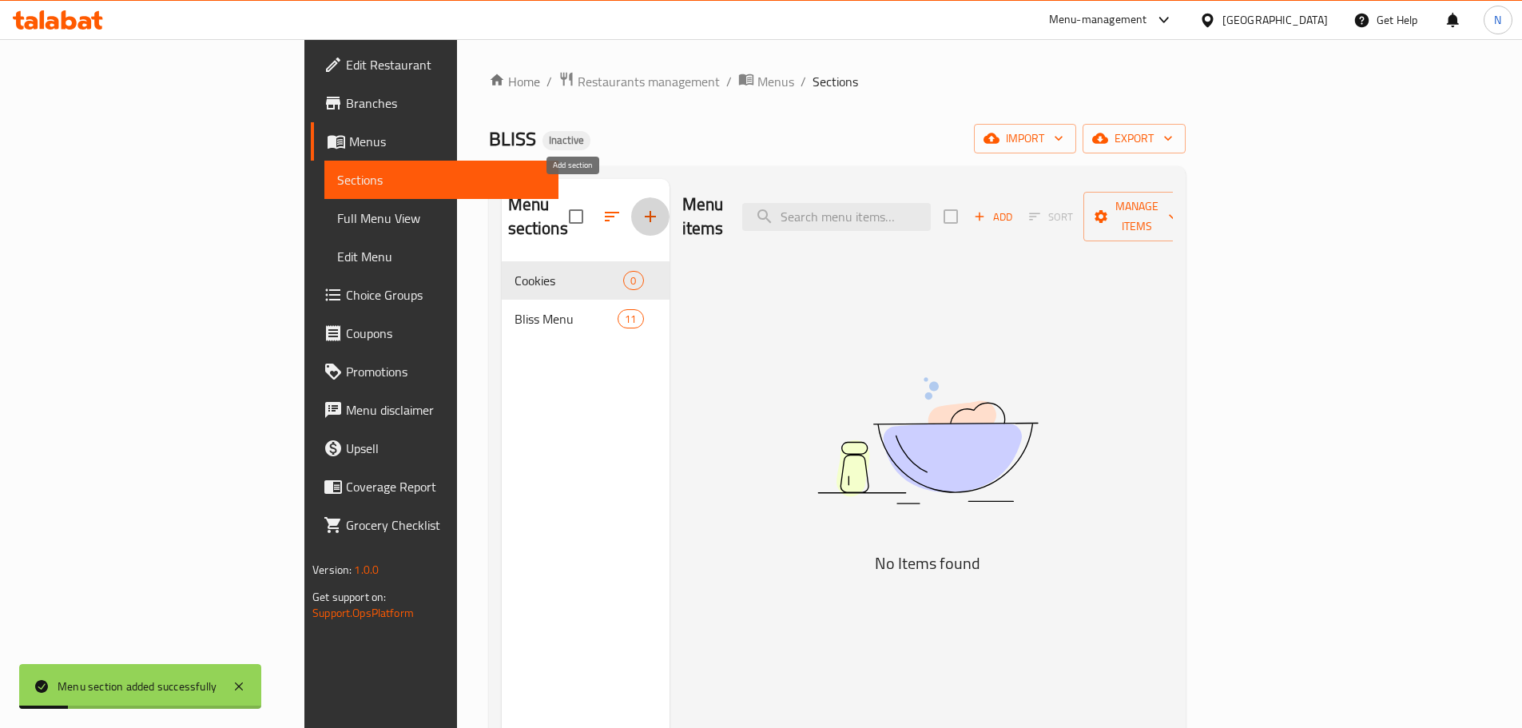
click at [641, 207] on icon "button" at bounding box center [650, 216] width 19 height 19
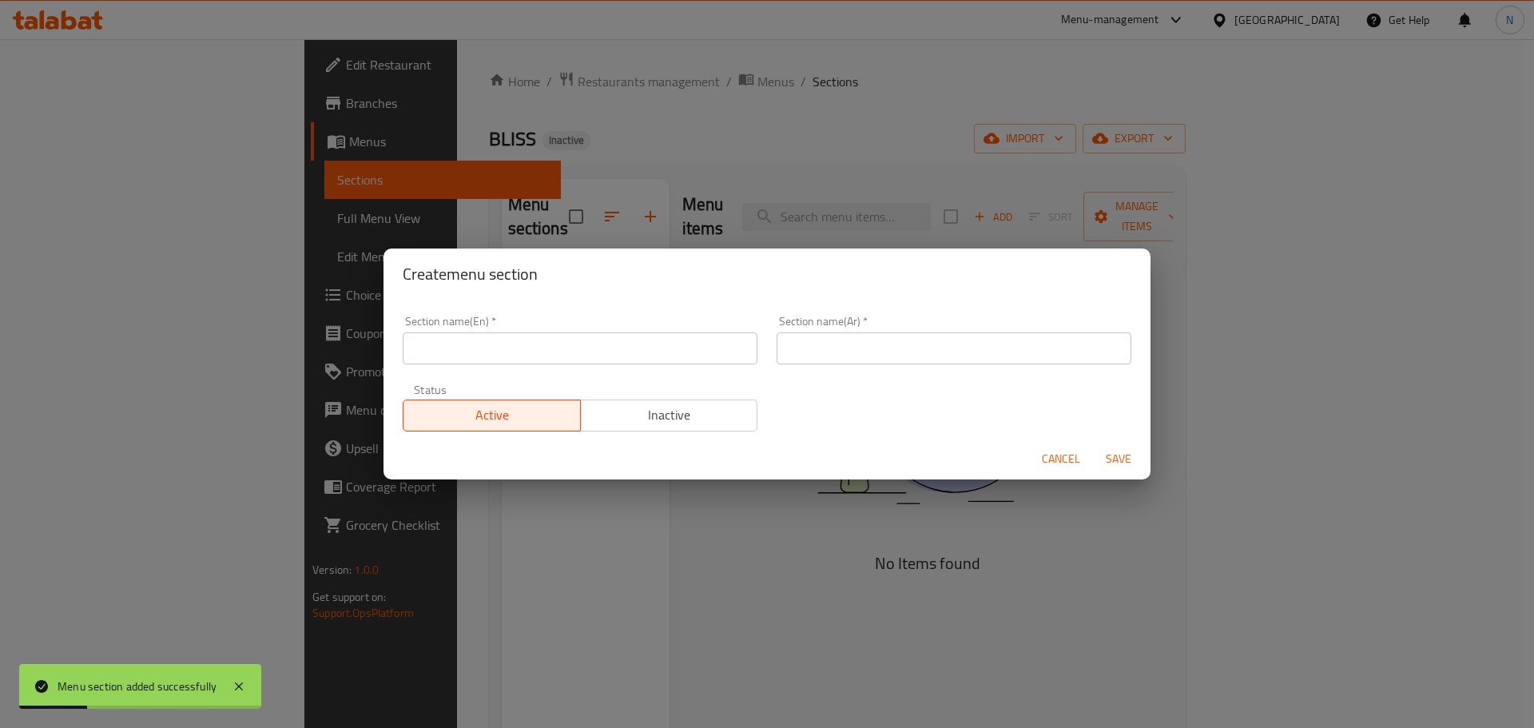
click at [575, 359] on input "text" at bounding box center [580, 348] width 355 height 32
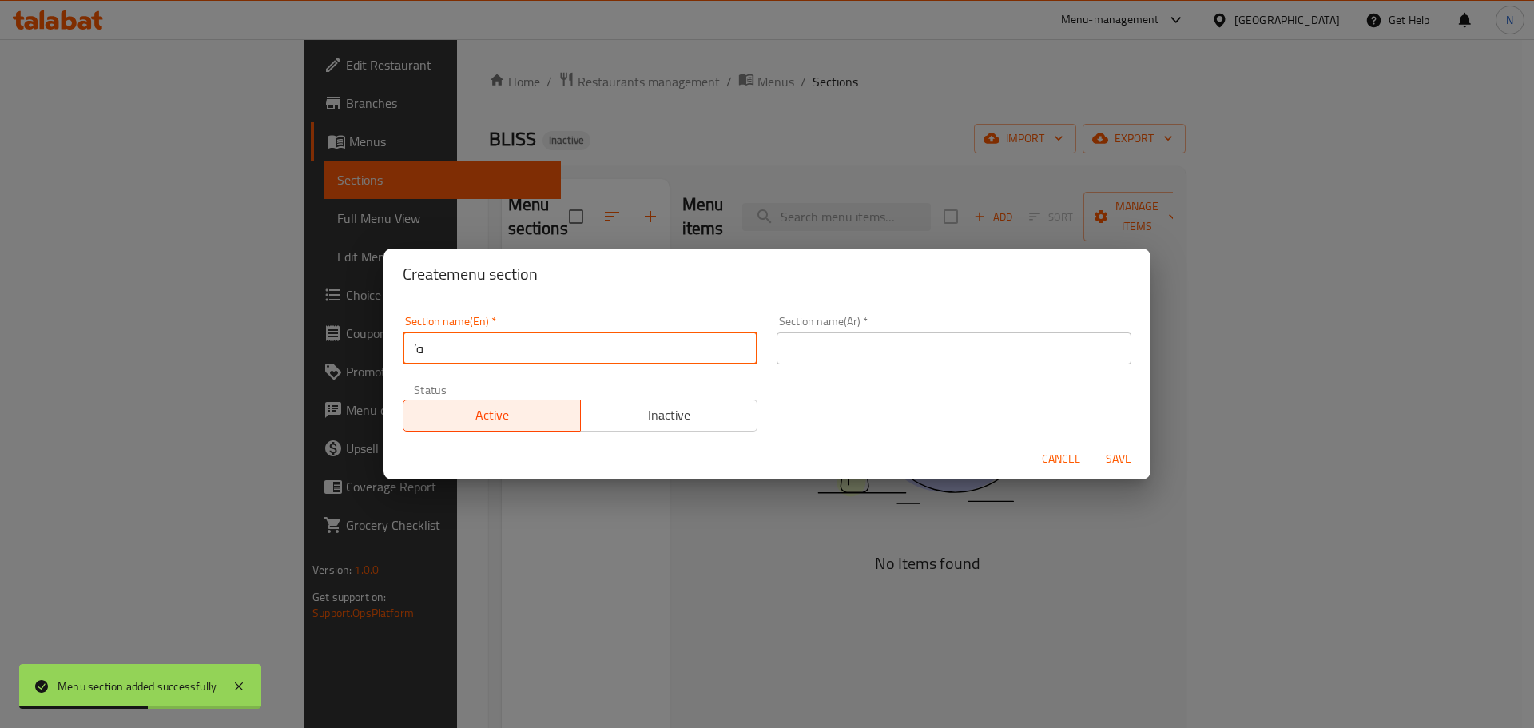
type input "’"
paste input "Cookies"
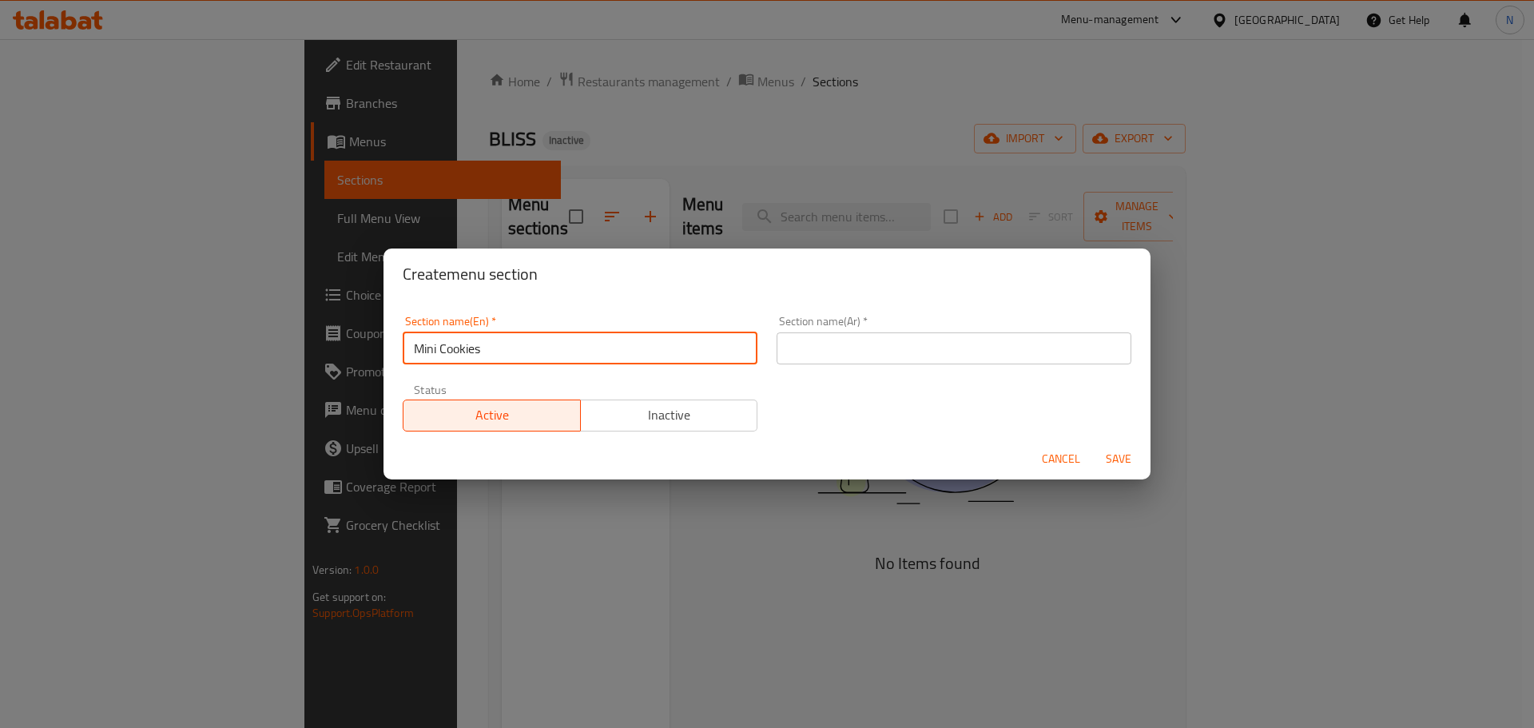
type input "Mini Cookies"
click at [826, 348] on input "text" at bounding box center [953, 348] width 355 height 32
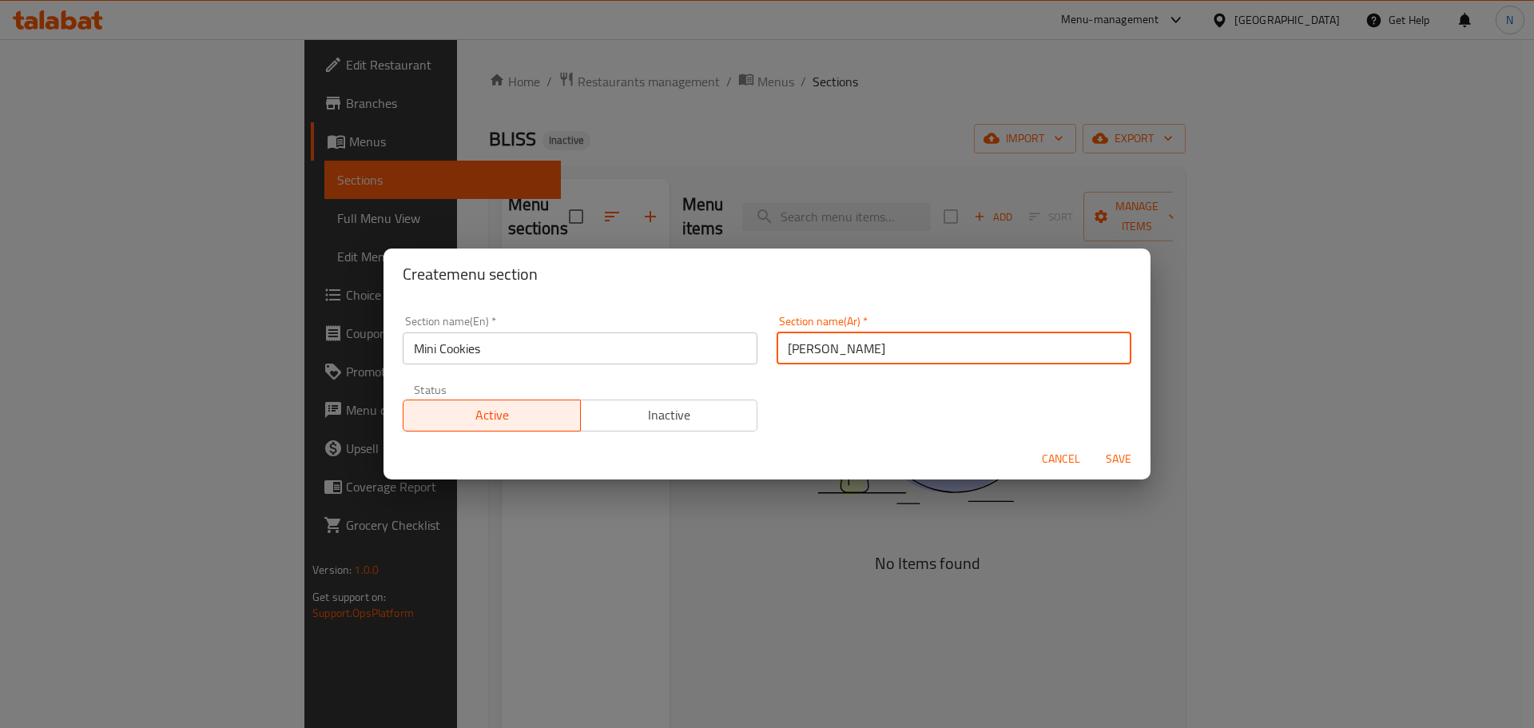
type input "ميني كوكيز"
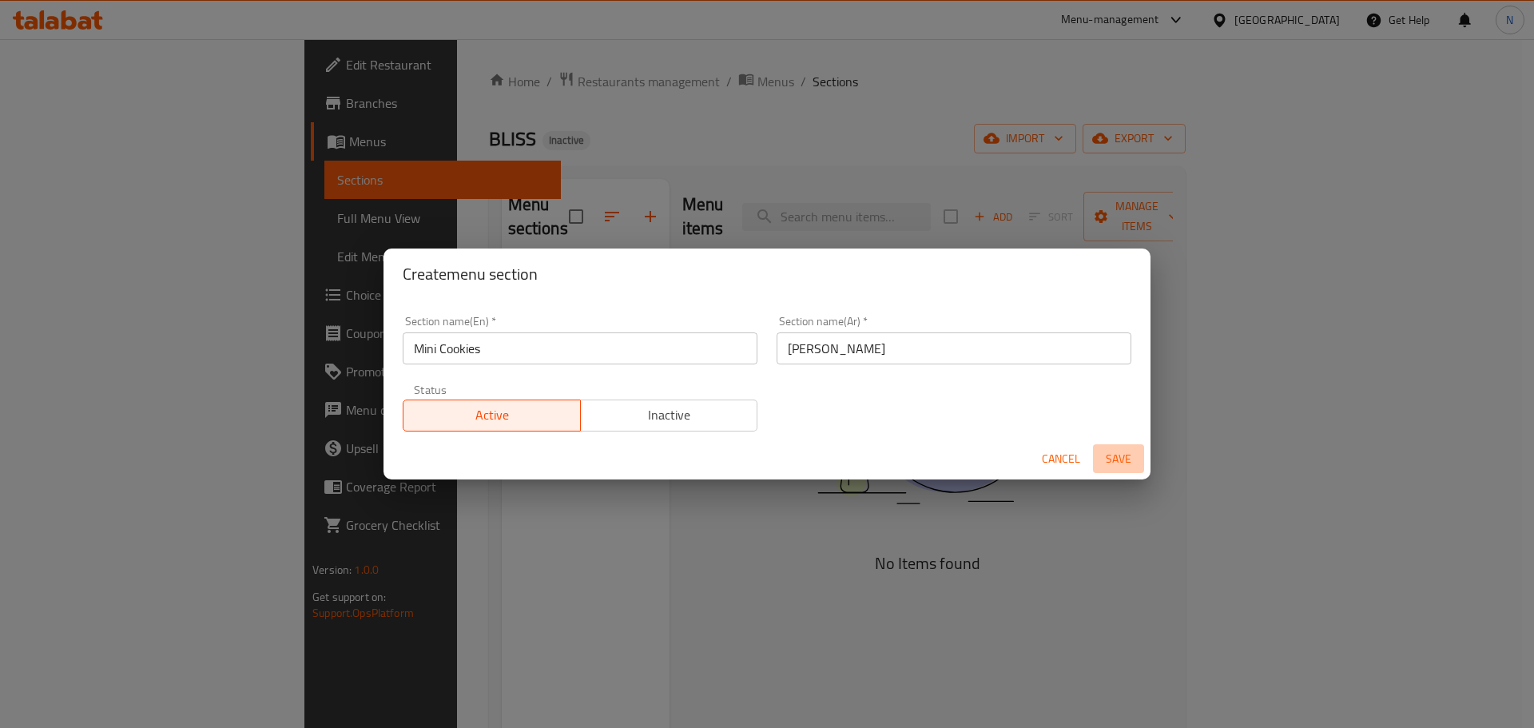
click at [1117, 451] on span "Save" at bounding box center [1118, 459] width 38 height 20
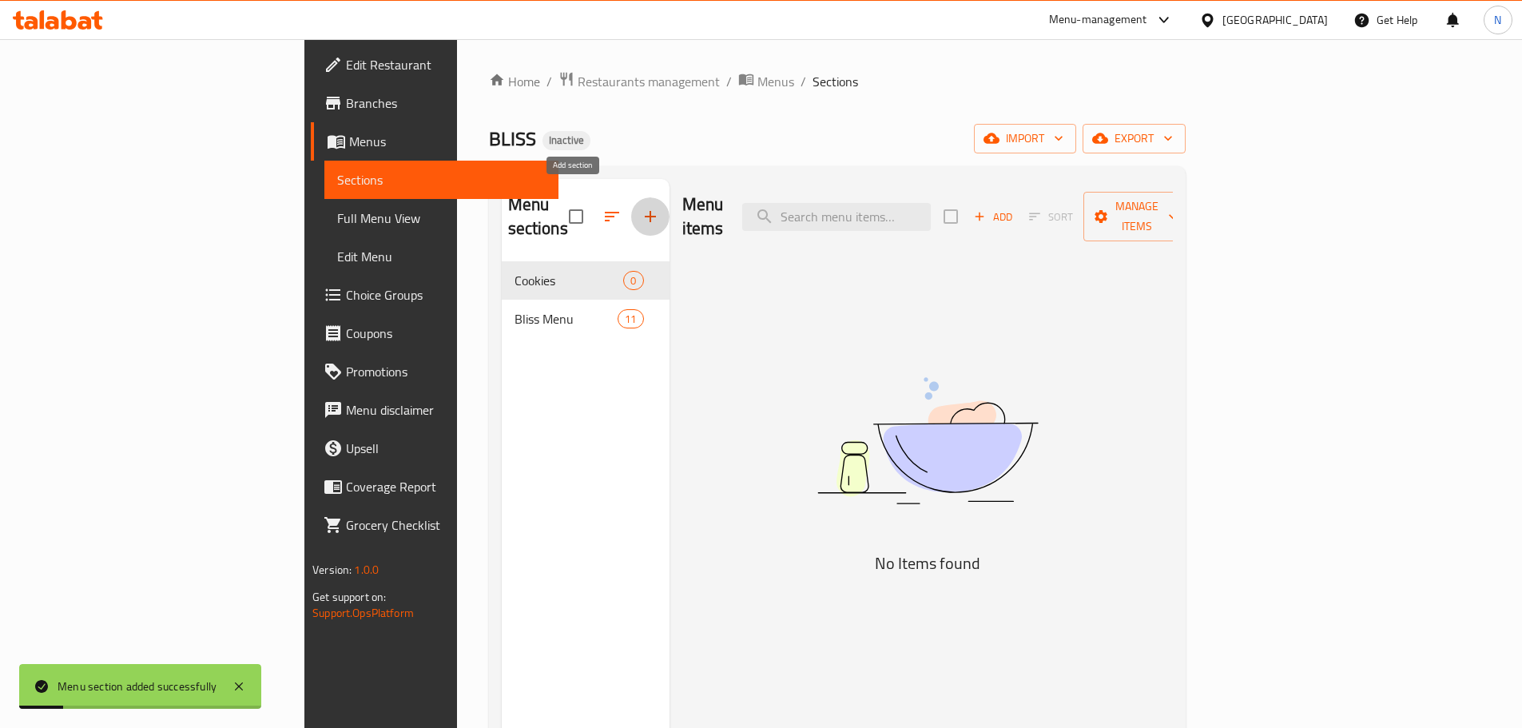
click at [641, 207] on icon "button" at bounding box center [650, 216] width 19 height 19
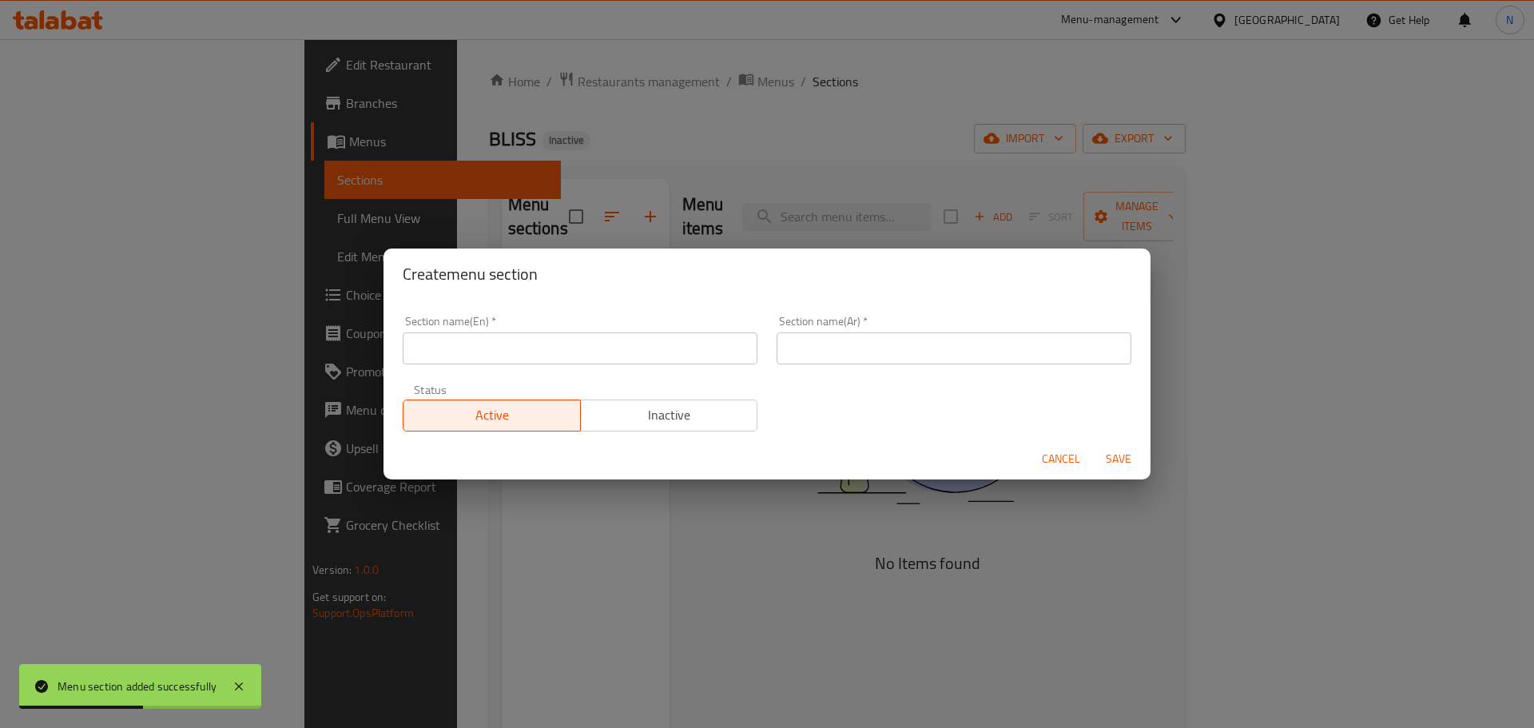
click at [525, 330] on div "Section name(En)   * Section name(En) *" at bounding box center [580, 340] width 355 height 49
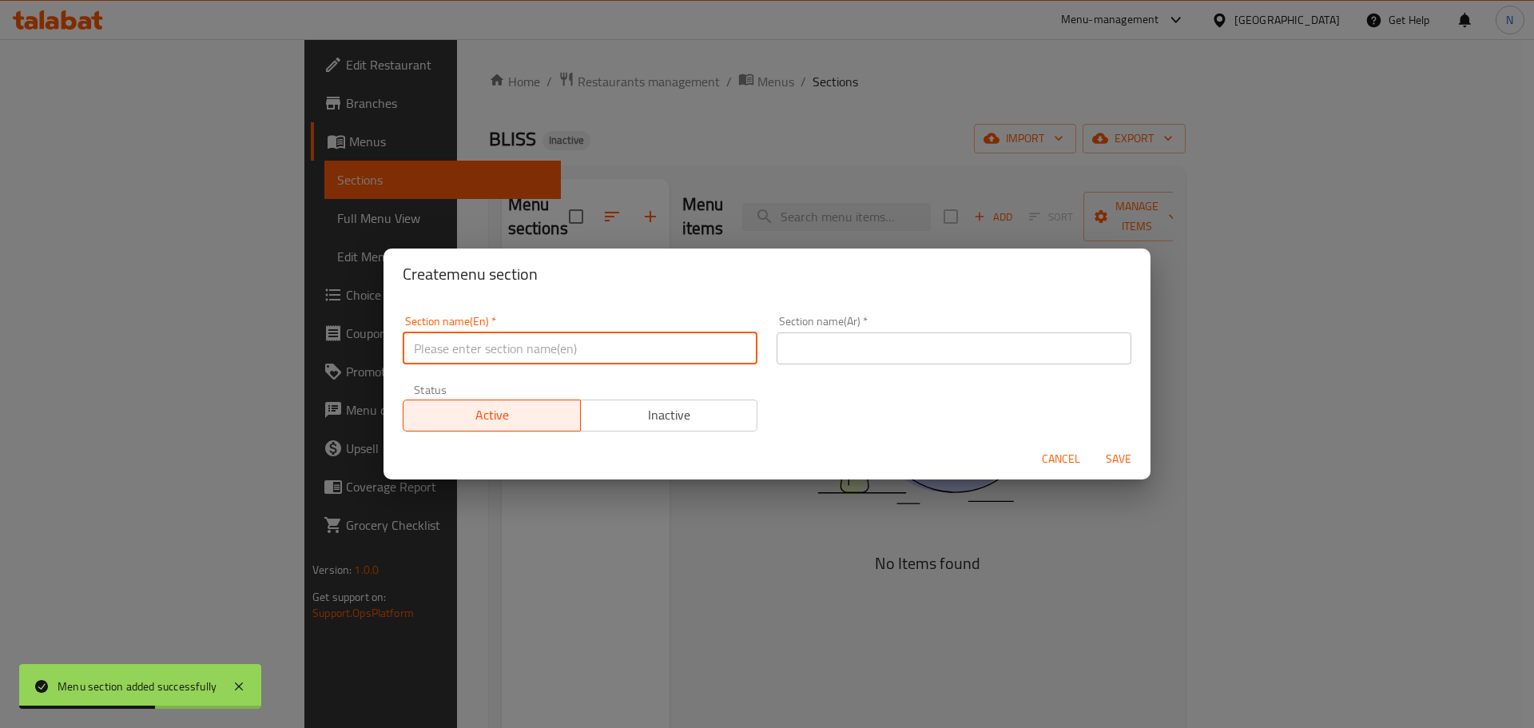
click at [527, 344] on input "text" at bounding box center [580, 348] width 355 height 32
paste input "Cookie Bars & Brownies"
click at [551, 347] on input "Cookie Bars & Brownies" at bounding box center [580, 348] width 355 height 32
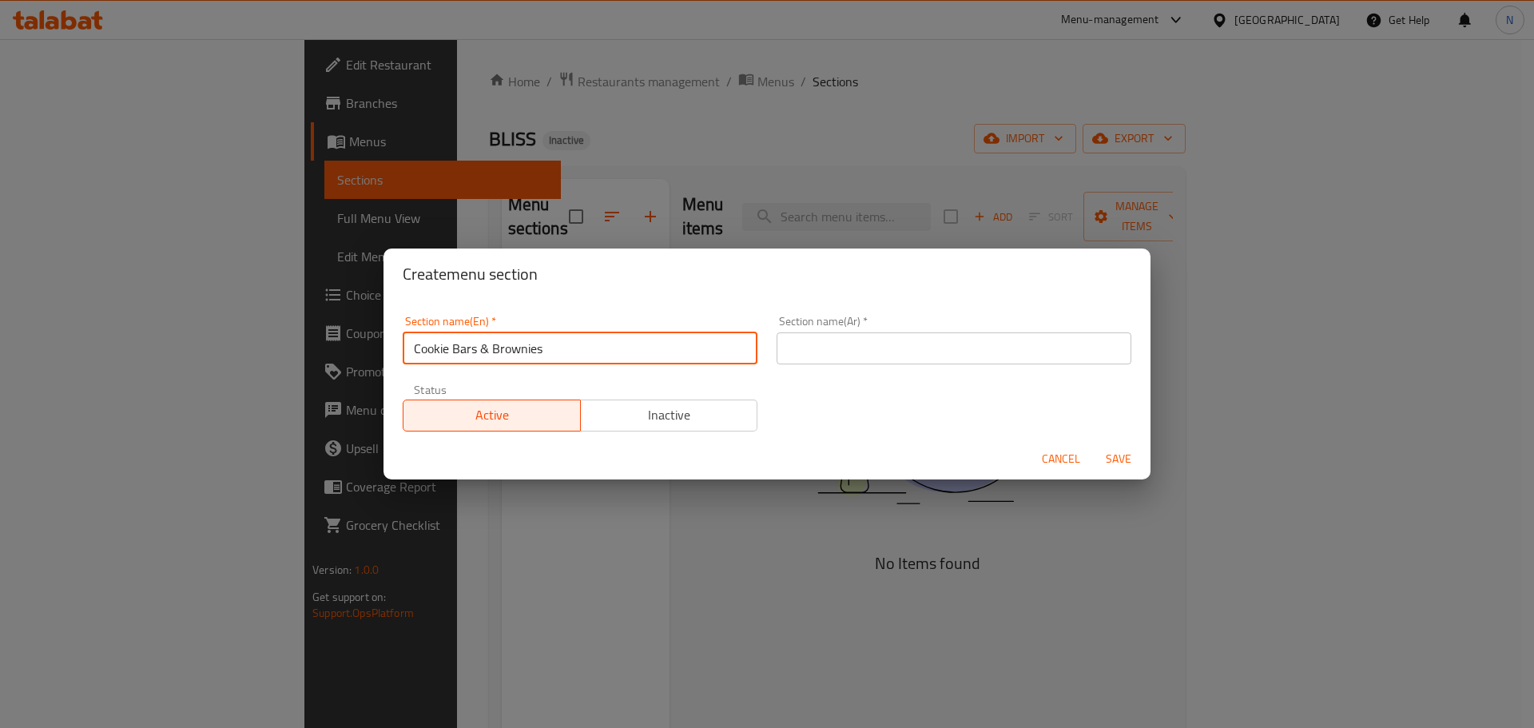
type input "Cookie Bars & Brownies"
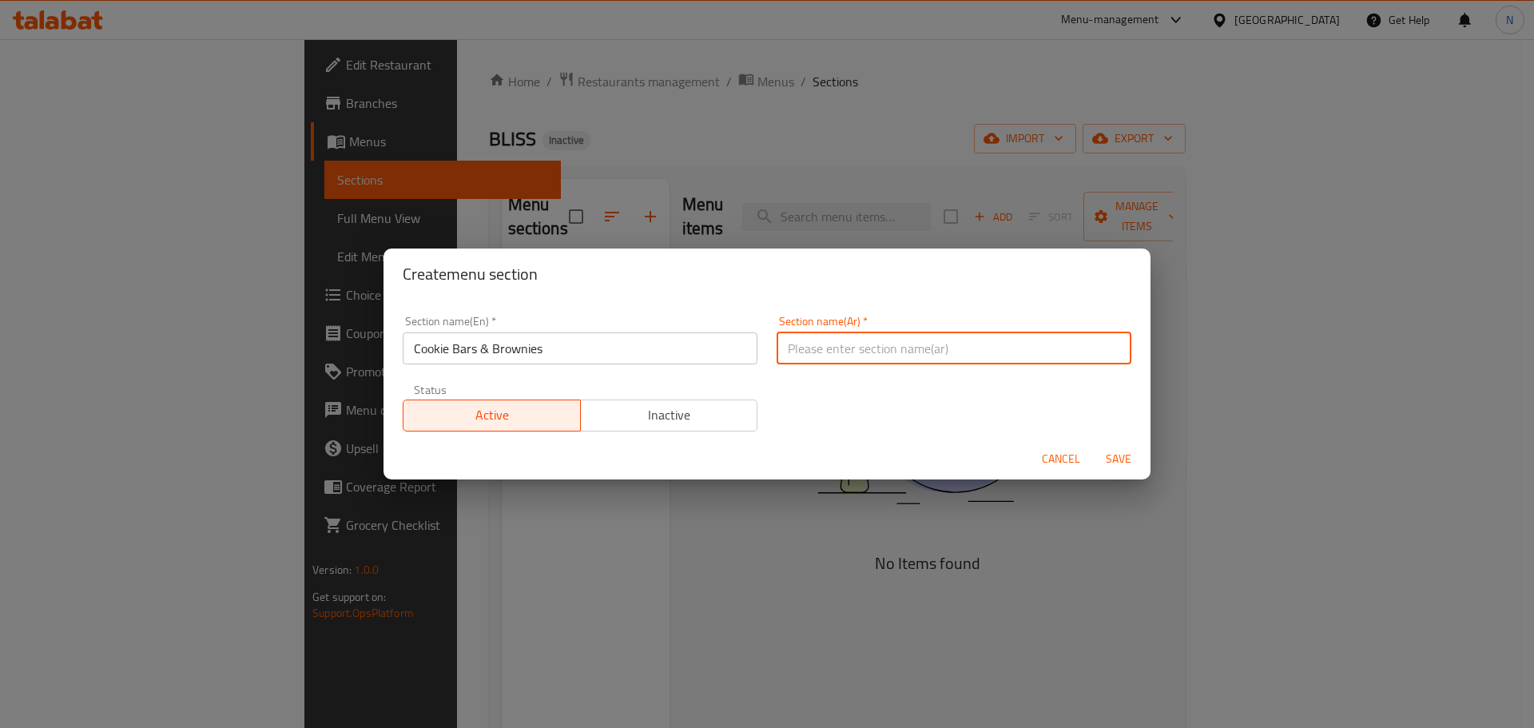
drag, startPoint x: 824, startPoint y: 359, endPoint x: 833, endPoint y: 359, distance: 9.6
click at [824, 359] on input "text" at bounding box center [953, 348] width 355 height 32
paste input "بارات الكوكيز والبراونيز"
drag, startPoint x: 879, startPoint y: 347, endPoint x: 887, endPoint y: 351, distance: 9.3
click at [887, 351] on input "بارات الكوكيز والبراونيز" at bounding box center [953, 348] width 355 height 32
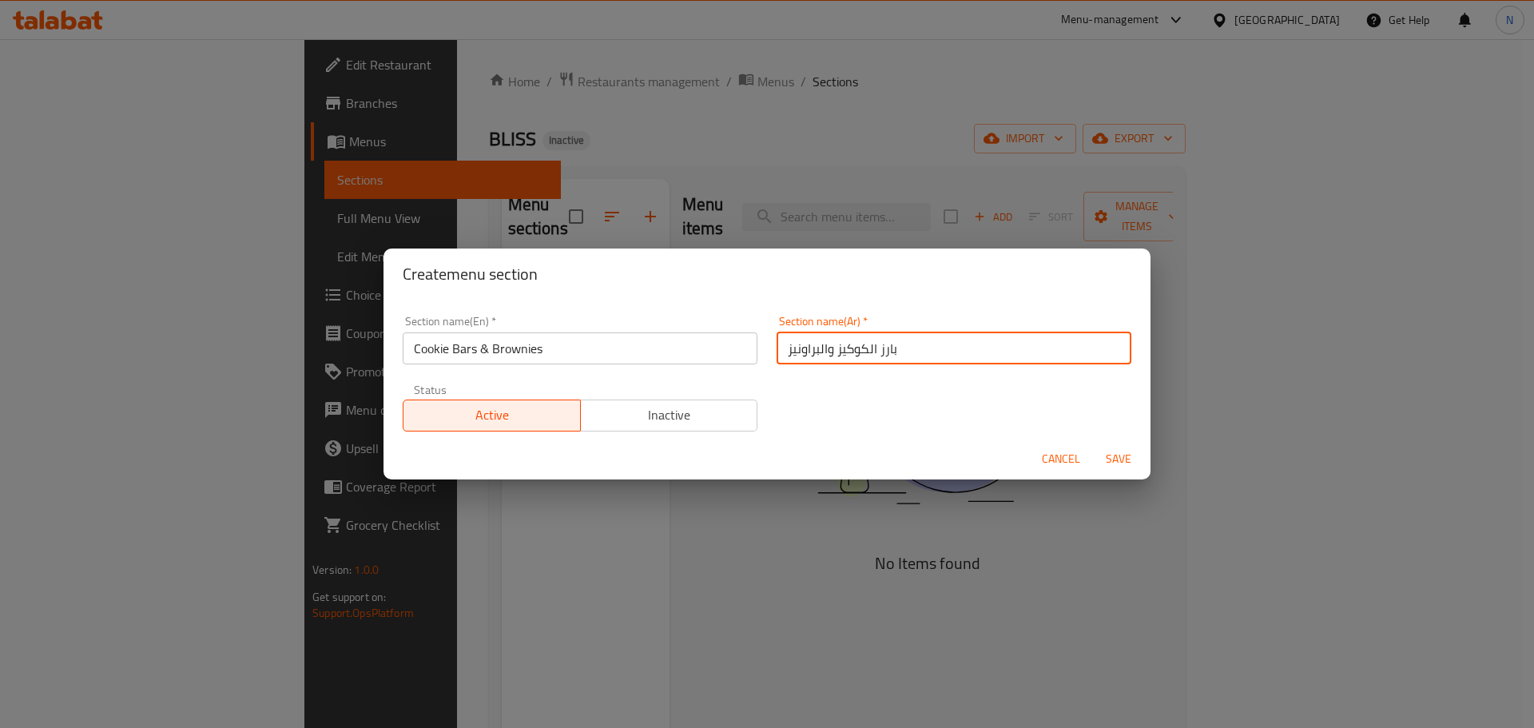
type input "بارز الكوكيز والبراونيز"
click at [1118, 461] on span "Save" at bounding box center [1118, 459] width 38 height 20
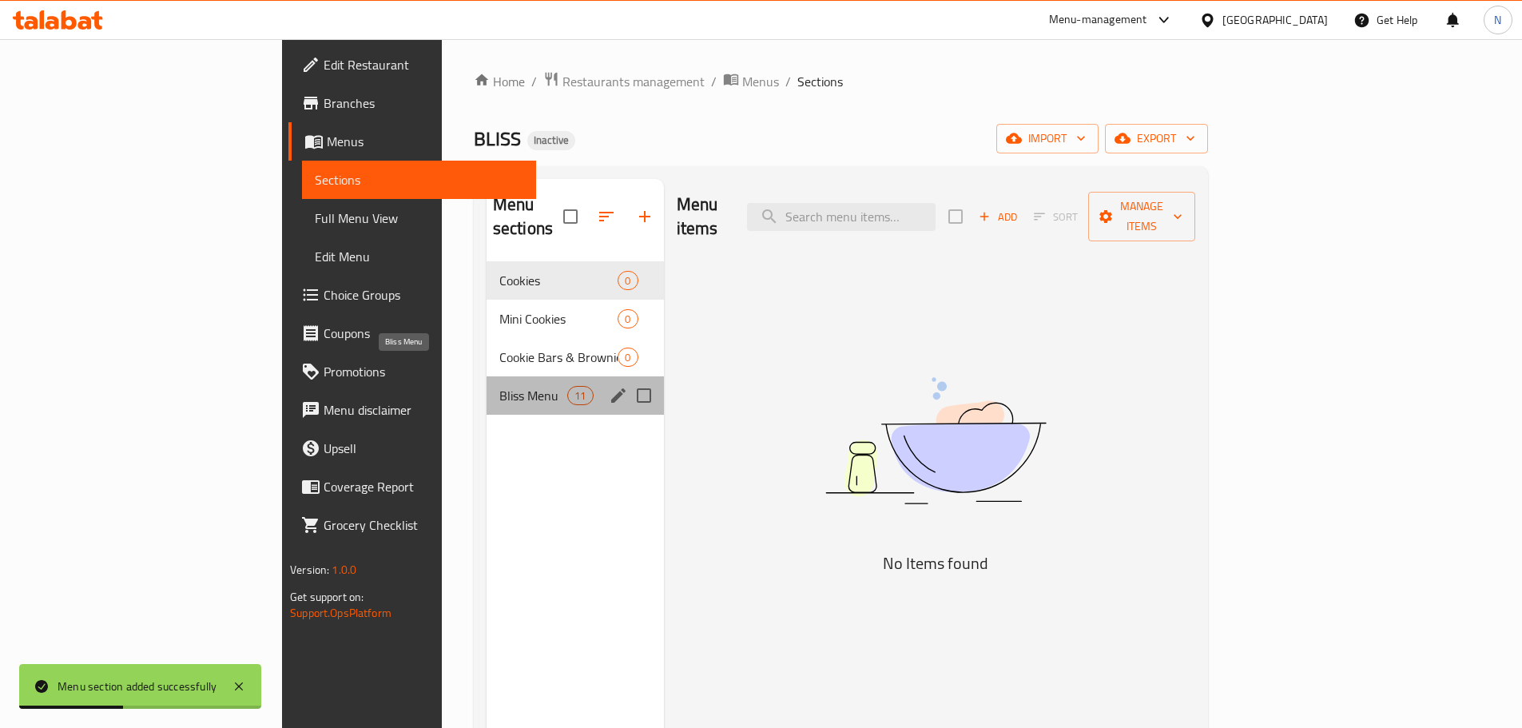
click at [499, 386] on span "Bliss Menu" at bounding box center [533, 395] width 68 height 19
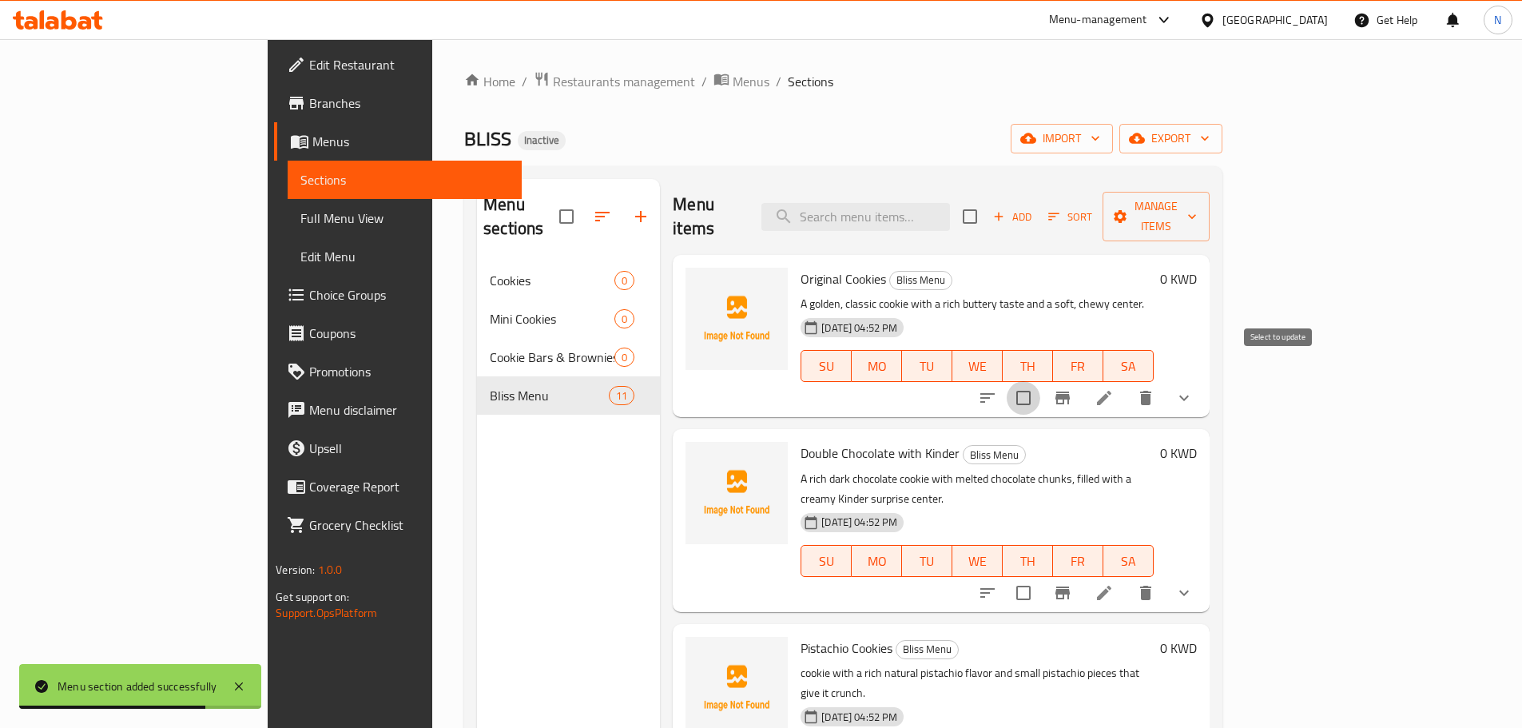
click at [1040, 381] on input "checkbox" at bounding box center [1024, 398] width 34 height 34
checkbox input "true"
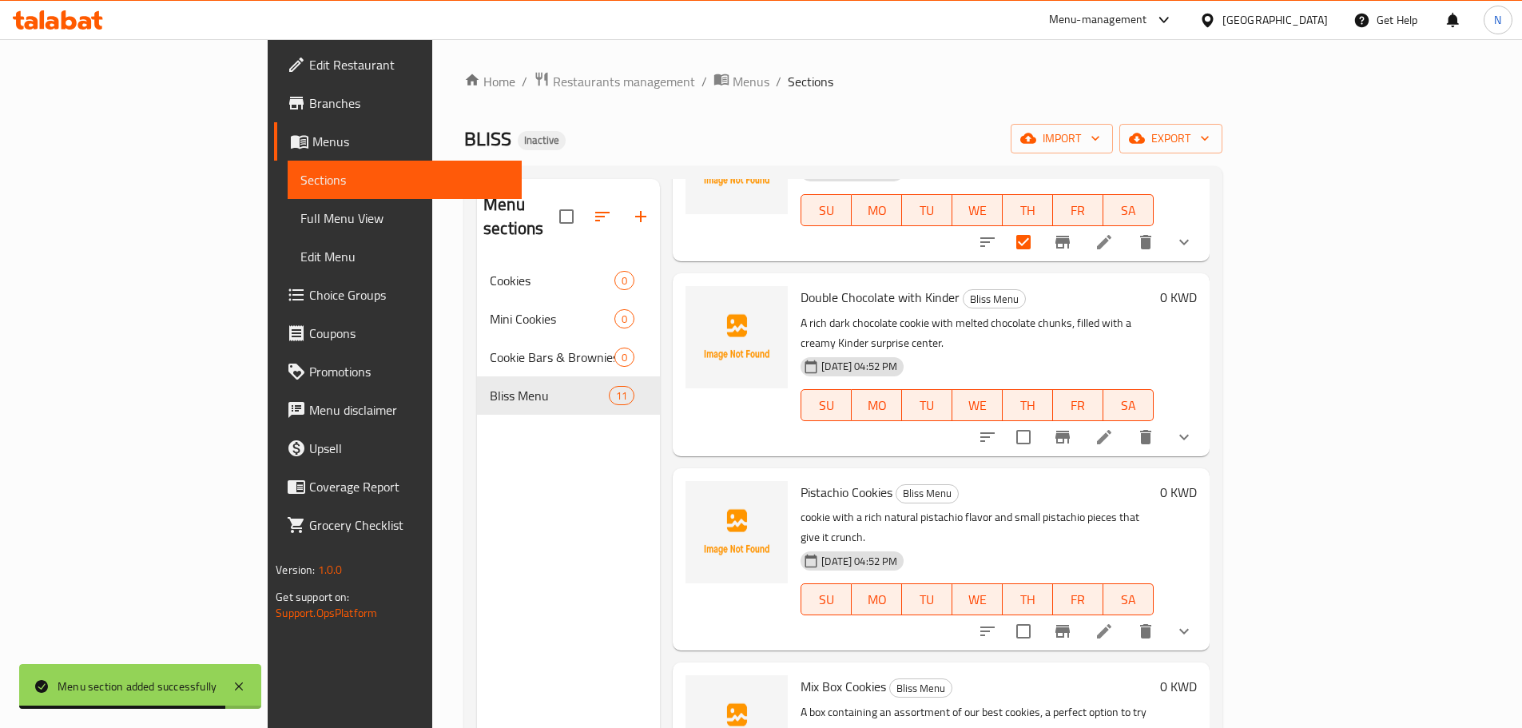
scroll to position [160, 0]
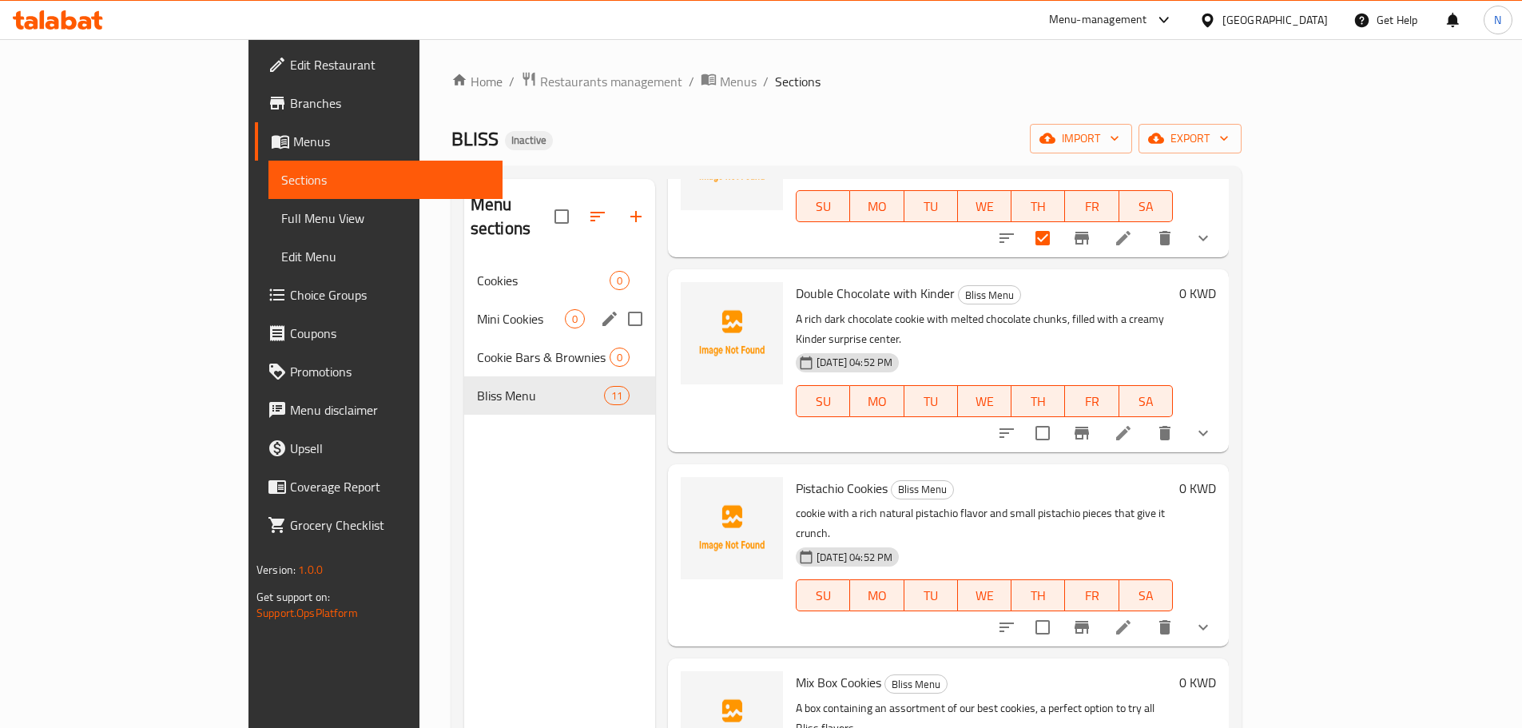
click at [618, 302] on input "Menu sections" at bounding box center [635, 319] width 34 height 34
checkbox input "true"
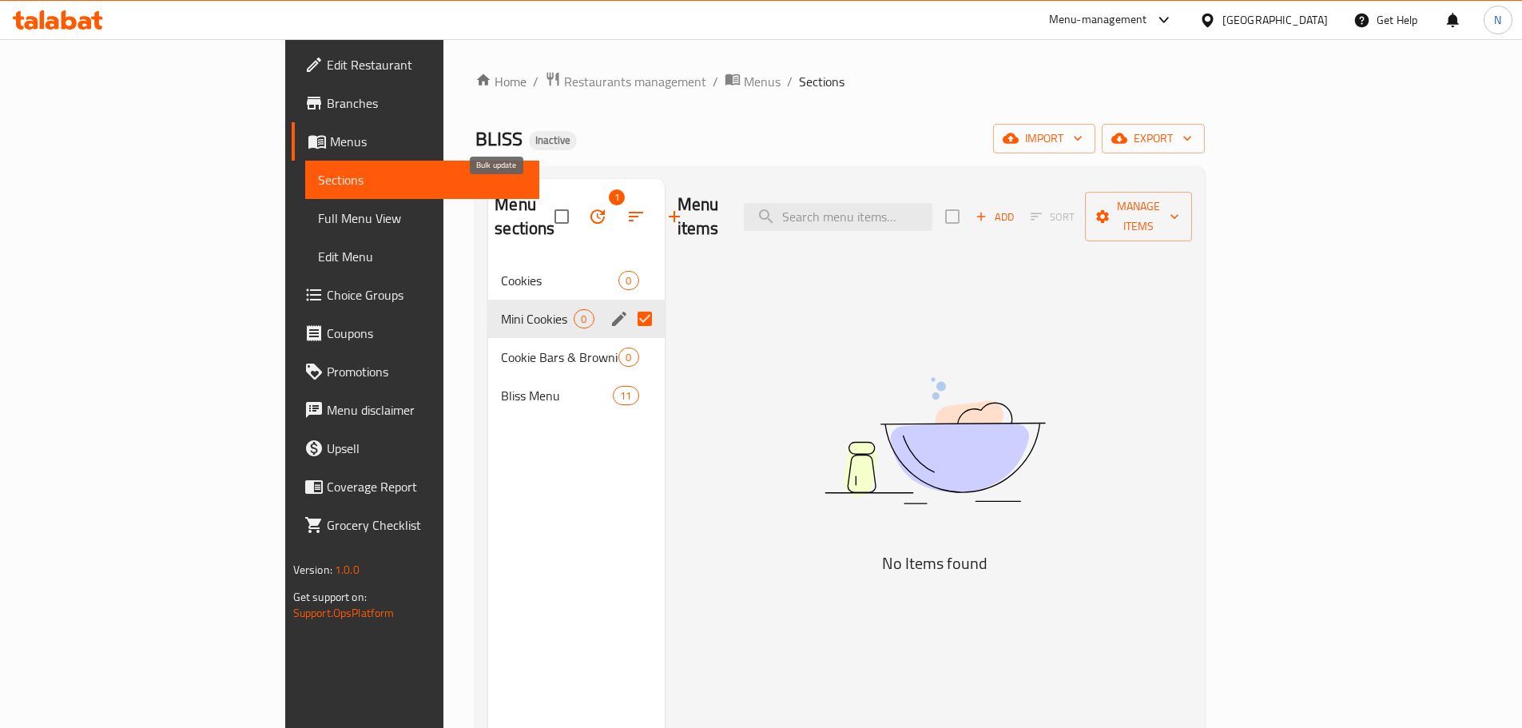
click at [588, 207] on icon "button" at bounding box center [597, 216] width 19 height 19
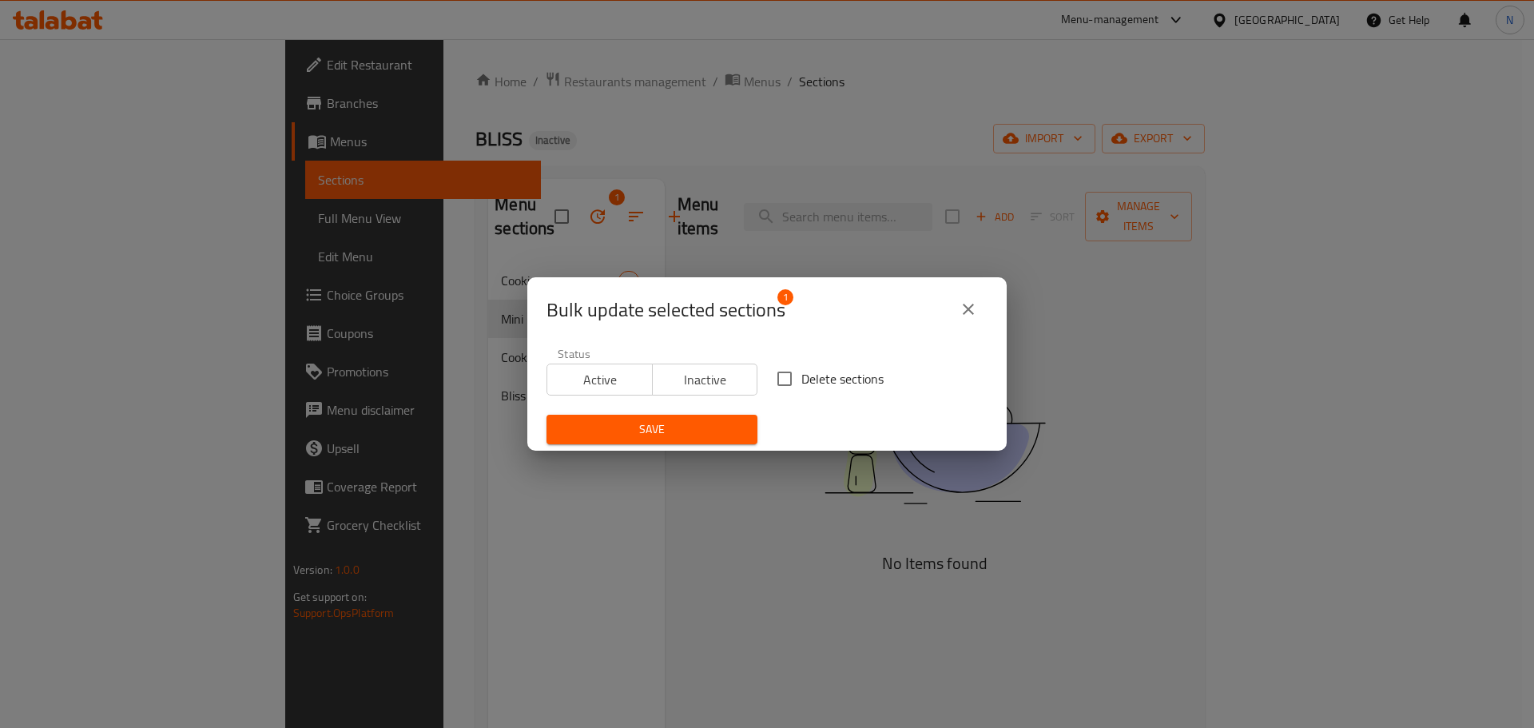
click at [498, 202] on div "Bulk update selected sections 1 Status Active Inactive Delete sections Save" at bounding box center [767, 364] width 1534 height 728
click at [772, 378] on input "Delete sections" at bounding box center [785, 379] width 34 height 34
checkbox input "true"
click at [701, 427] on span "Save" at bounding box center [651, 429] width 185 height 20
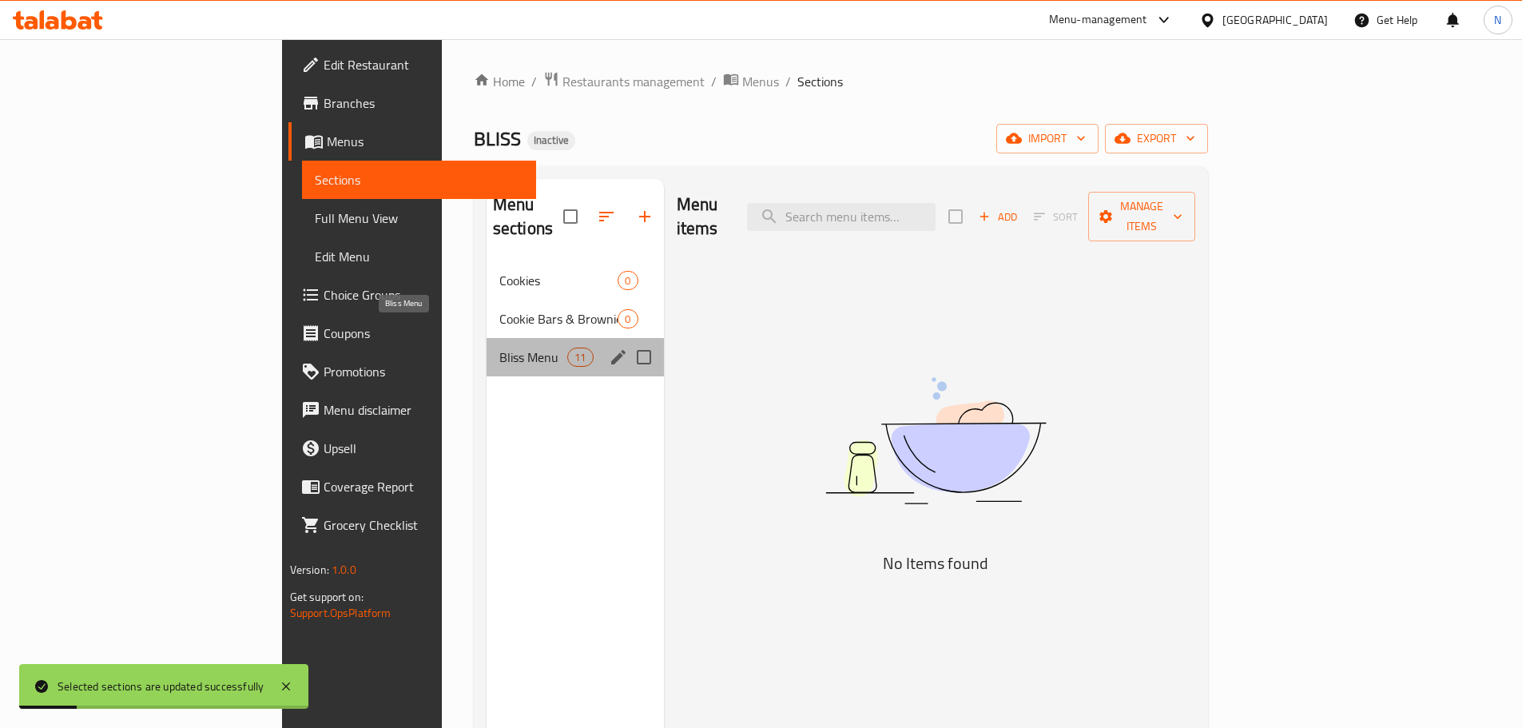
click at [499, 347] on span "Bliss Menu" at bounding box center [533, 356] width 68 height 19
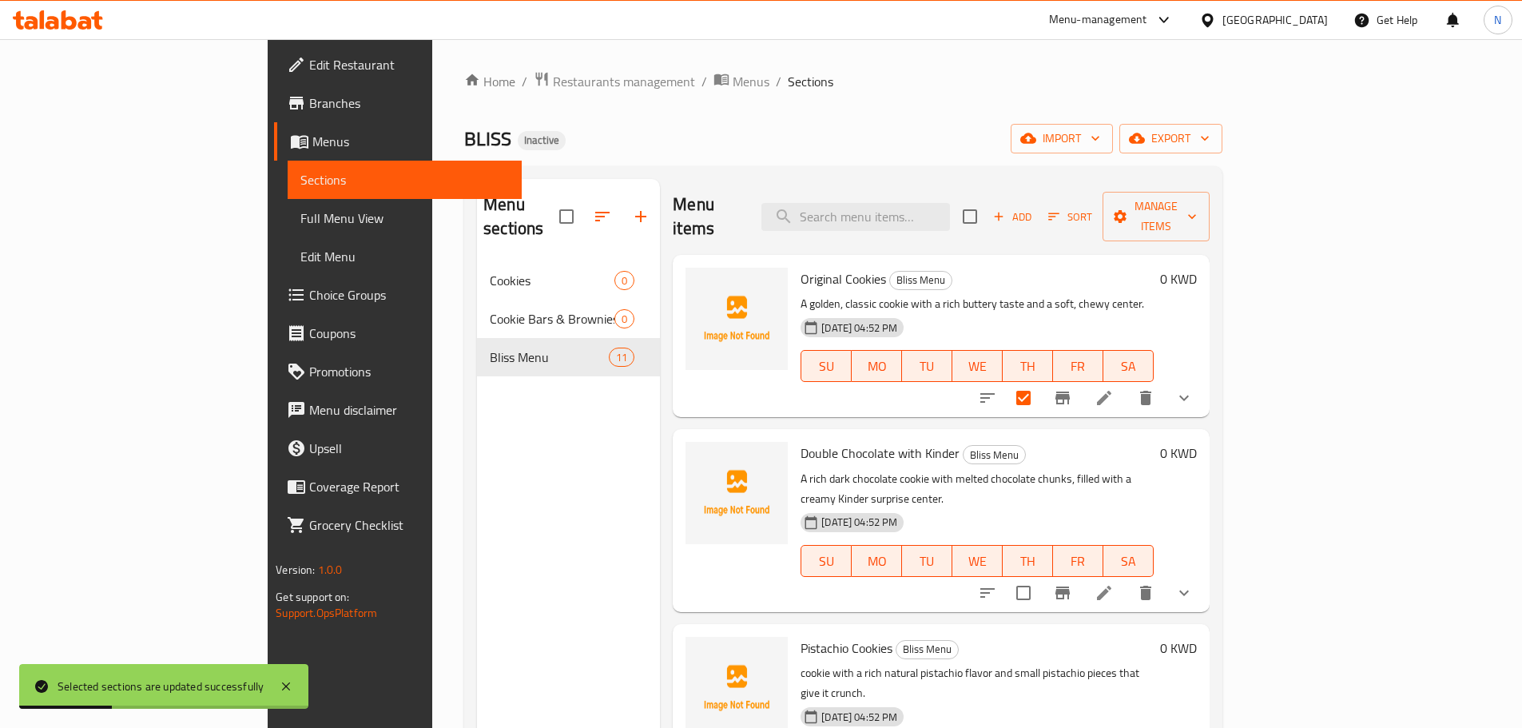
scroll to position [80, 0]
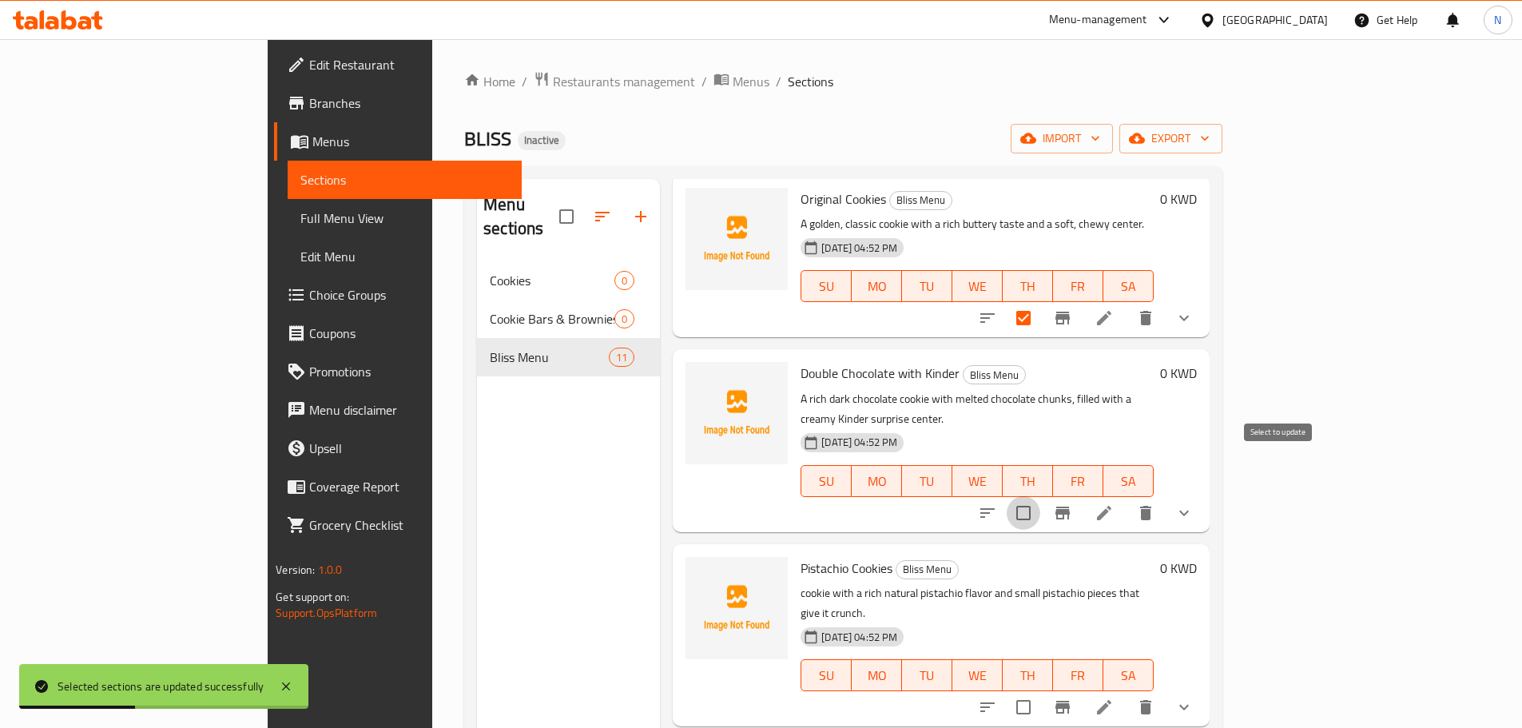
click at [1040, 496] on input "checkbox" at bounding box center [1024, 513] width 34 height 34
checkbox input "true"
click at [1040, 690] on input "checkbox" at bounding box center [1024, 707] width 34 height 34
checkbox input "true"
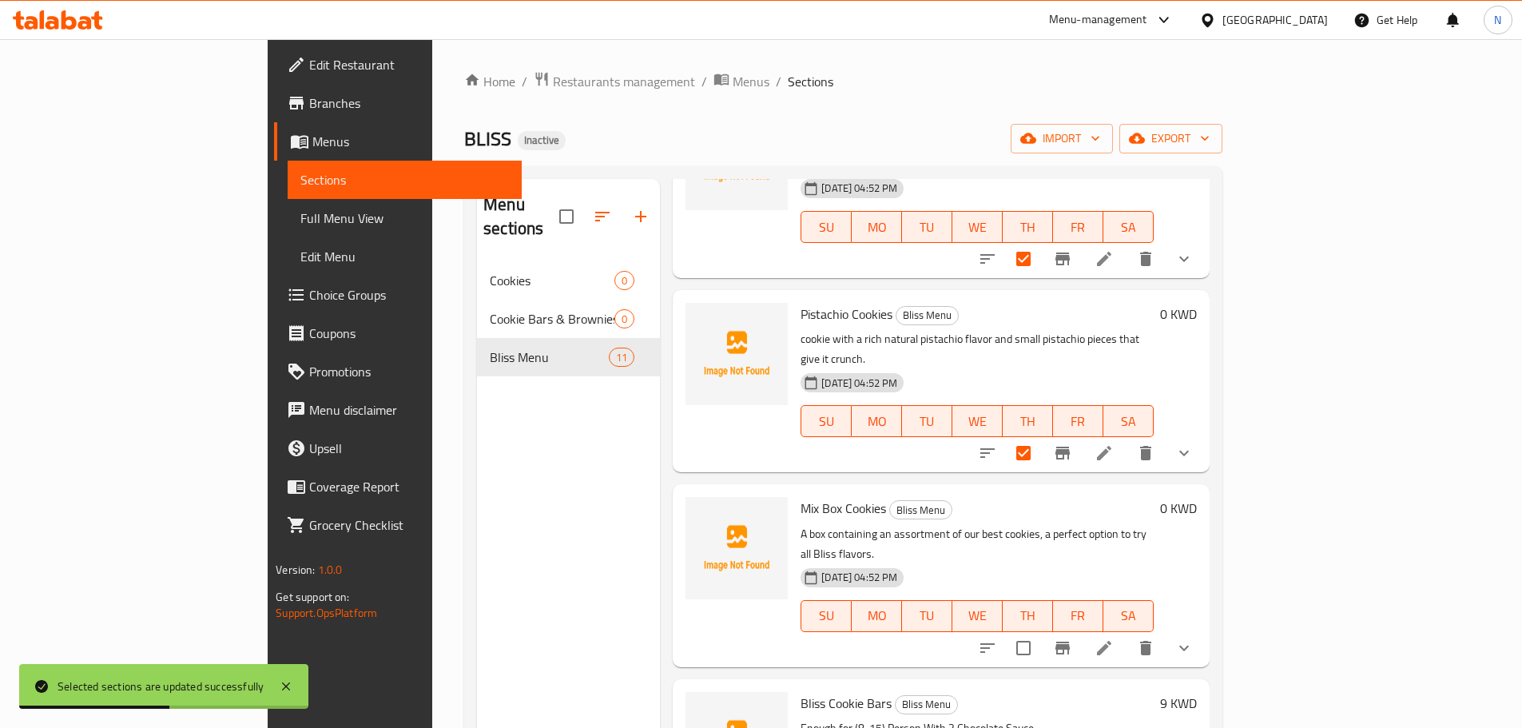
scroll to position [399, 0]
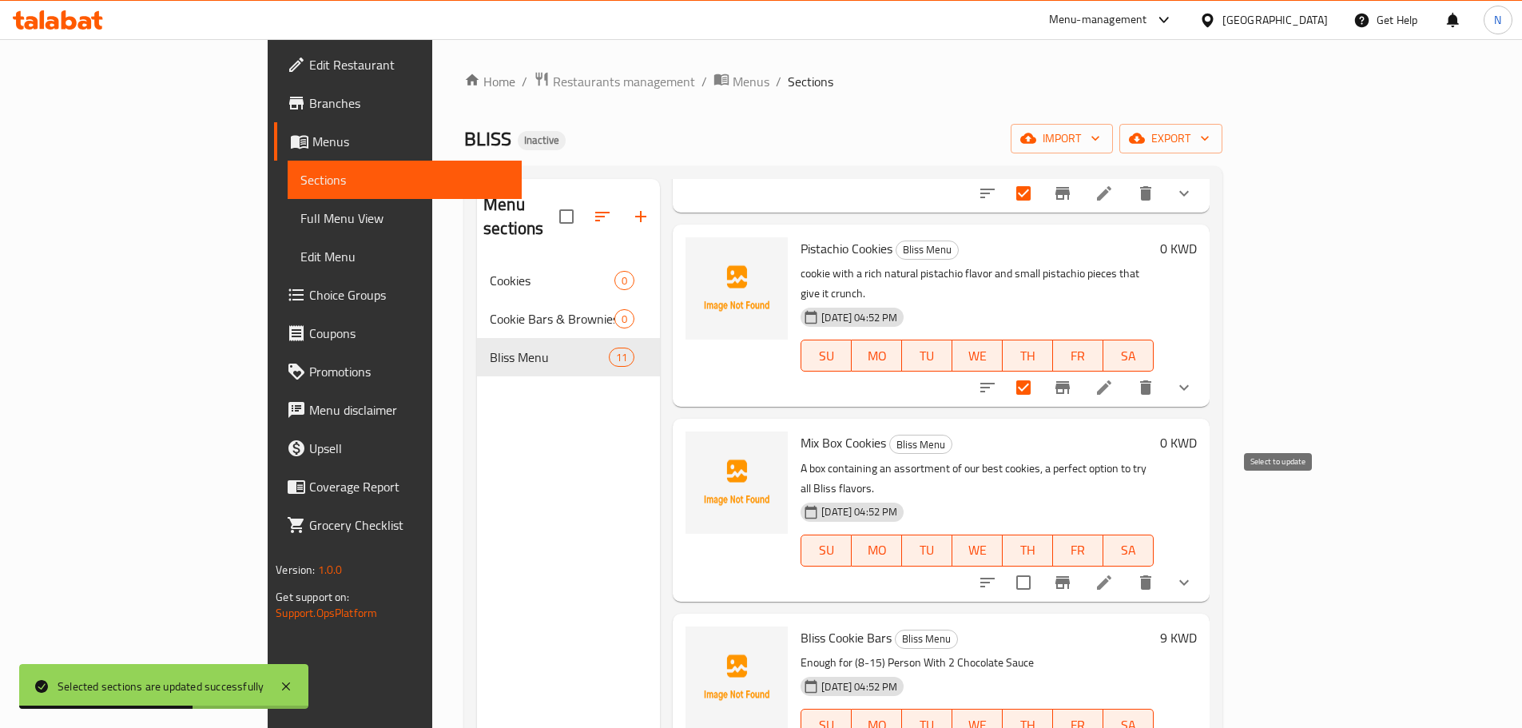
click at [1040, 566] on input "checkbox" at bounding box center [1024, 583] width 34 height 34
checkbox input "true"
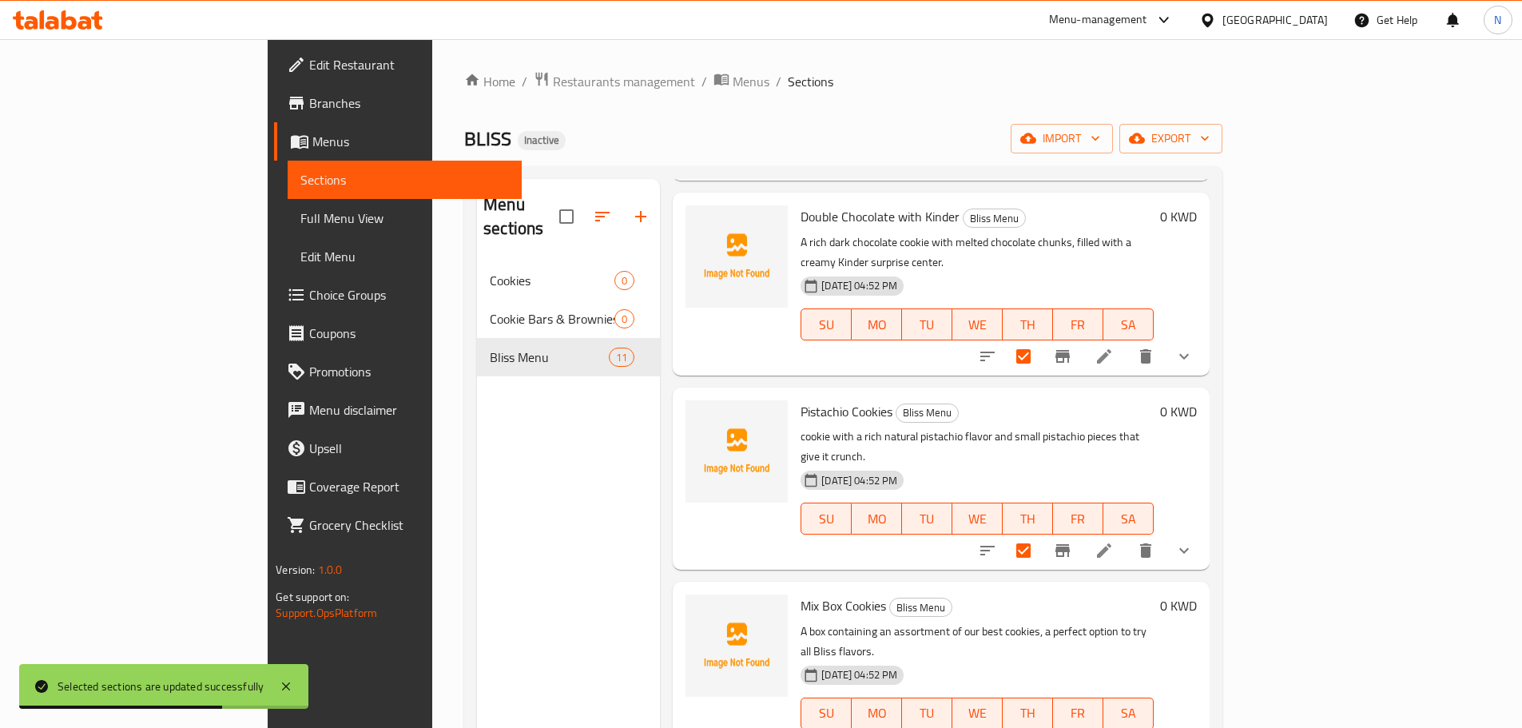
scroll to position [0, 0]
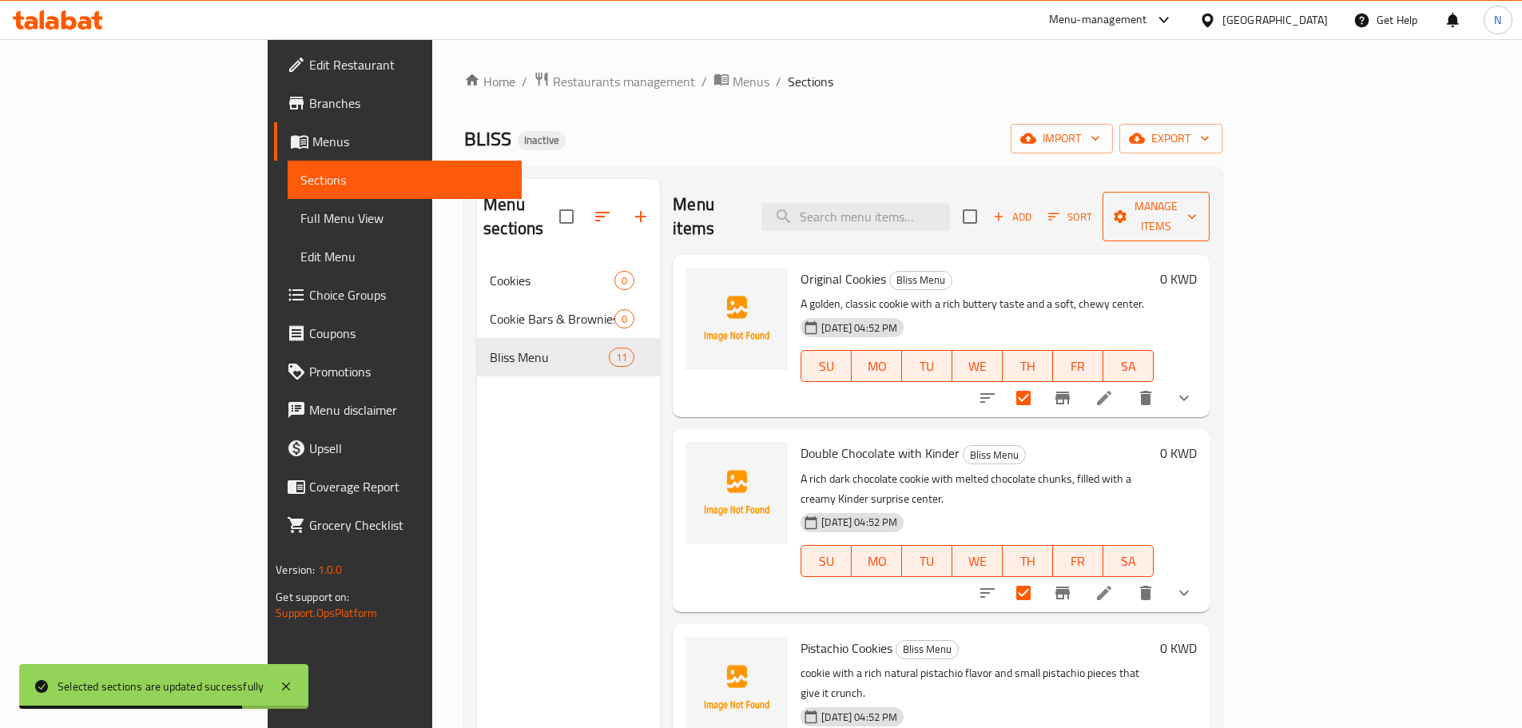
click at [1128, 208] on icon "button" at bounding box center [1120, 216] width 16 height 16
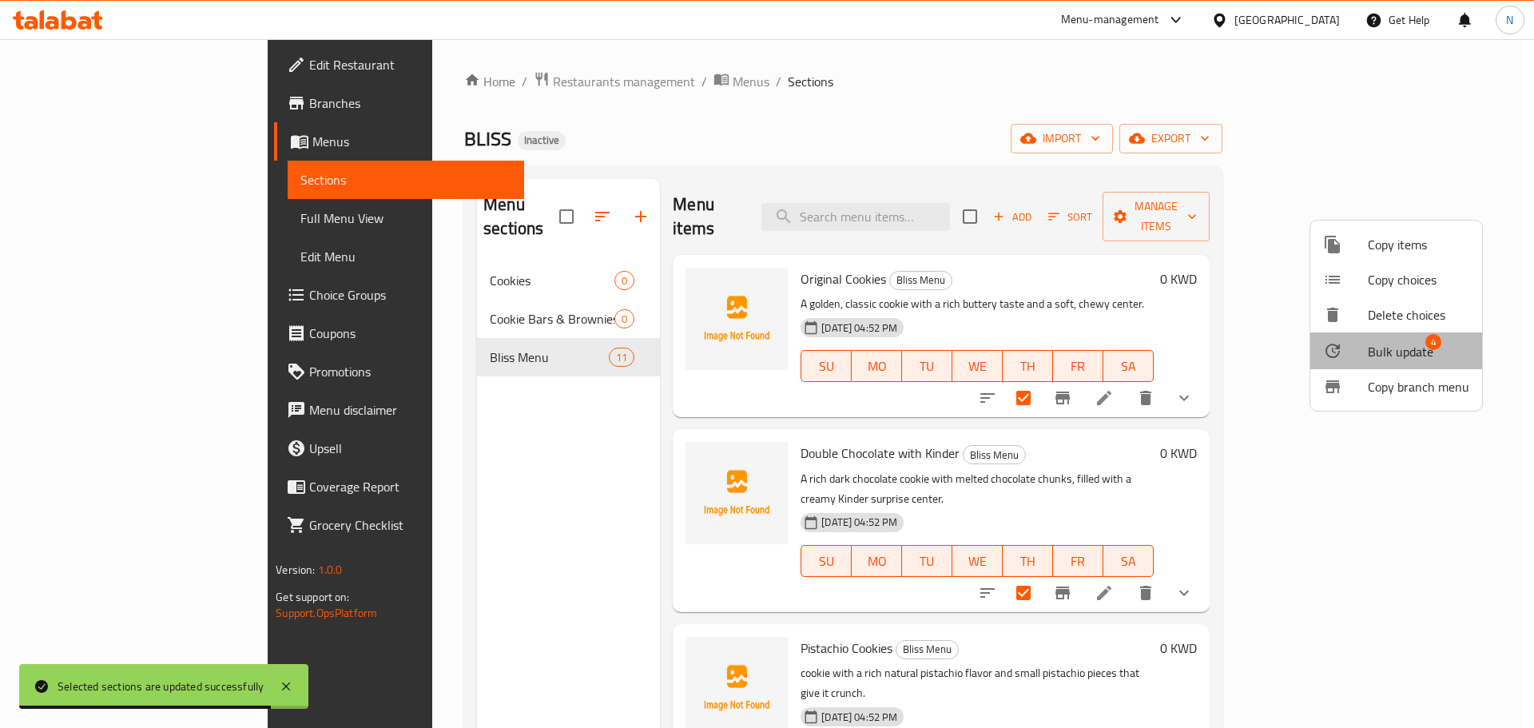
click at [1364, 347] on div at bounding box center [1345, 350] width 45 height 19
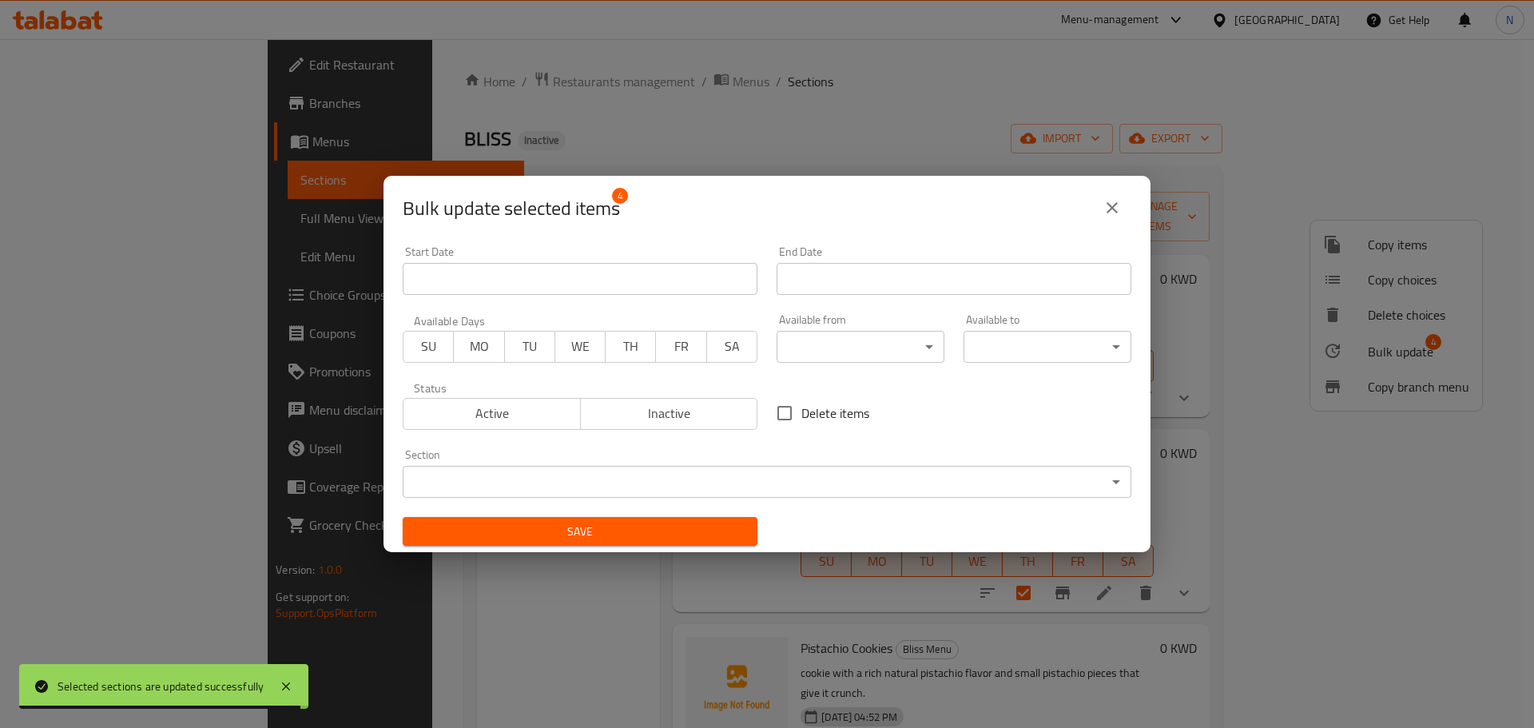
click at [536, 480] on body "Selected sections are updated successfully ​ Menu-management Kuwait Get Help N …" at bounding box center [767, 383] width 1534 height 689
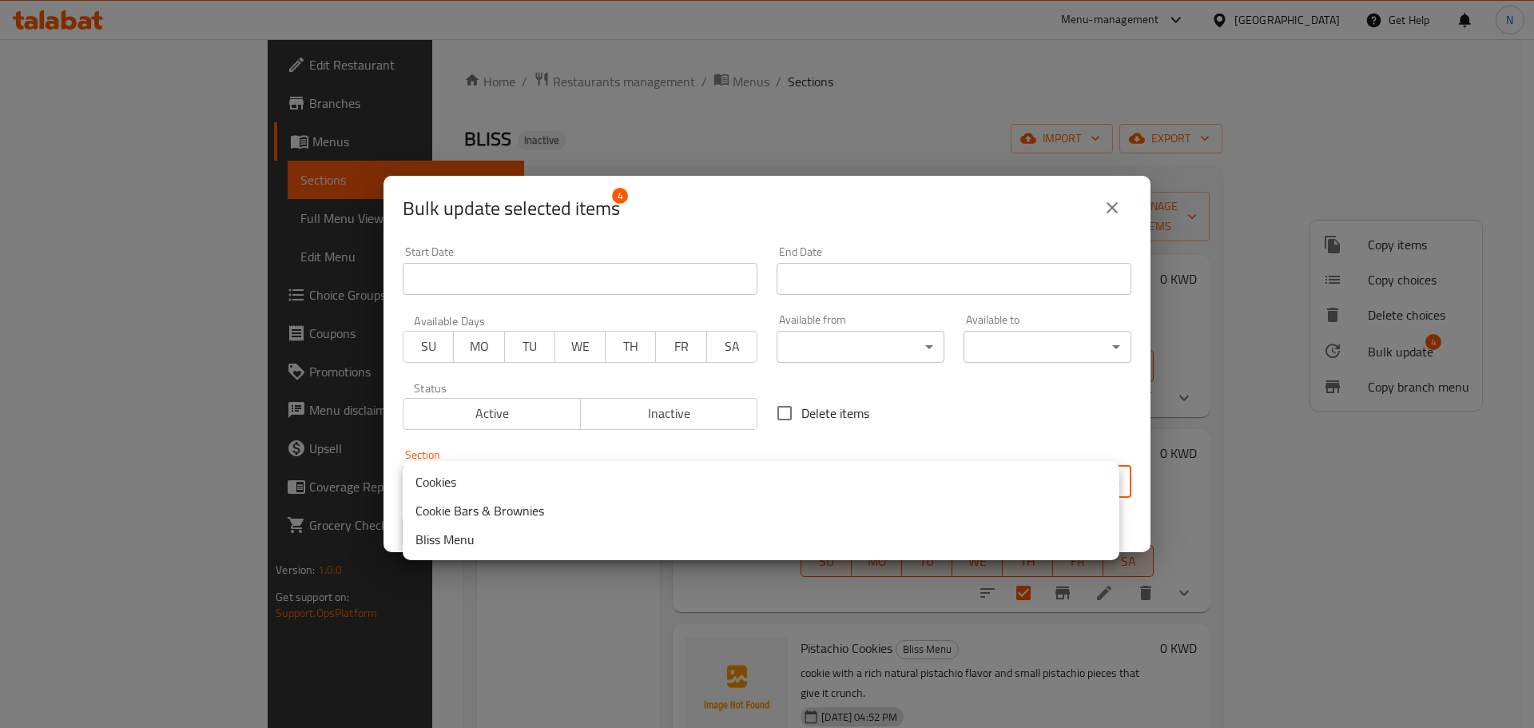
click at [494, 486] on li "Cookies" at bounding box center [761, 481] width 717 height 29
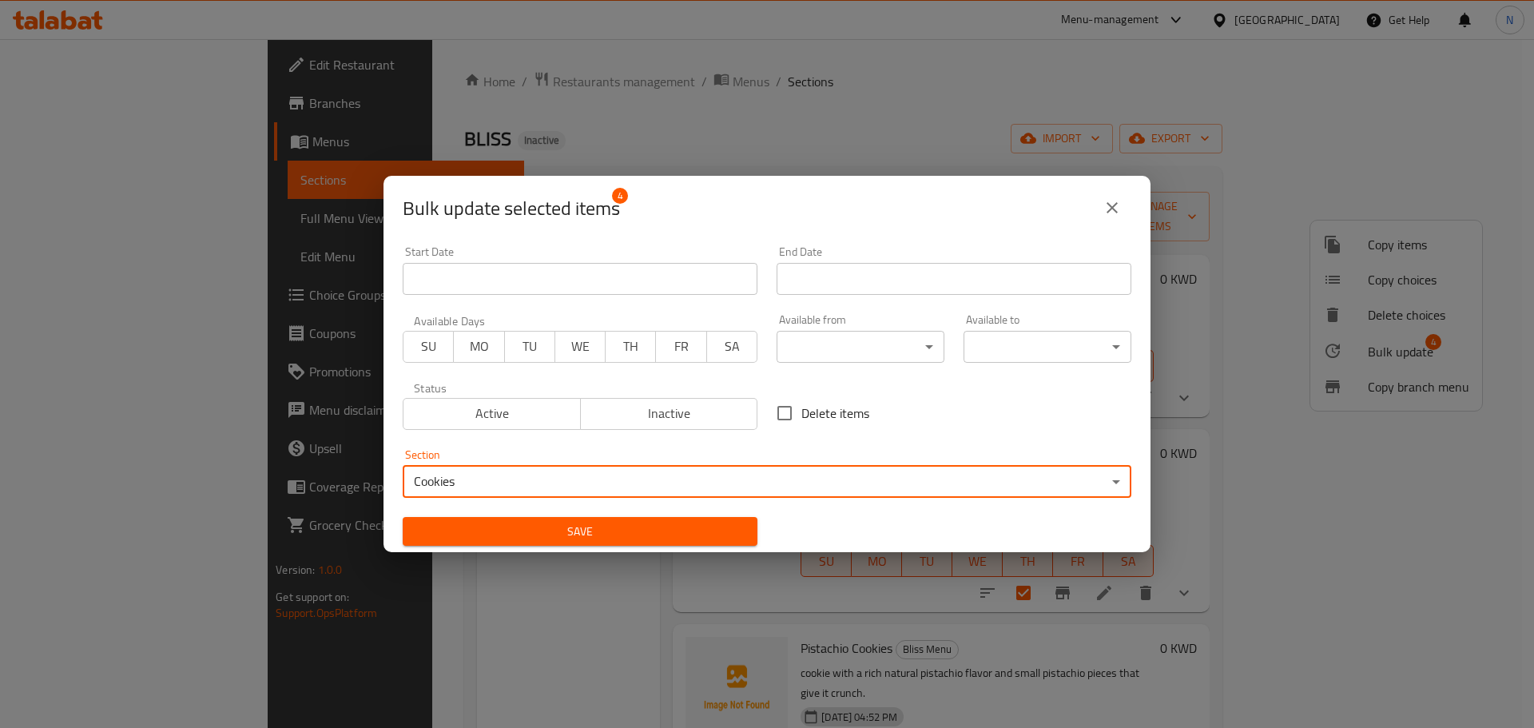
click at [514, 527] on span "Save" at bounding box center [579, 532] width 329 height 20
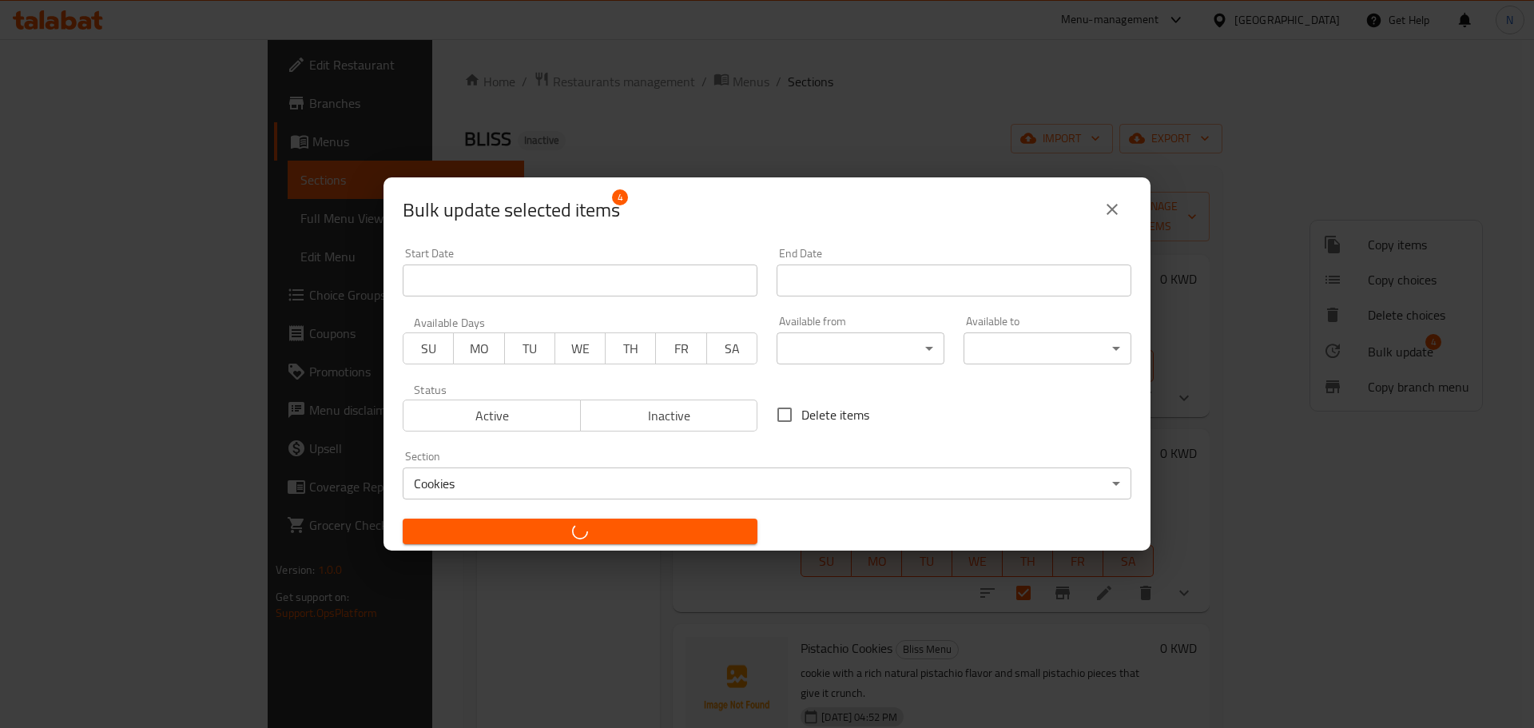
checkbox input "false"
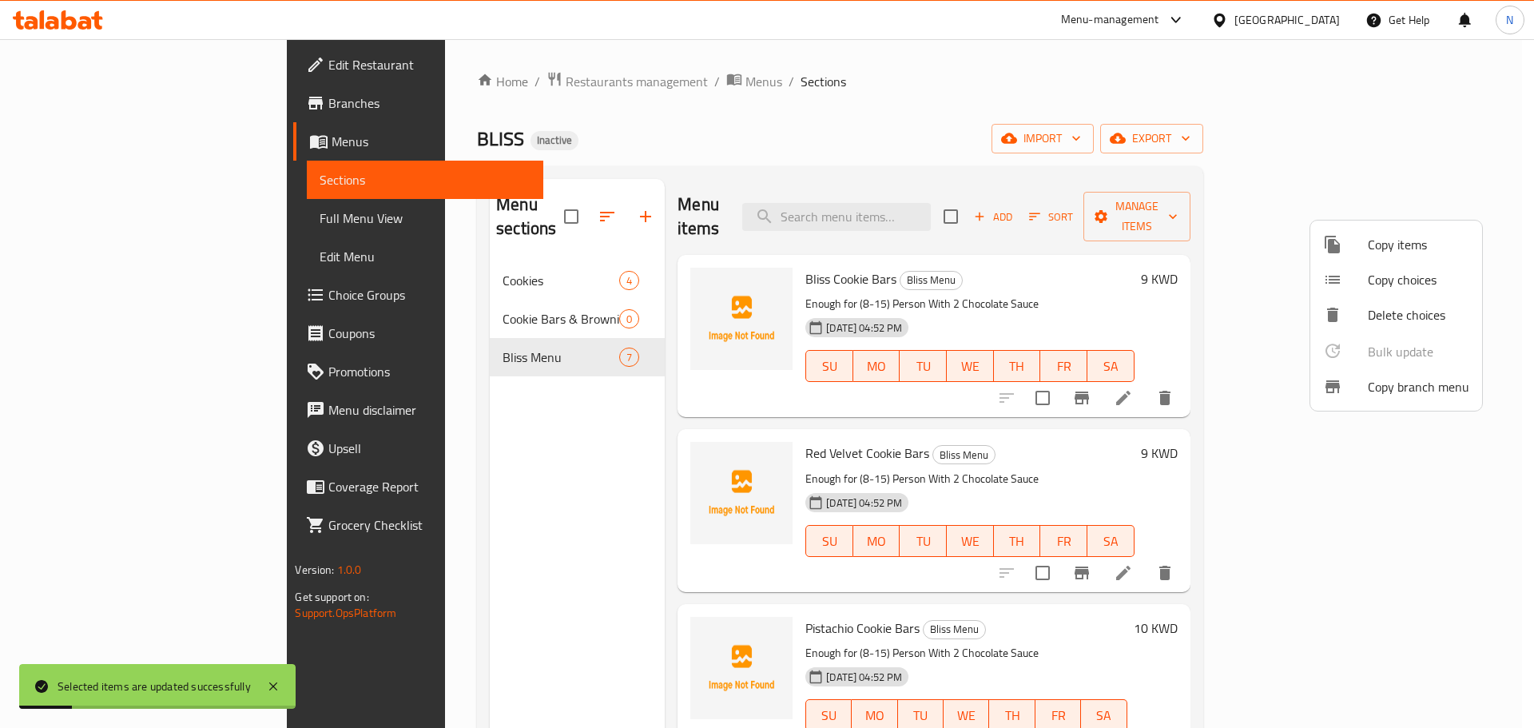
click at [1248, 259] on div at bounding box center [767, 364] width 1534 height 728
click at [967, 202] on input "checkbox" at bounding box center [951, 217] width 34 height 34
click at [967, 203] on input "checkbox" at bounding box center [951, 217] width 34 height 34
checkbox input "false"
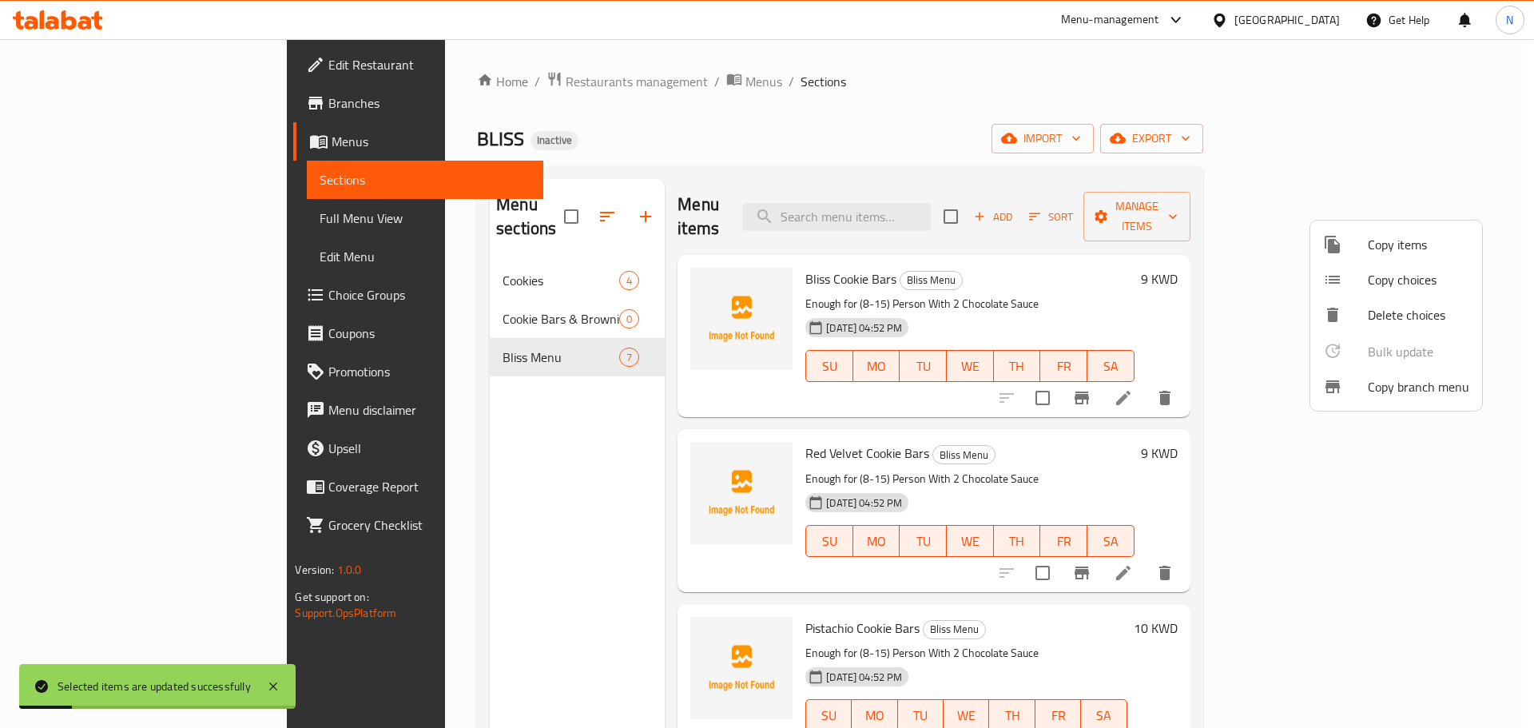
checkbox input "false"
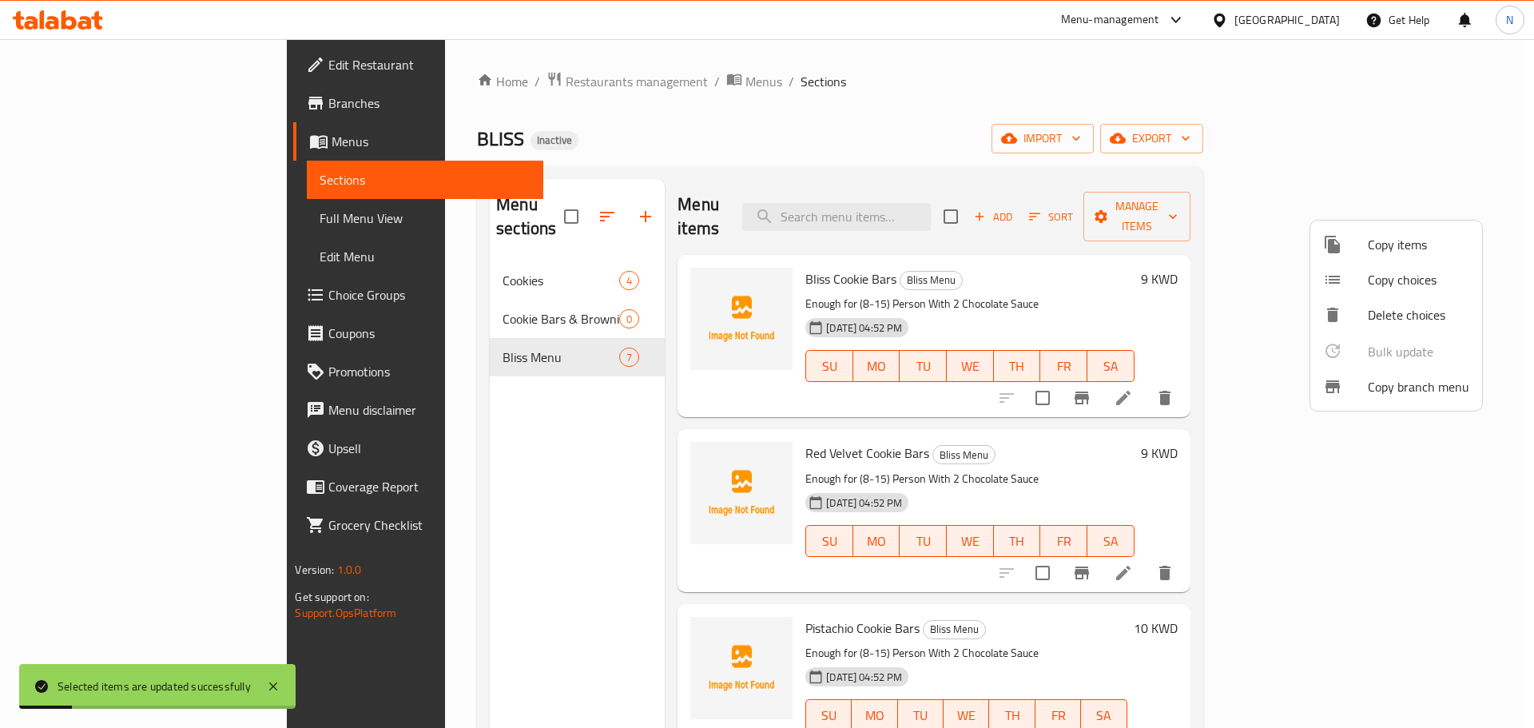
checkbox input "false"
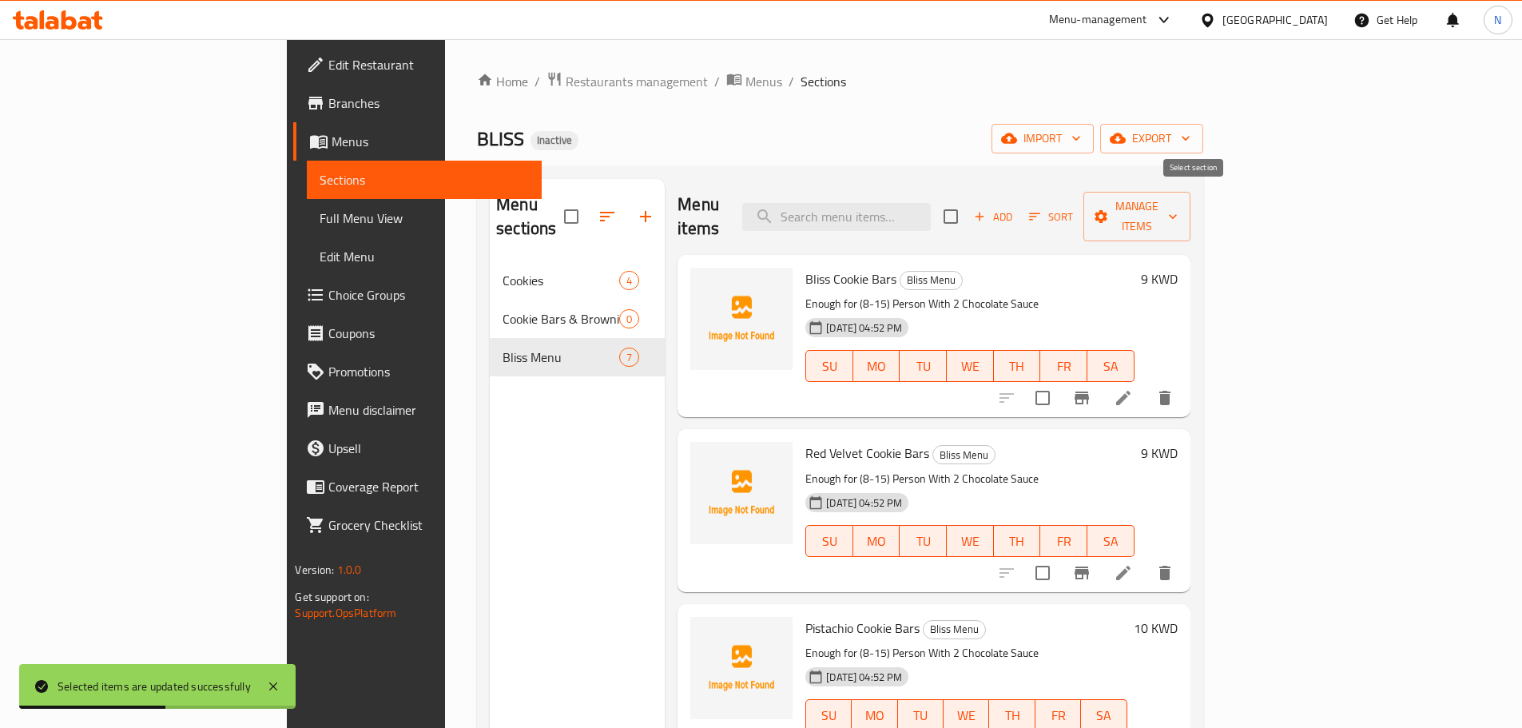
click at [967, 206] on input "checkbox" at bounding box center [951, 217] width 34 height 34
checkbox input "true"
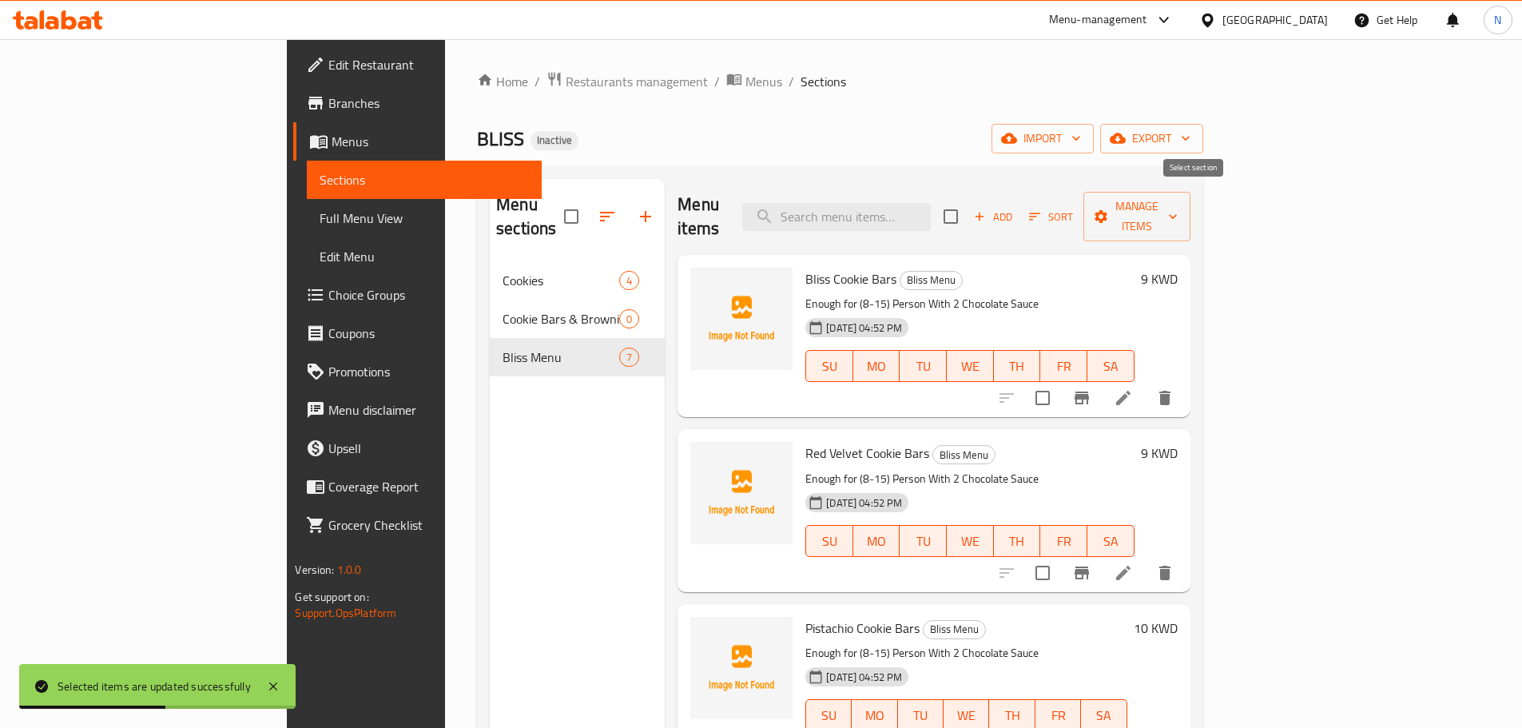
checkbox input "true"
click at [1178, 208] on span "Manage items" at bounding box center [1136, 217] width 81 height 40
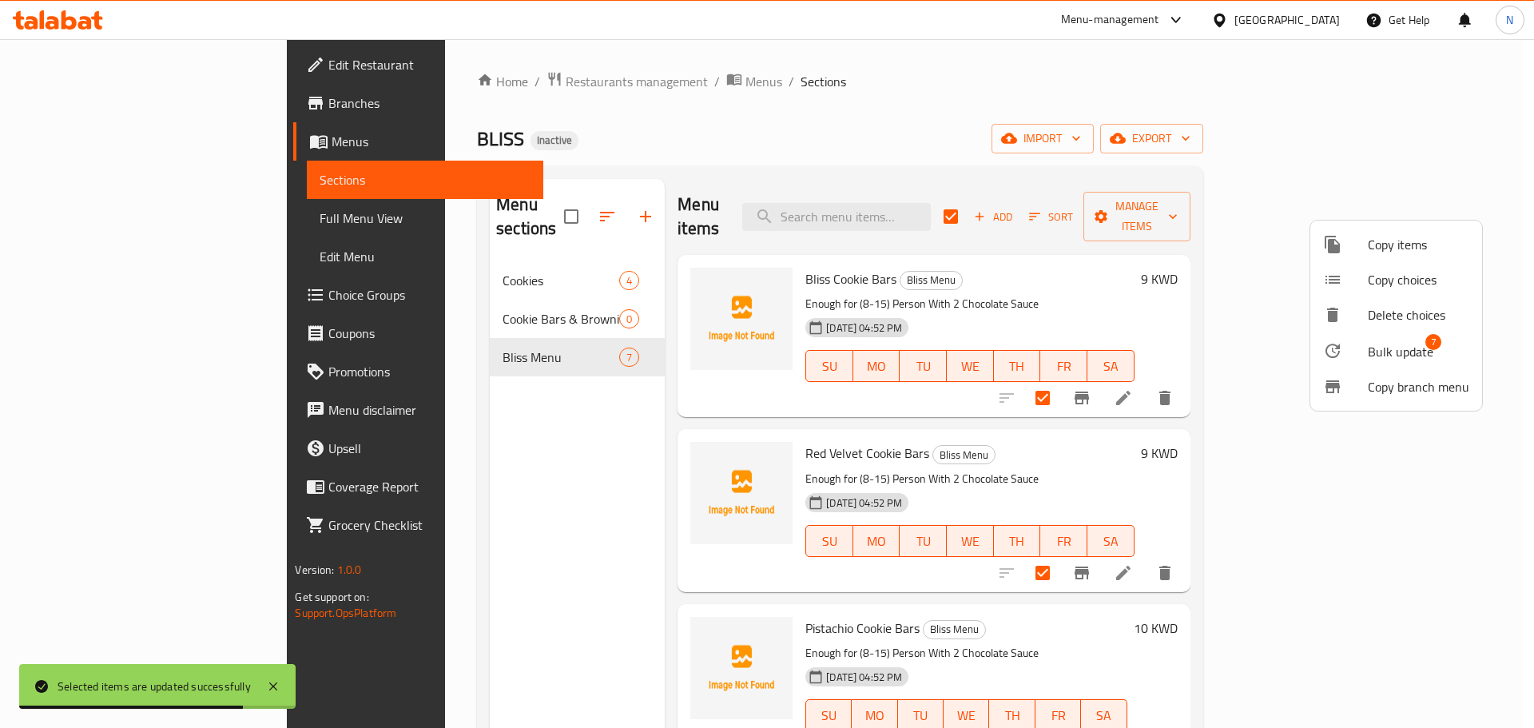
click at [1391, 353] on span "Bulk update" at bounding box center [1401, 351] width 66 height 19
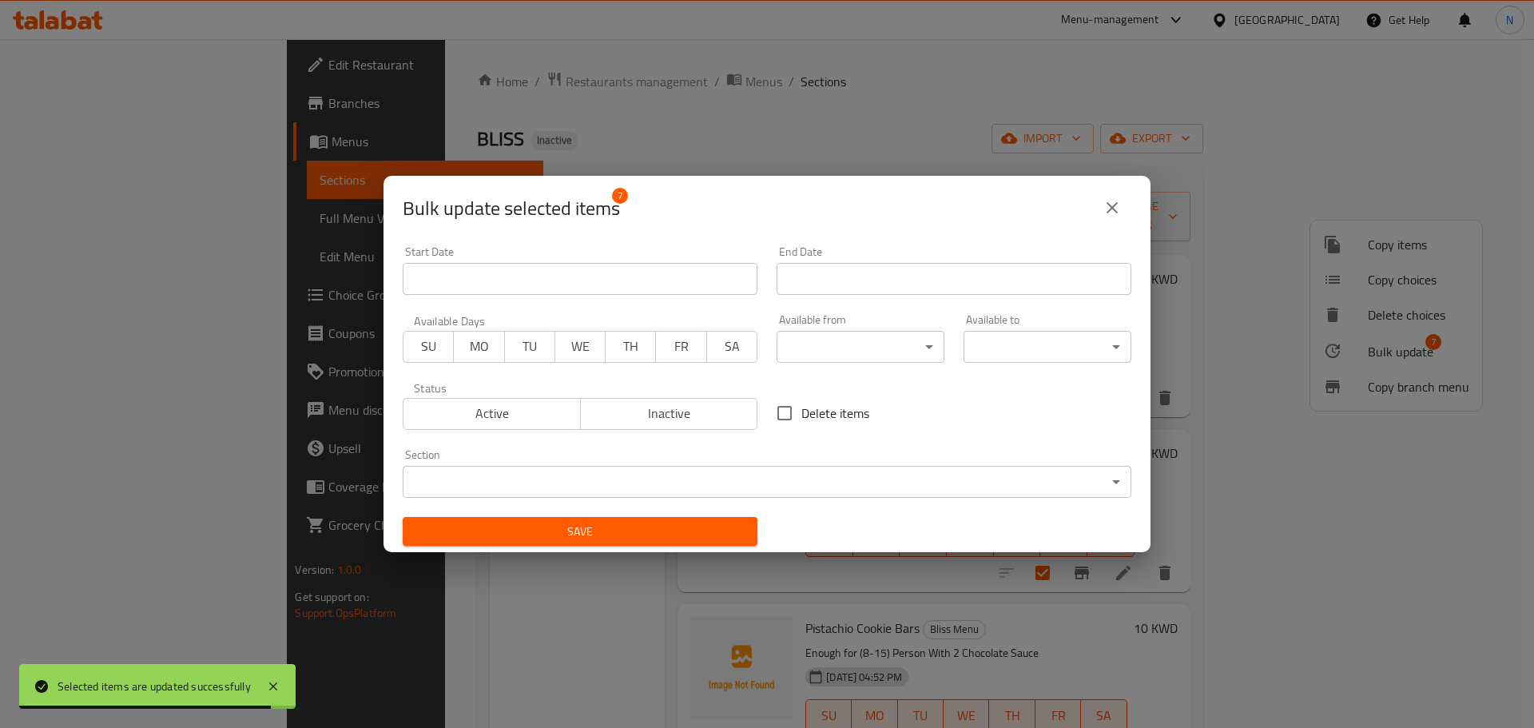
click at [697, 488] on body "Selected items are updated successfully ​ Menu-management Kuwait Get Help N Edi…" at bounding box center [767, 383] width 1534 height 689
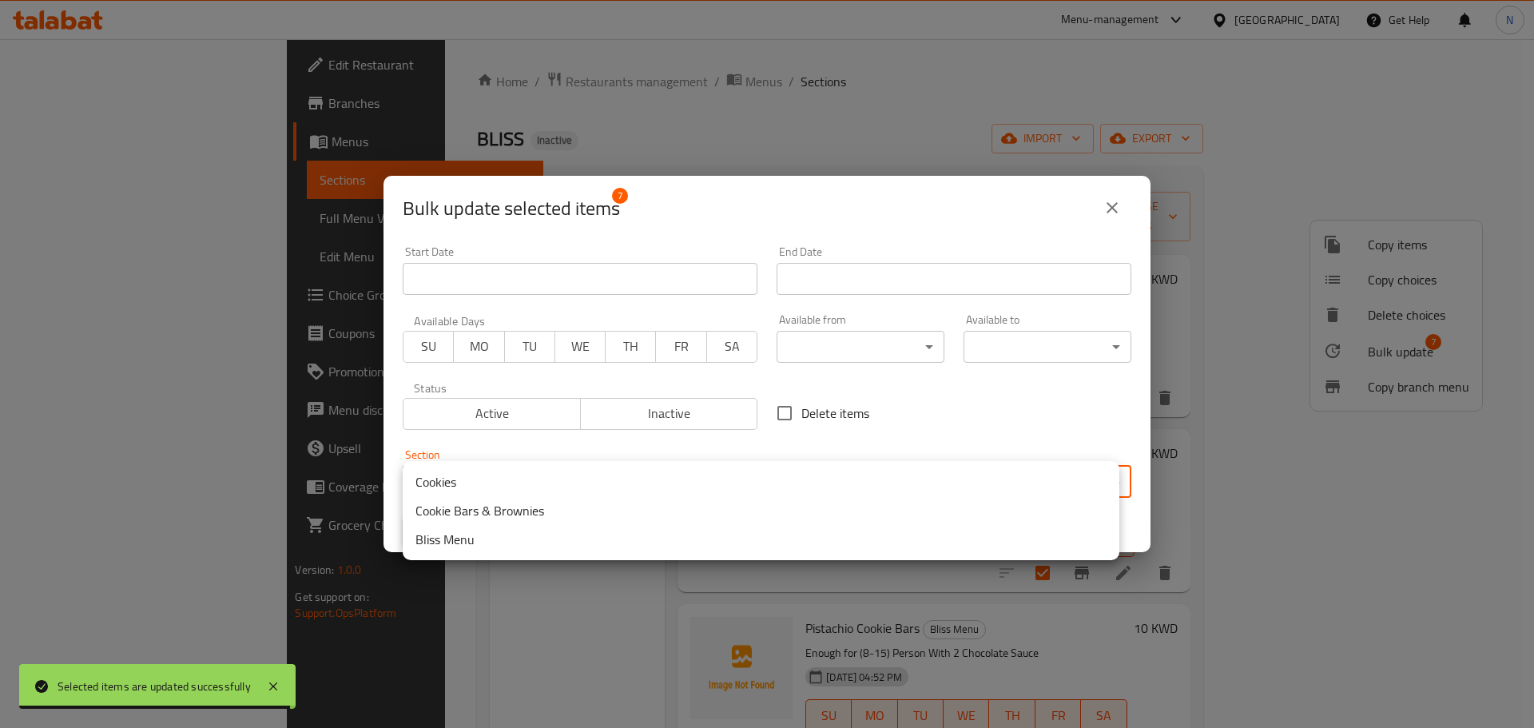
click at [525, 519] on li "Cookie Bars & Brownies" at bounding box center [761, 510] width 717 height 29
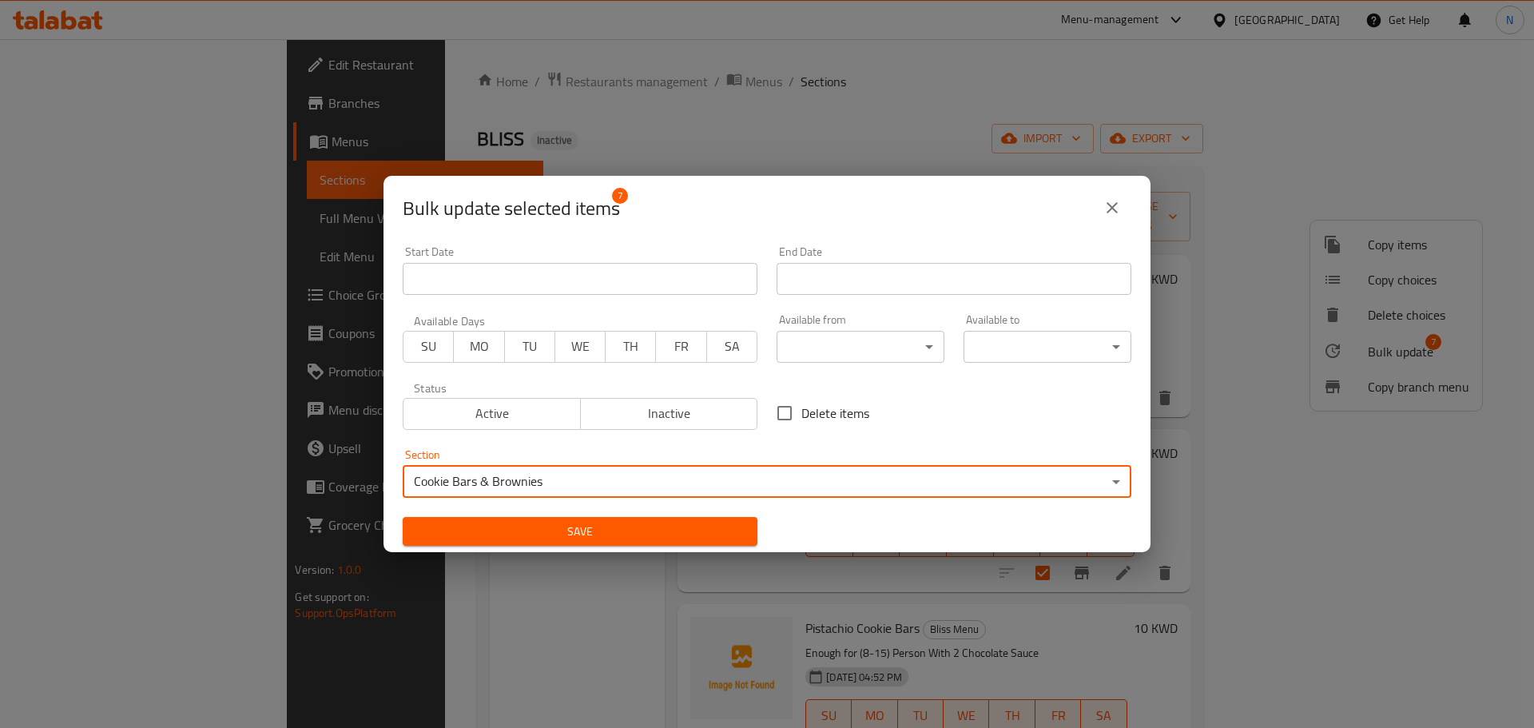
click at [519, 530] on span "Save" at bounding box center [579, 532] width 329 height 20
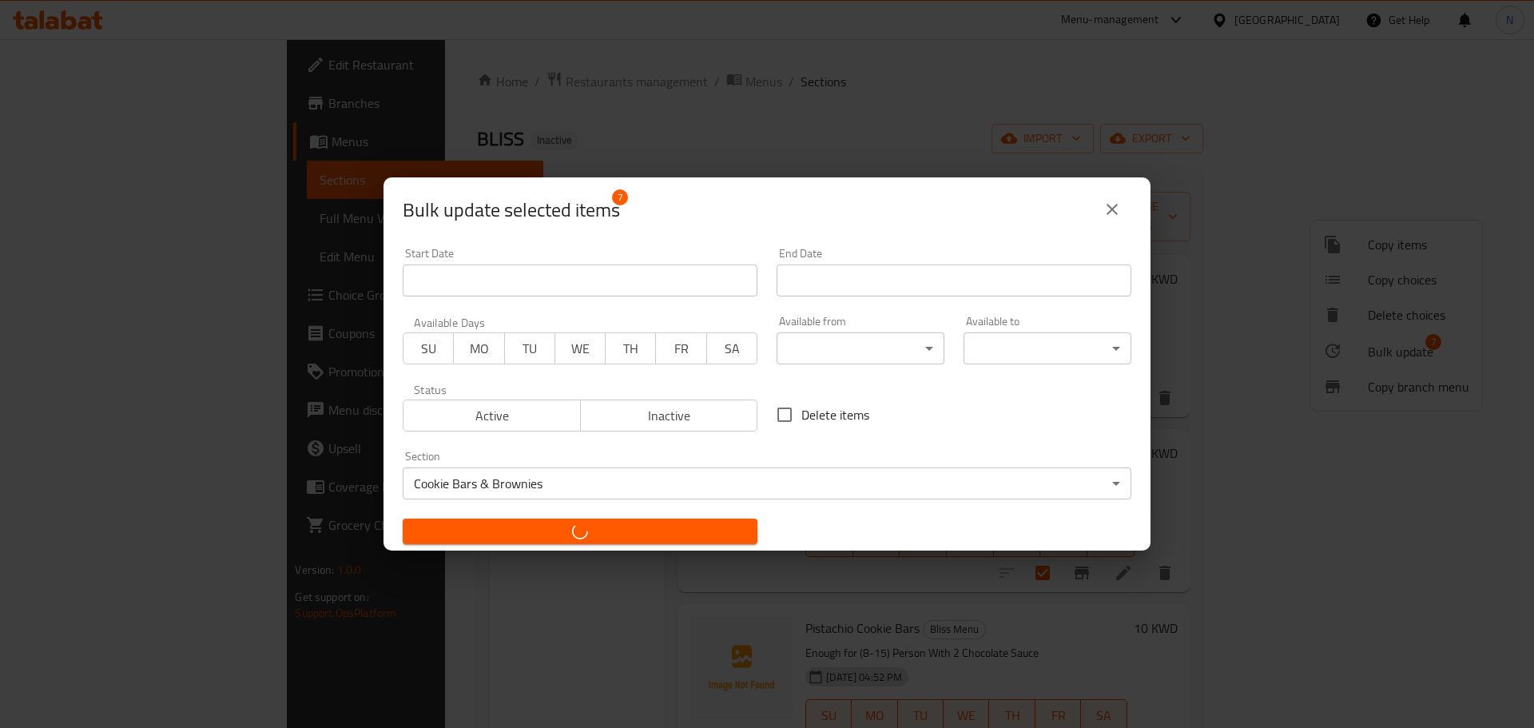
checkbox input "false"
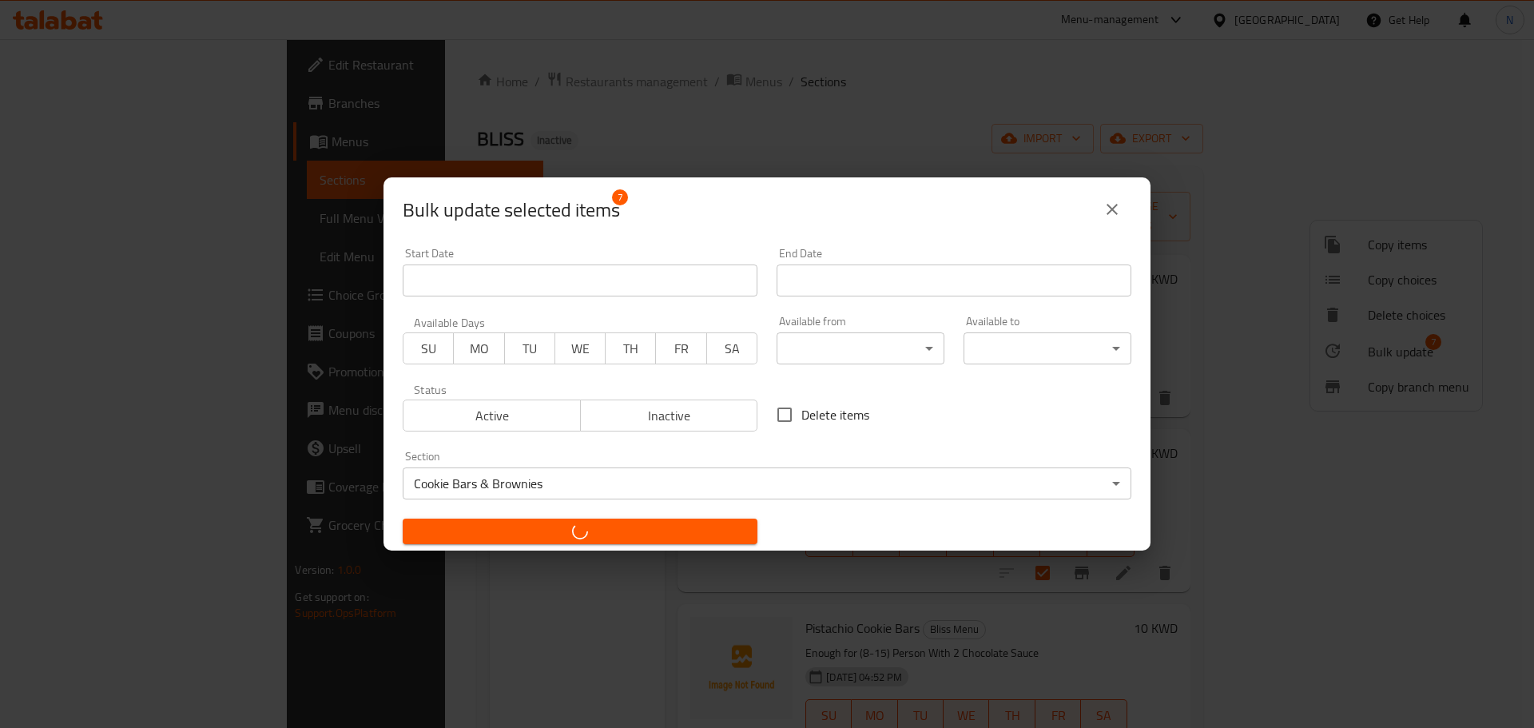
checkbox input "false"
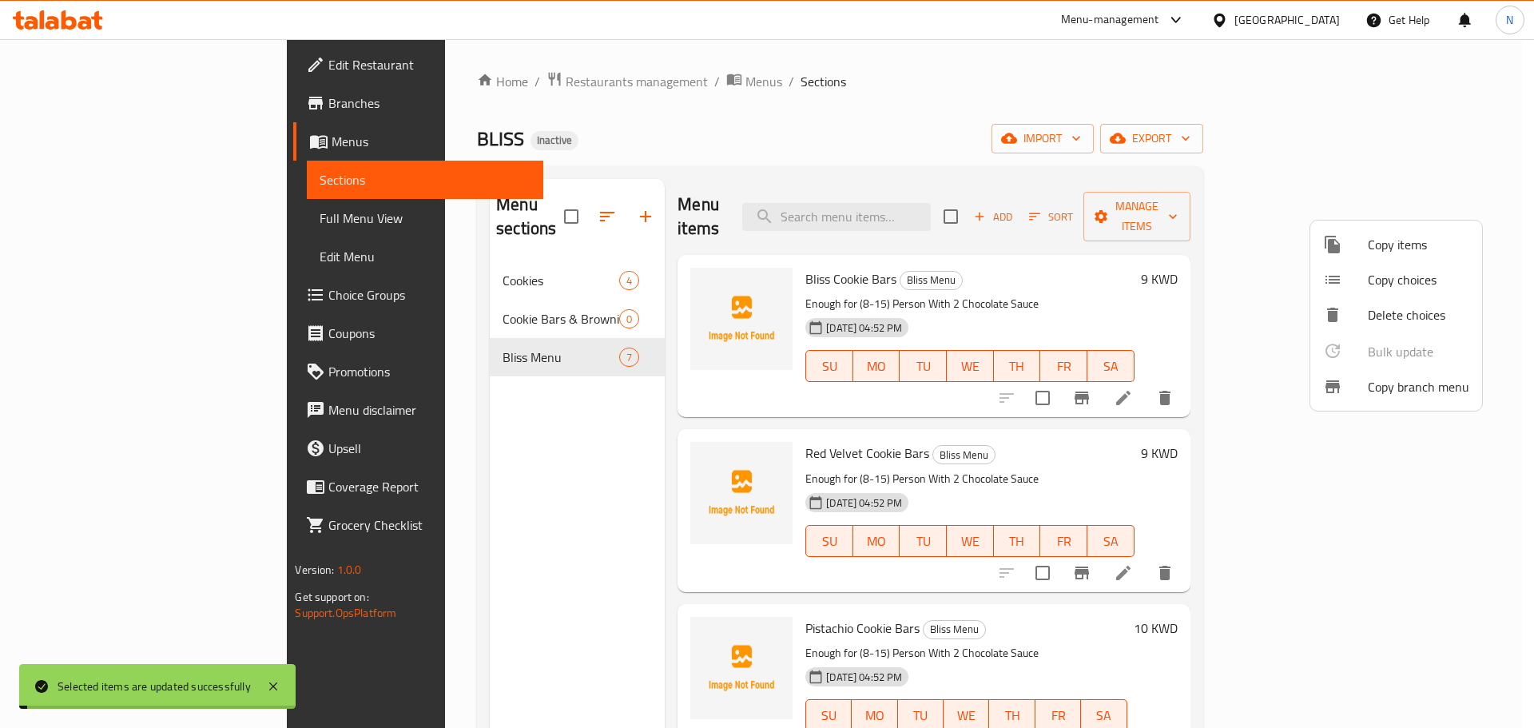
click at [325, 363] on div at bounding box center [767, 364] width 1534 height 728
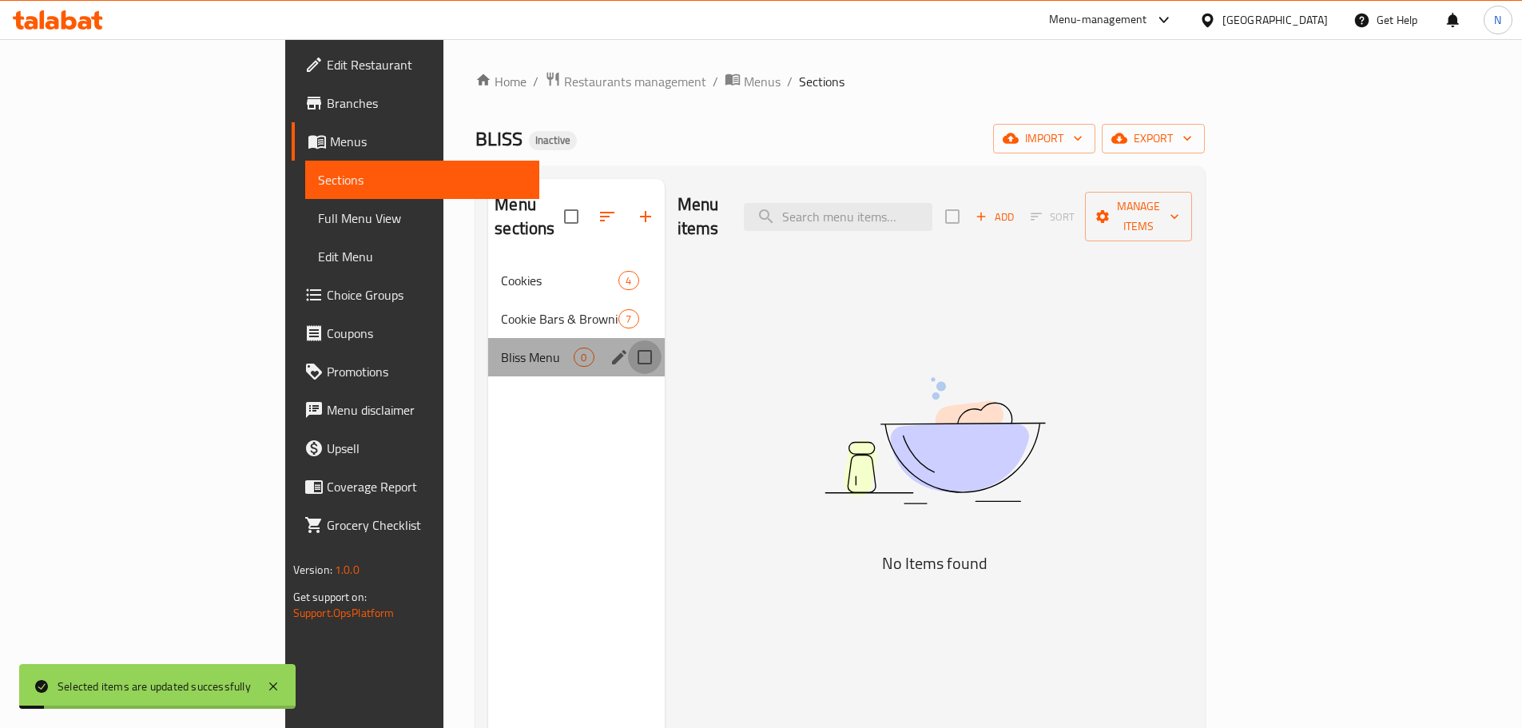
click at [628, 340] on input "Menu sections" at bounding box center [645, 357] width 34 height 34
checkbox input "true"
click at [588, 207] on icon "button" at bounding box center [597, 216] width 19 height 19
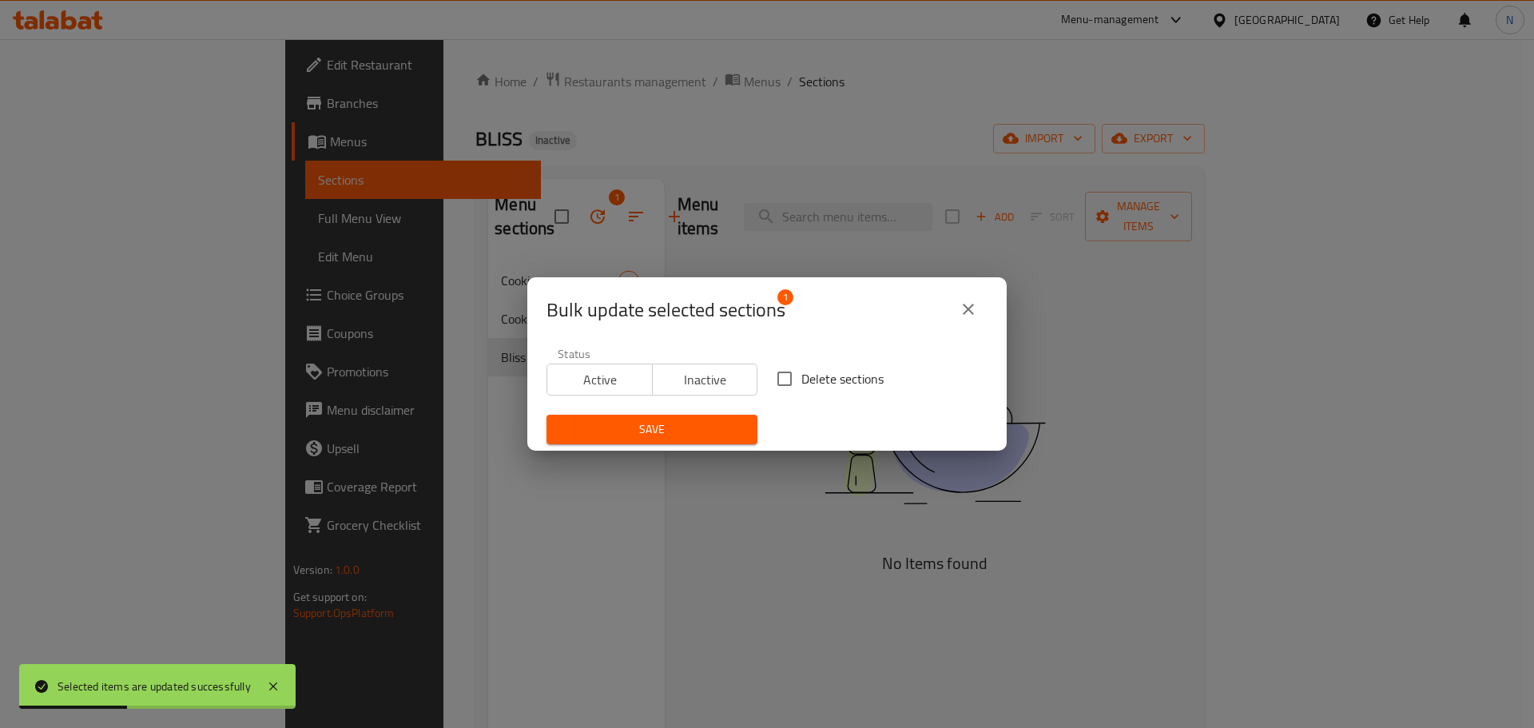
click at [782, 373] on input "Delete sections" at bounding box center [785, 379] width 34 height 34
checkbox input "true"
click at [735, 441] on button "Save" at bounding box center [651, 430] width 211 height 30
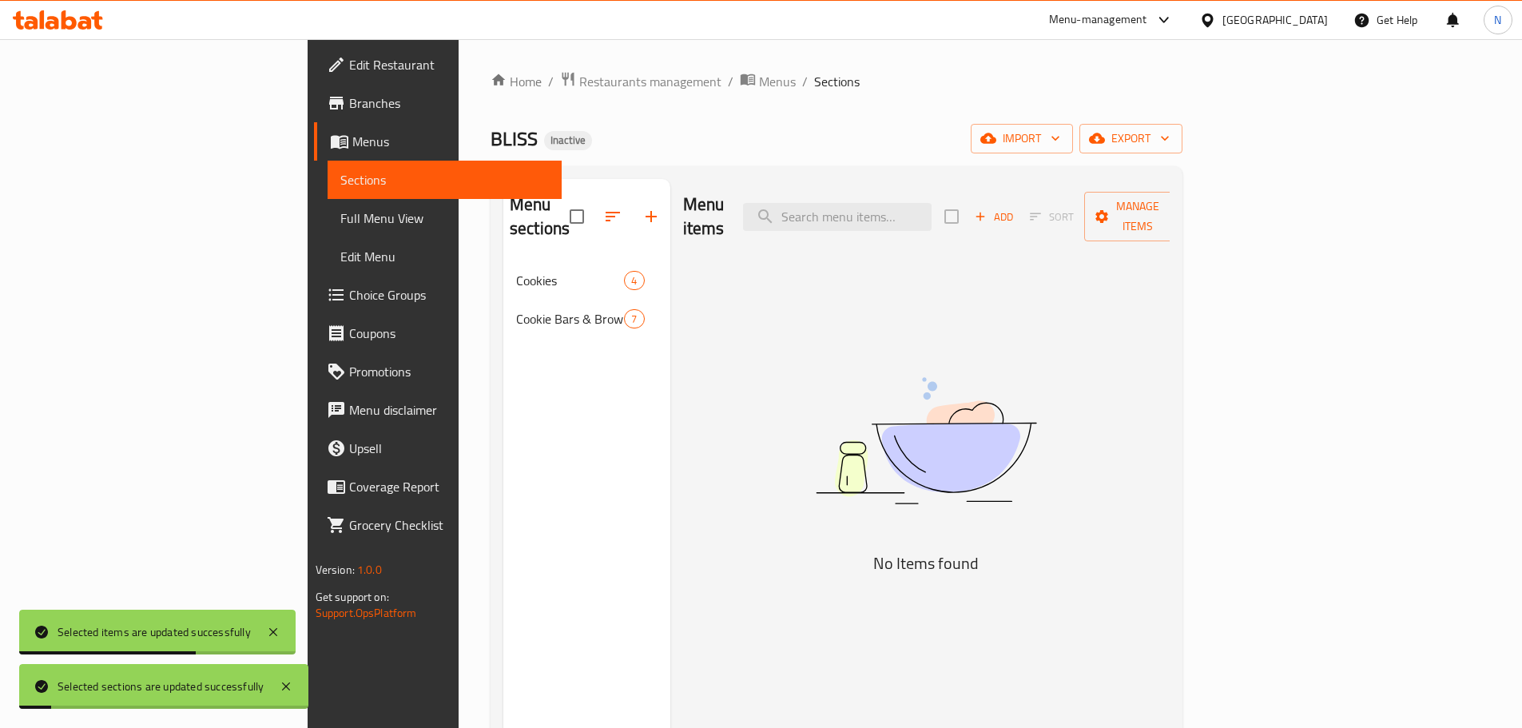
click at [340, 212] on span "Full Menu View" at bounding box center [444, 217] width 208 height 19
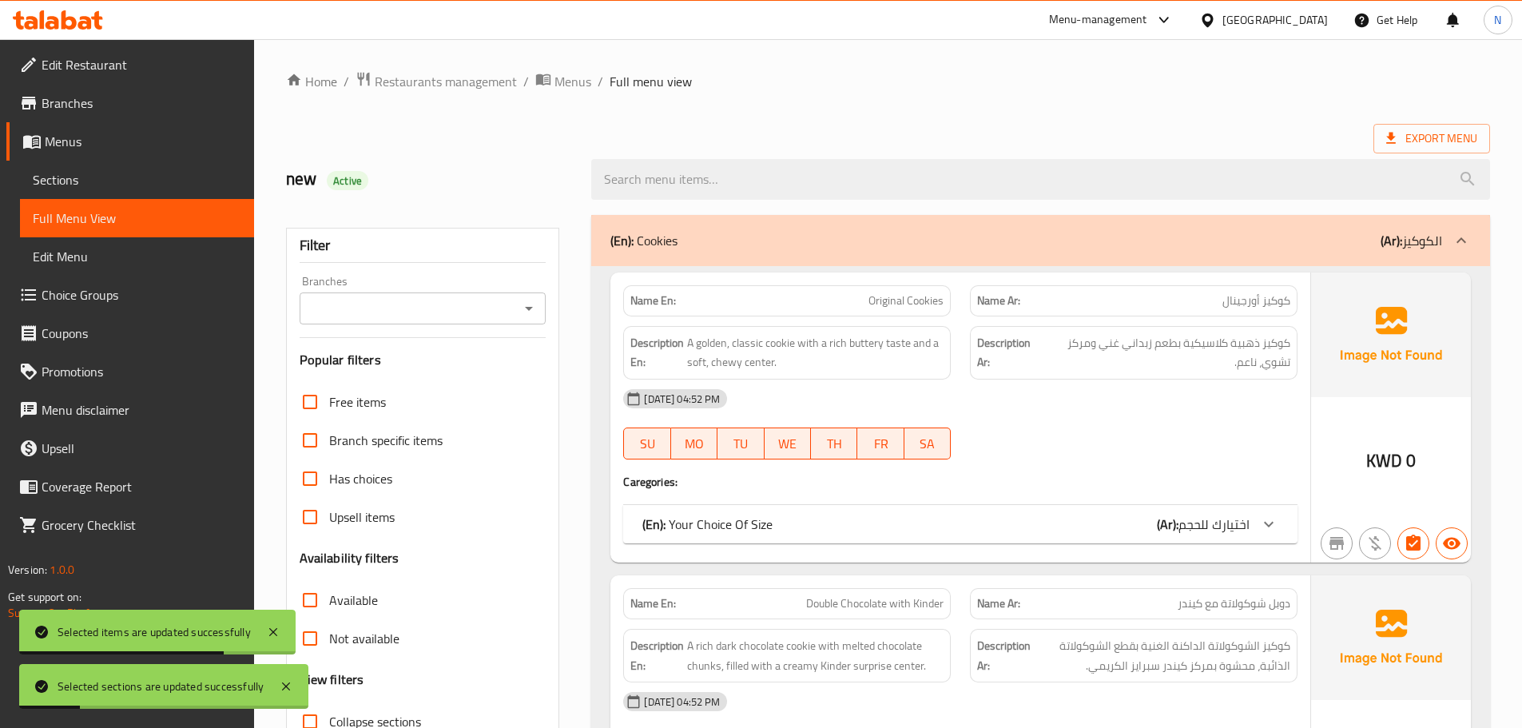
scroll to position [240, 0]
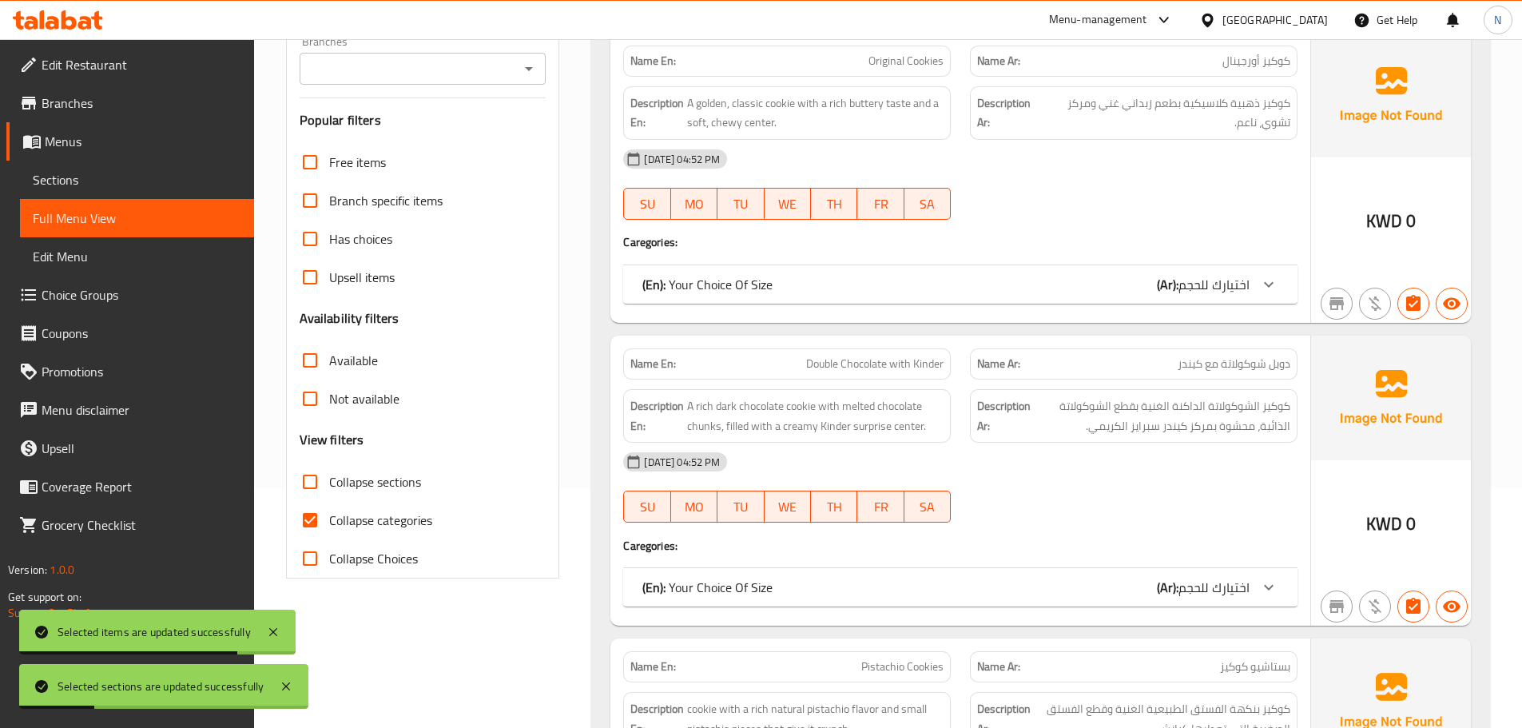
click at [310, 520] on input "Collapse categories" at bounding box center [310, 520] width 38 height 38
checkbox input "false"
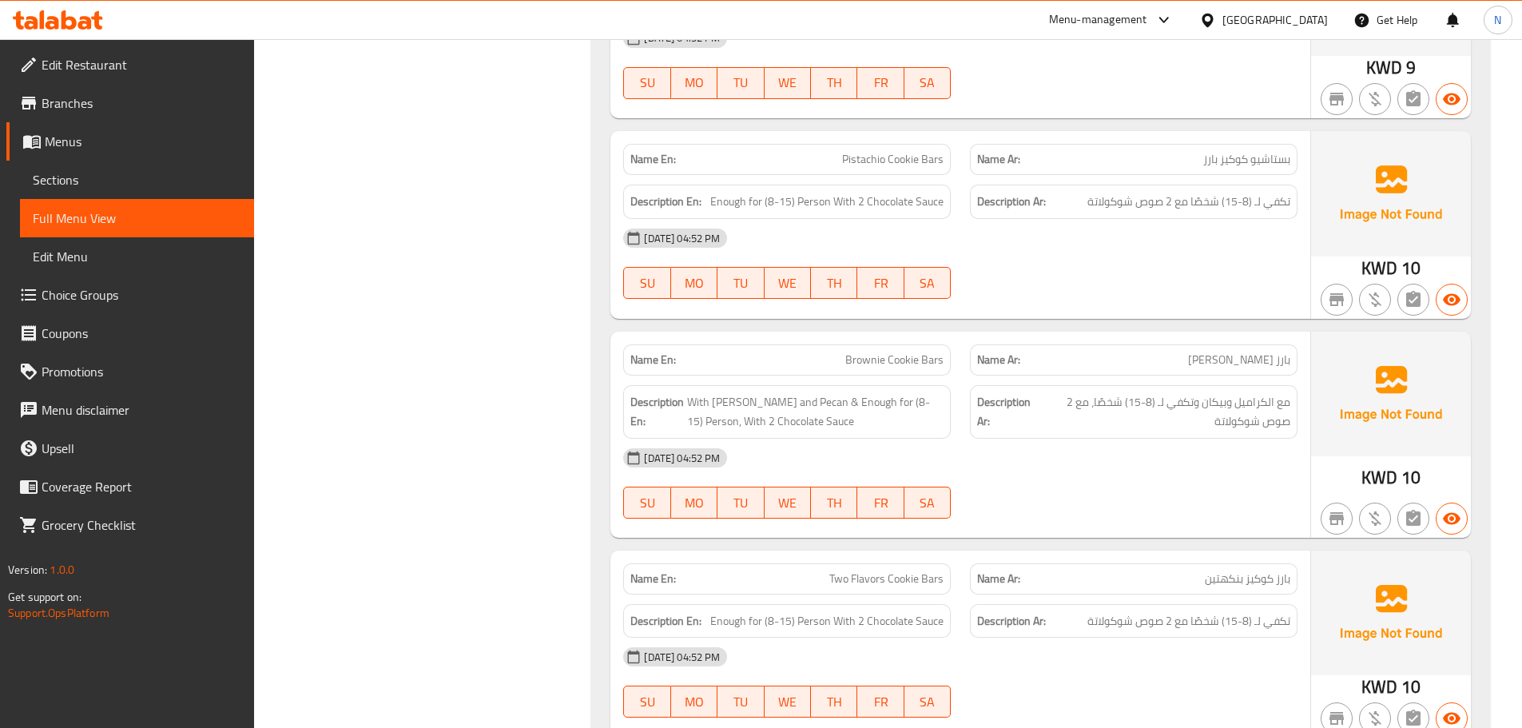
scroll to position [2571, 0]
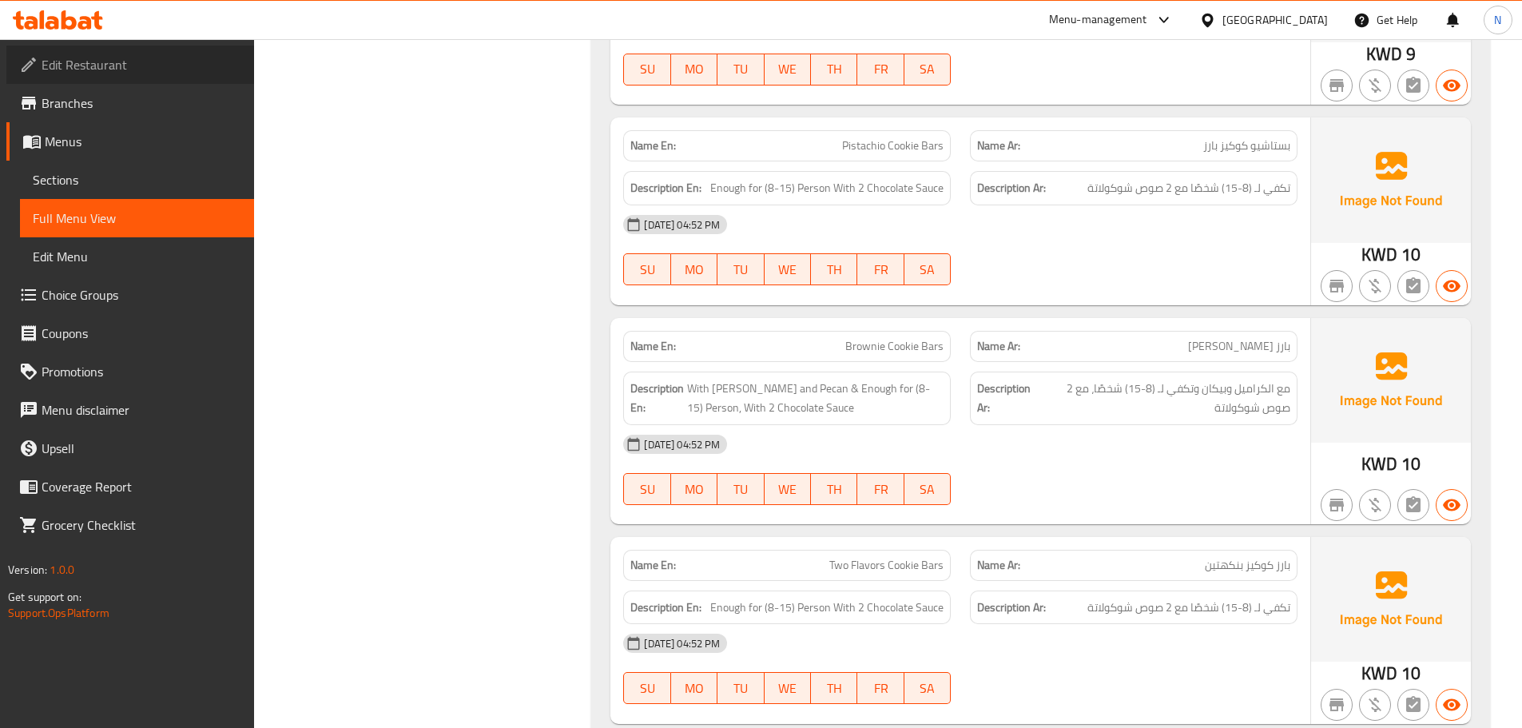
click at [141, 64] on span "Edit Restaurant" at bounding box center [142, 64] width 200 height 19
